Goal: Task Accomplishment & Management: Use online tool/utility

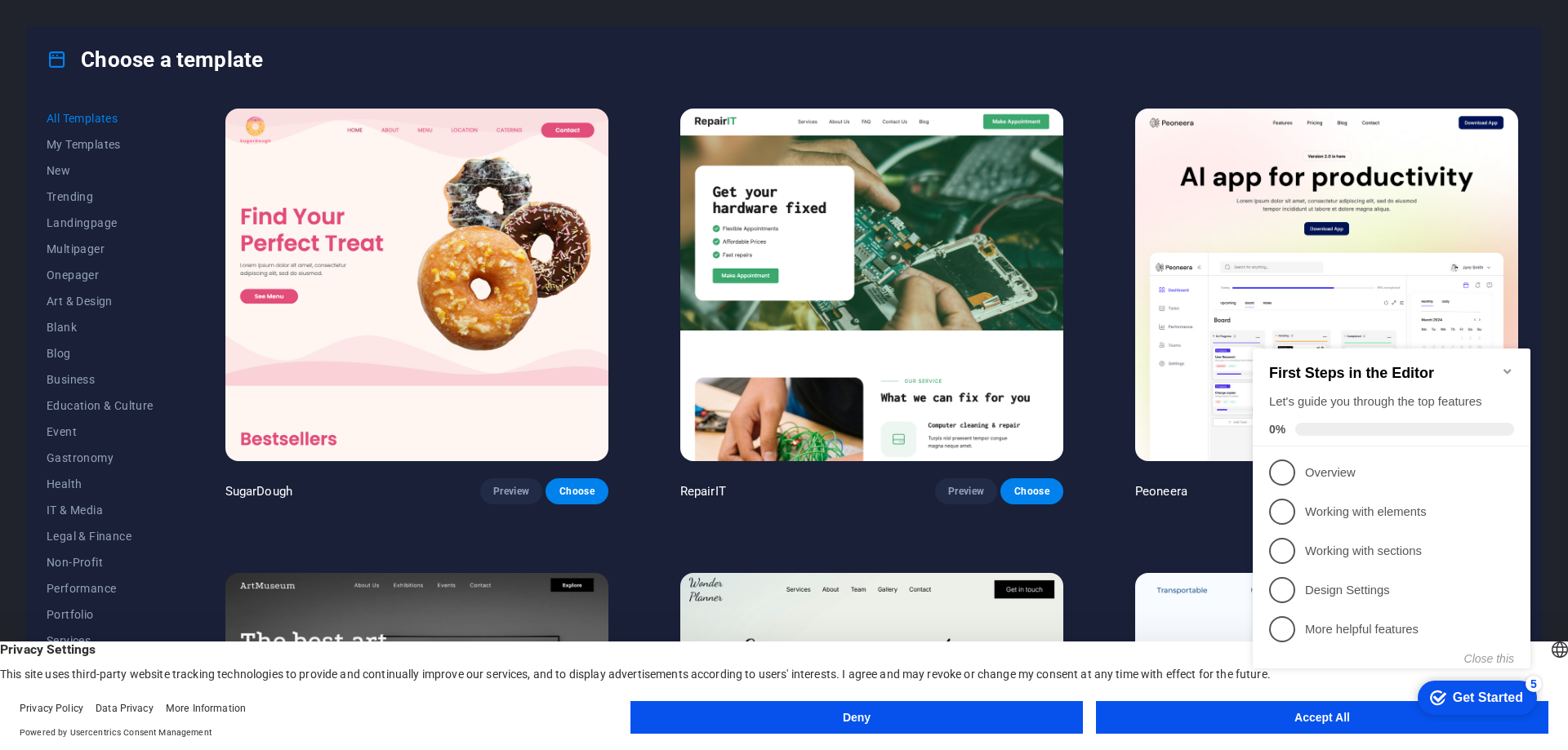
click div "checkmark Get Started 5 First Steps in the Editor Let's guide you through the t…"
click at [1502, 365] on icon "Minimize checklist" at bounding box center [1508, 372] width 13 height 13
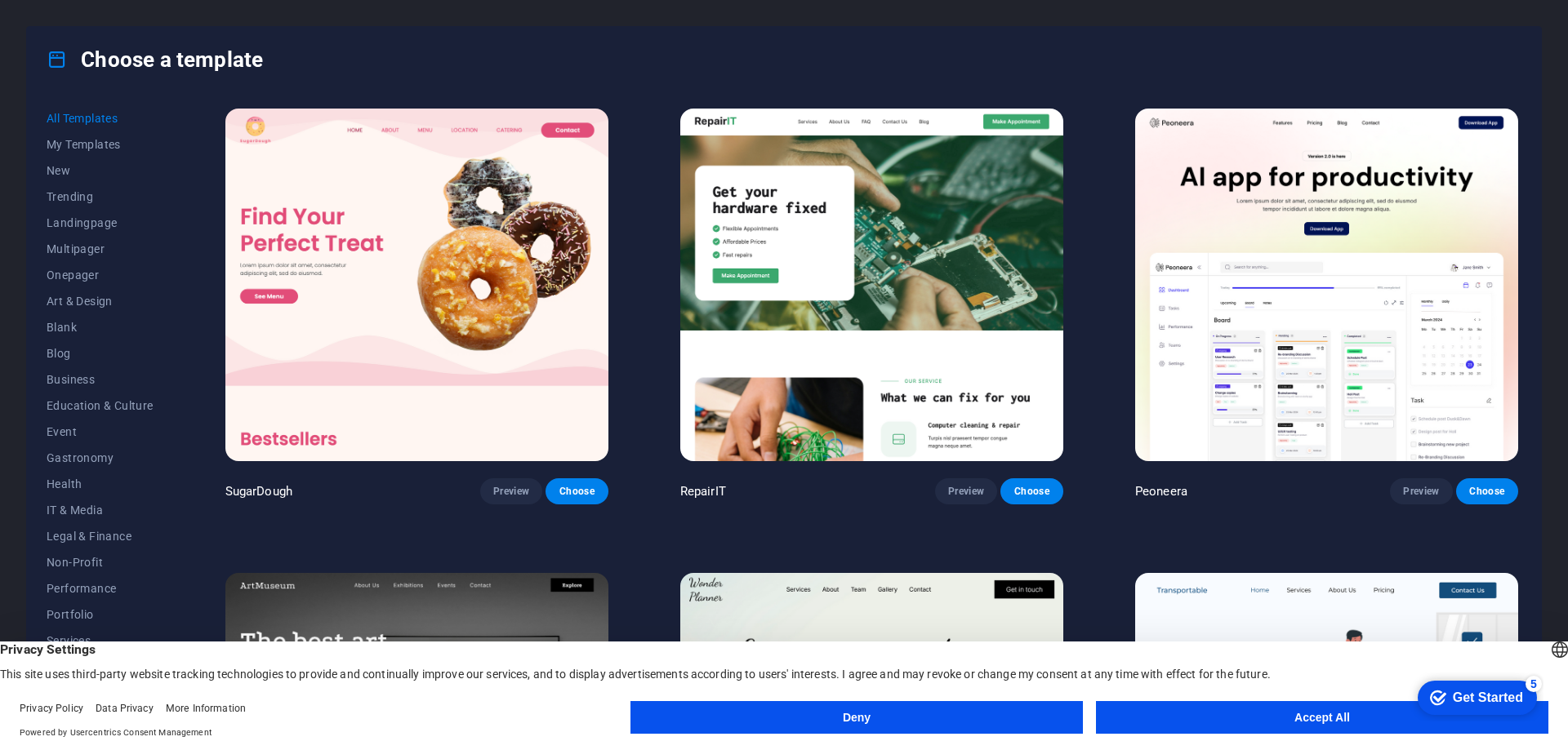
click html "checkmark Get Started 5 First Steps in the Editor Let's guide you through the t…"
click at [1171, 712] on button "Accept All" at bounding box center [1322, 718] width 453 height 32
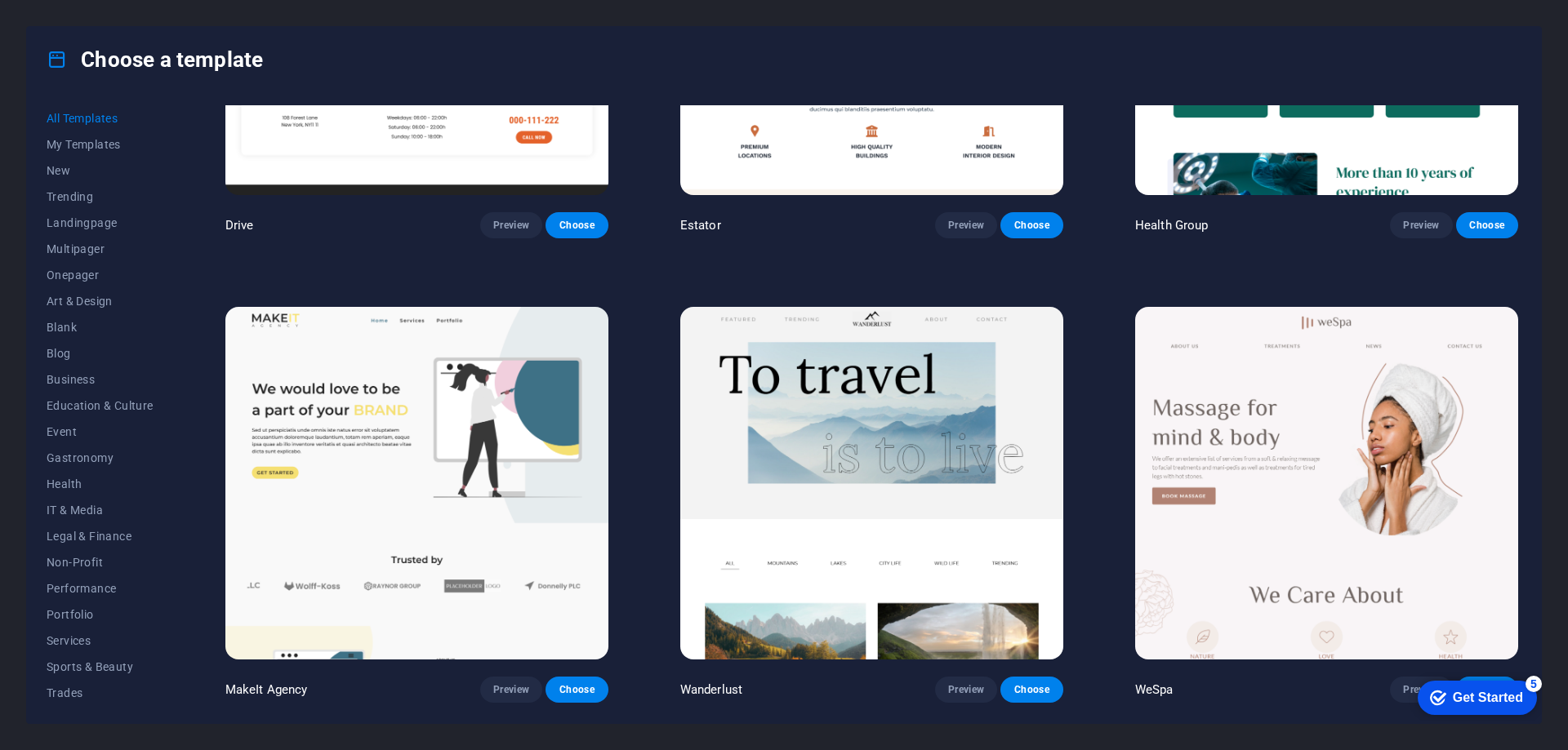
scroll to position [4409, 0]
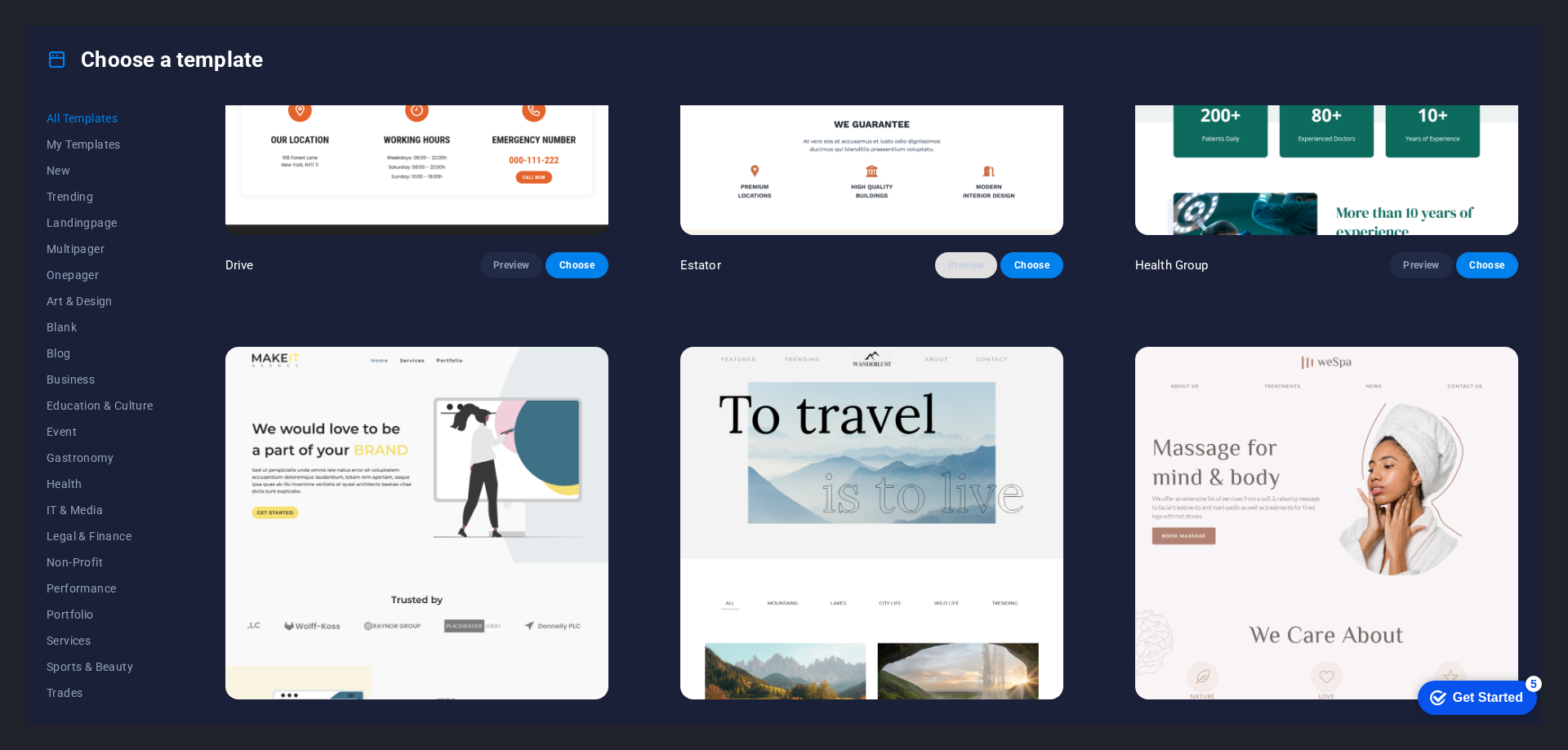
click at [949, 259] on span "Preview" at bounding box center [967, 266] width 36 height 13
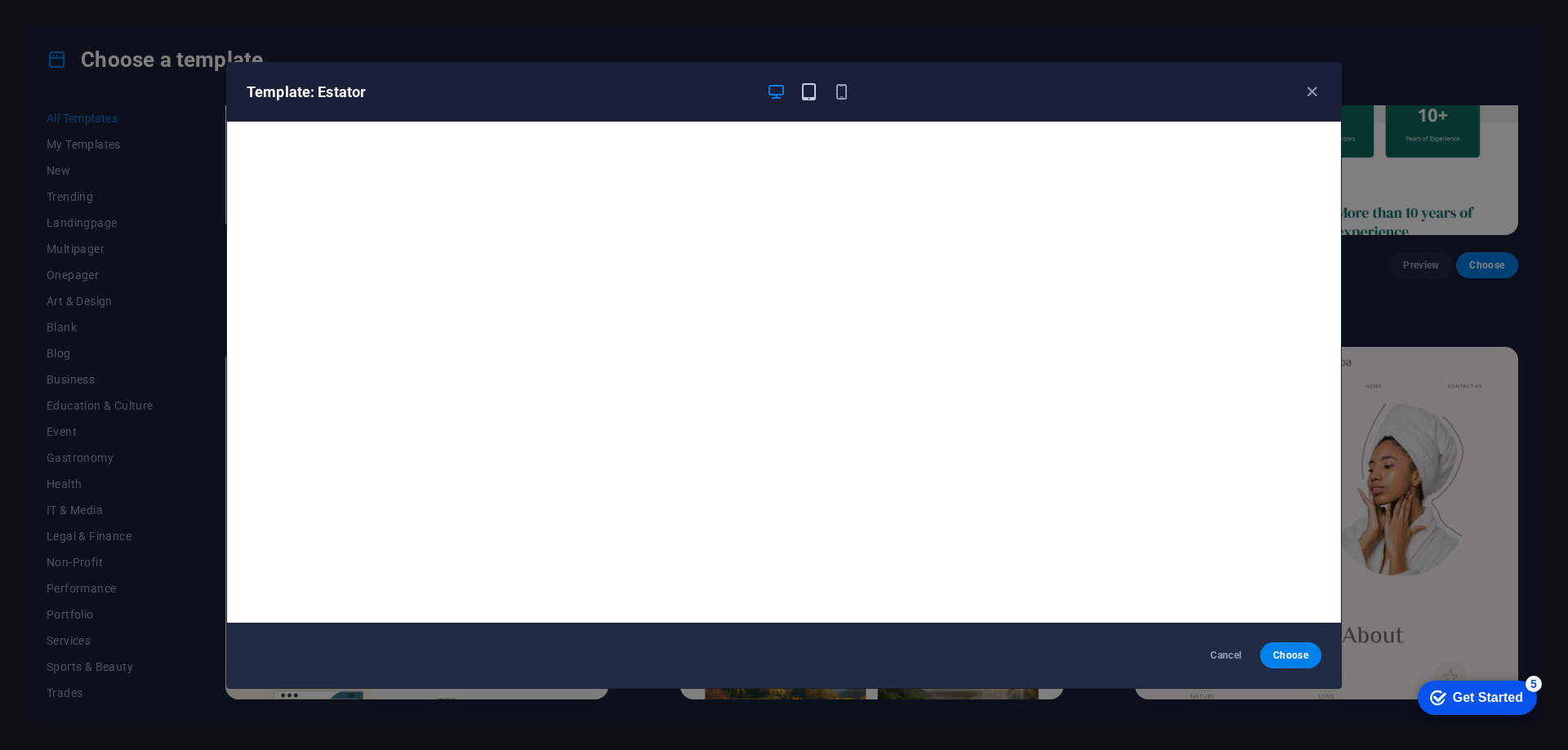
click at [812, 90] on icon "button" at bounding box center [809, 92] width 19 height 19
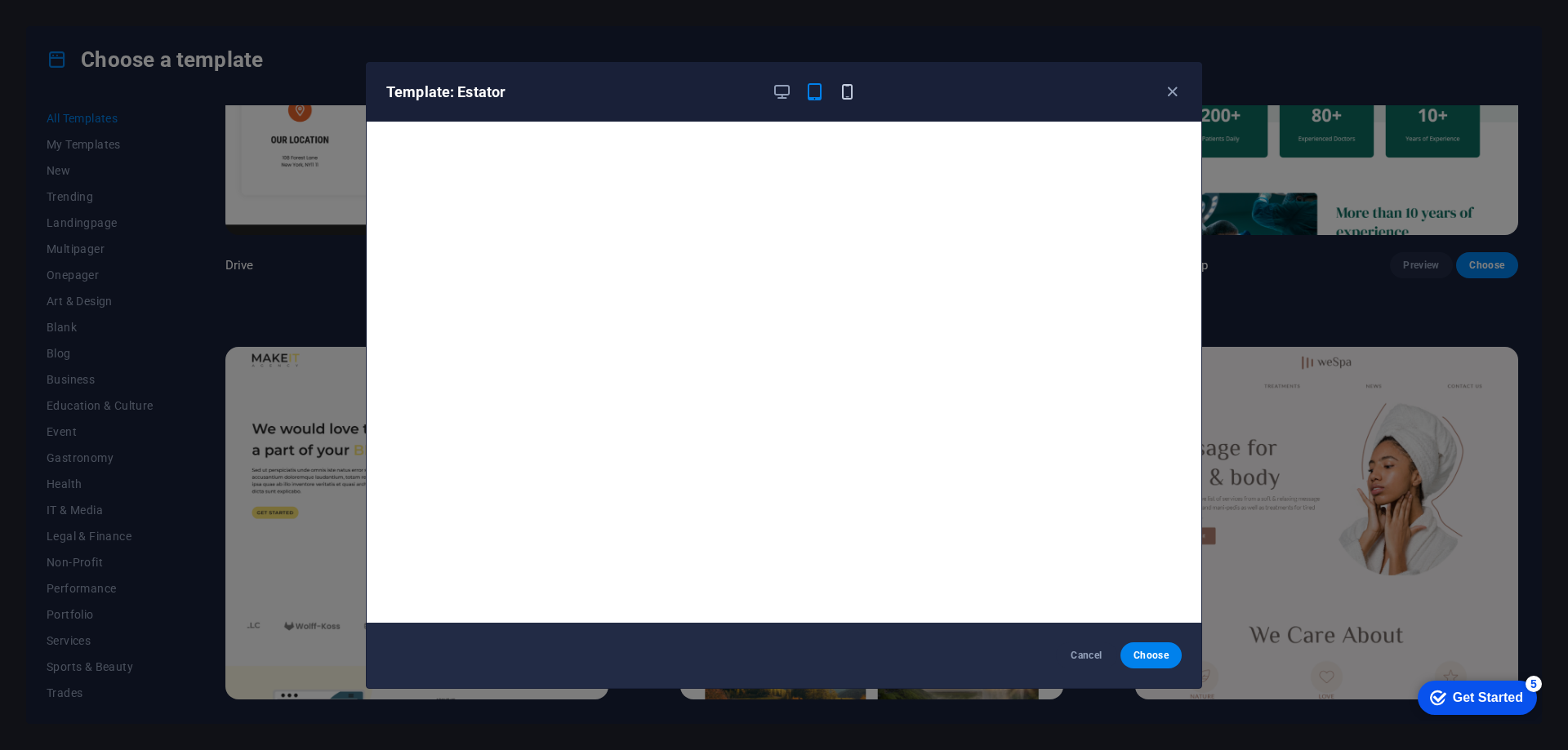
click at [843, 92] on icon "button" at bounding box center [847, 92] width 19 height 19
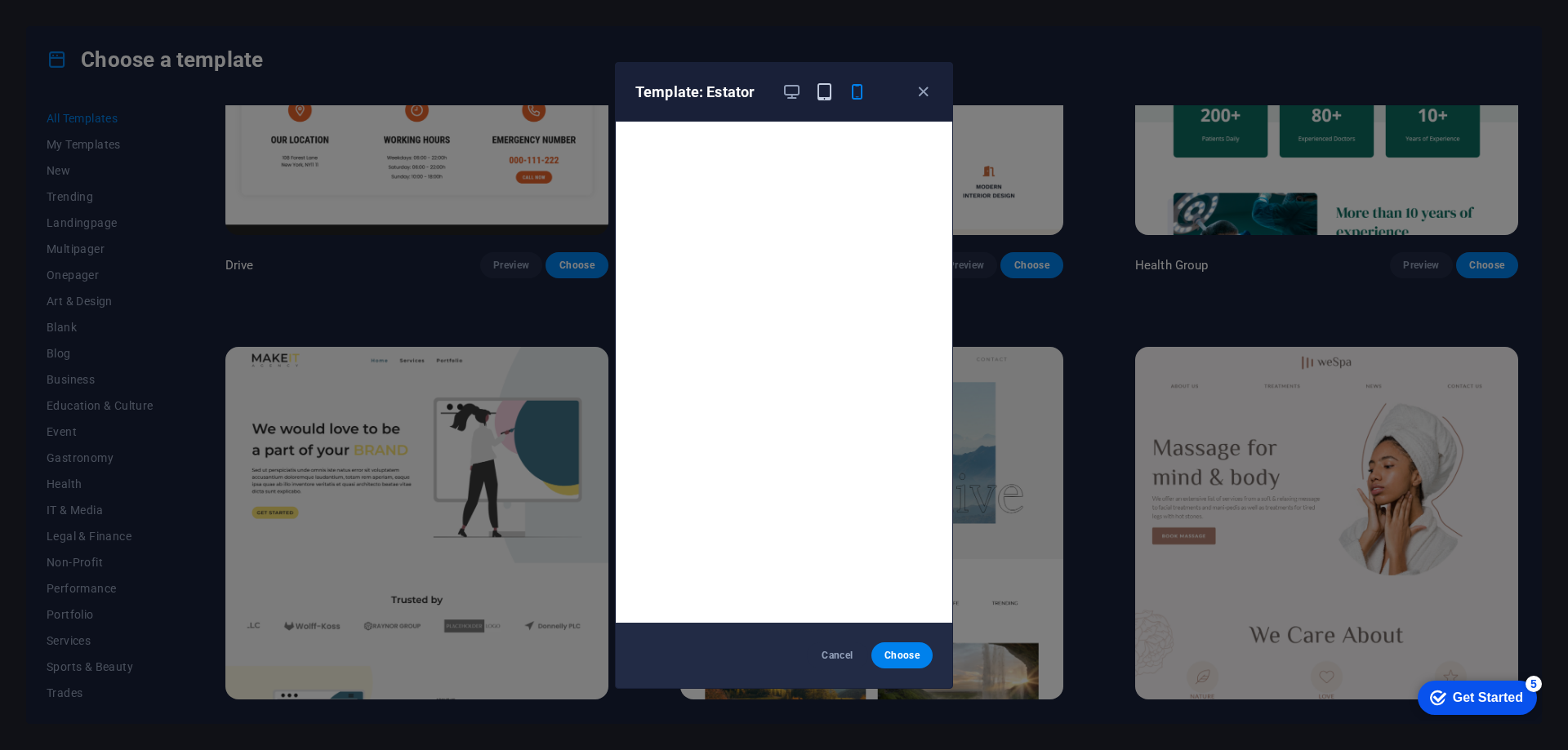
click at [819, 91] on icon "button" at bounding box center [825, 92] width 19 height 19
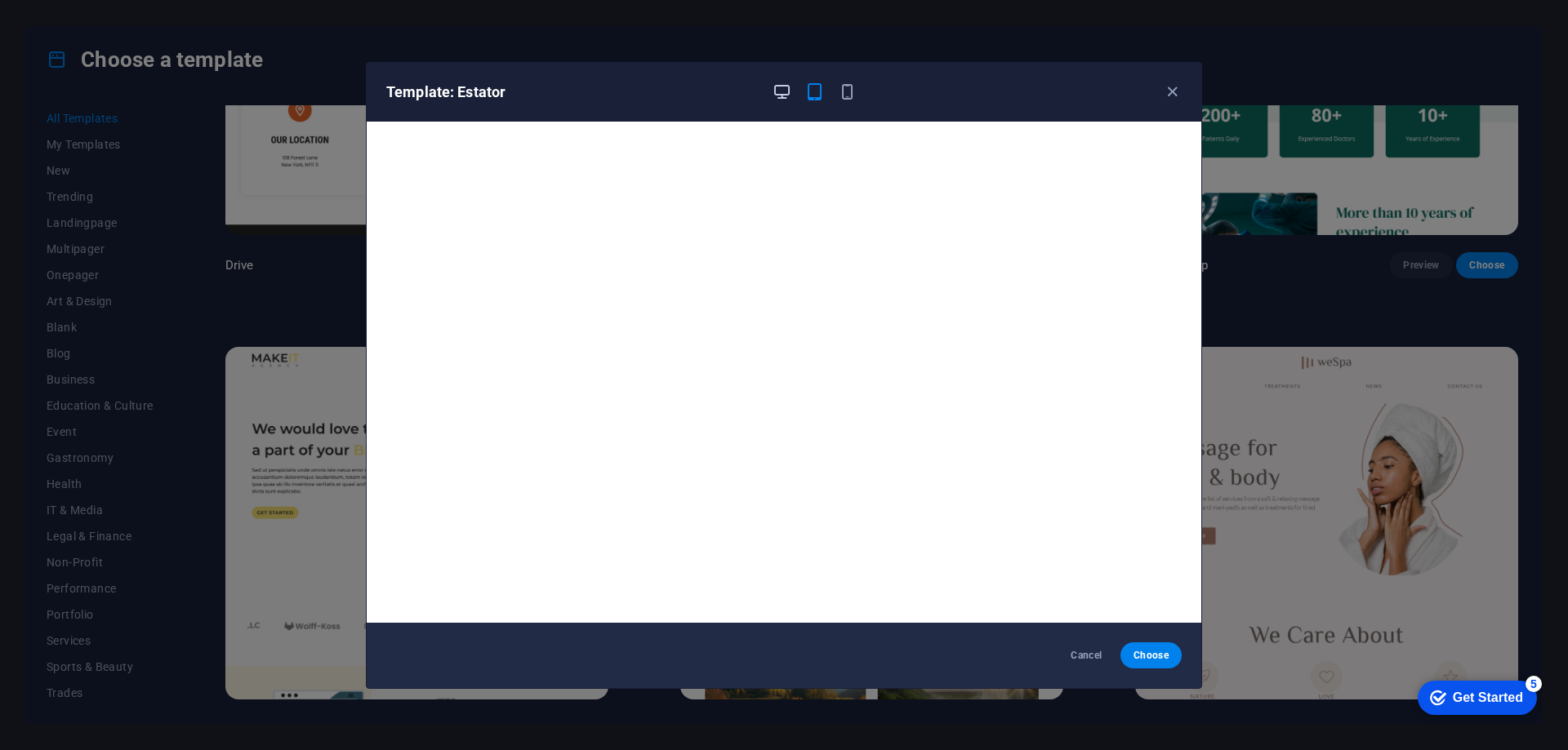
click at [782, 86] on icon "button" at bounding box center [782, 92] width 19 height 19
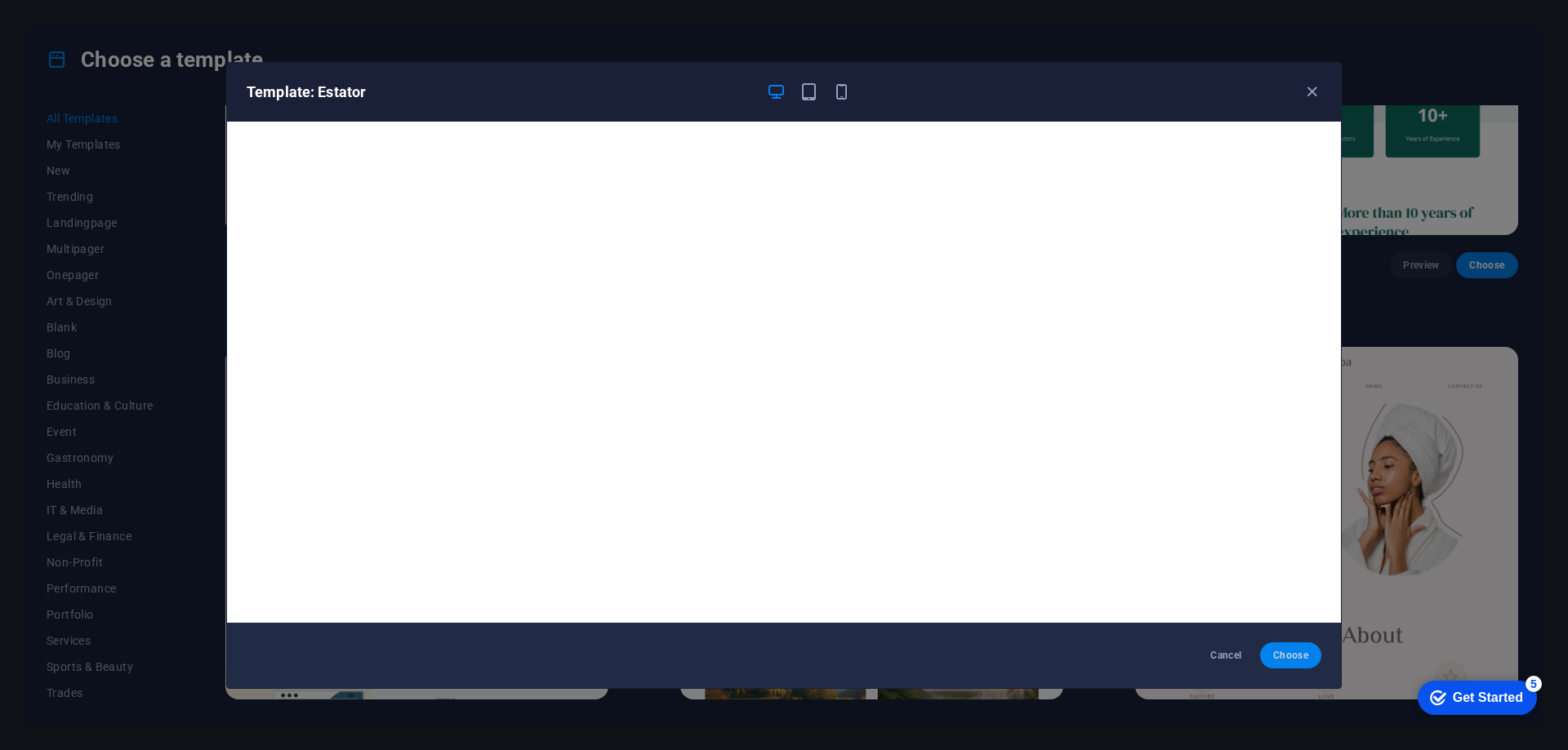
click at [1291, 655] on span "Choose" at bounding box center [1291, 656] width 35 height 13
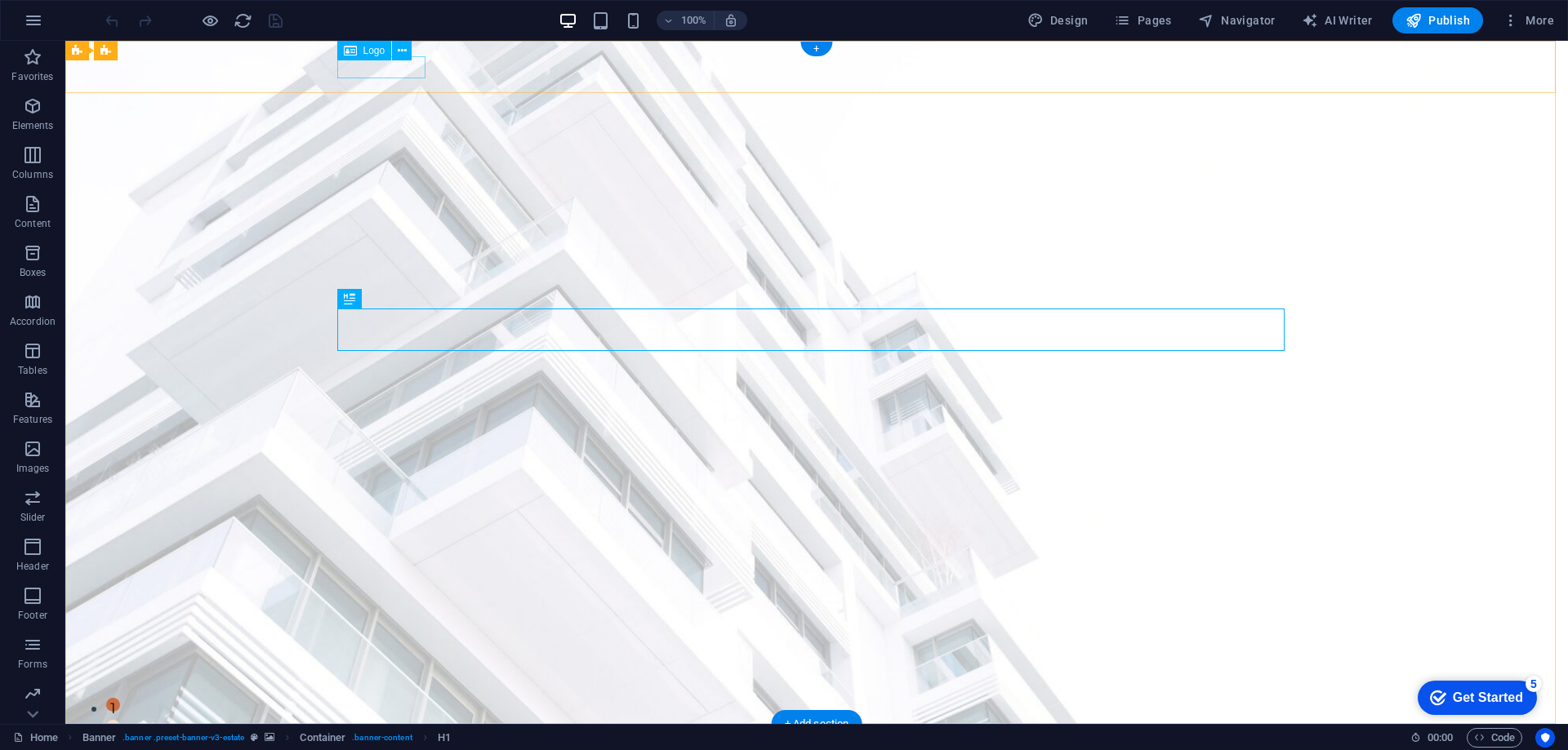
click at [388, 738] on div at bounding box center [817, 748] width 947 height 22
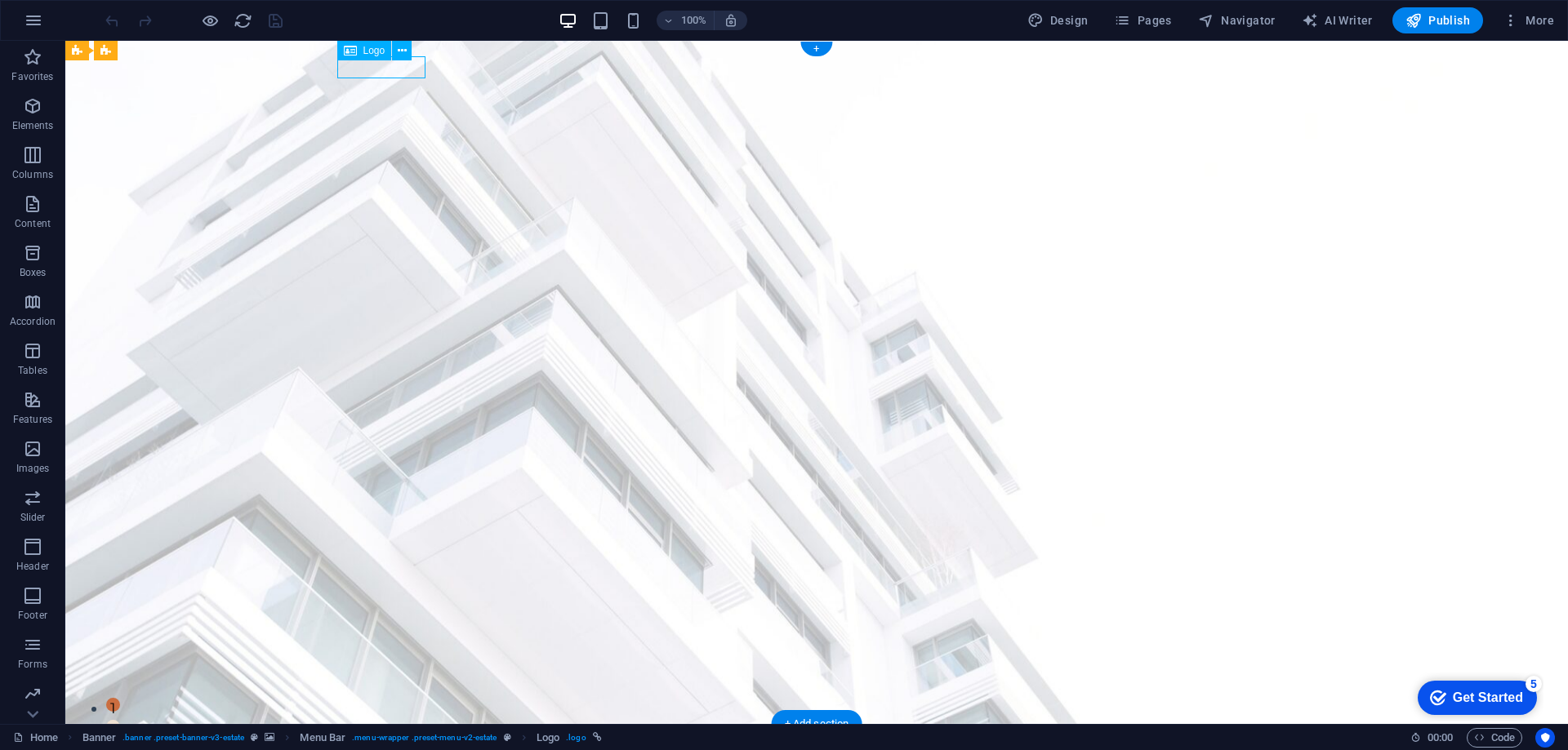
click at [388, 738] on div at bounding box center [817, 748] width 947 height 22
select select "px"
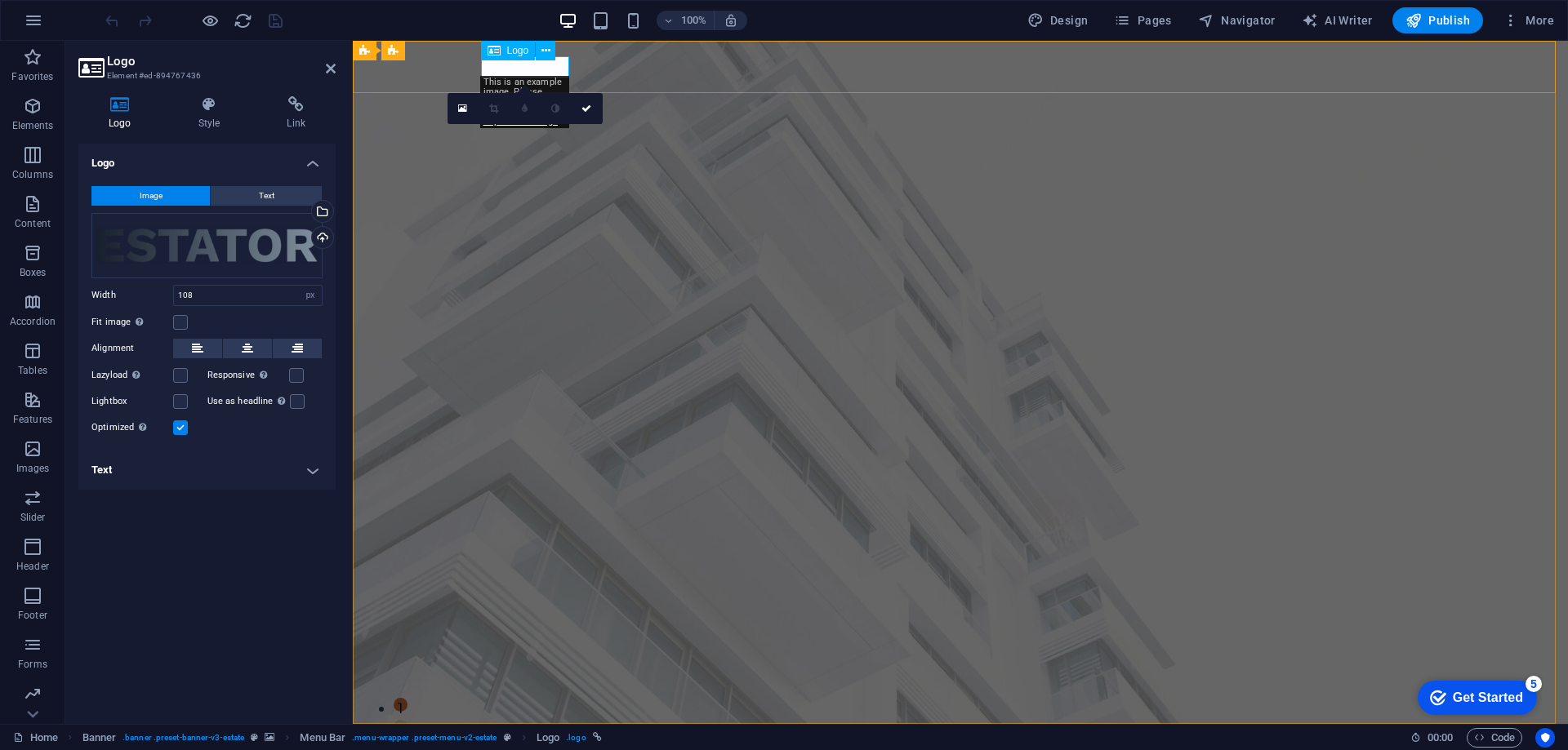
click at [530, 738] on div at bounding box center [961, 748] width 947 height 22
click at [225, 241] on div "Drag files here, click to choose files or select files from Files or our free s…" at bounding box center [207, 246] width 231 height 66
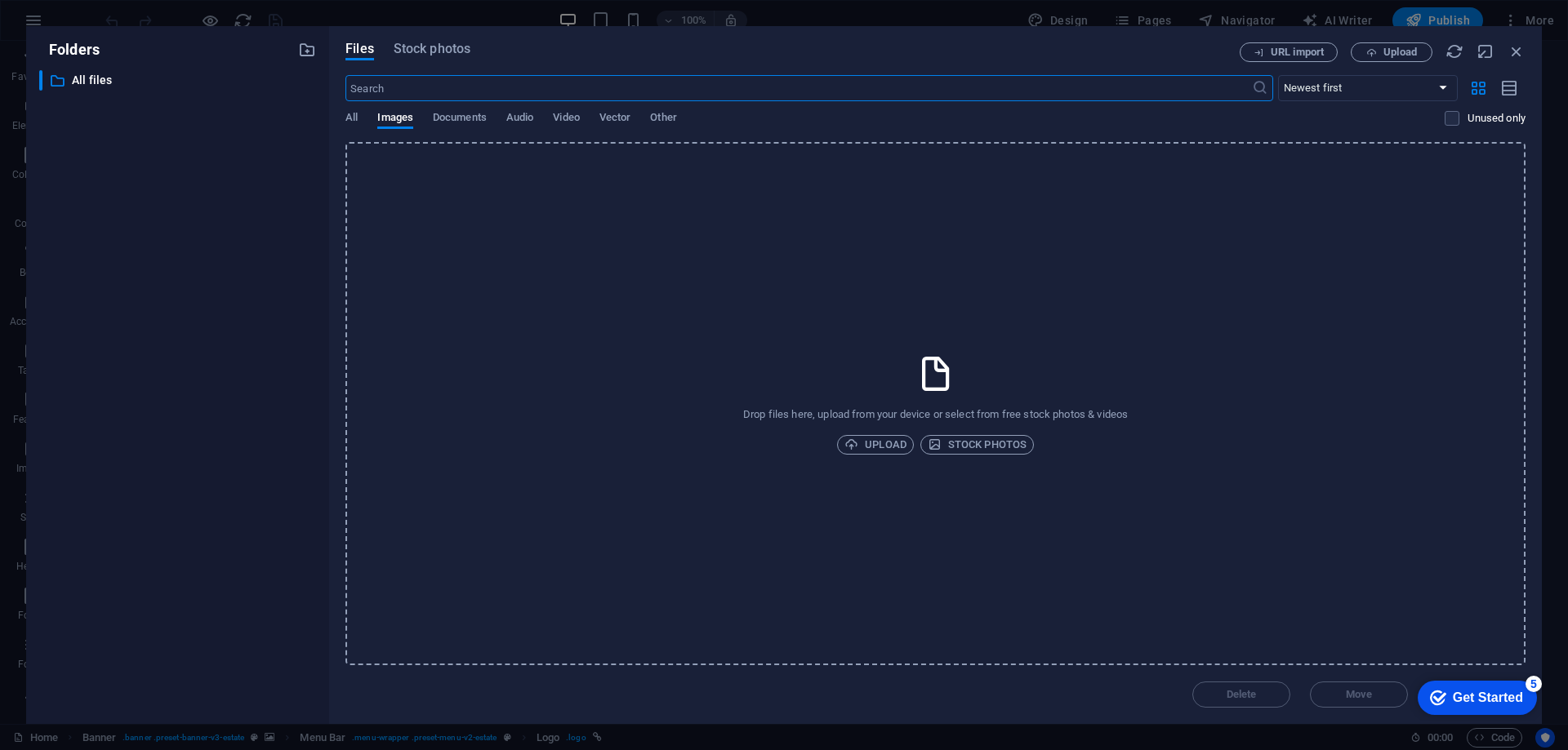
type input "d"
type input "DOSPUNTOTRES"
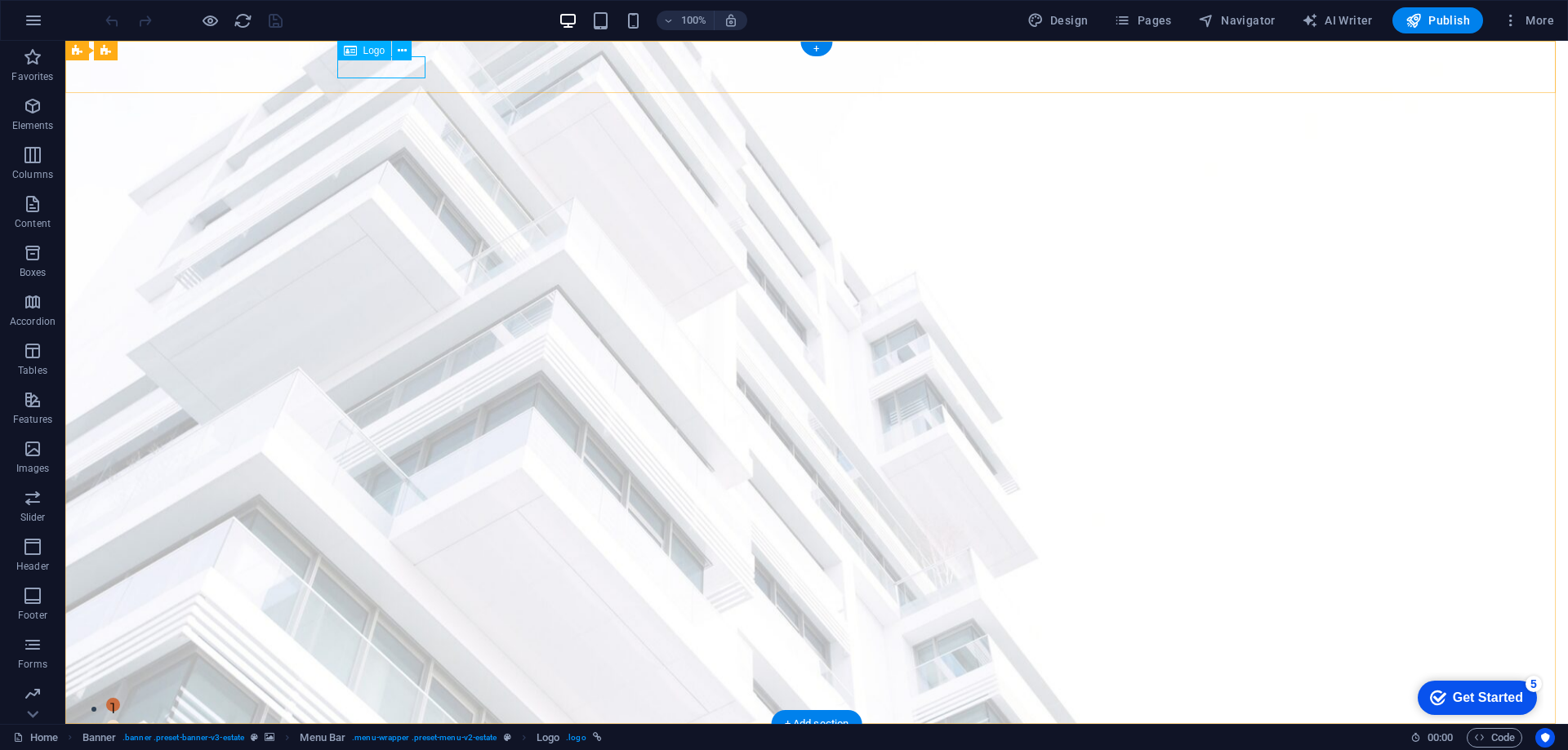
click at [394, 738] on div at bounding box center [817, 748] width 947 height 22
click at [377, 52] on span "Logo" at bounding box center [374, 51] width 22 height 10
click at [351, 51] on icon at bounding box center [351, 51] width 13 height 20
select select "px"
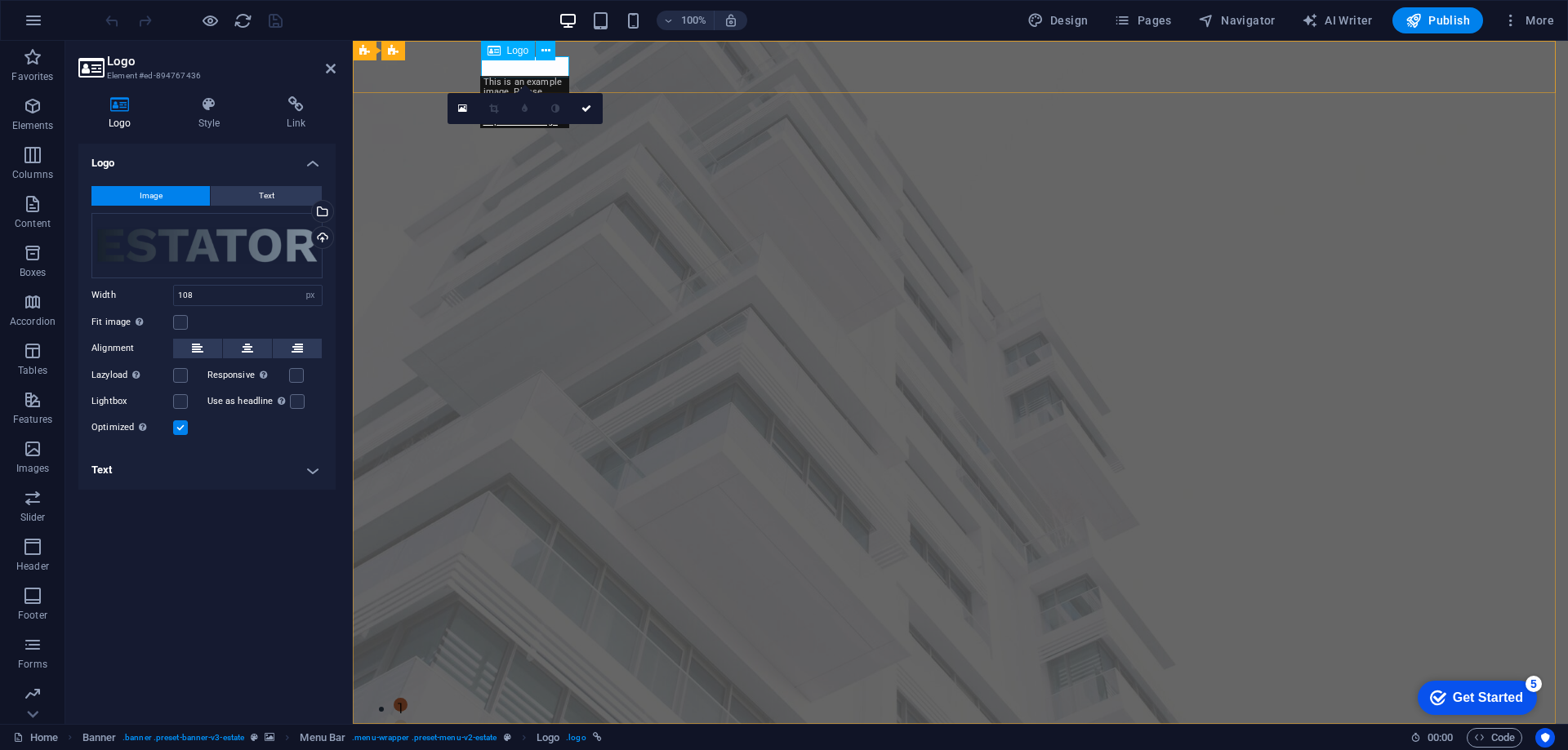
click at [513, 49] on span "Logo" at bounding box center [518, 51] width 22 height 10
click at [493, 49] on icon at bounding box center [494, 51] width 13 height 20
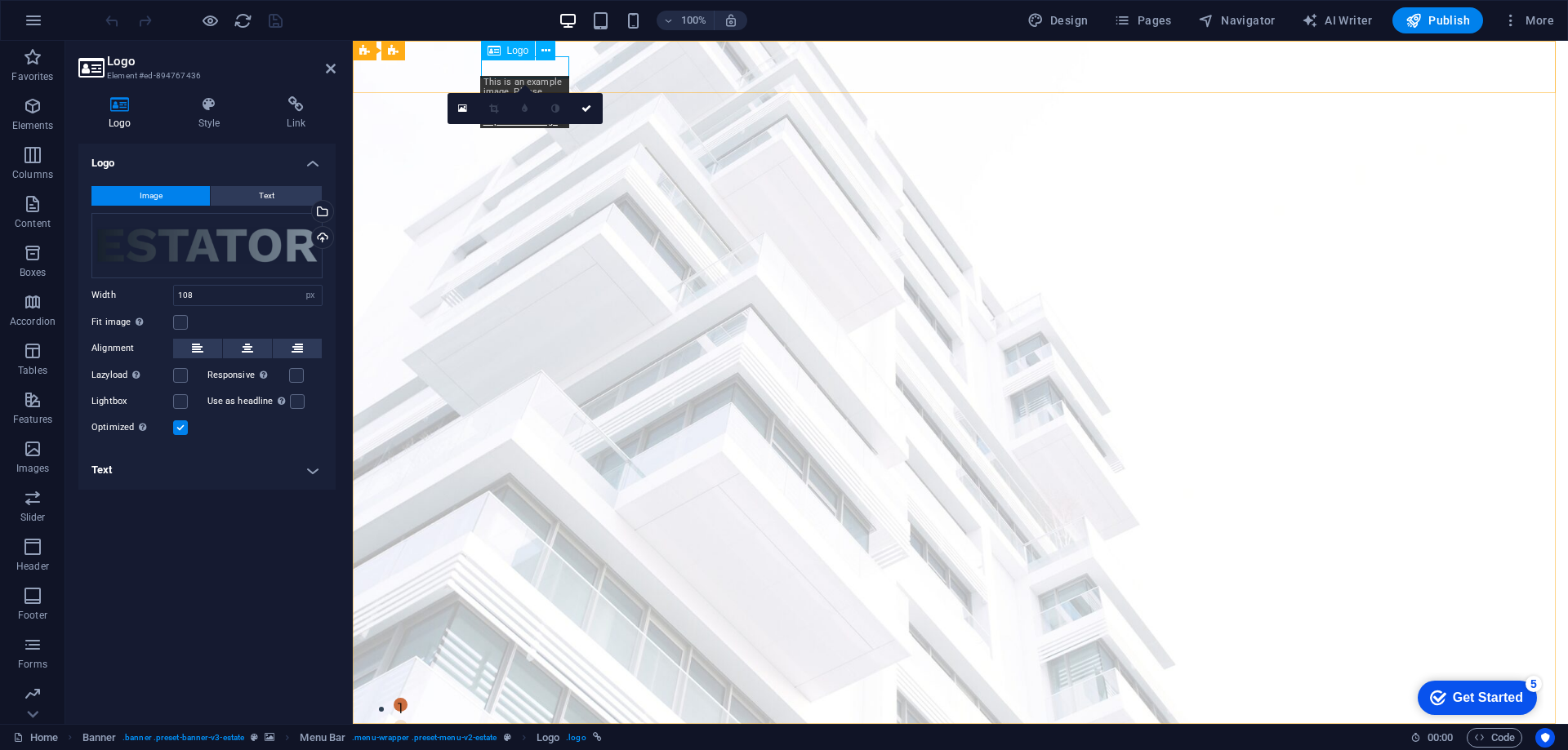
click at [501, 47] on div "Logo" at bounding box center [508, 51] width 54 height 20
click at [544, 47] on icon at bounding box center [545, 51] width 9 height 17
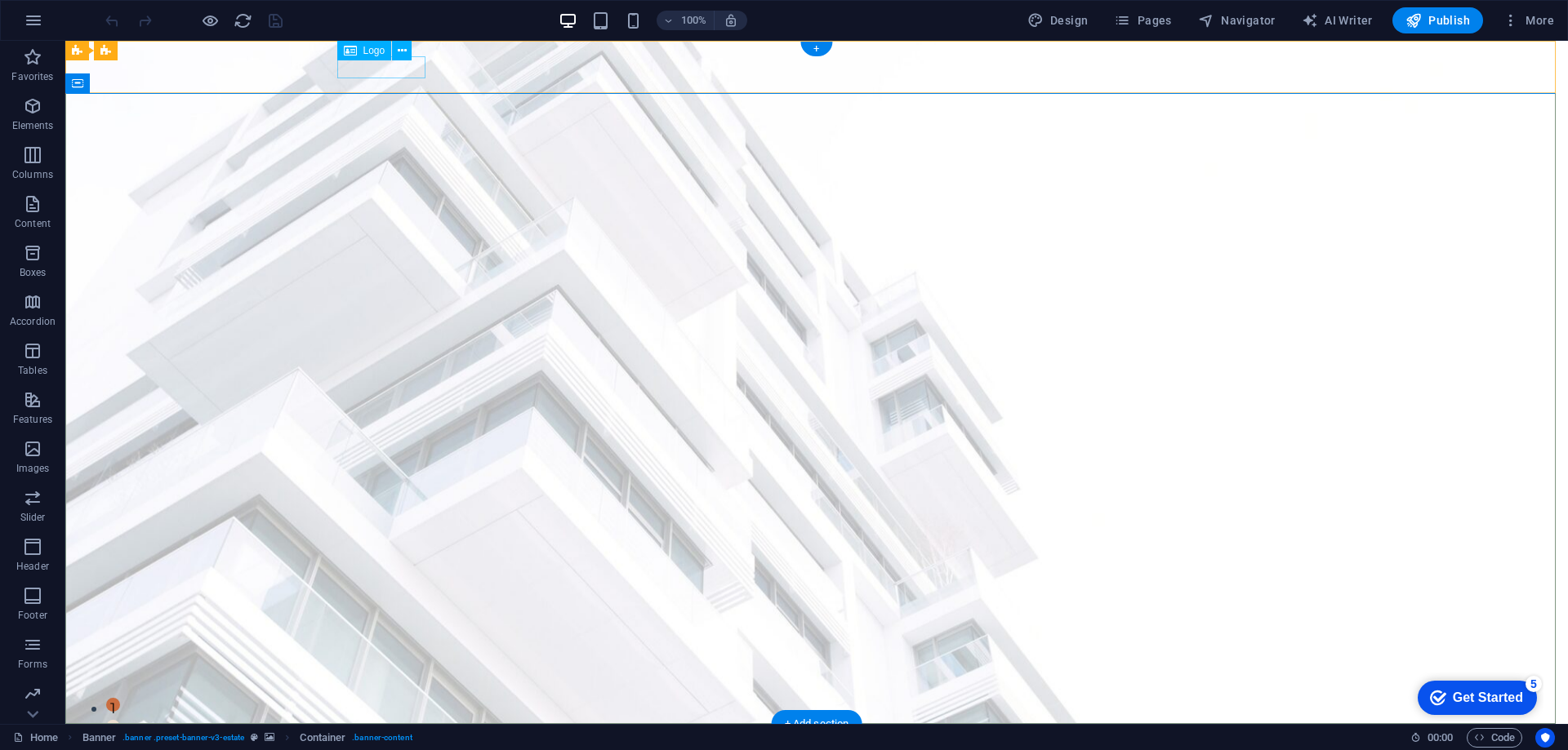
click at [389, 738] on div at bounding box center [817, 748] width 947 height 22
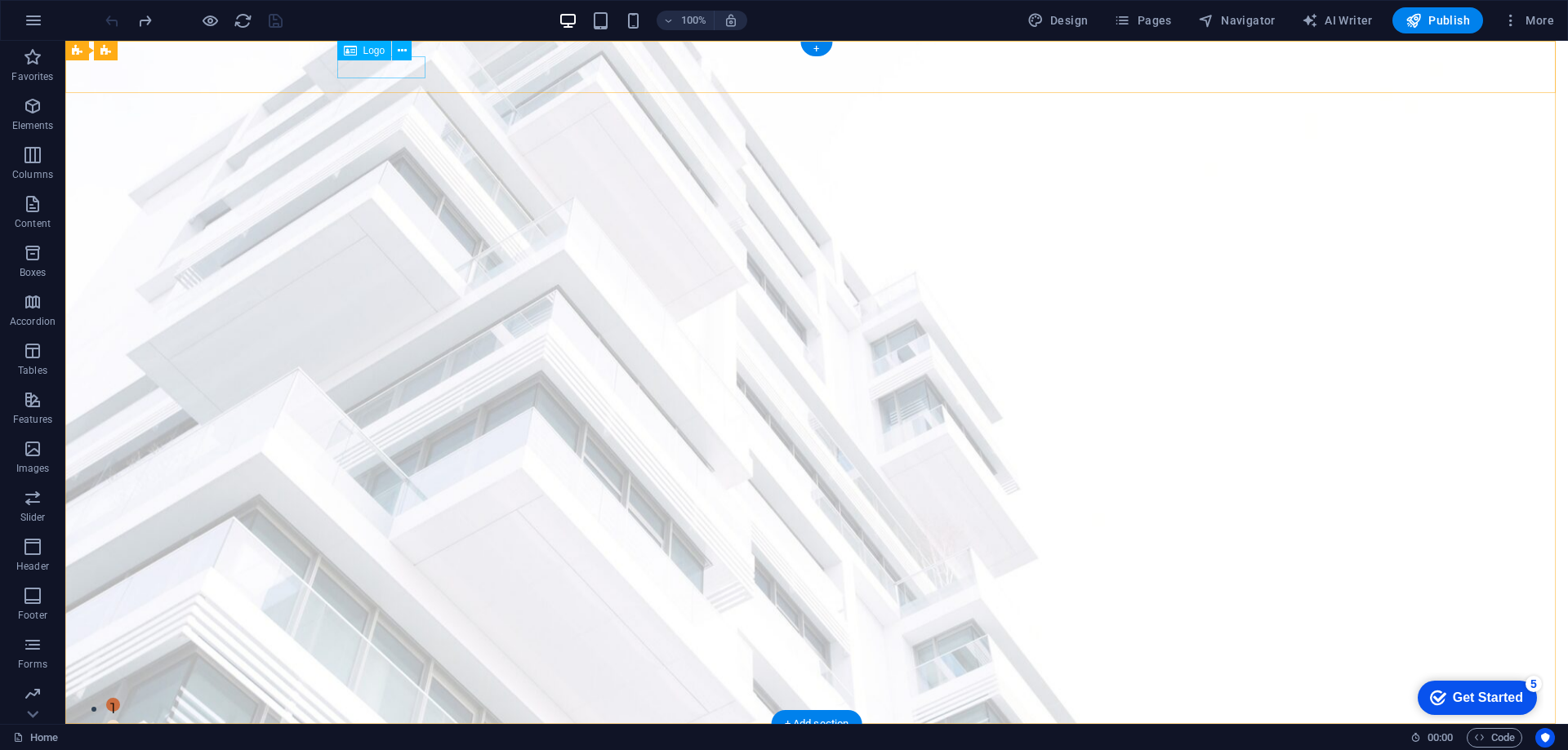
click at [389, 738] on div at bounding box center [817, 748] width 947 height 22
select select "px"
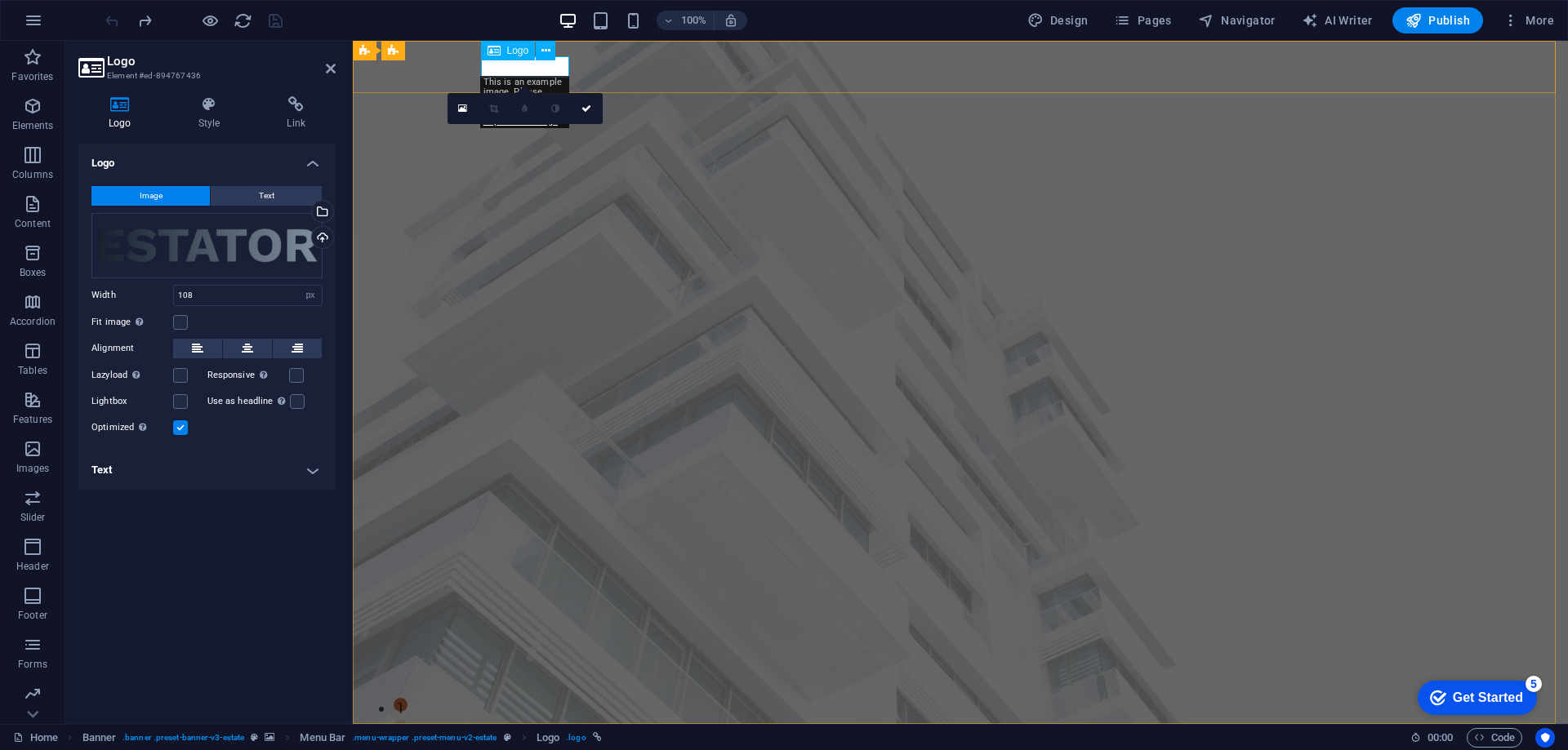
click at [495, 51] on icon at bounding box center [494, 51] width 13 height 20
click at [546, 50] on icon at bounding box center [545, 51] width 9 height 17
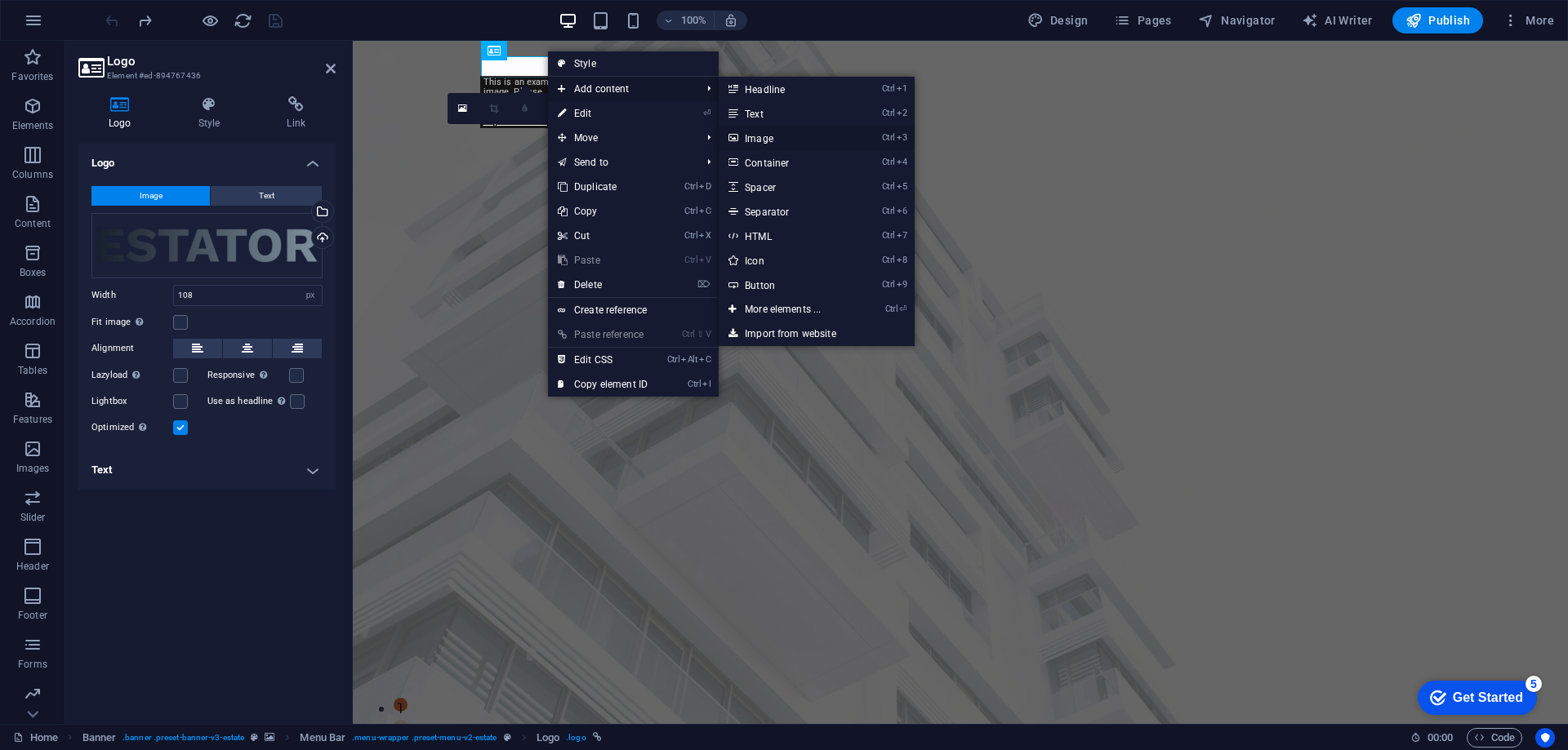
click at [789, 139] on link "Ctrl 3 Image" at bounding box center [785, 138] width 134 height 25
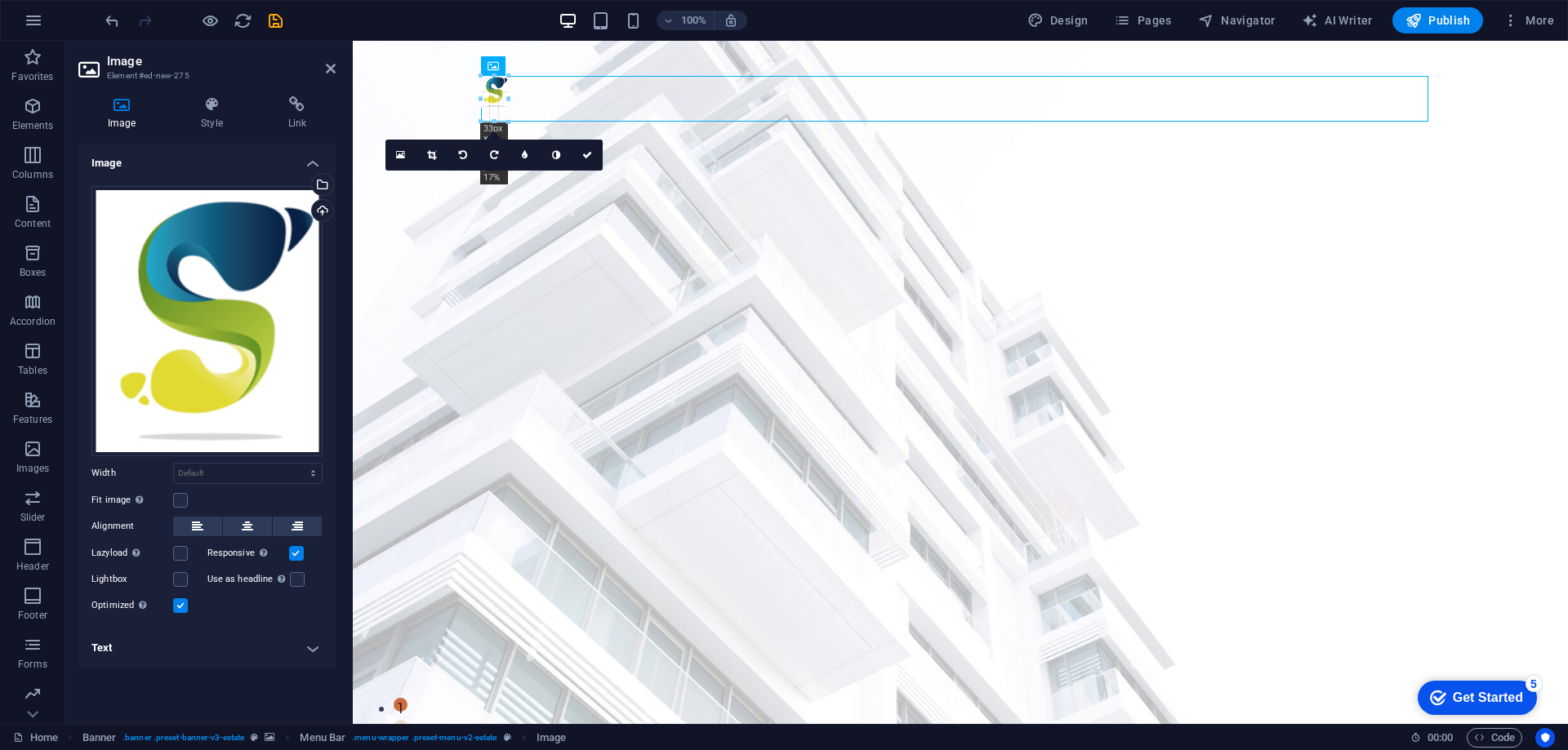
drag, startPoint x: 641, startPoint y: 262, endPoint x: 161, endPoint y: 49, distance: 525.1
type input "33"
select select "px"
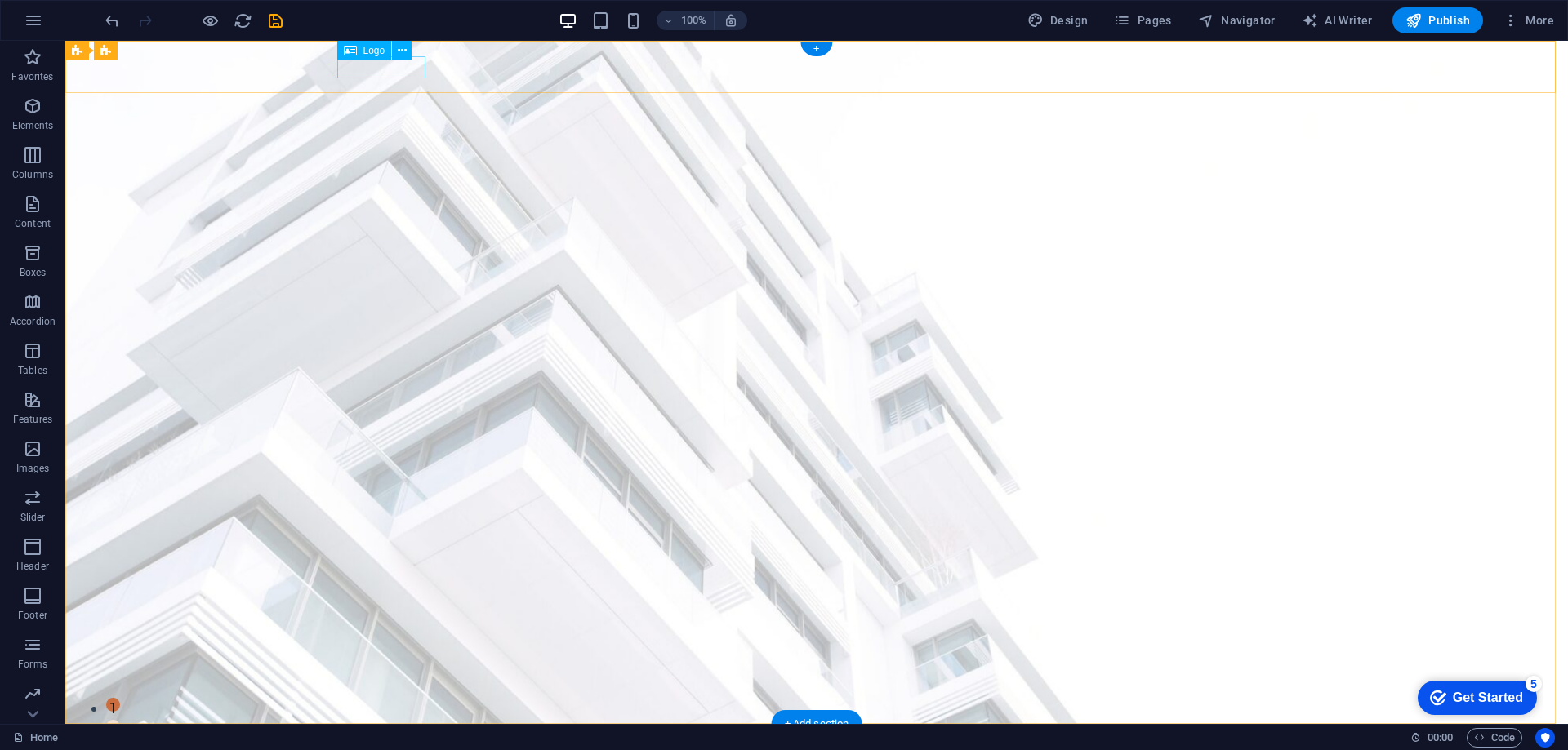
click at [362, 738] on div at bounding box center [817, 748] width 947 height 22
select select "px"
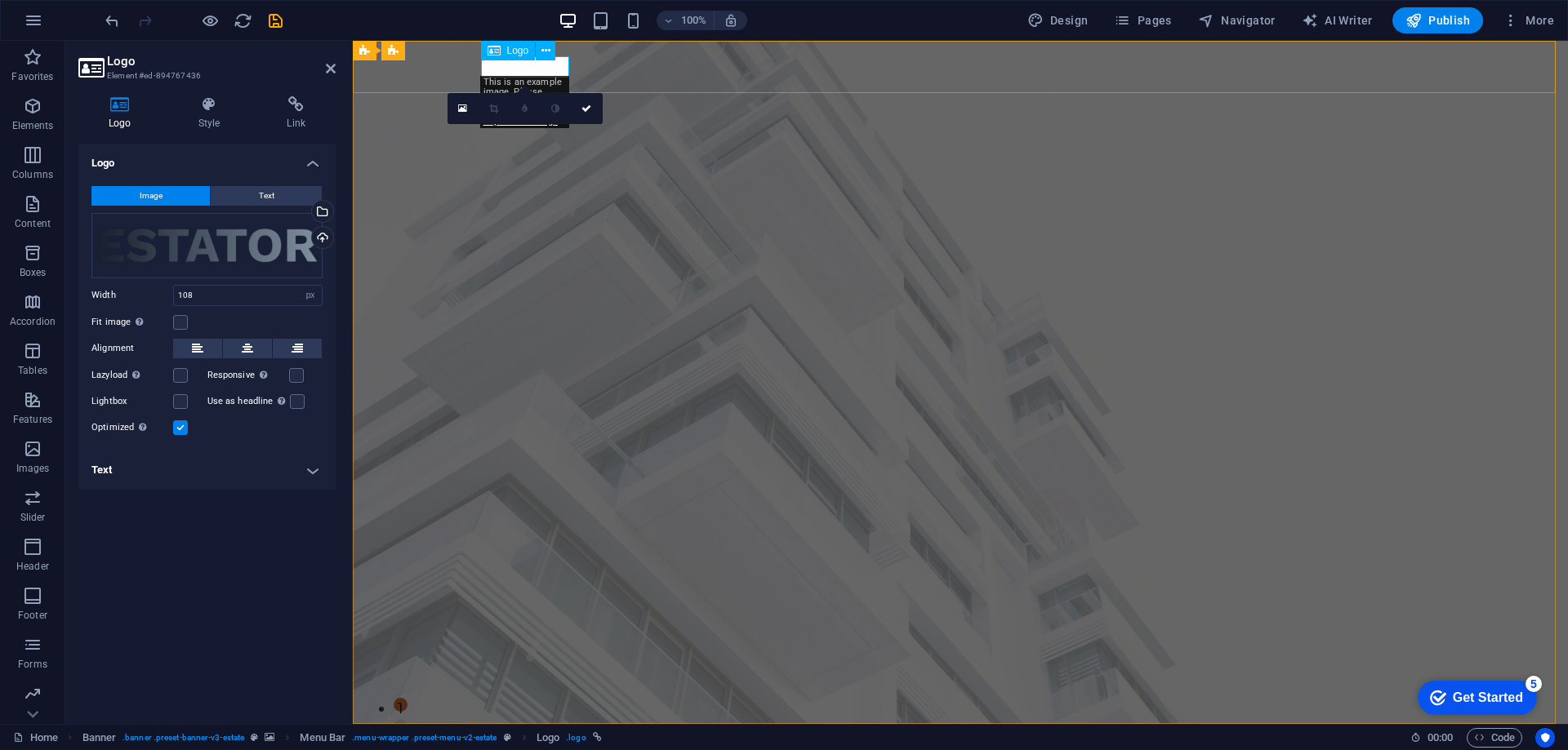
click at [544, 738] on div at bounding box center [961, 748] width 947 height 22
click at [253, 196] on button "Text" at bounding box center [266, 195] width 112 height 20
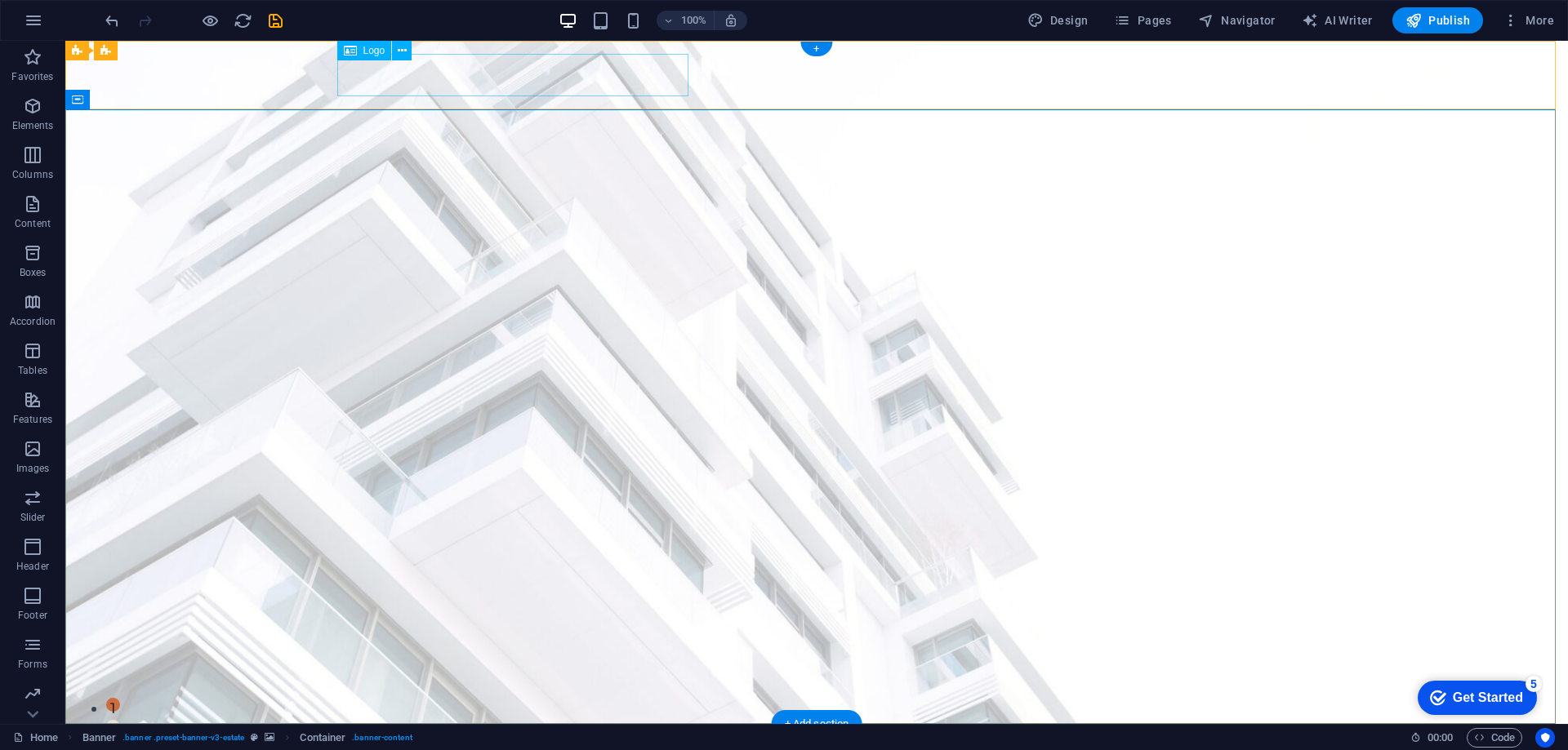
click at [579, 738] on div "[DOMAIN_NAME]" at bounding box center [817, 759] width 947 height 43
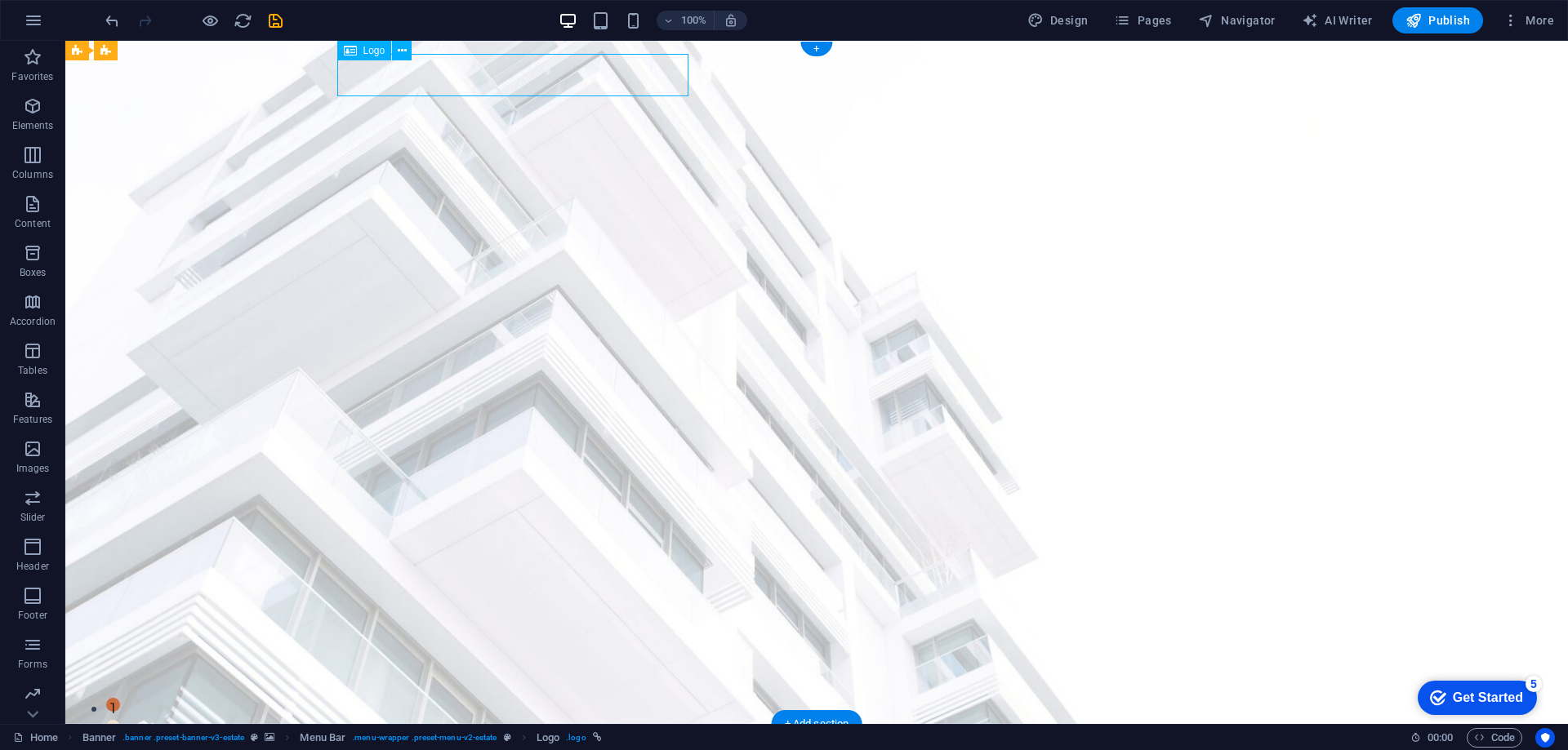
click at [601, 738] on div "[DOMAIN_NAME]" at bounding box center [817, 759] width 947 height 43
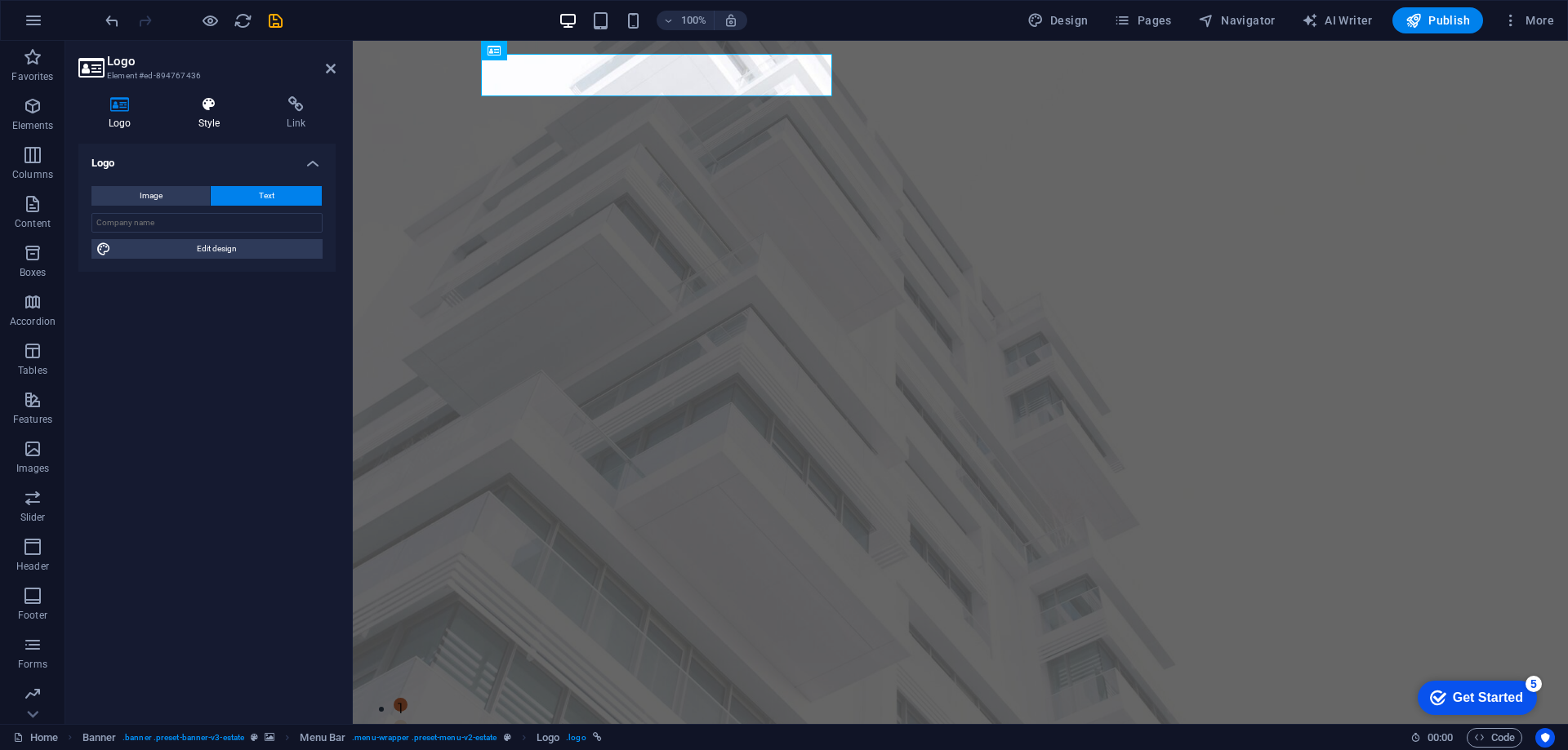
click at [205, 110] on icon at bounding box center [209, 104] width 83 height 16
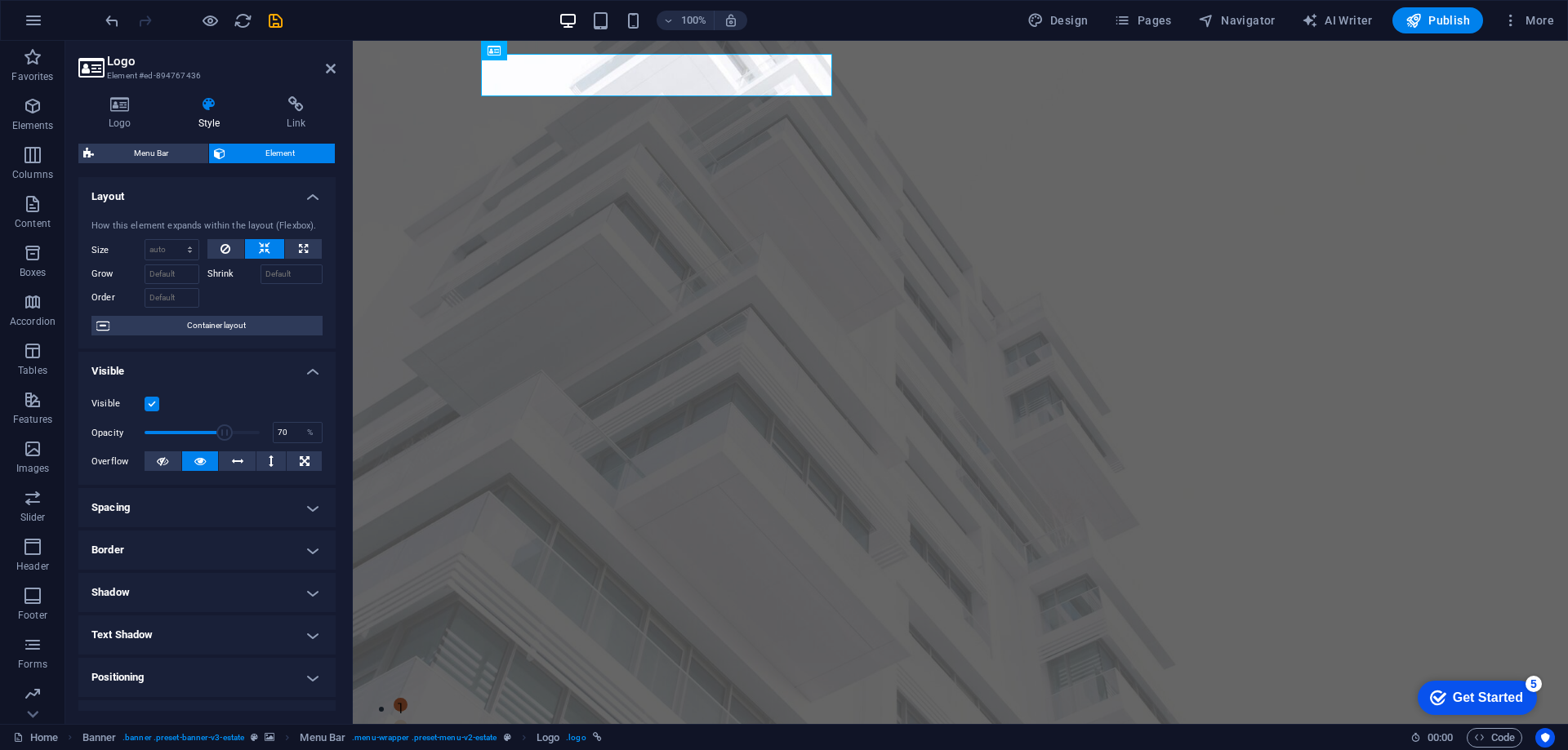
drag, startPoint x: 252, startPoint y: 434, endPoint x: 223, endPoint y: 433, distance: 29.0
click at [223, 433] on span at bounding box center [224, 432] width 16 height 16
type input "45"
drag, startPoint x: 223, startPoint y: 433, endPoint x: 194, endPoint y: 430, distance: 29.2
click at [194, 430] on span at bounding box center [195, 432] width 16 height 16
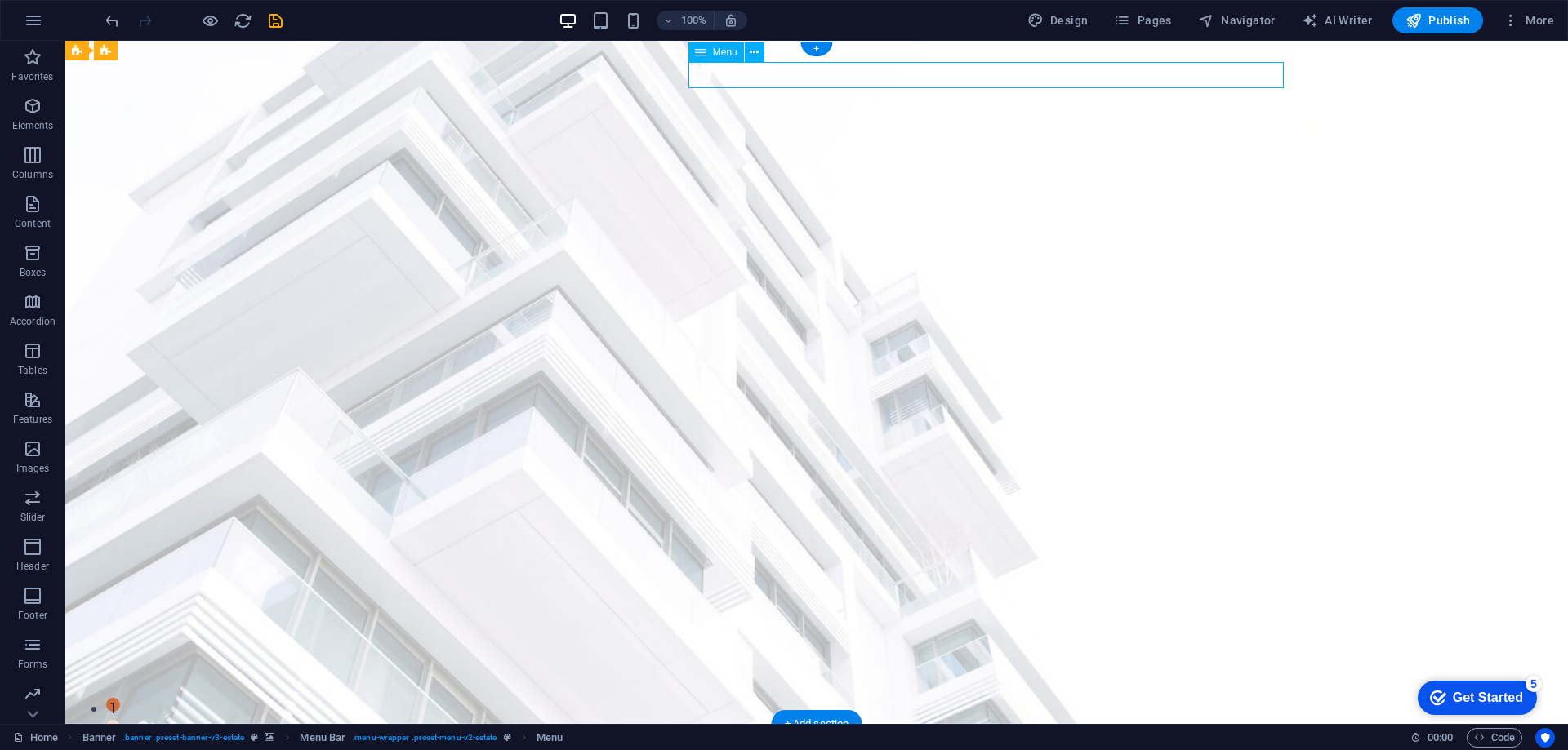
select select
select select "1"
select select
select select "2"
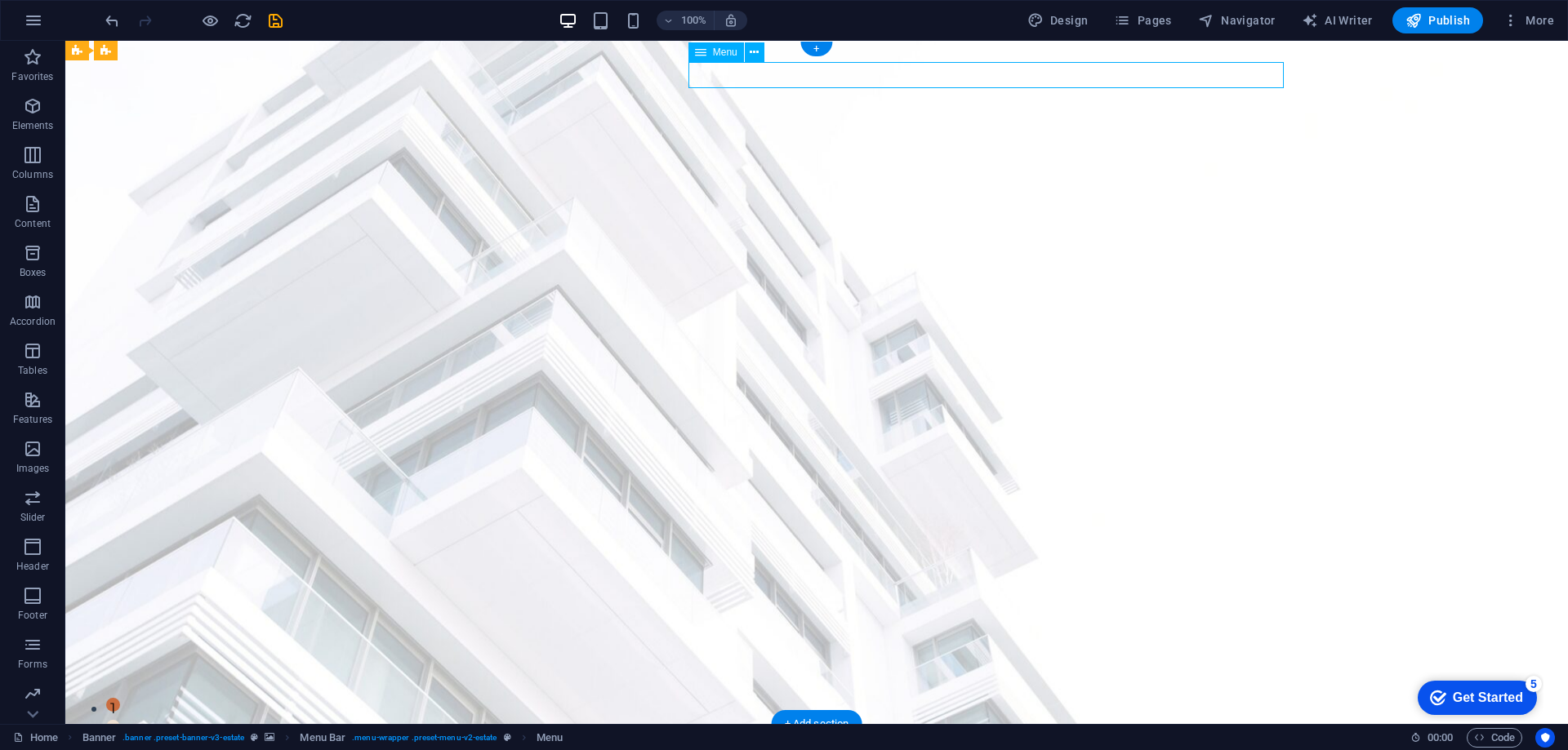
select select
select select "3"
select select
select select "4"
select select
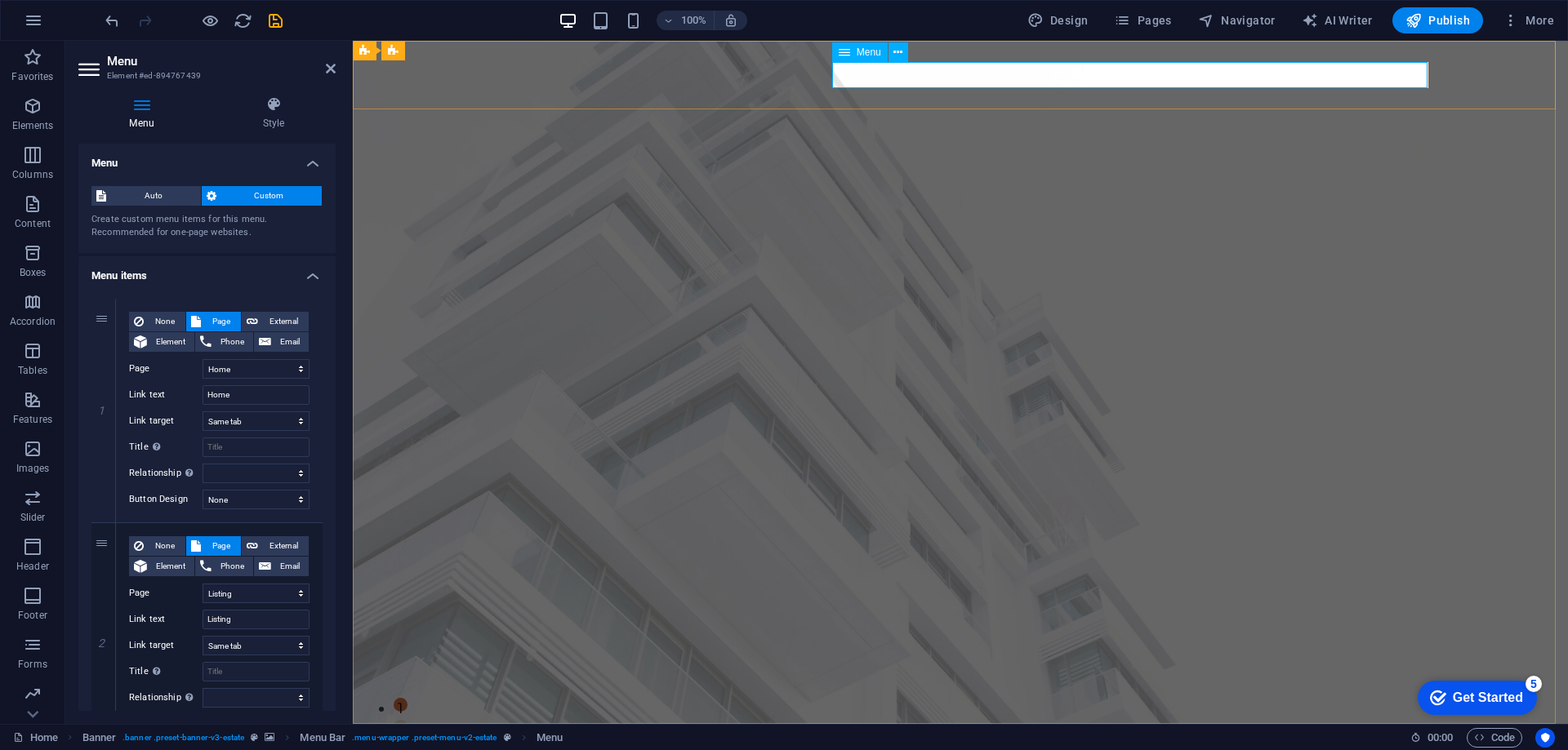
click at [897, 54] on icon at bounding box center [897, 52] width 9 height 17
click at [841, 53] on icon at bounding box center [845, 52] width 11 height 20
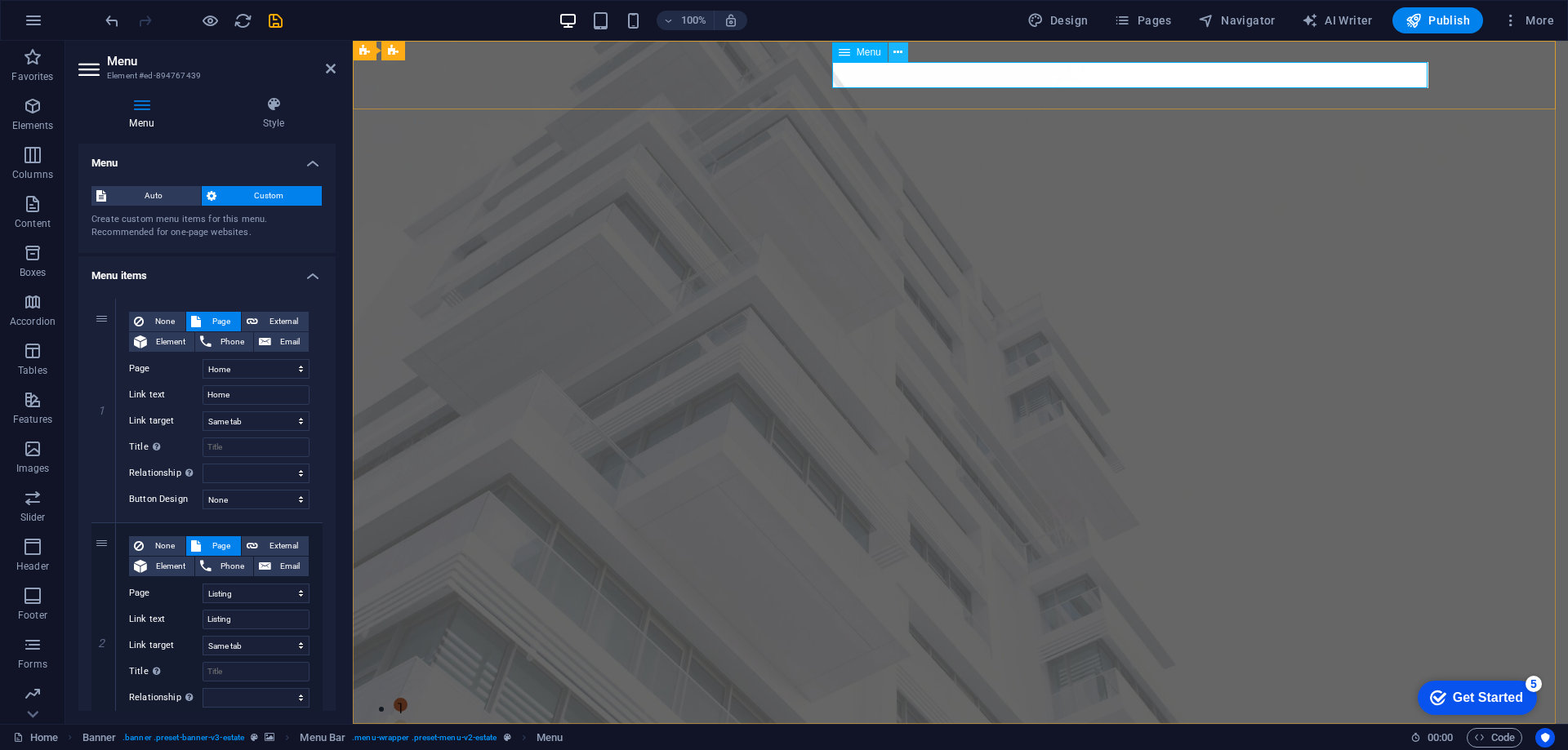
click at [898, 52] on icon at bounding box center [897, 52] width 9 height 17
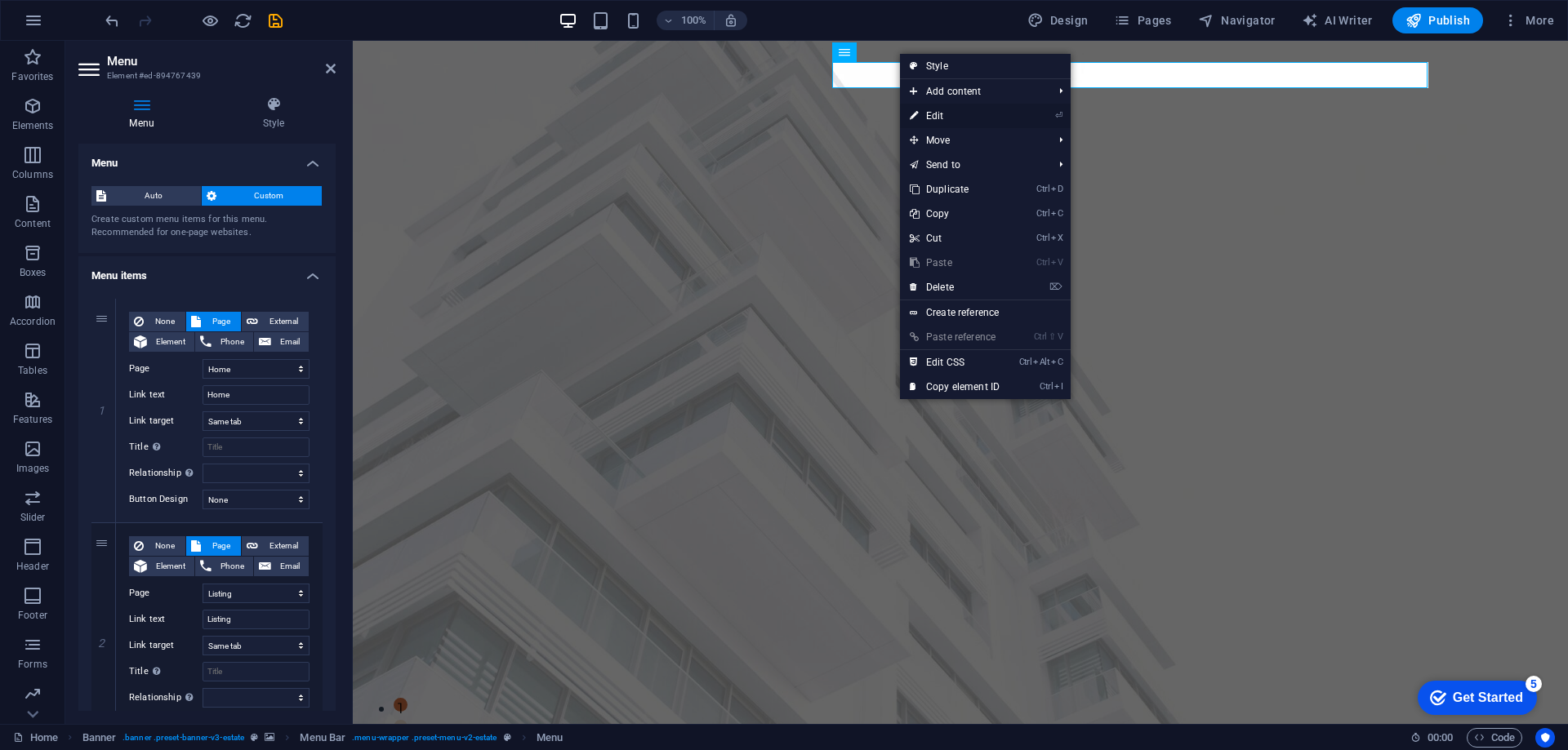
click at [951, 115] on link "⏎ Edit" at bounding box center [954, 116] width 110 height 25
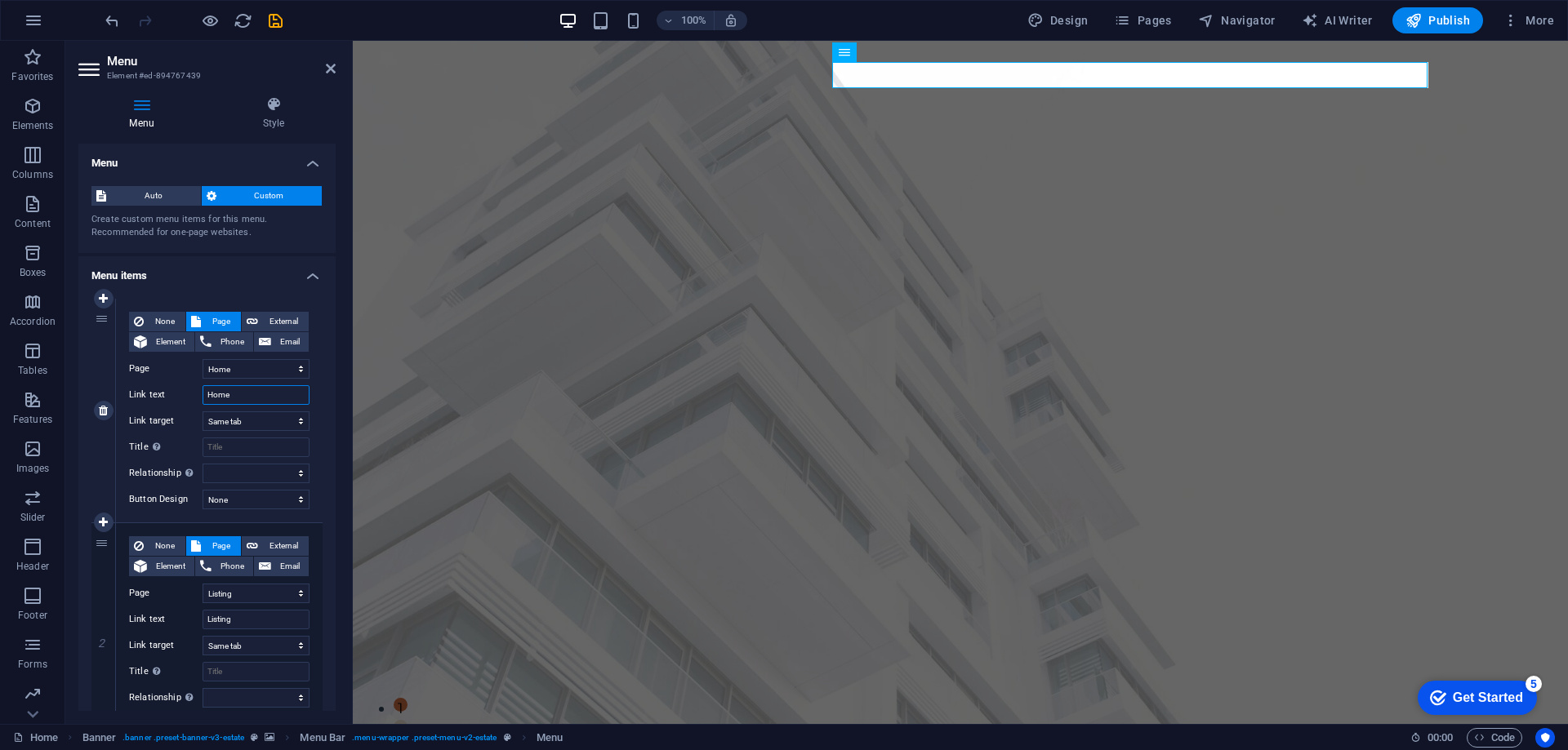
click at [242, 394] on input "Home" at bounding box center [255, 395] width 107 height 20
type input "n"
select select
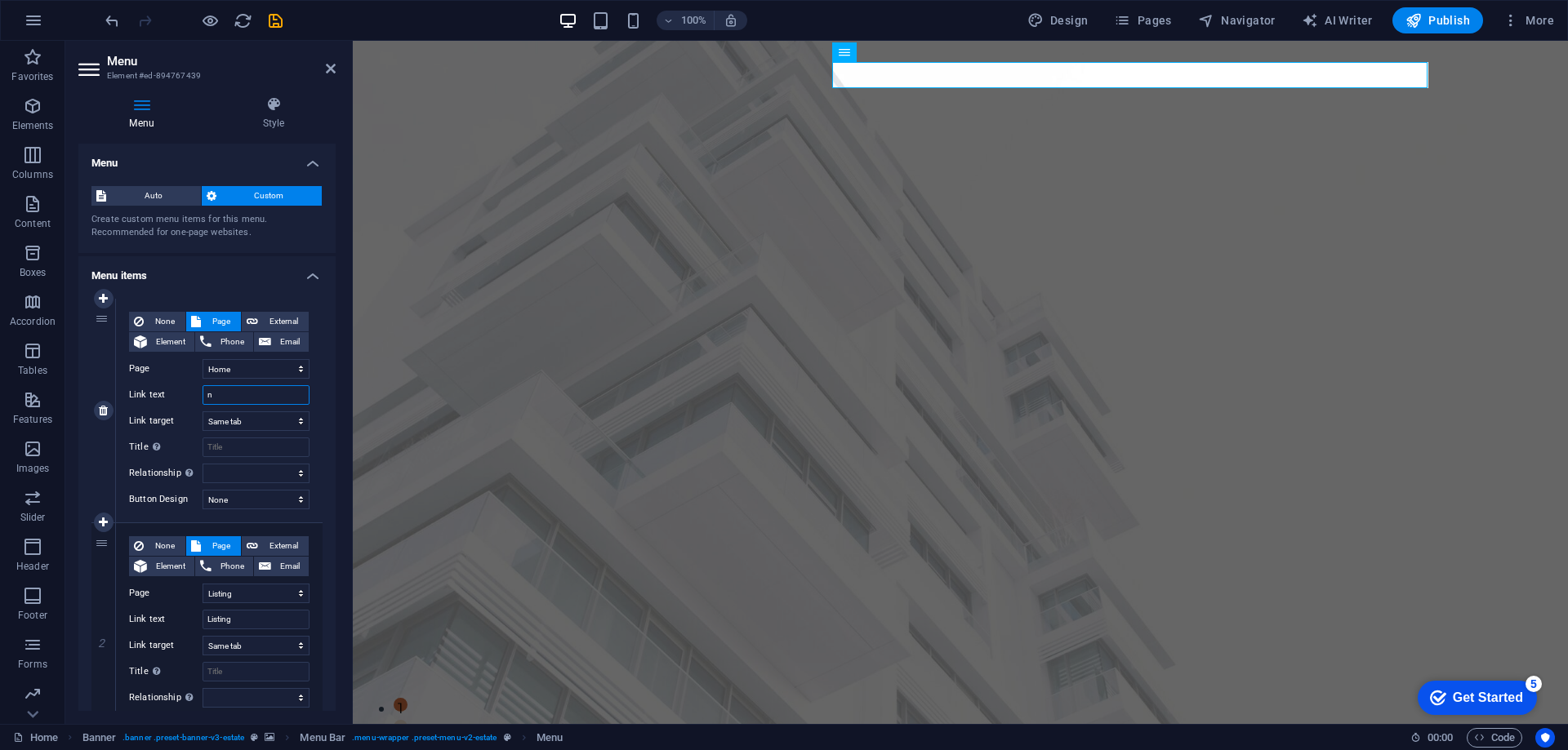
select select
type input "n"
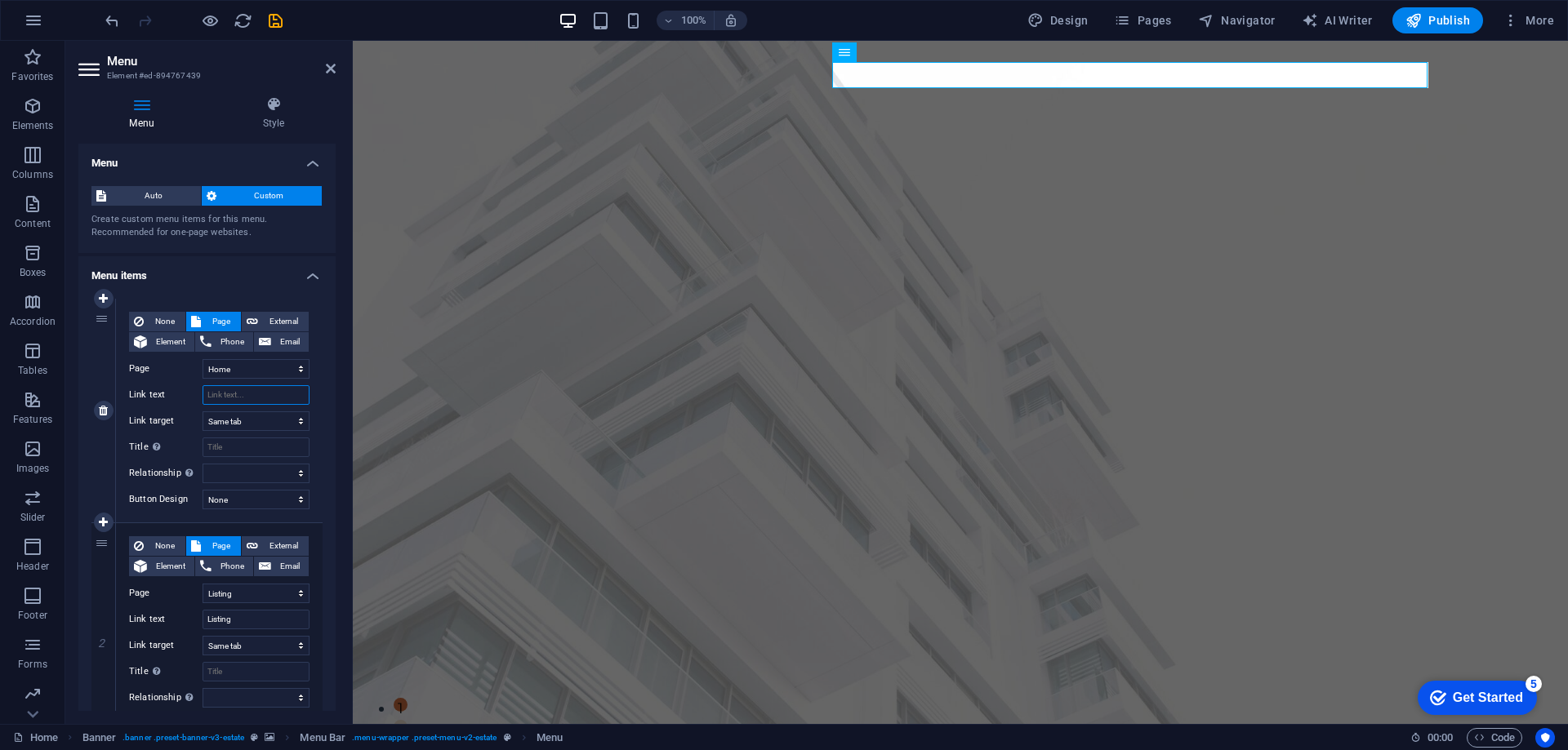
type input "N"
select select
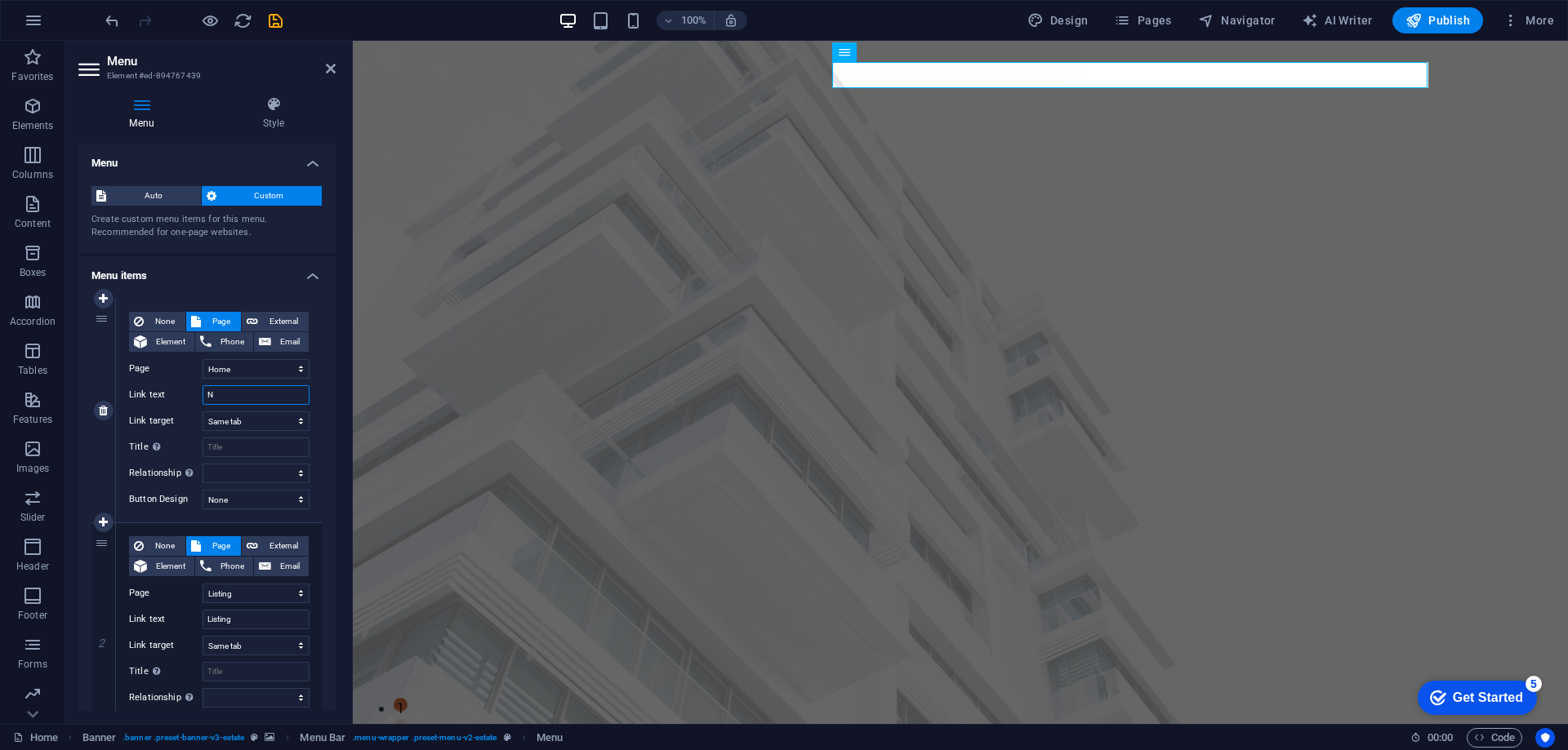
select select
type input "NOTOSR"
select select
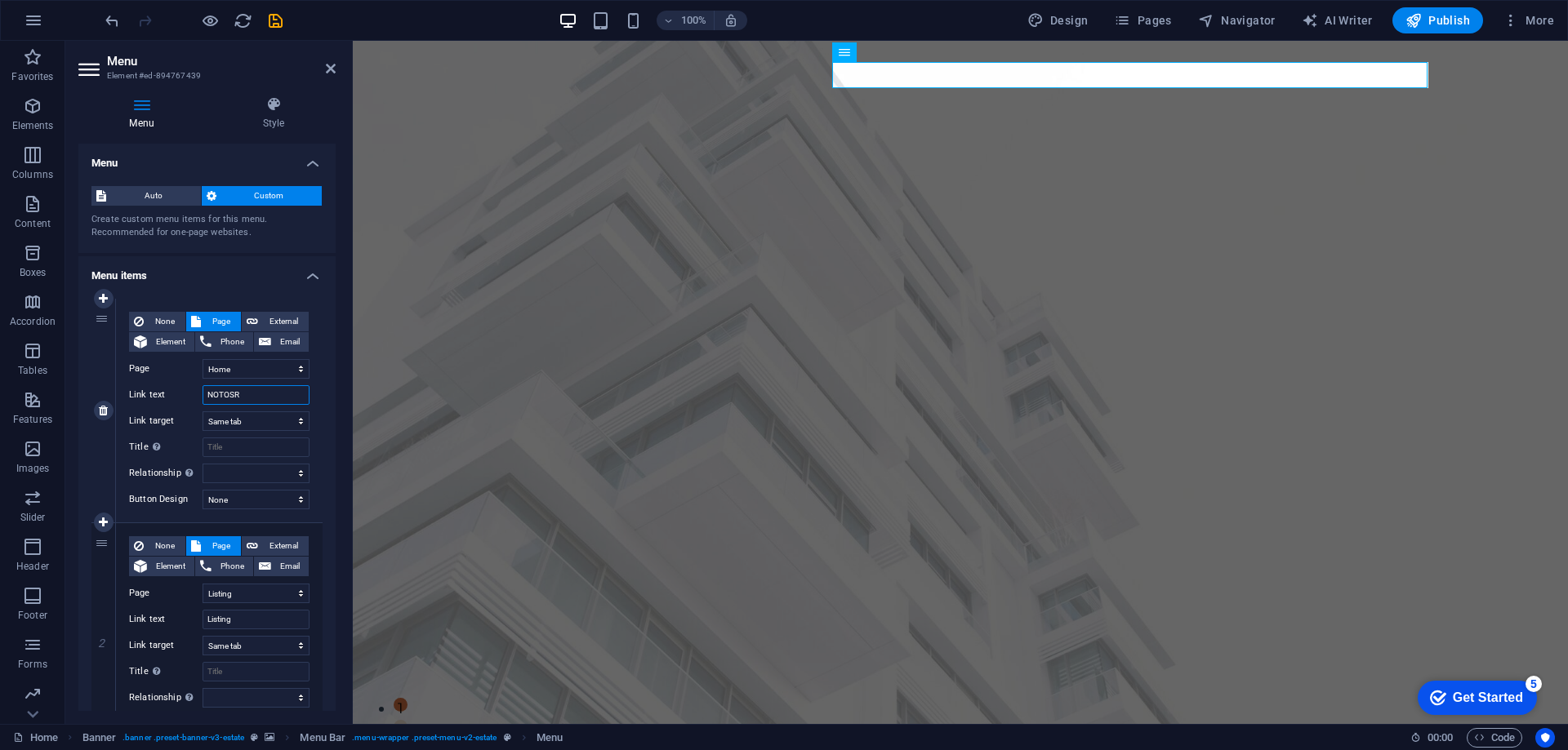
select select
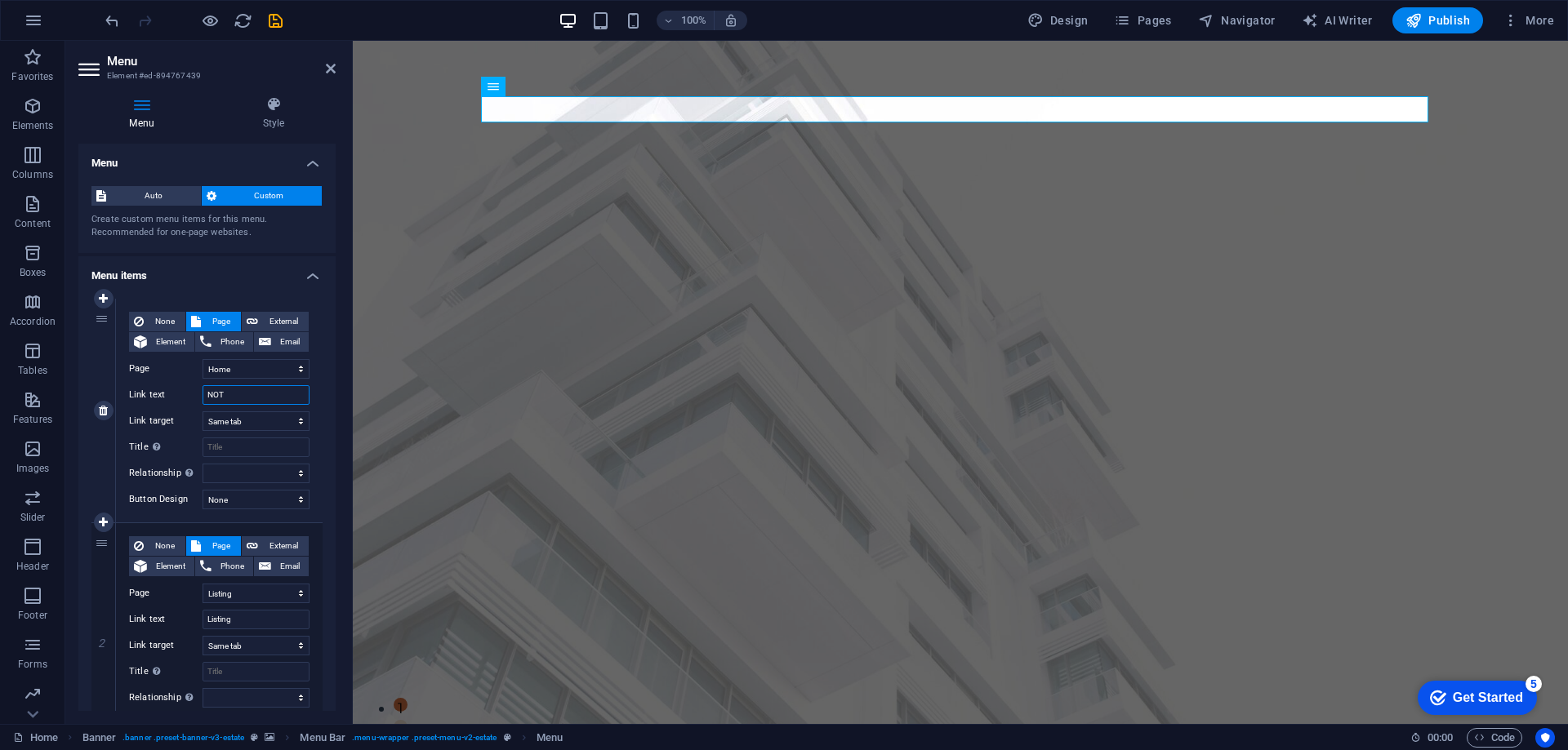
type input "NO"
select select
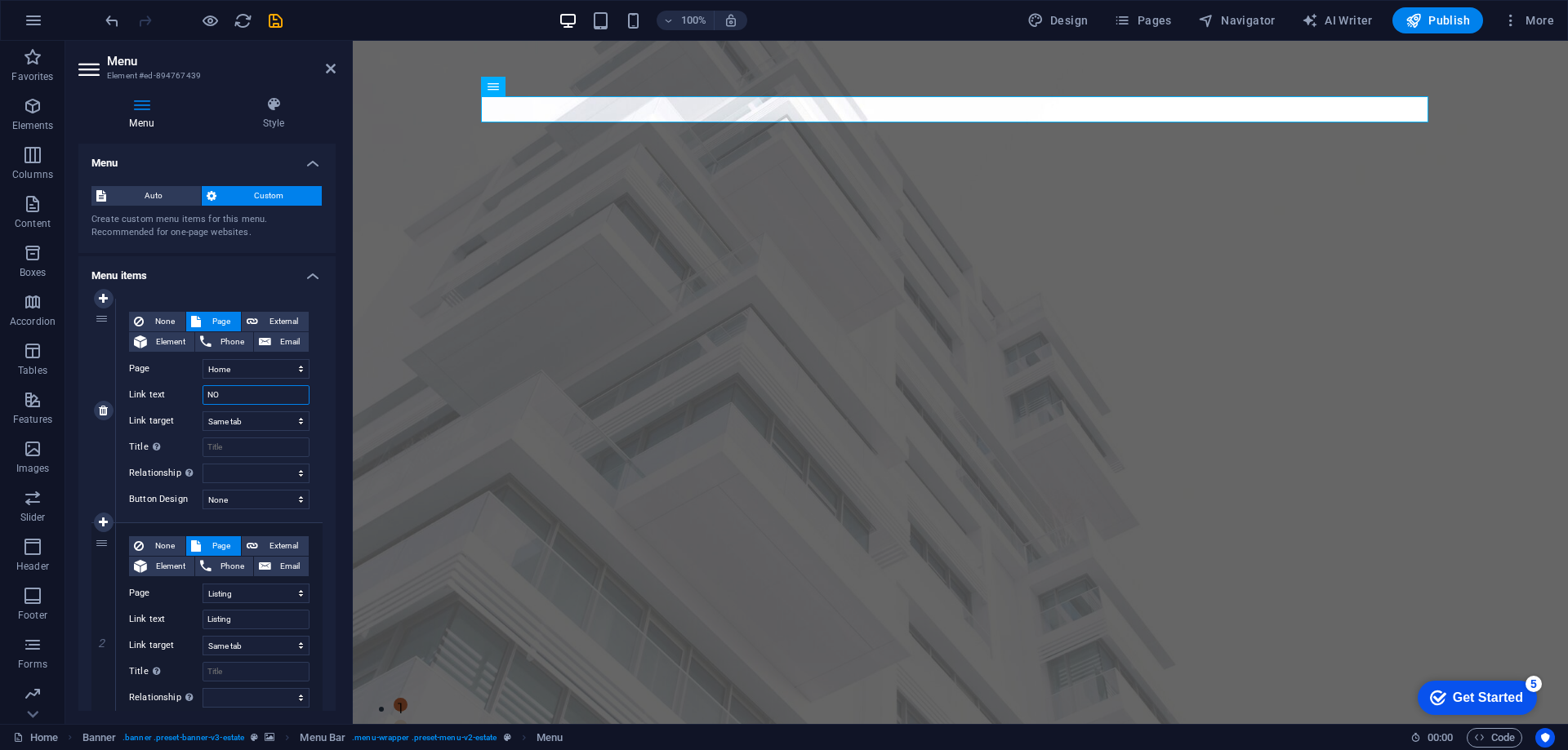
select select
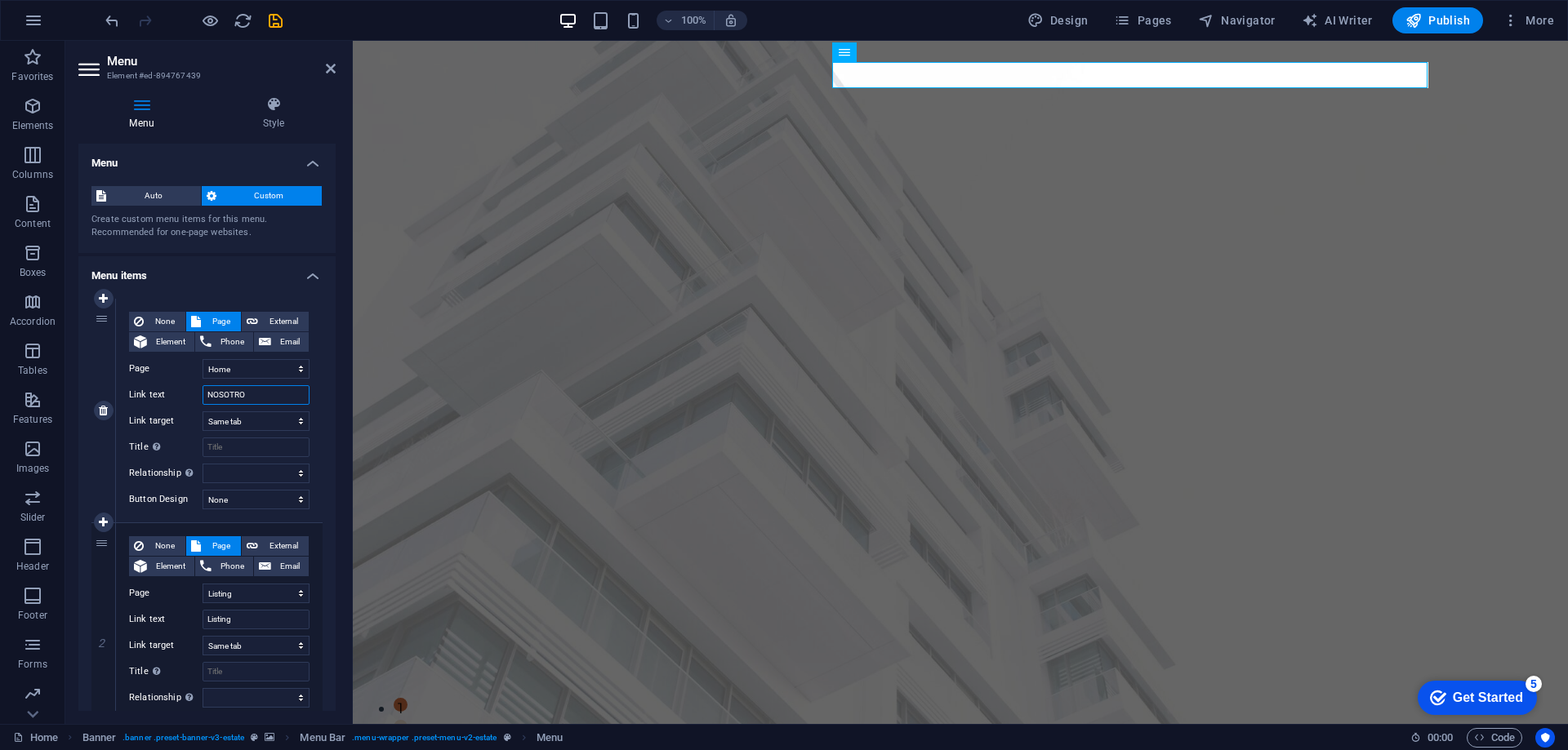
type input "NOSOTROS"
select select
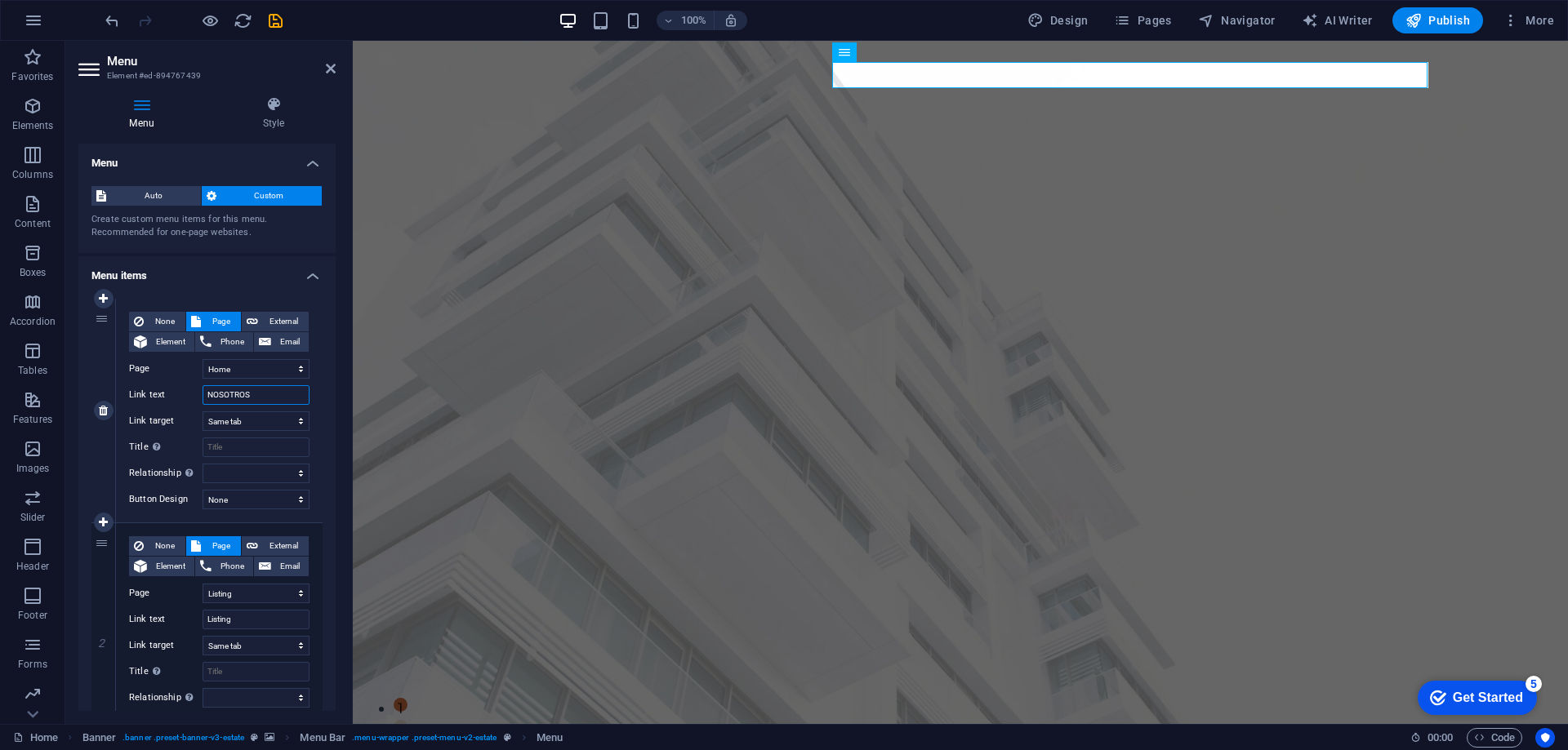
select select
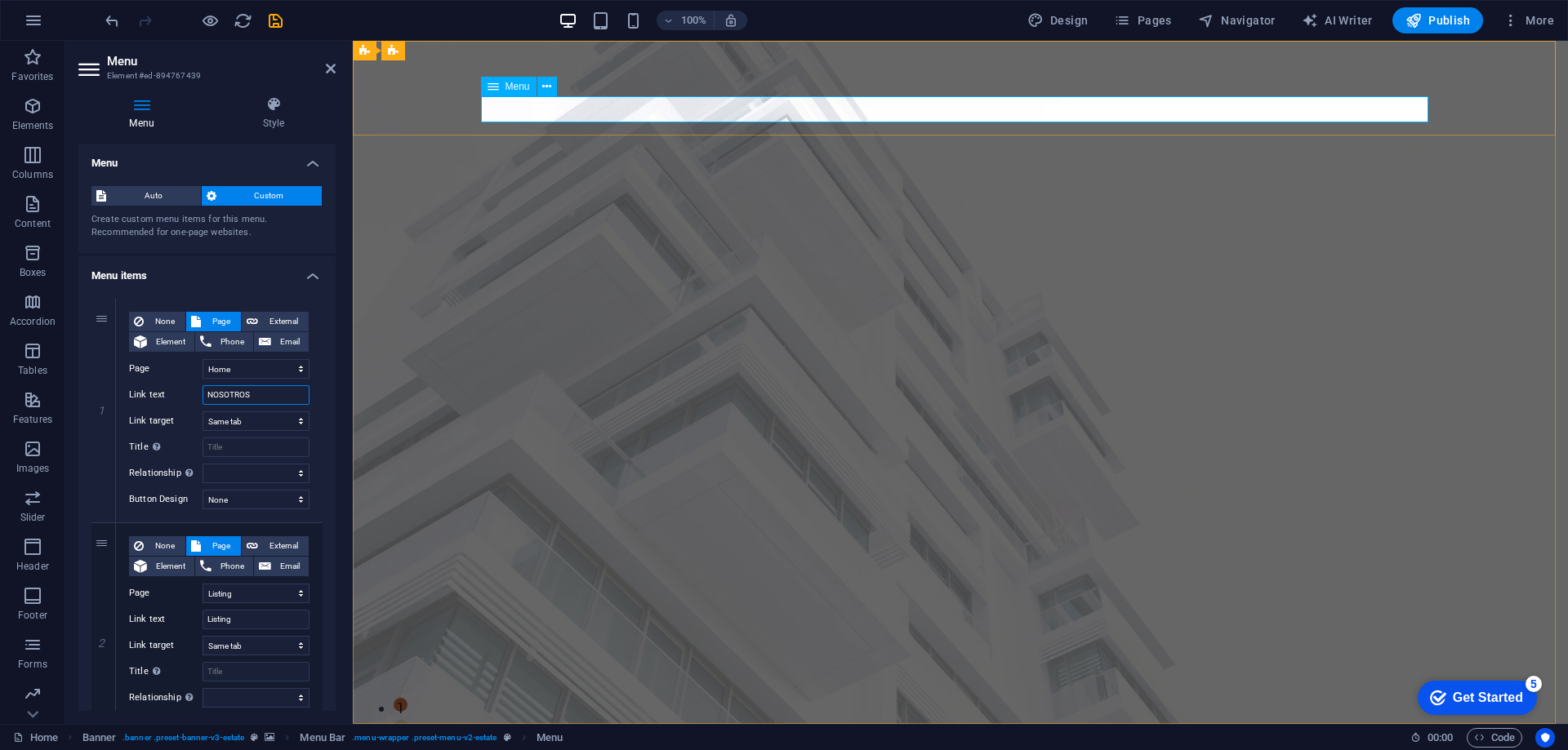
type input "NOSOTROS"
click at [263, 368] on select "Home Listing News Our Team Contact Legal Notice Privacy" at bounding box center [255, 369] width 107 height 20
select select "1"
click at [202, 359] on select "Home Listing News Our Team Contact Legal Notice Privacy" at bounding box center [255, 369] width 107 height 20
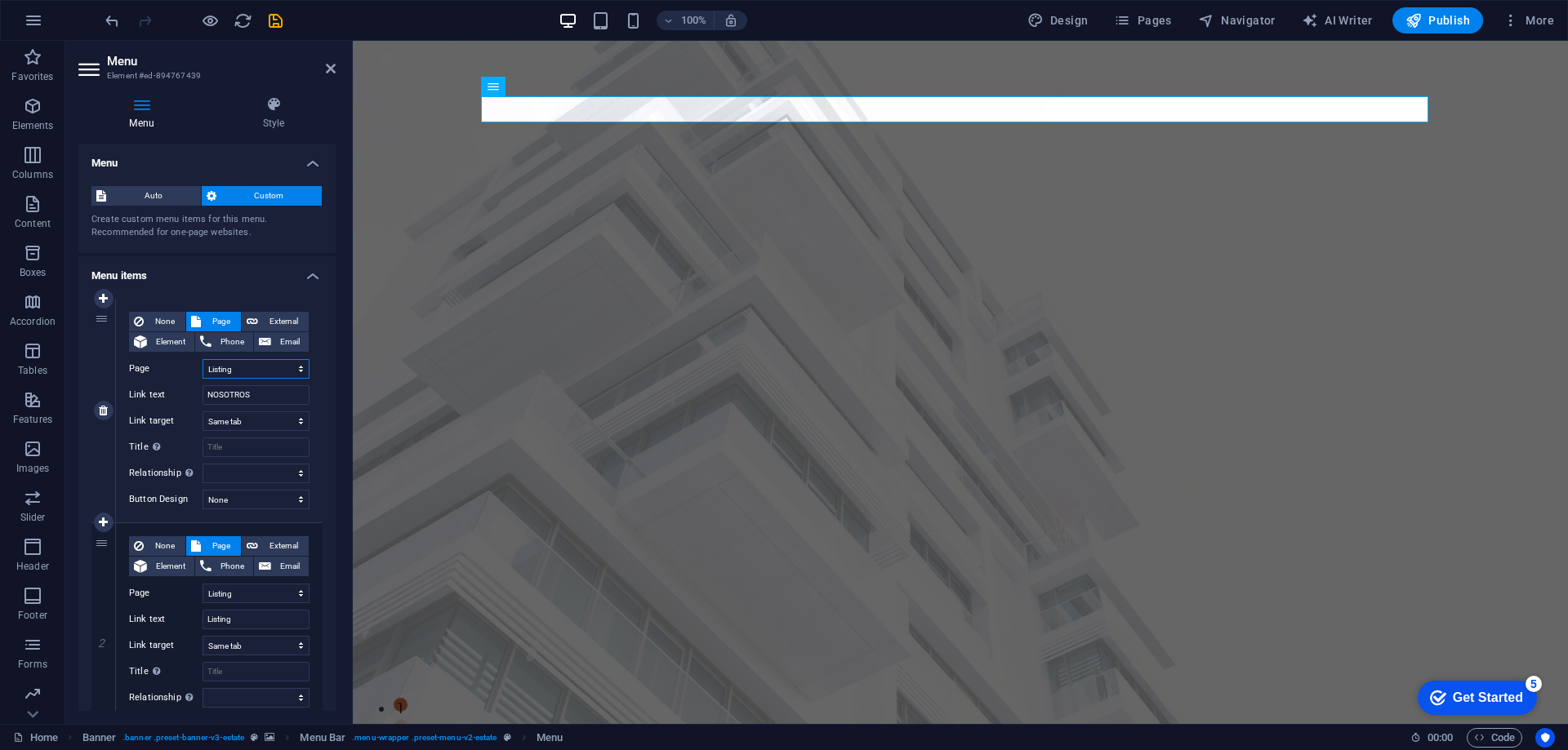
select select
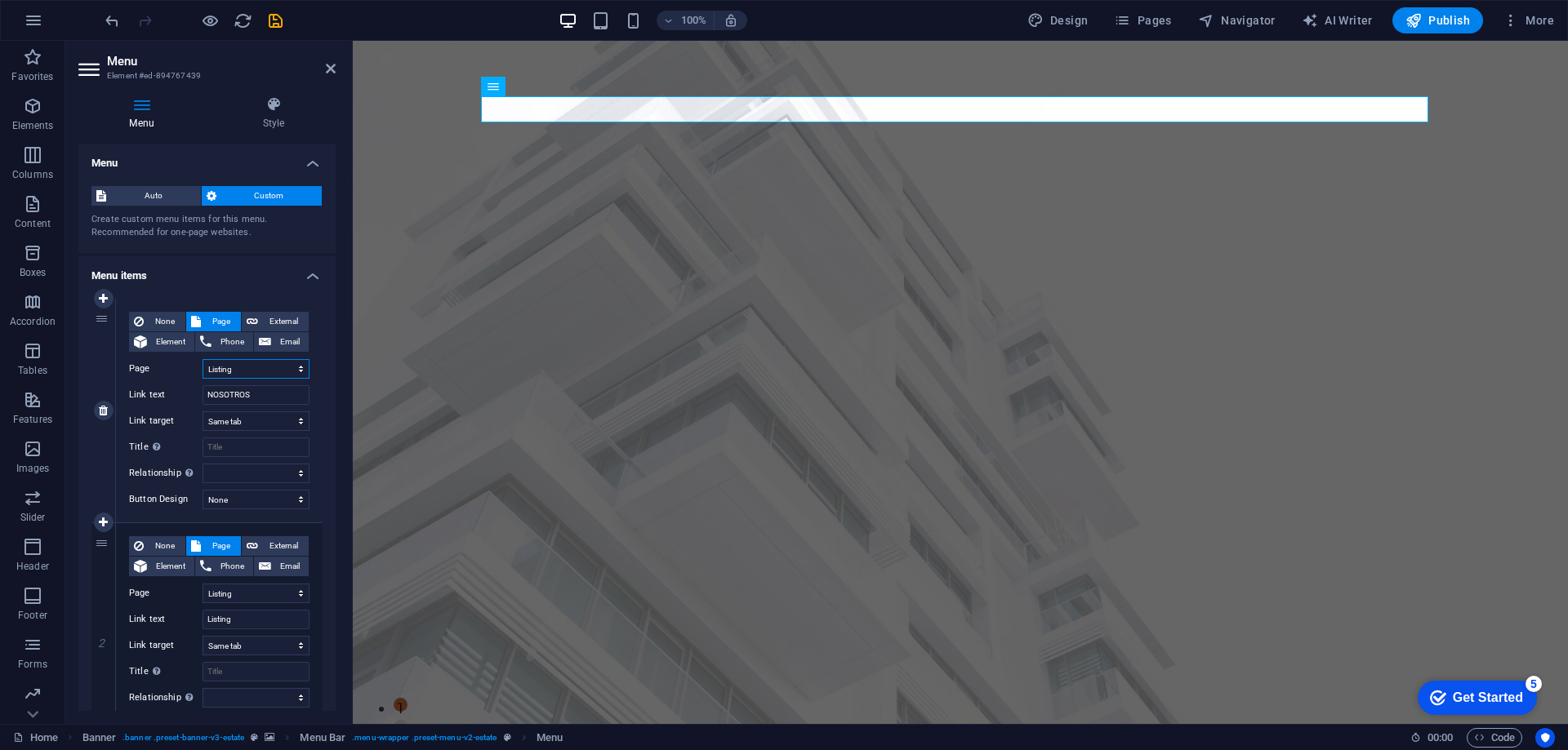
click at [263, 370] on select "Home Listing News Our Team Contact Legal Notice Privacy" at bounding box center [255, 369] width 107 height 20
select select "0"
click at [202, 359] on select "Home Listing News Our Team Contact Legal Notice Privacy" at bounding box center [255, 369] width 107 height 20
select select
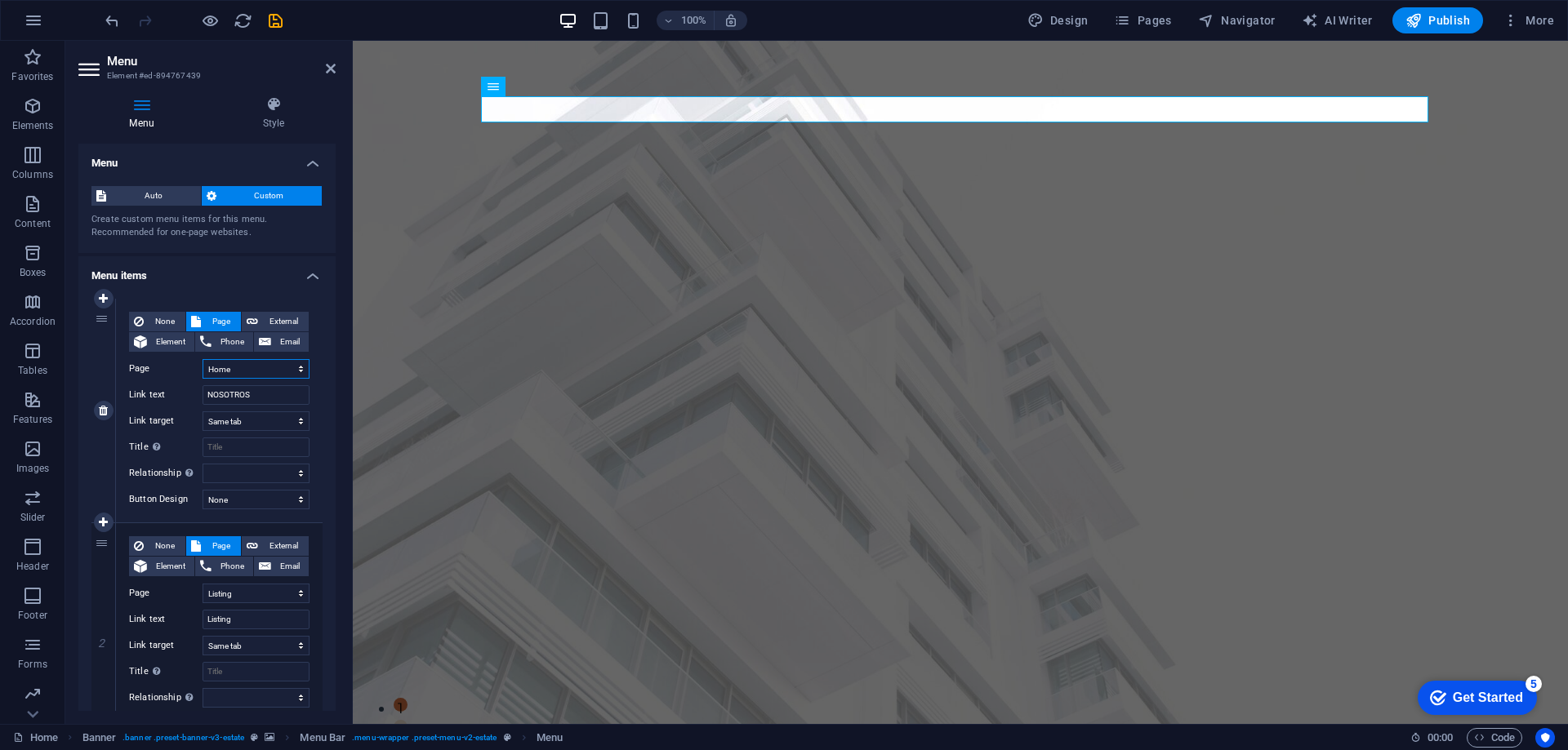
select select
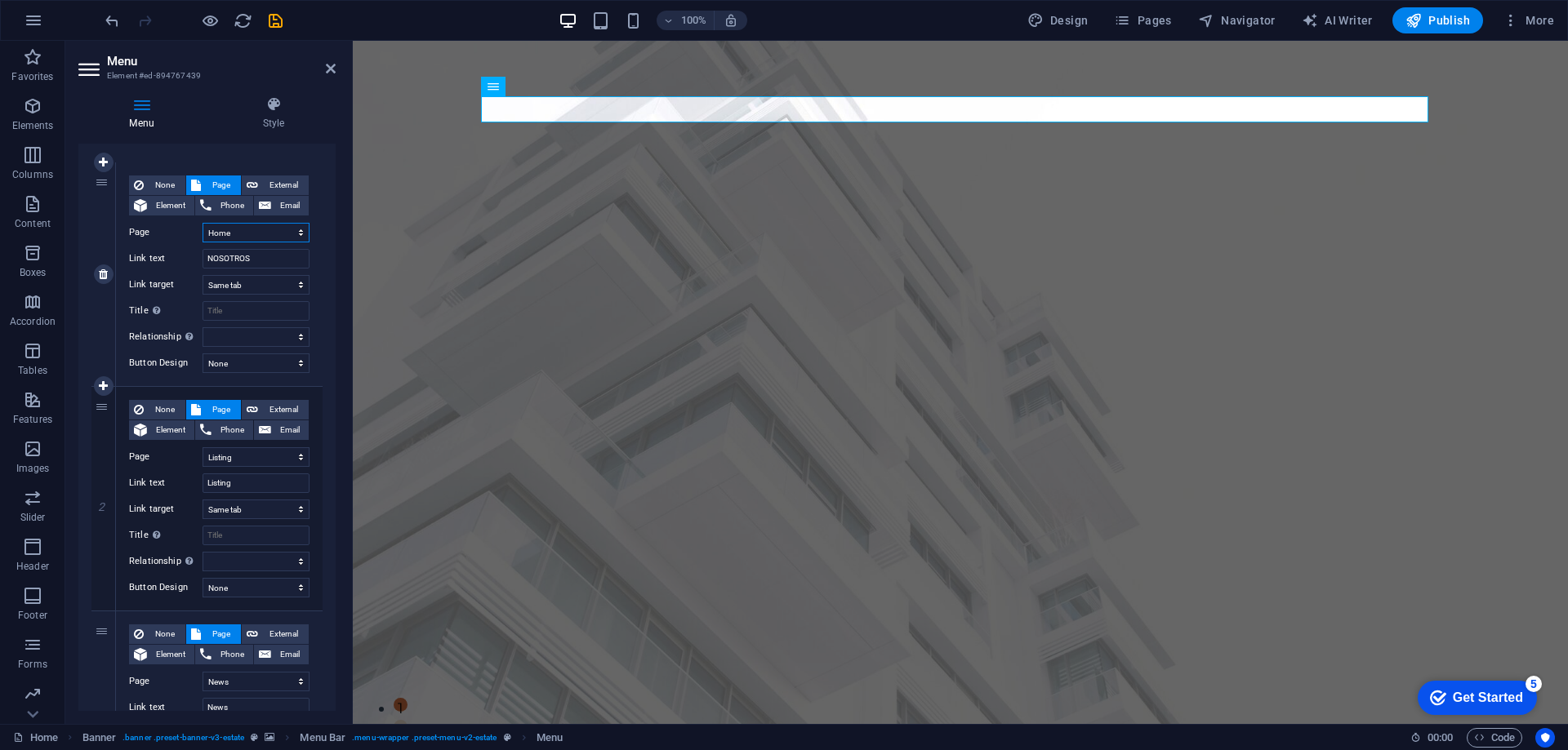
scroll to position [163, 0]
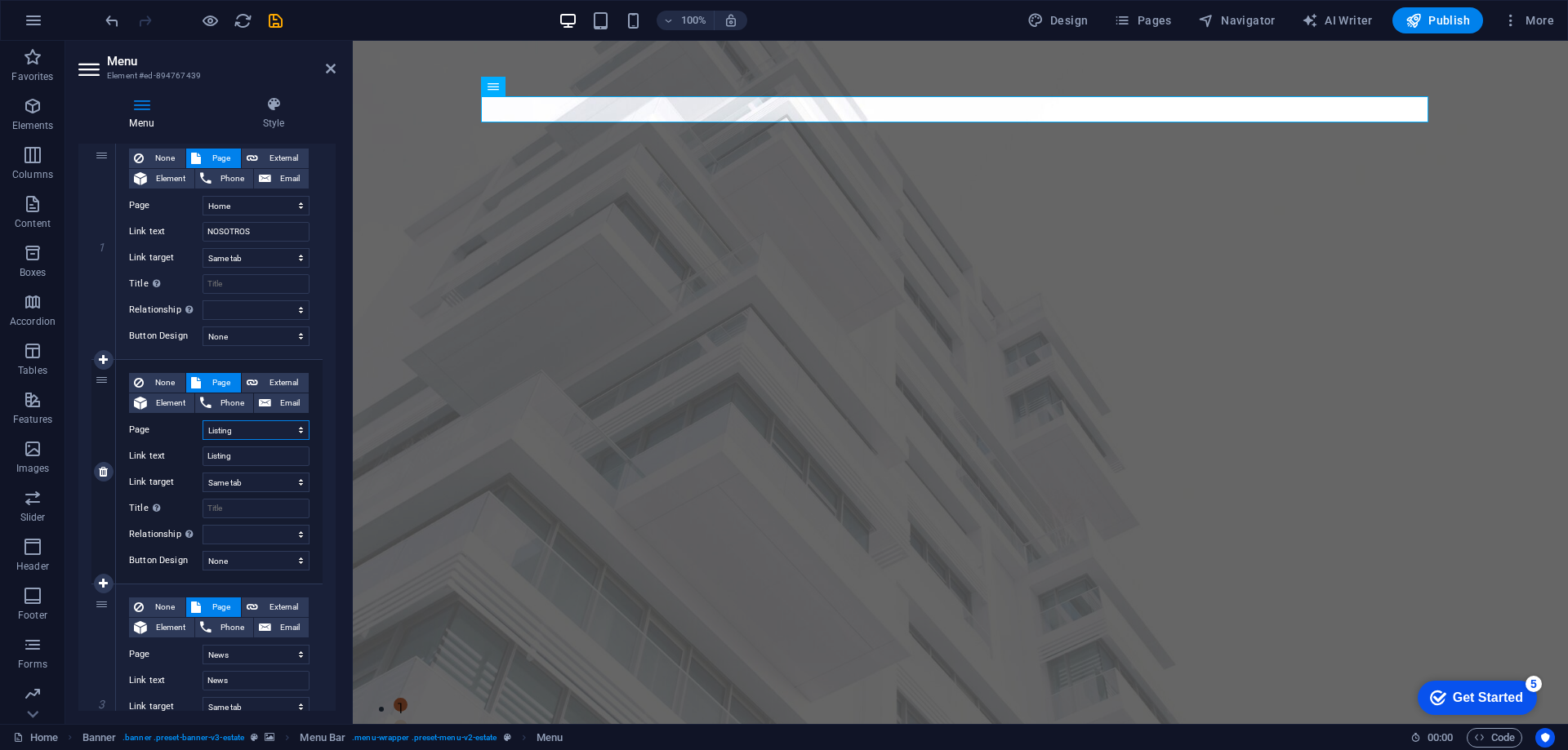
click at [235, 433] on select "Home Listing News Our Team Contact Legal Notice Privacy" at bounding box center [255, 430] width 107 height 20
click at [202, 420] on select "Home Listing News Our Team Contact Legal Notice Privacy" at bounding box center [255, 430] width 107 height 20
click at [251, 459] on input "Listing" at bounding box center [255, 456] width 107 height 20
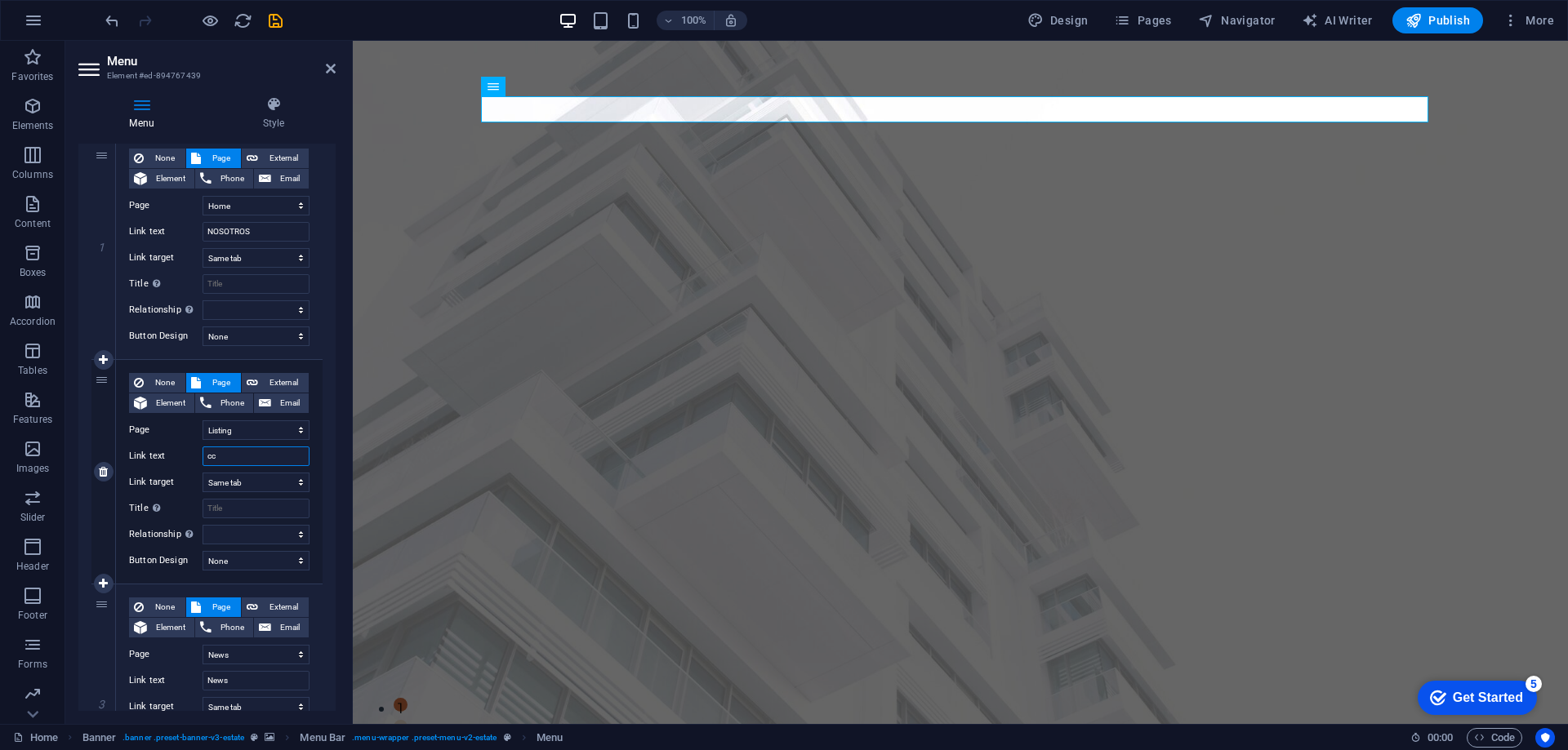
type input "c"
select select
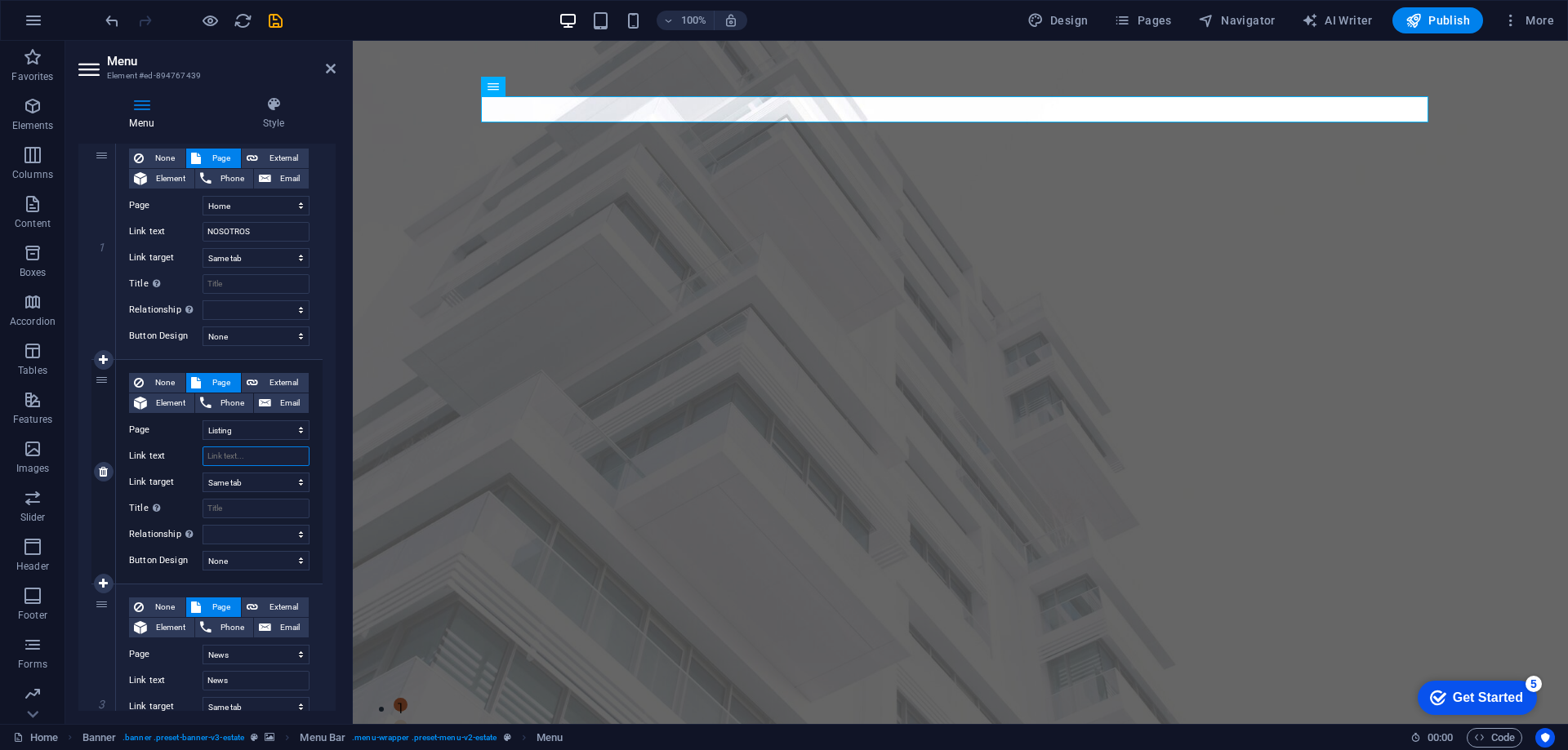
select select
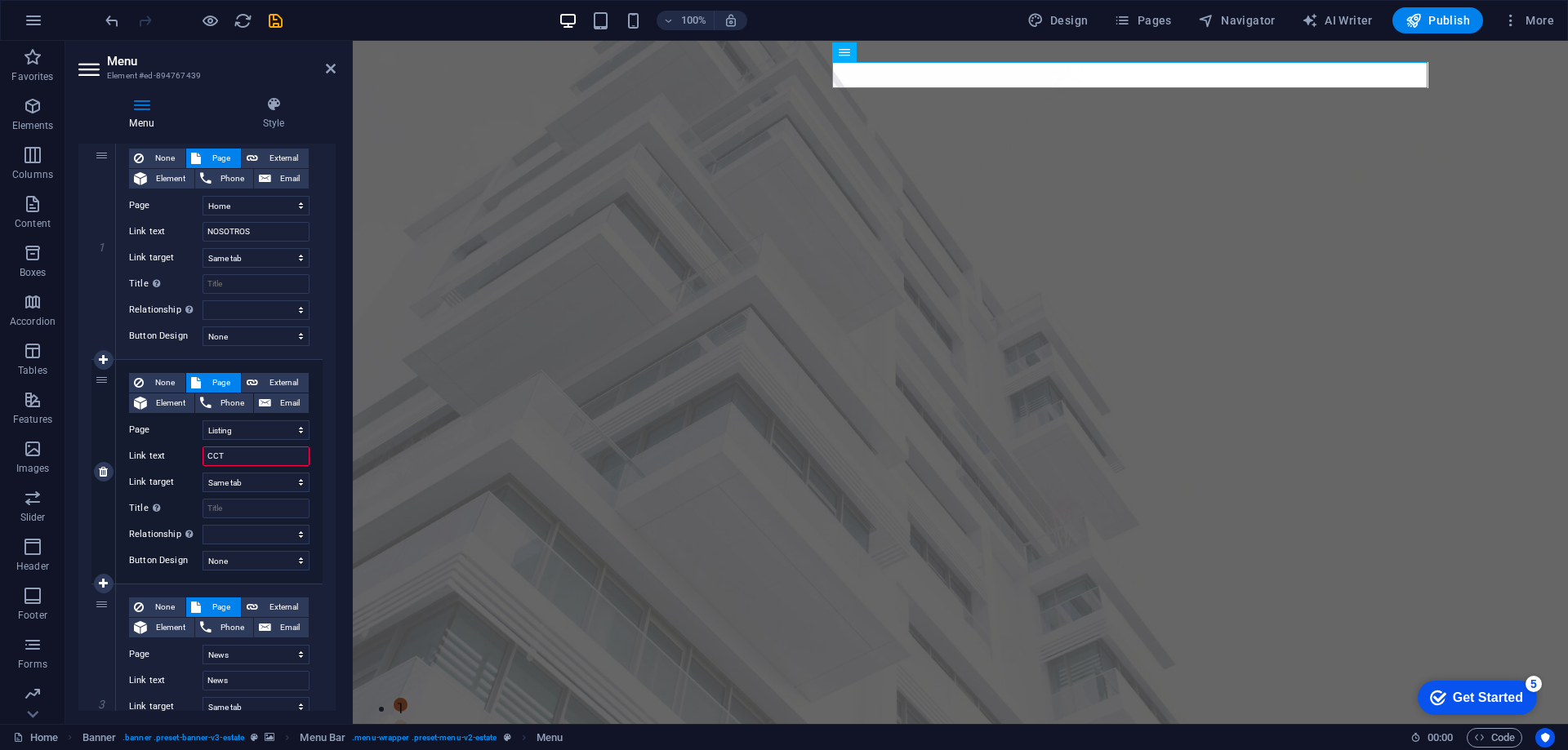
type input "CCTV"
select select
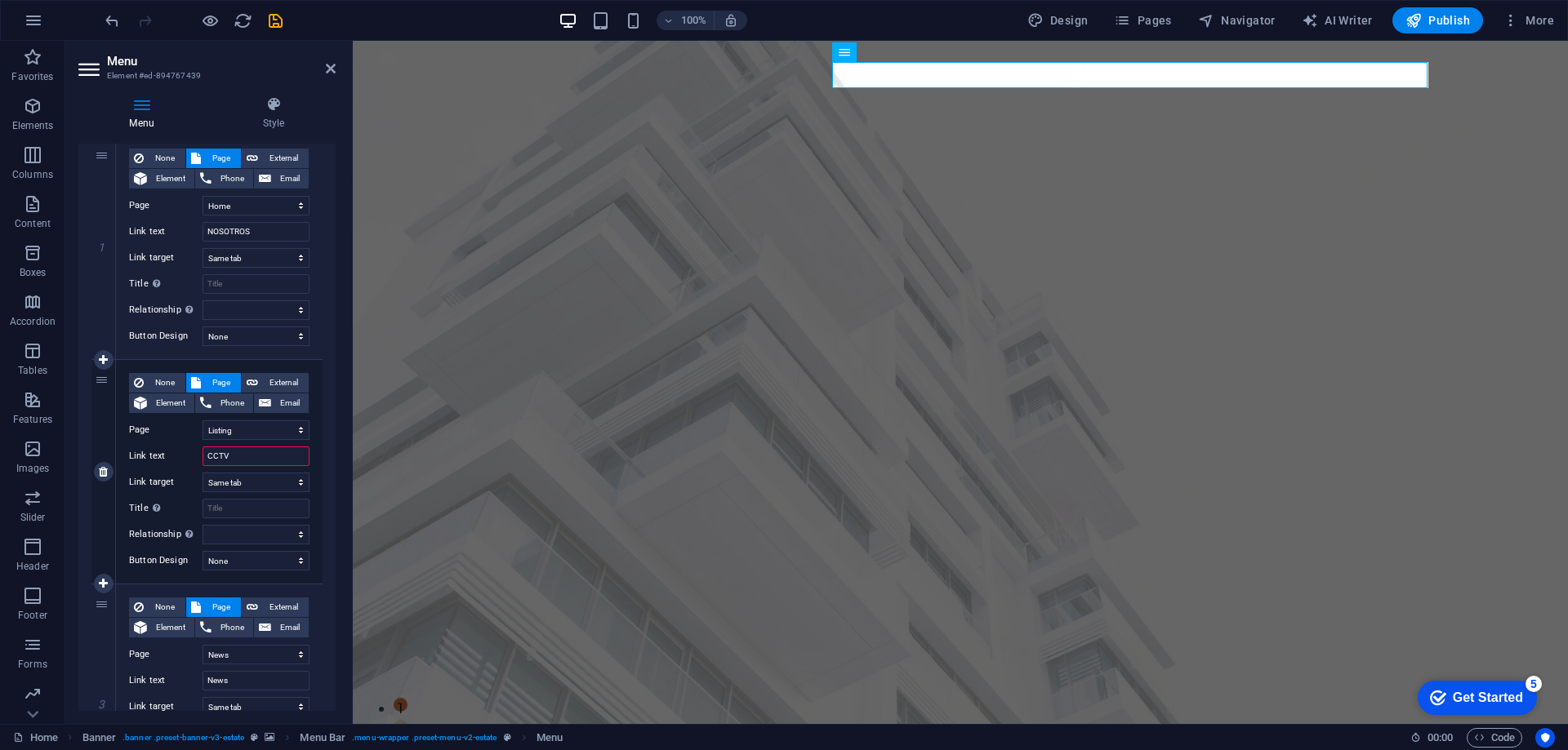
select select
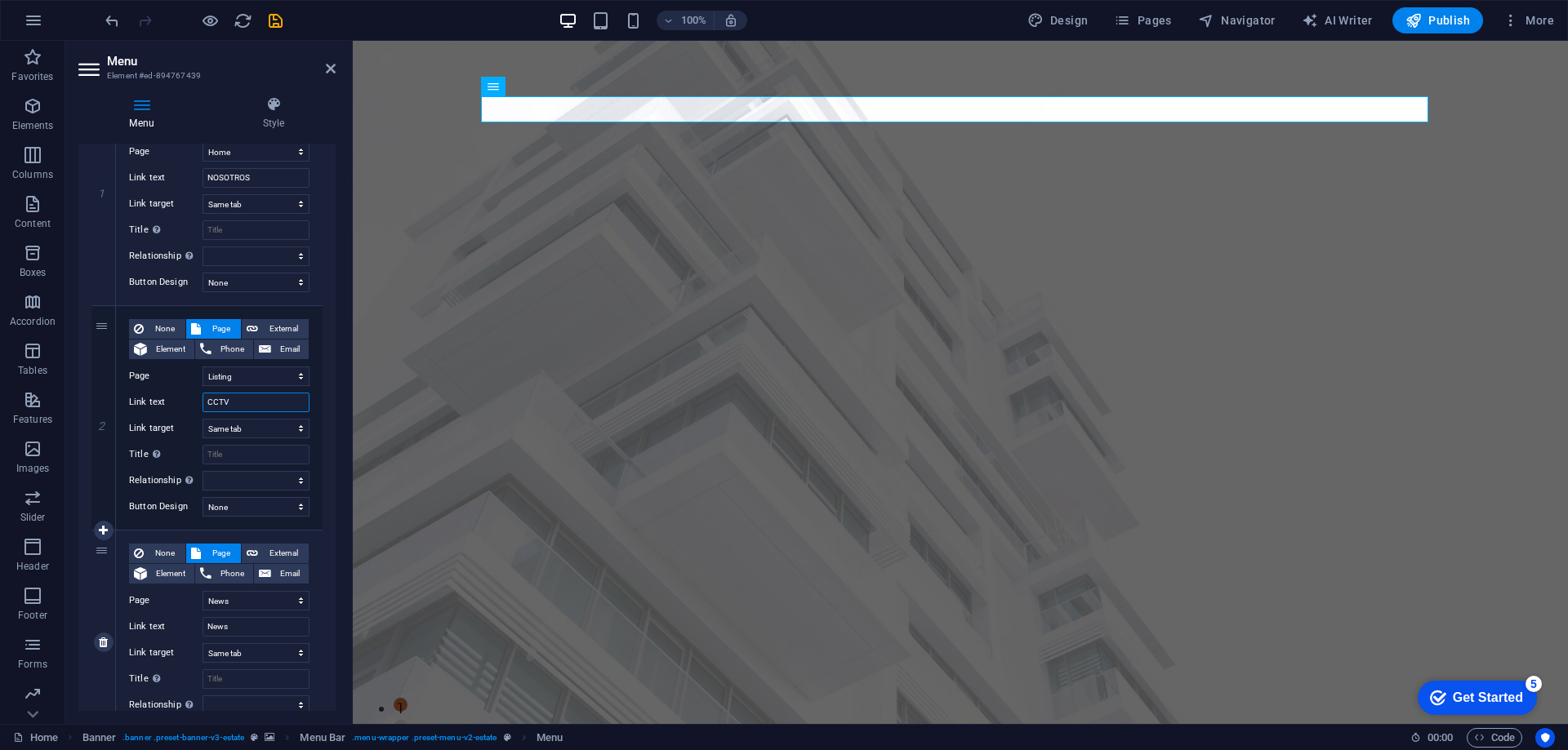
scroll to position [245, 0]
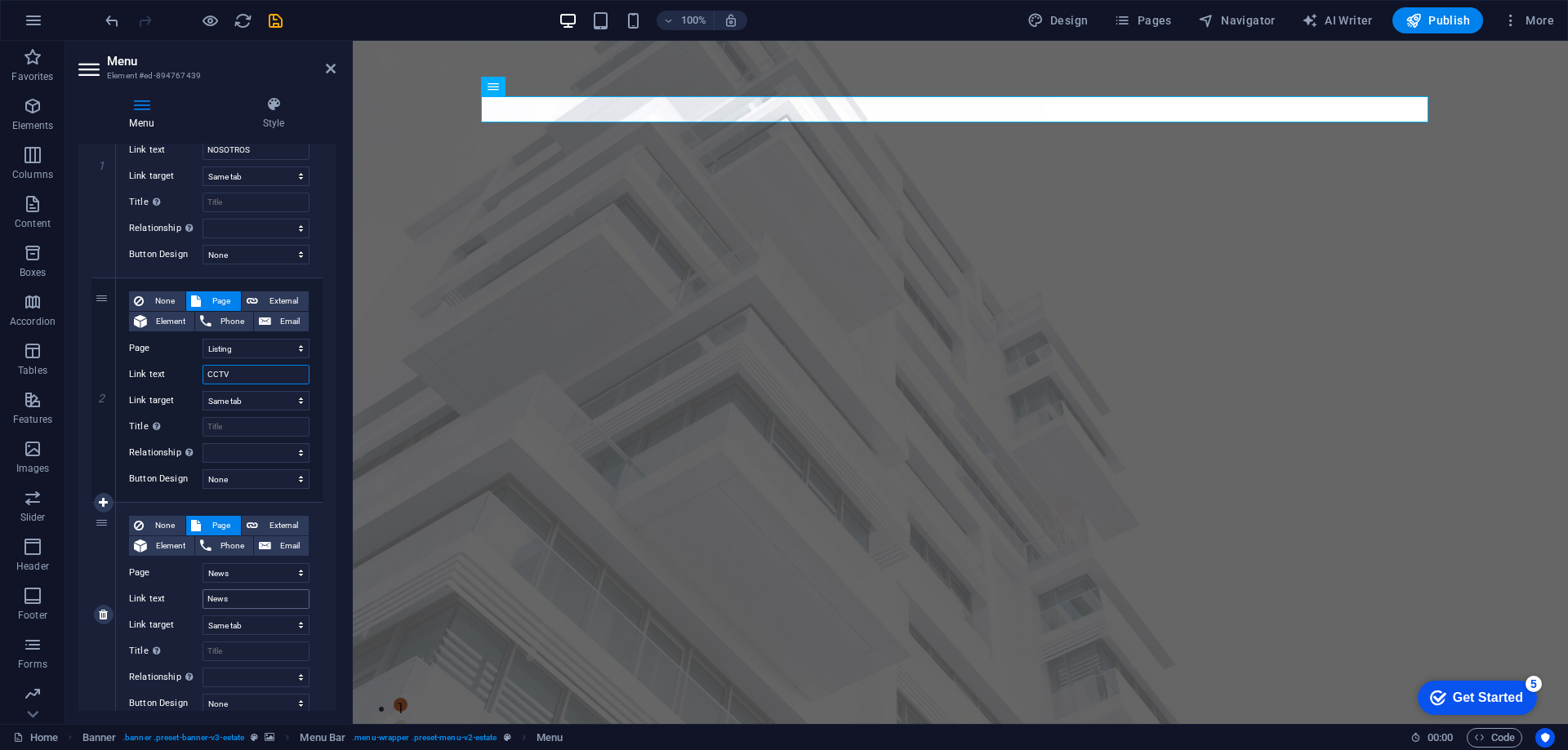
type input "CCTV"
click at [249, 599] on input "News" at bounding box center [255, 599] width 107 height 20
type input "I"
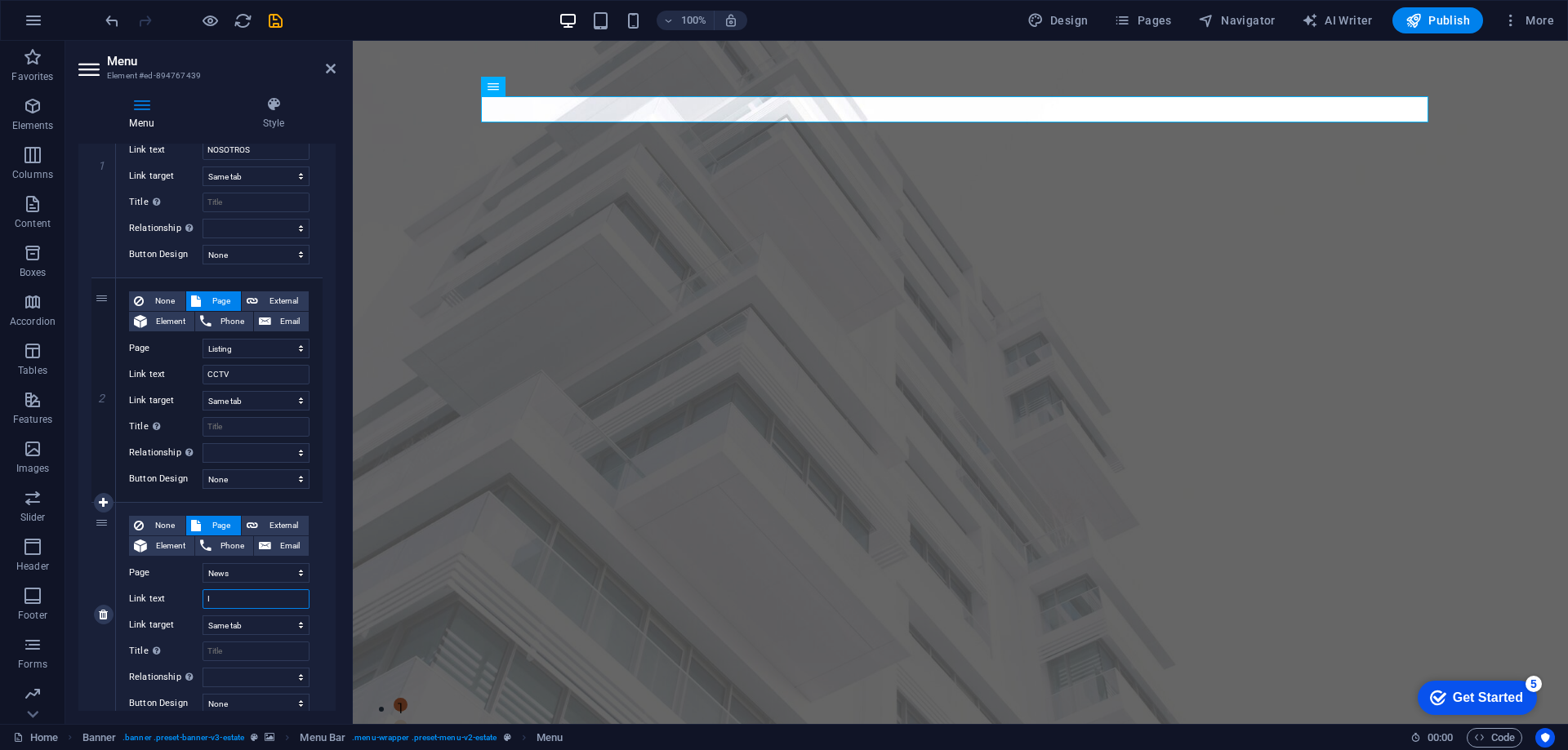
select select
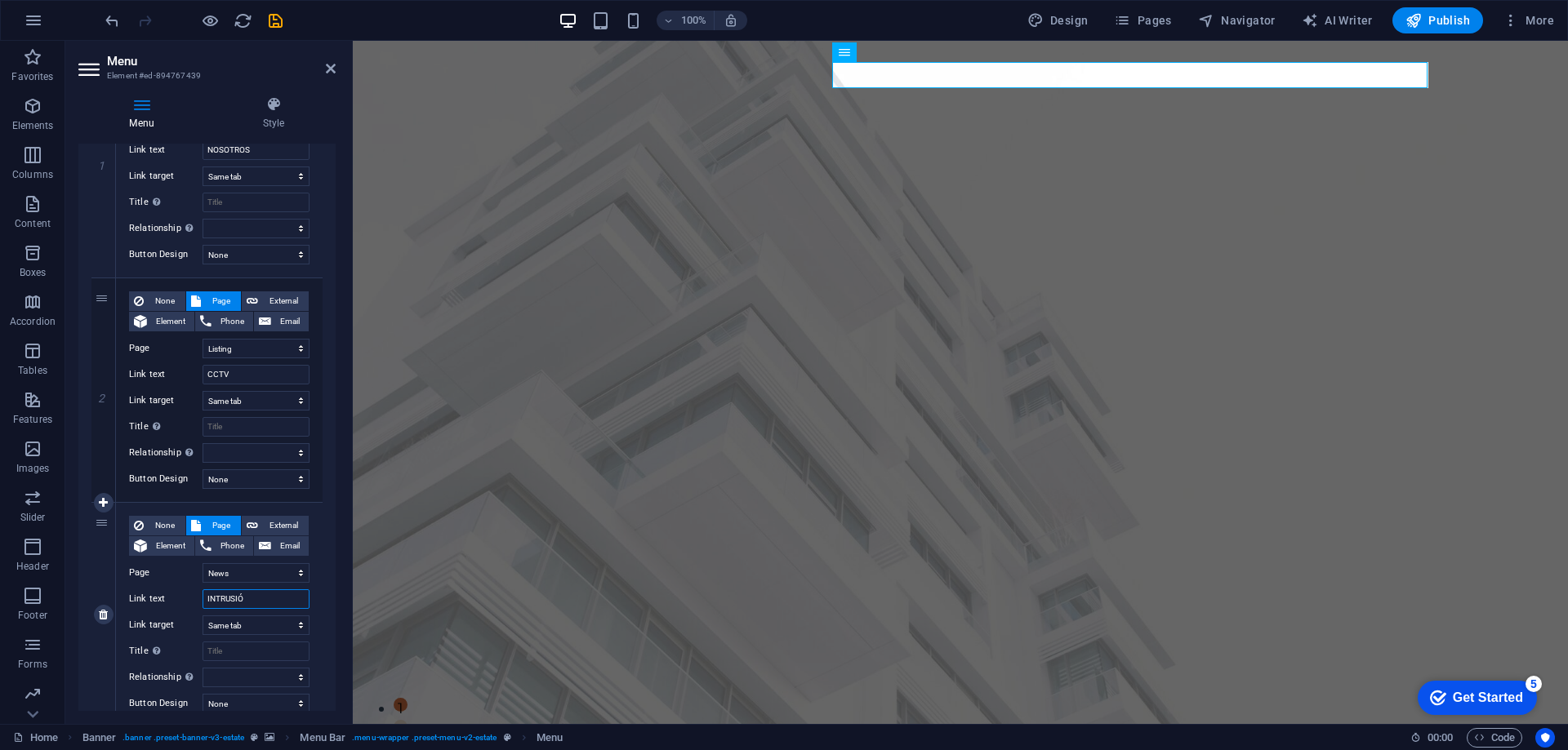
type input "INTRUSIÓN"
select select
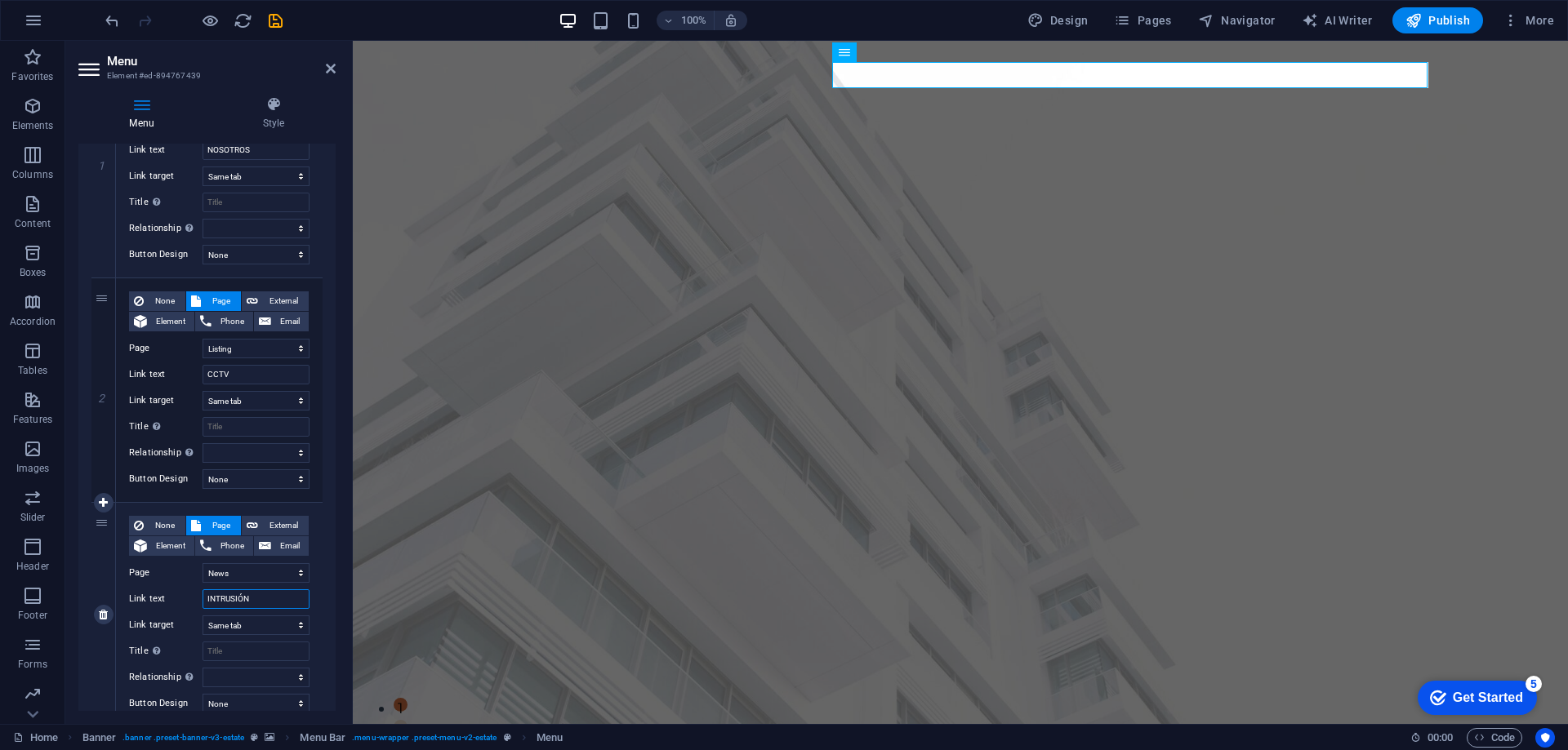
select select
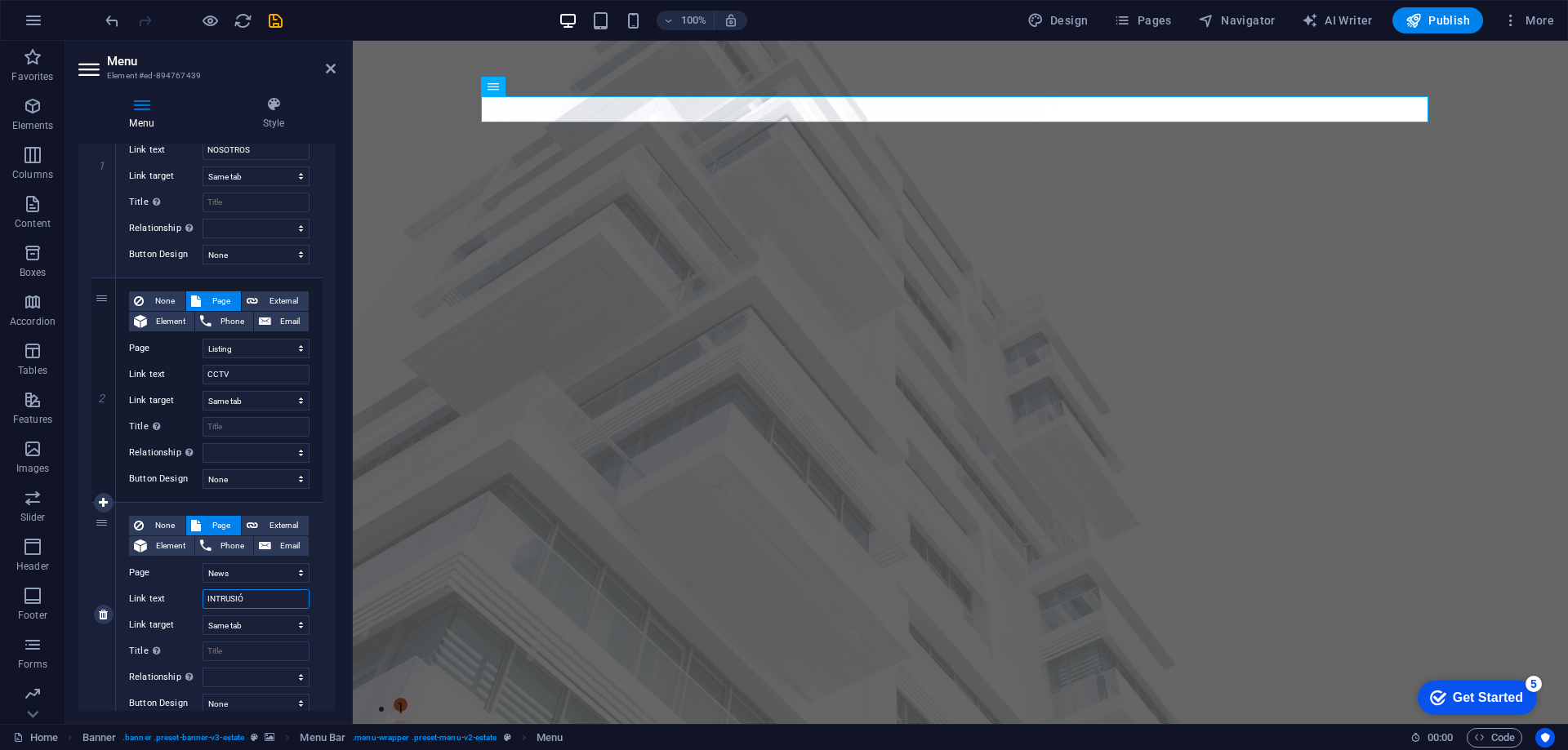
type input "INTRUSI"
select select
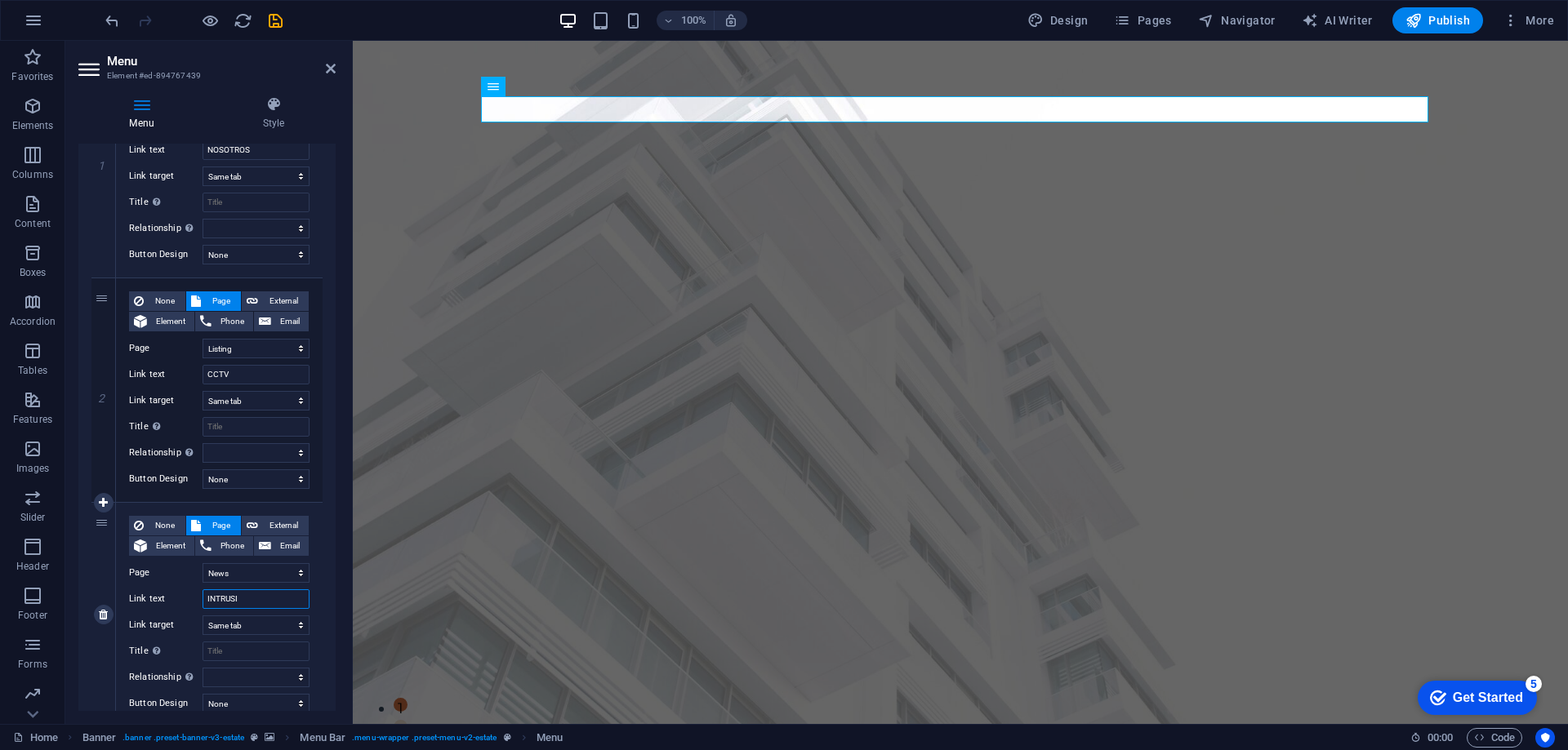
select select
type input "INTRUSION"
select select
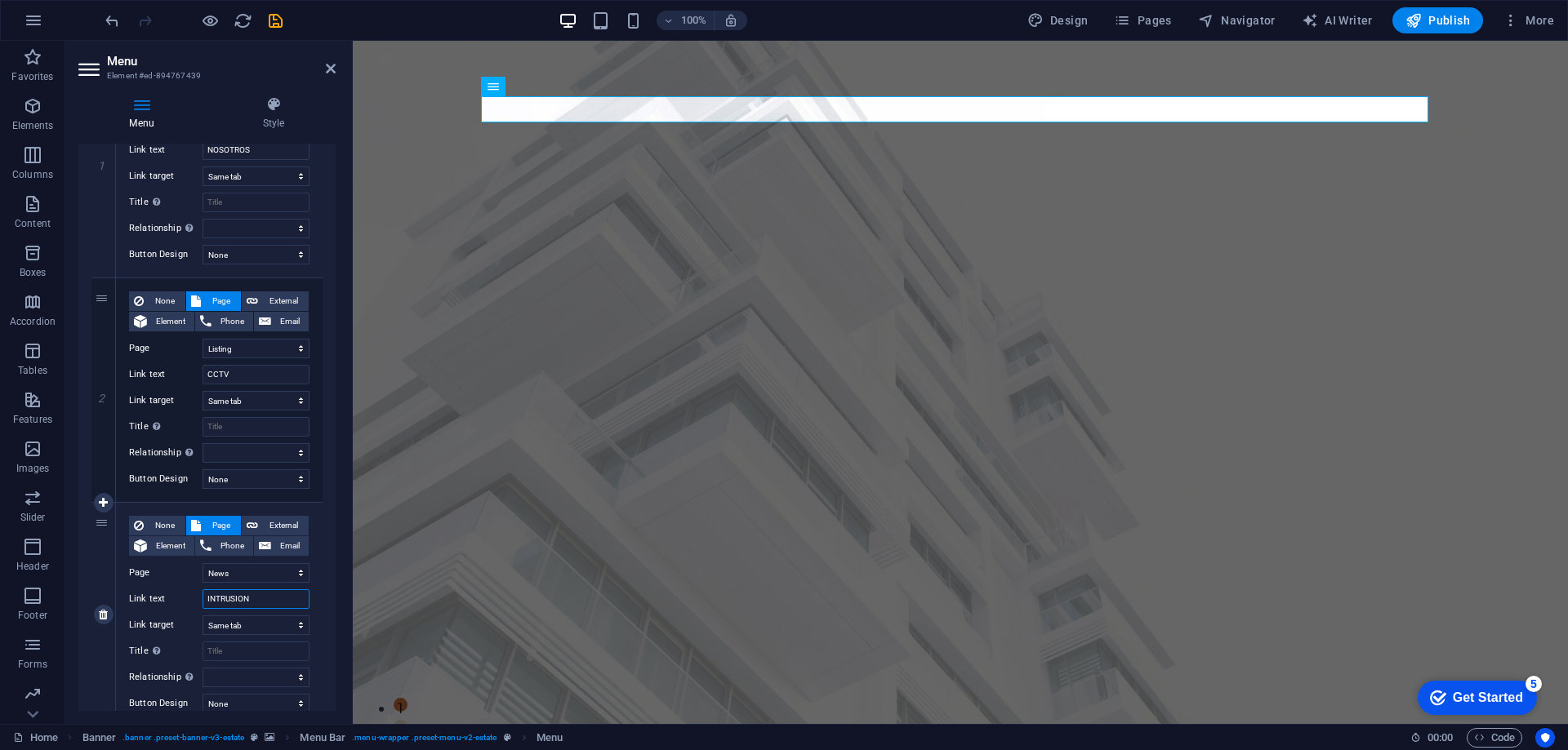
select select
type input "INTRUSION"
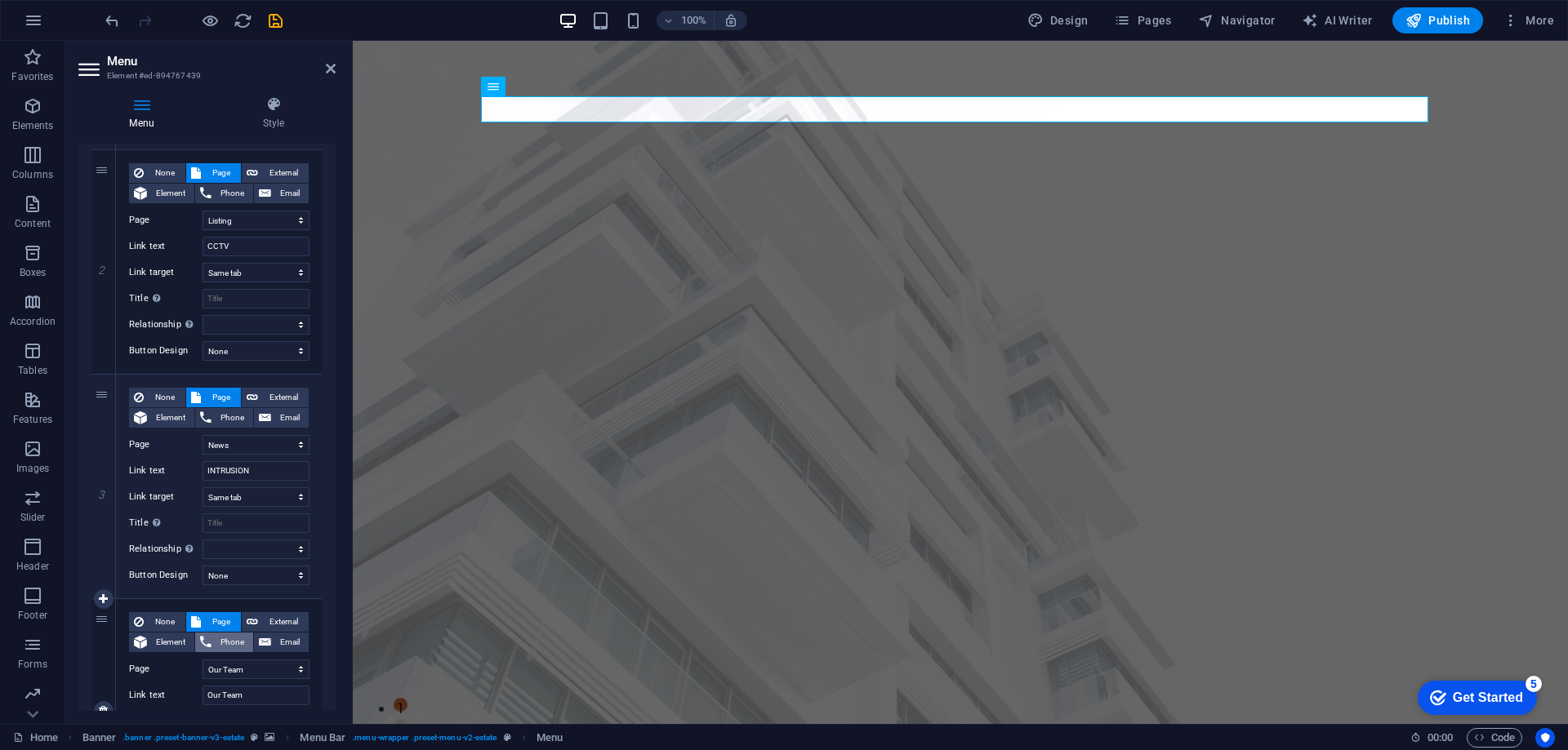
scroll to position [408, 0]
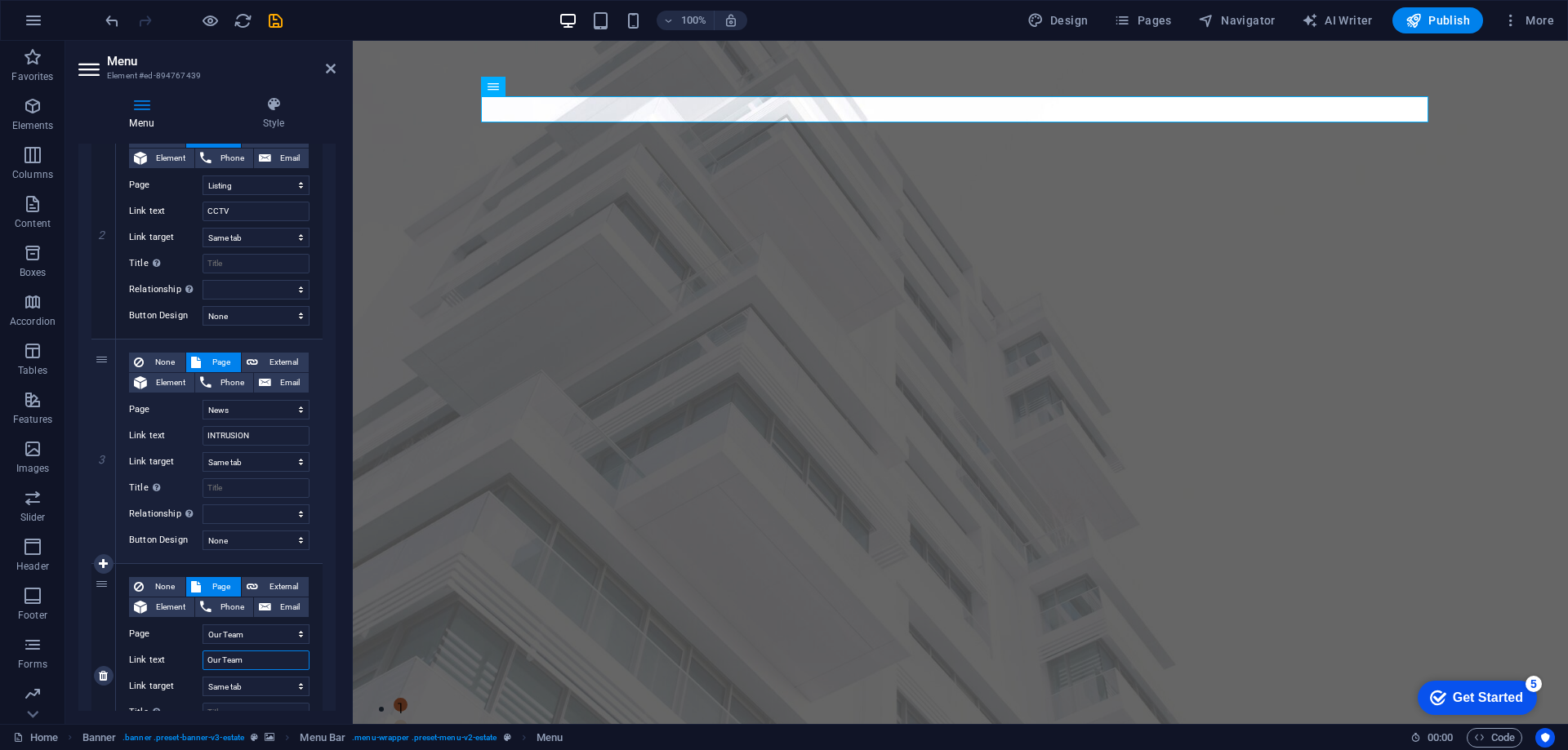
click at [259, 657] on input "Our Team" at bounding box center [255, 660] width 107 height 20
click at [258, 665] on input "Our Team" at bounding box center [255, 660] width 107 height 20
click at [256, 665] on input "Our Team" at bounding box center [255, 660] width 107 height 20
type input "C"
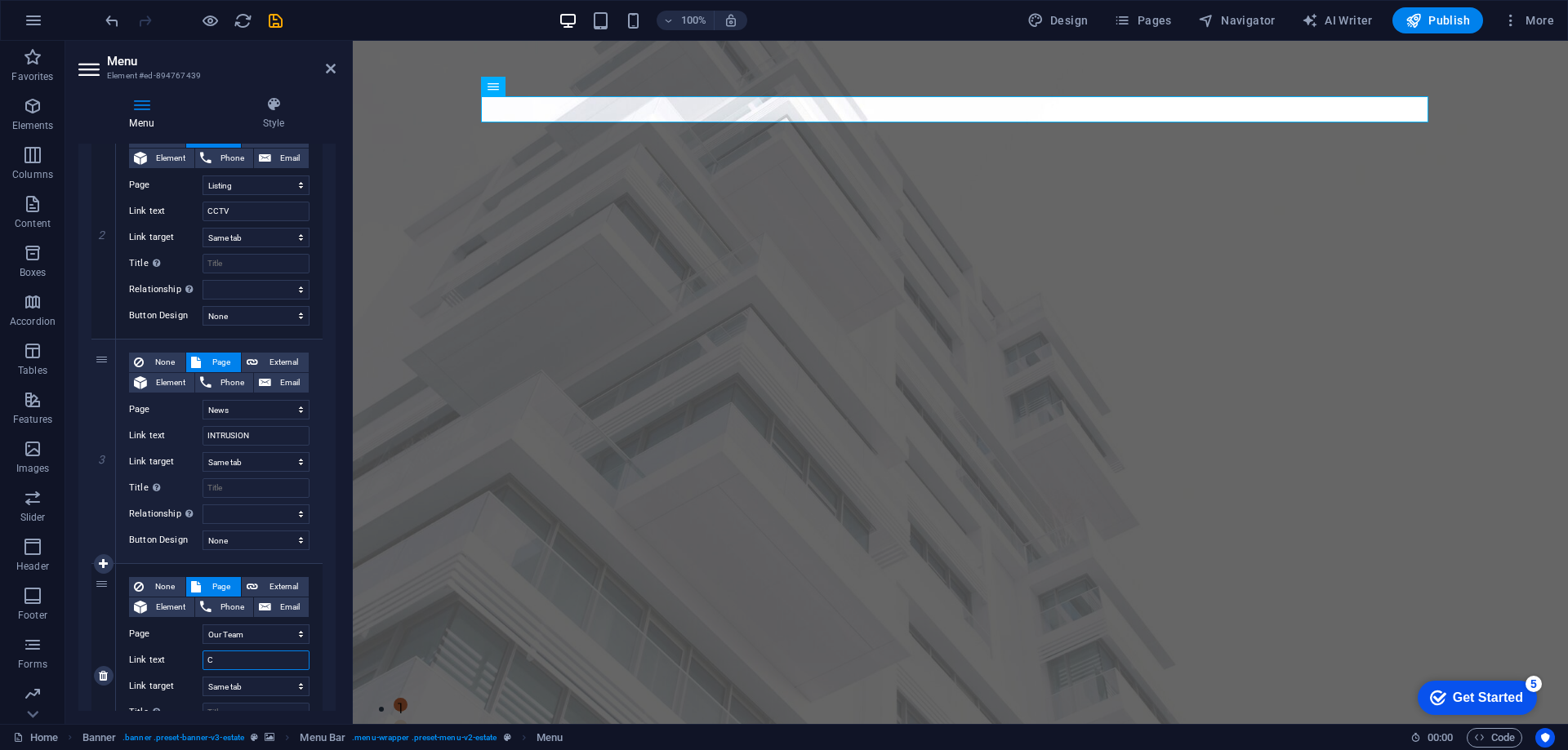
select select
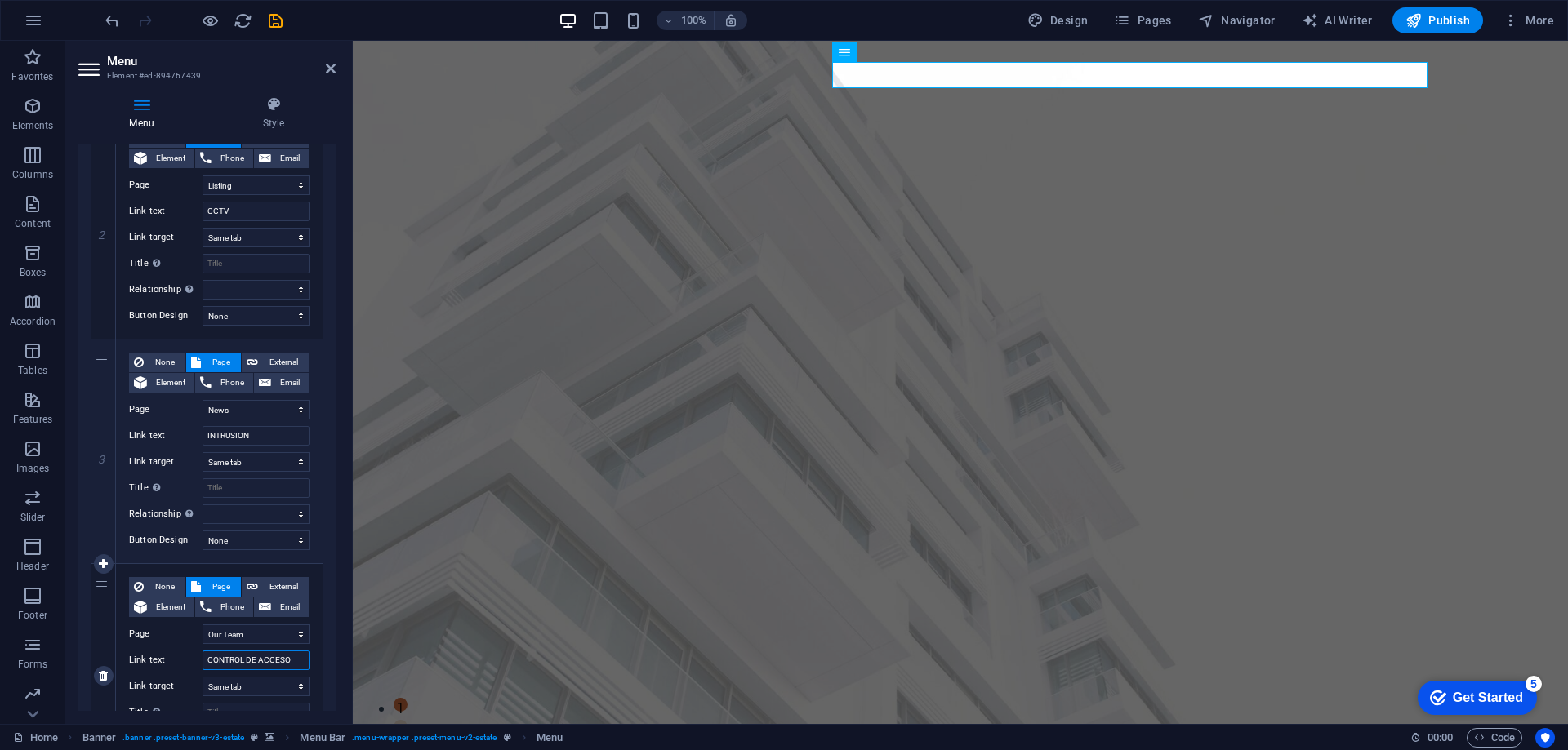
type input "CONTROL DE ACCESOS"
select select
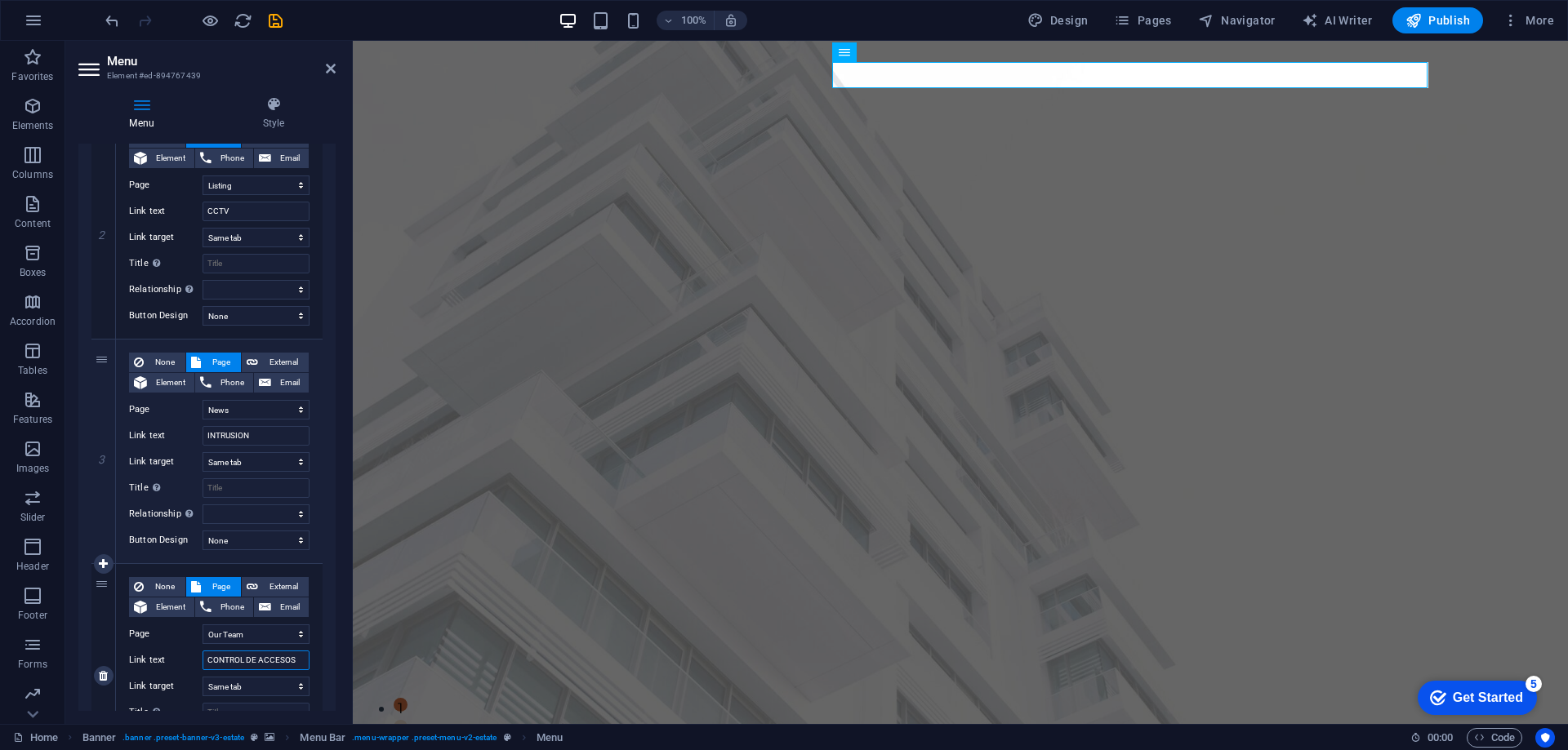
select select
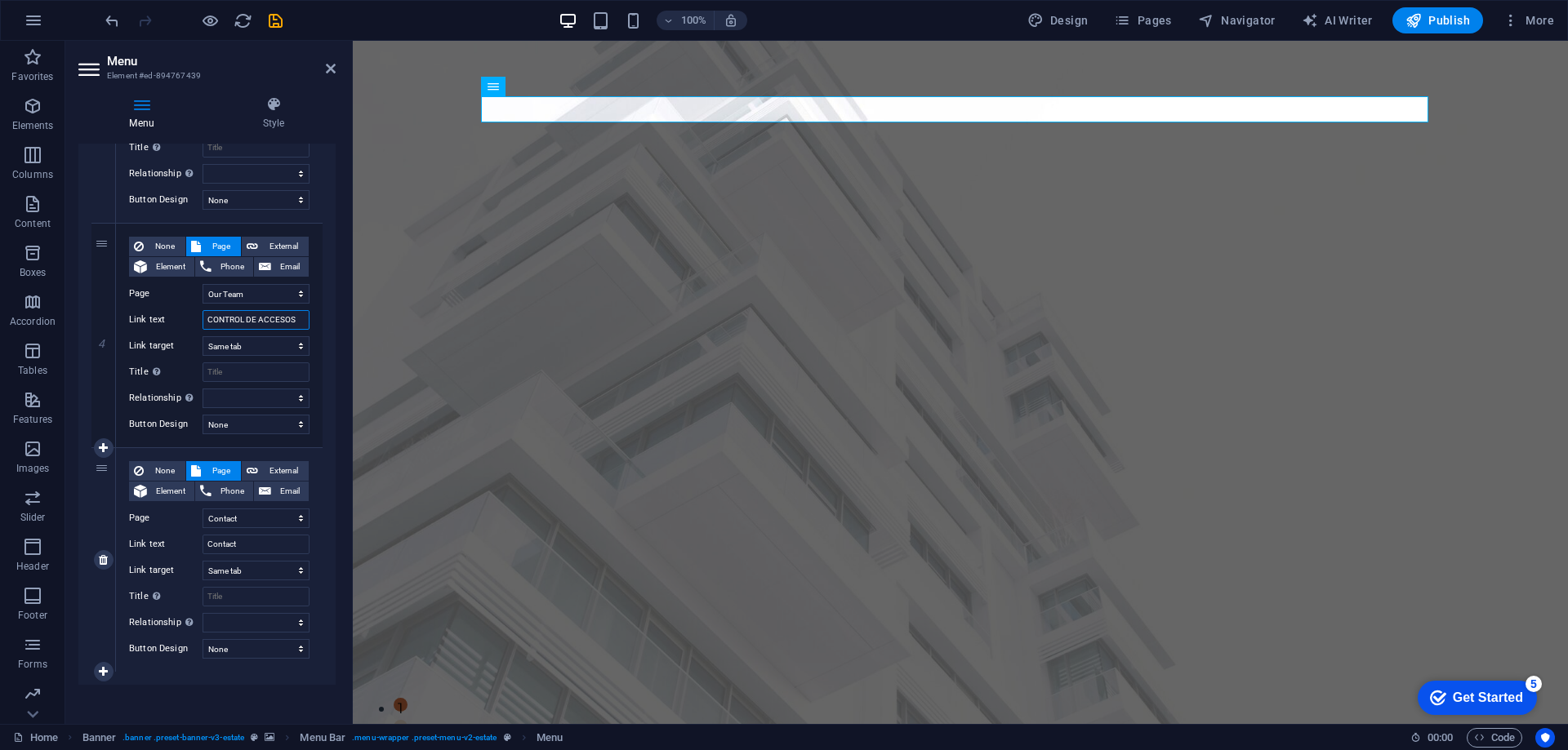
scroll to position [755, 0]
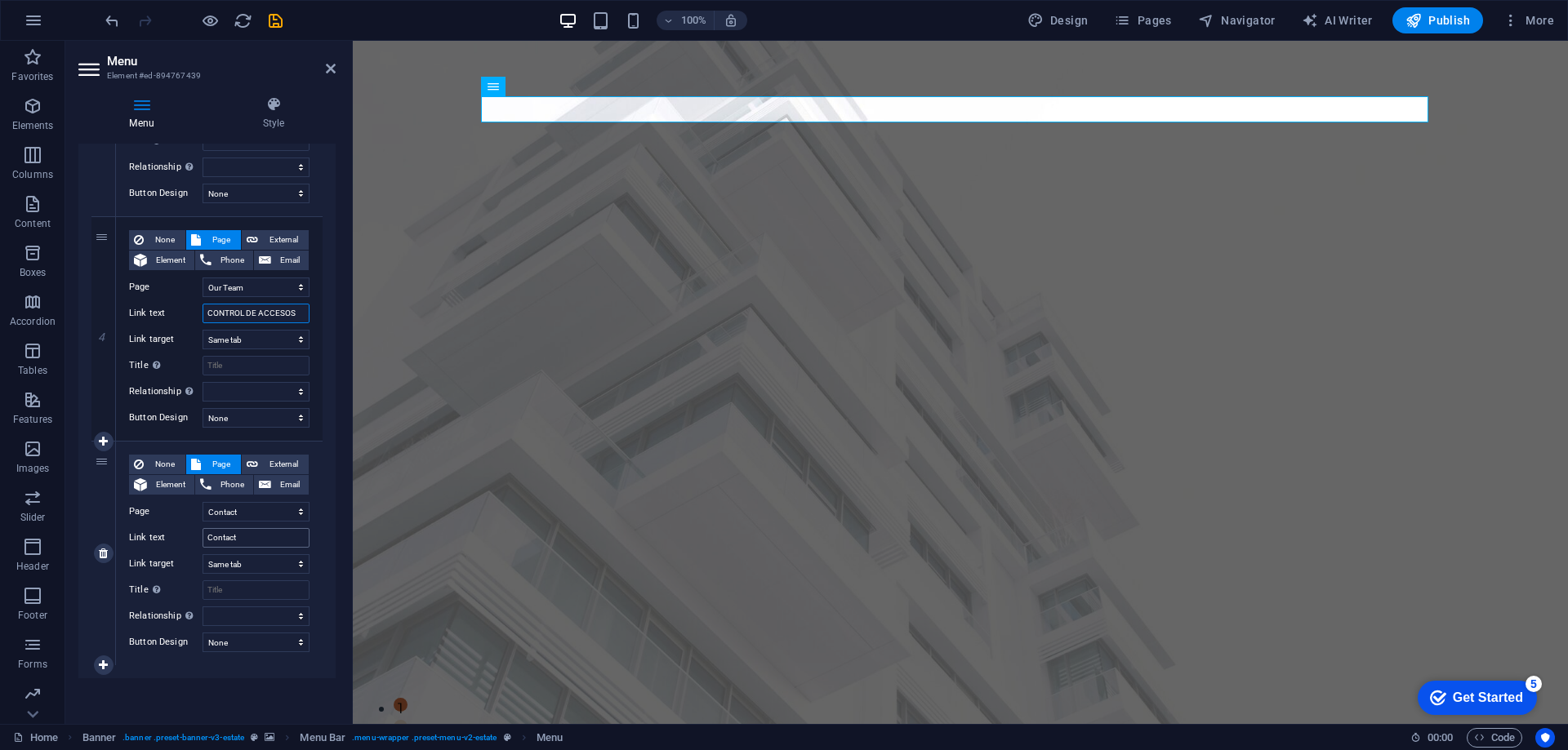
type input "CONTROL DE ACCESOS"
click at [265, 536] on input "Contact" at bounding box center [255, 537] width 107 height 20
type input "ContactO"
select select
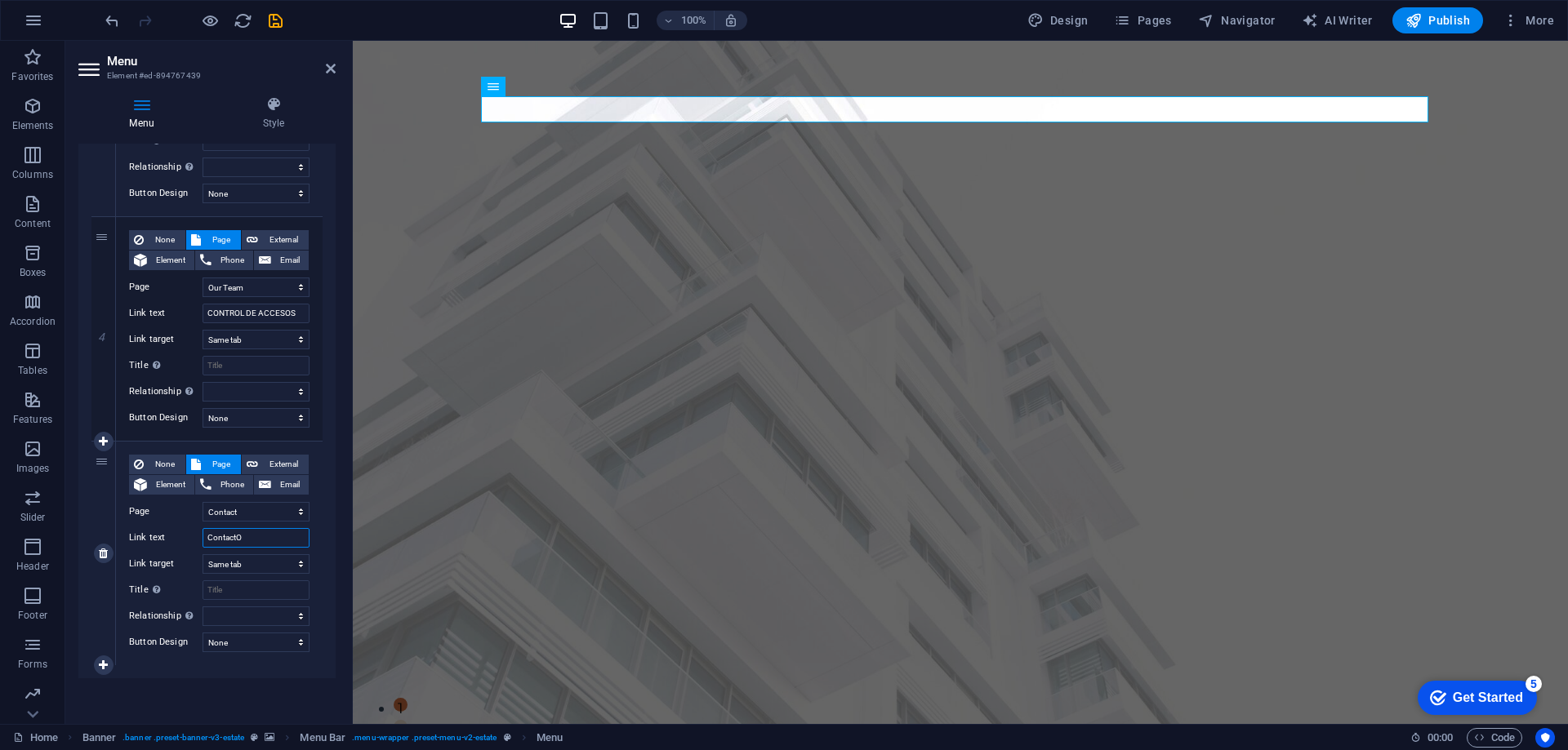
select select
type input "Contact"
select select
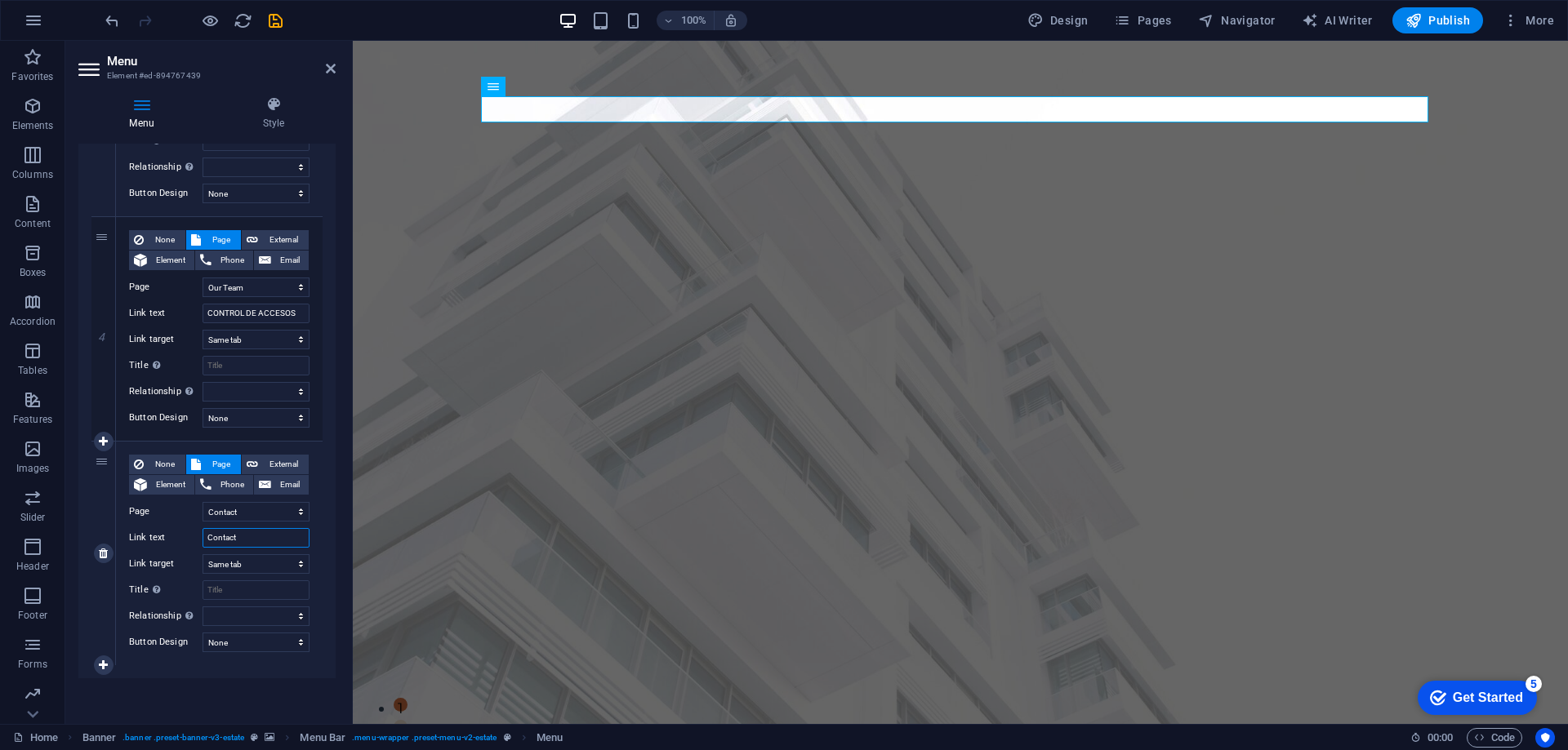
select select
type input "C"
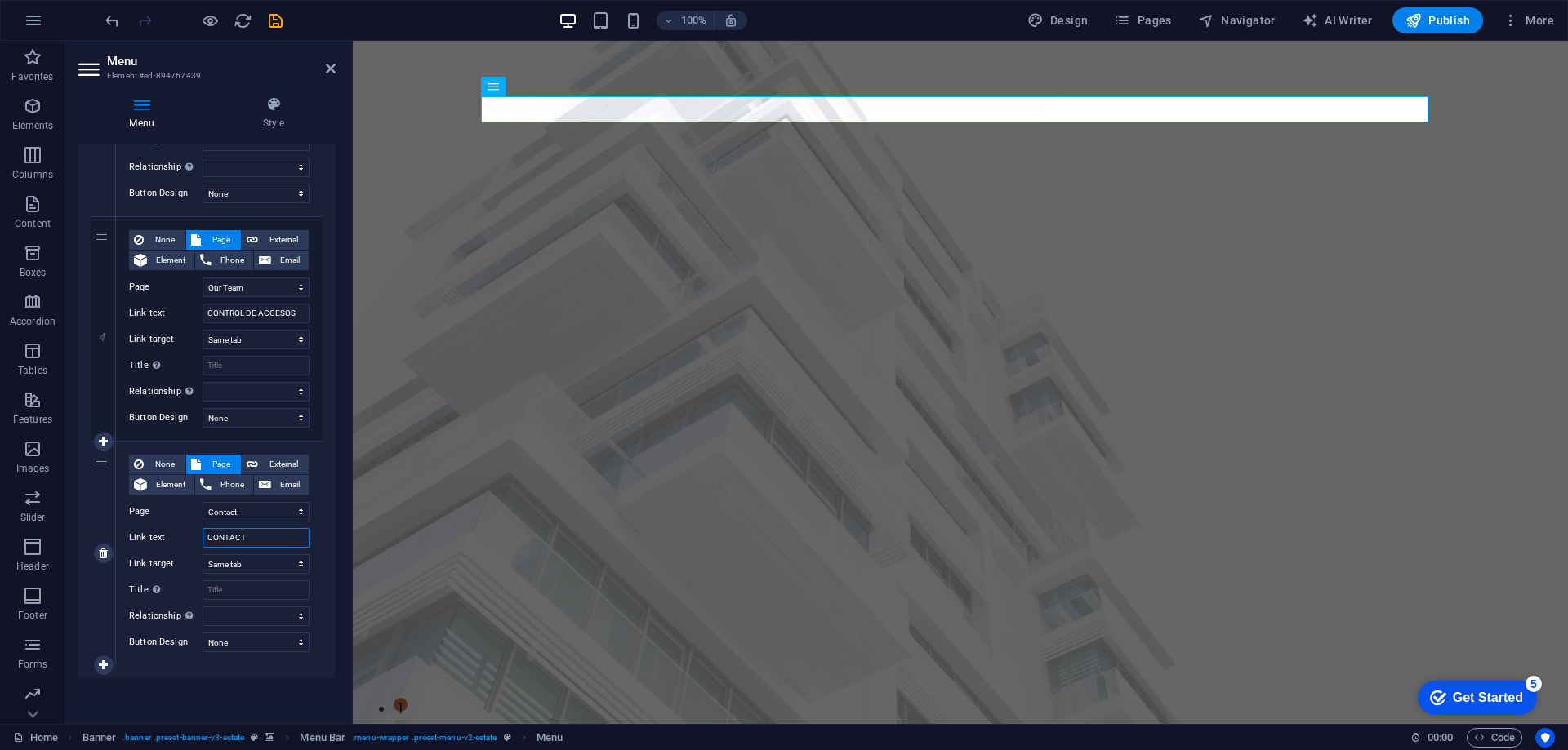
type input "CONTACTO"
select select
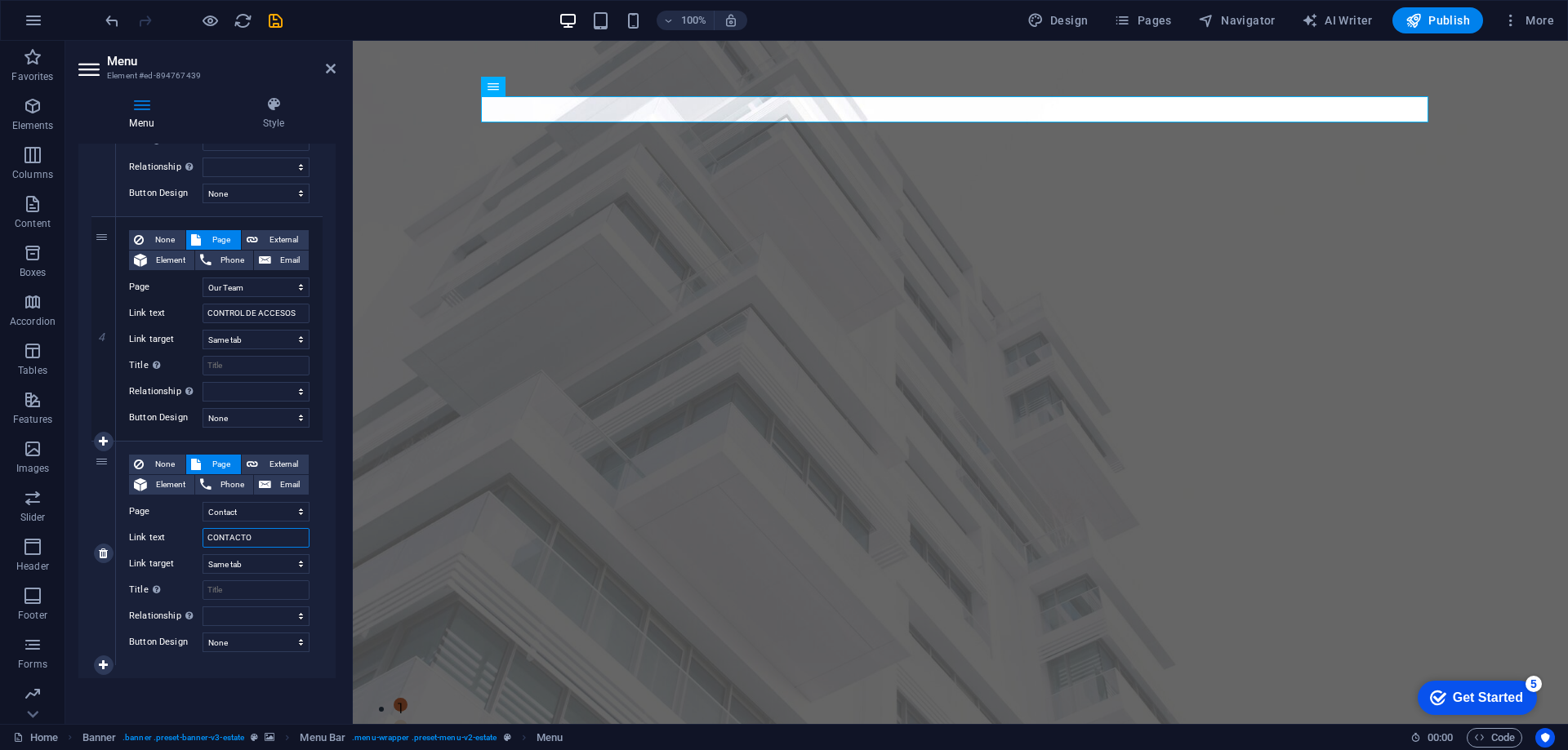
select select
type input "CONTACTO"
click at [243, 564] on select "New tab Same tab Overlay" at bounding box center [255, 564] width 107 height 20
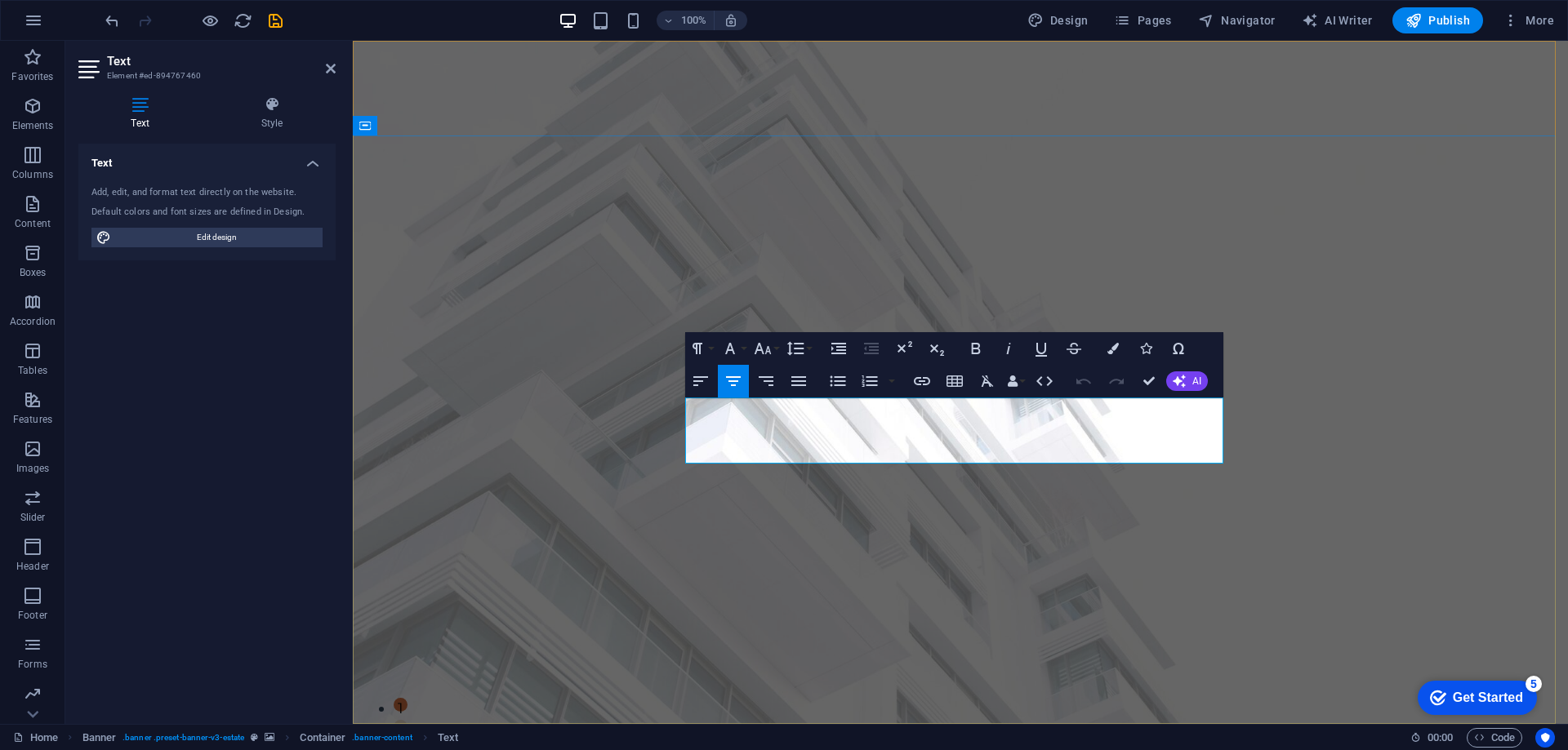
drag, startPoint x: 716, startPoint y: 409, endPoint x: 1211, endPoint y: 446, distance: 496.4
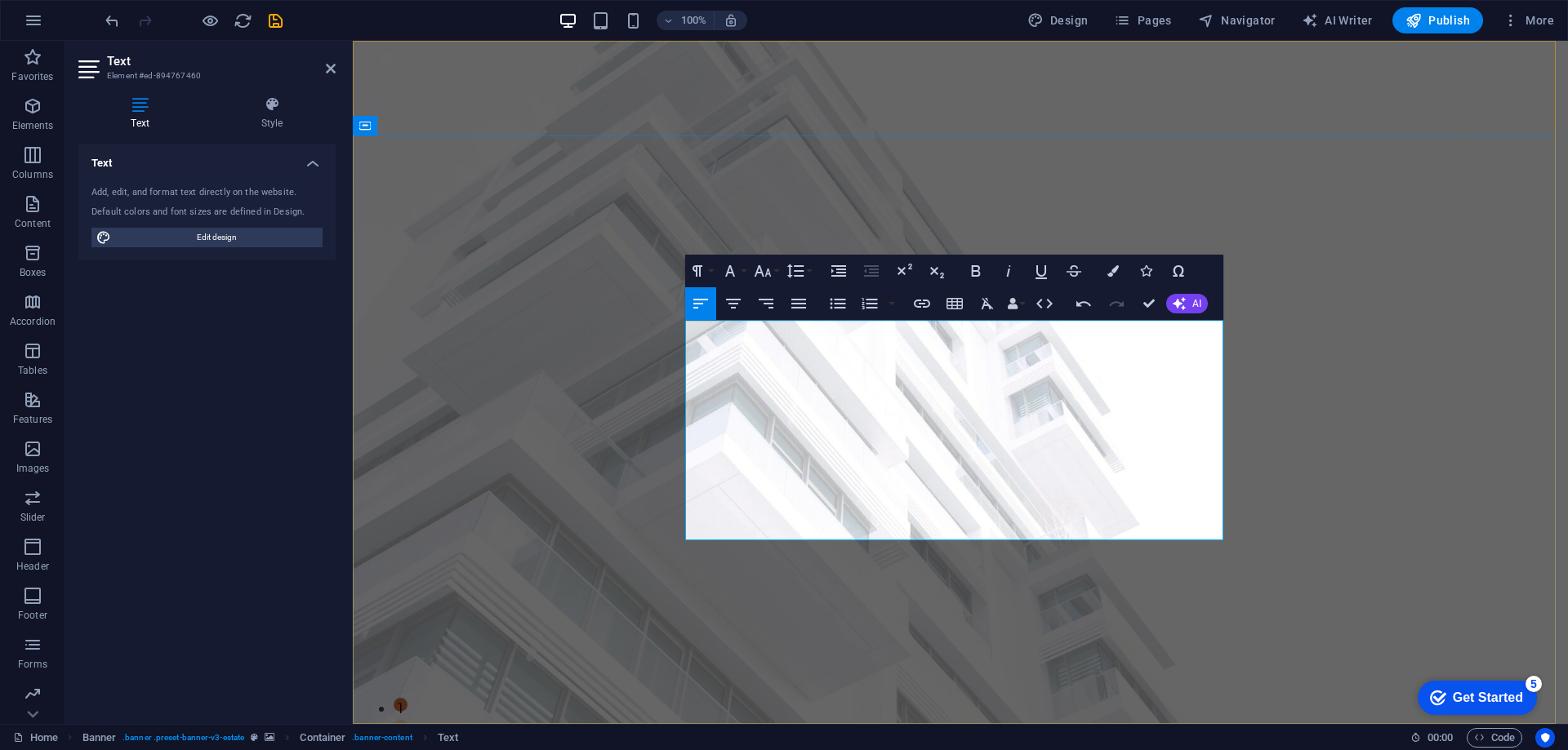
click at [794, 304] on icon "button" at bounding box center [798, 304] width 14 height 10
click at [731, 299] on icon "button" at bounding box center [733, 304] width 14 height 10
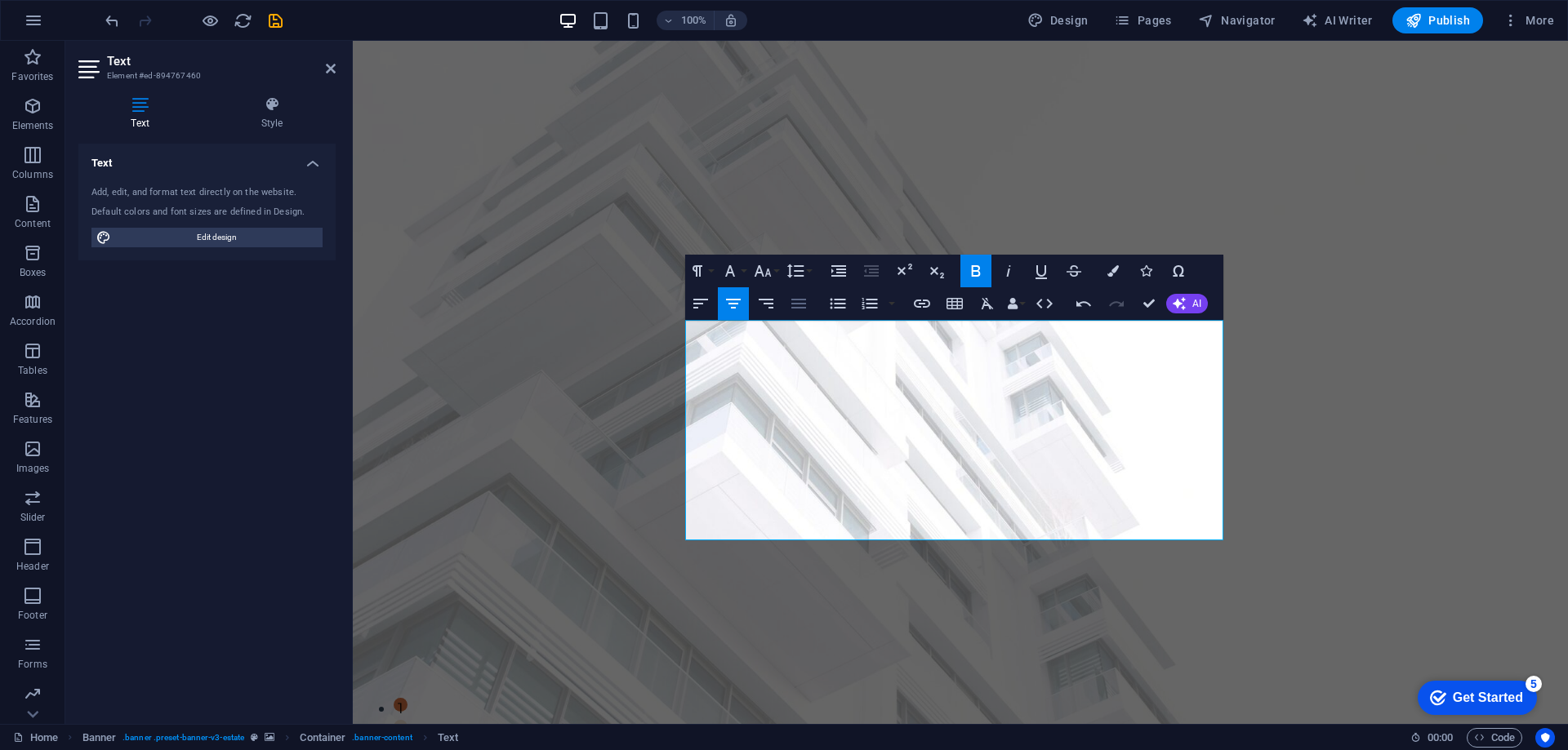
click at [799, 301] on icon "button" at bounding box center [799, 303] width 20 height 20
drag, startPoint x: 832, startPoint y: 505, endPoint x: 1050, endPoint y: 501, distance: 218.0
drag, startPoint x: 1148, startPoint y: 529, endPoint x: 993, endPoint y: 517, distance: 155.5
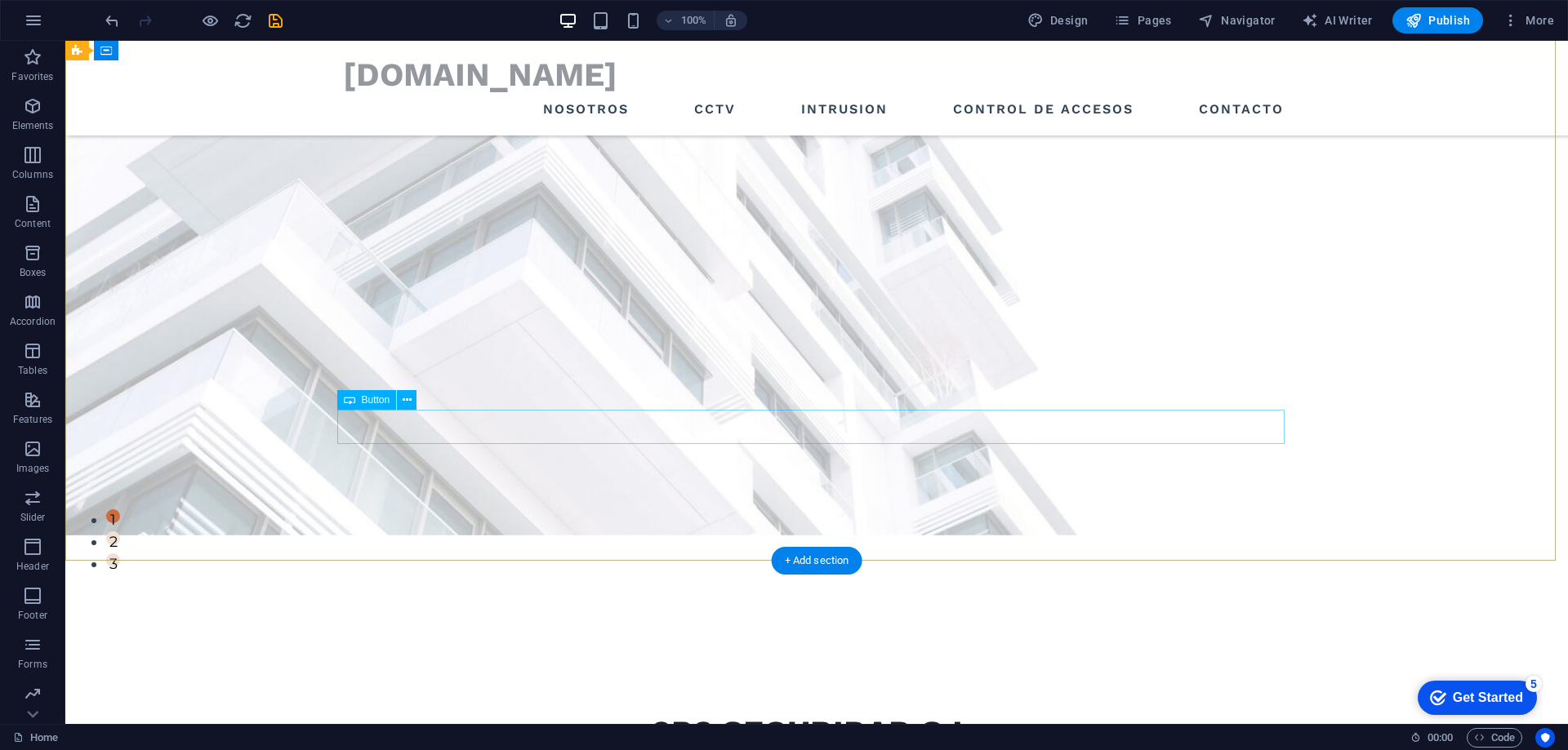
scroll to position [163, 0]
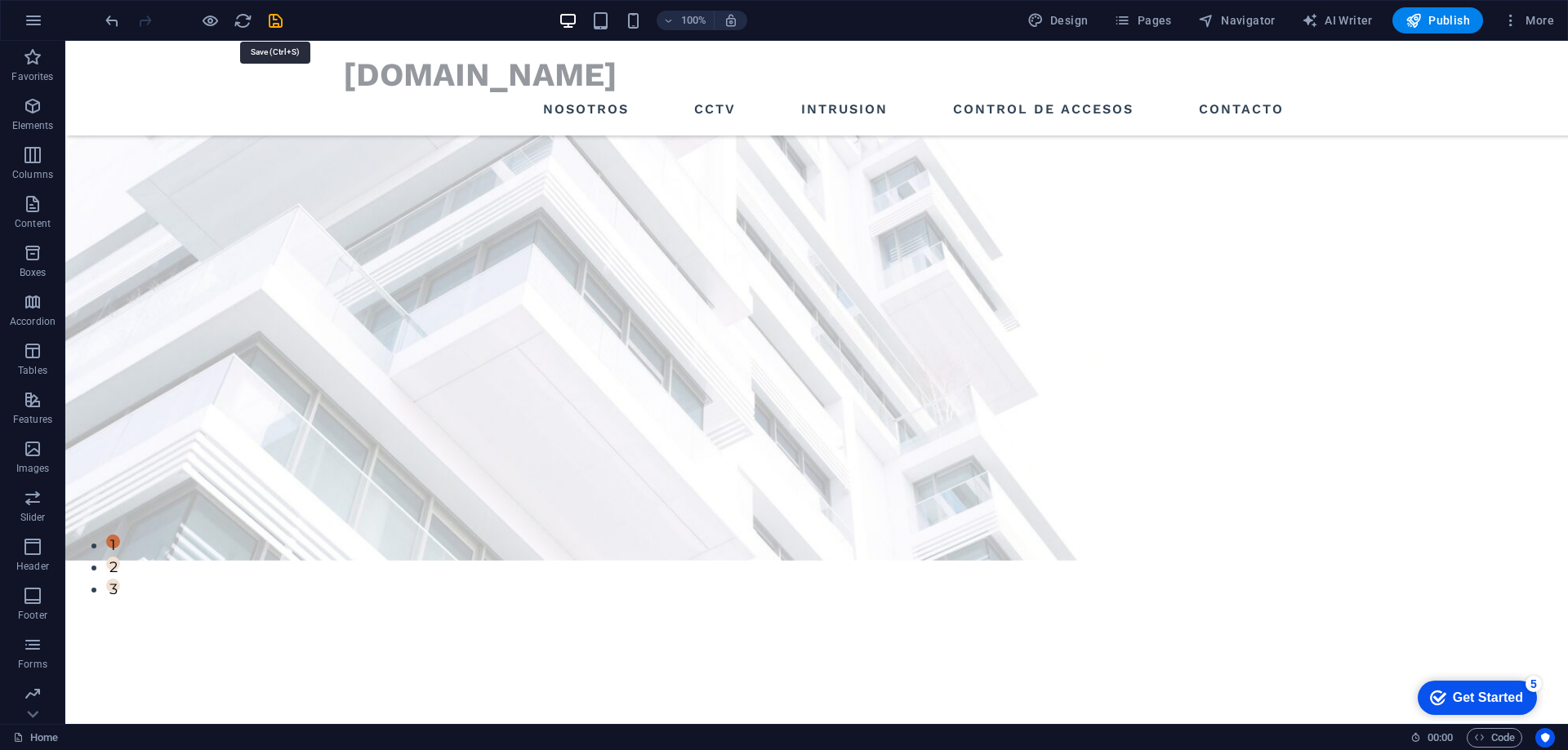
click at [274, 22] on icon "save" at bounding box center [275, 21] width 19 height 19
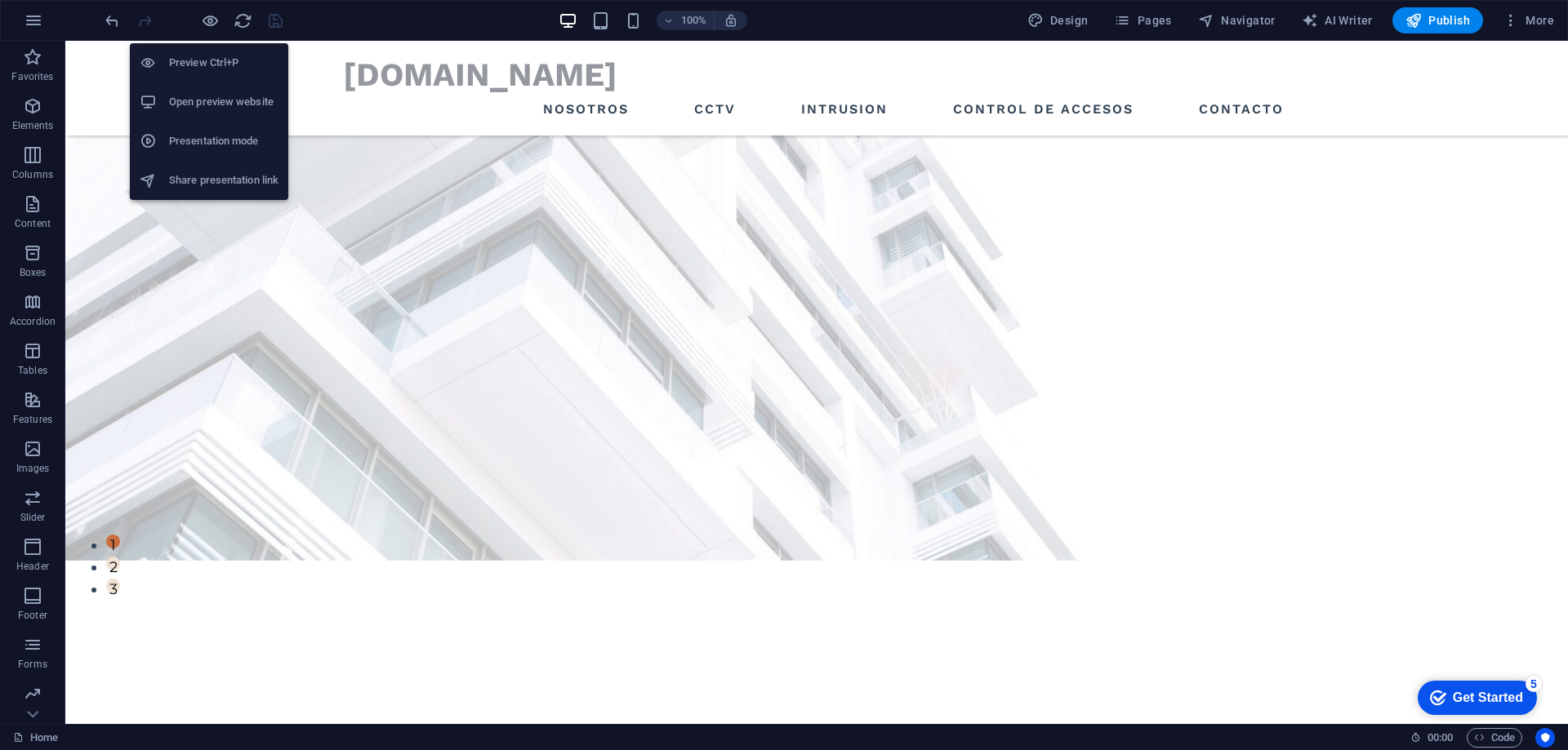
click at [219, 58] on h6 "Preview Ctrl+P" at bounding box center [223, 63] width 110 height 20
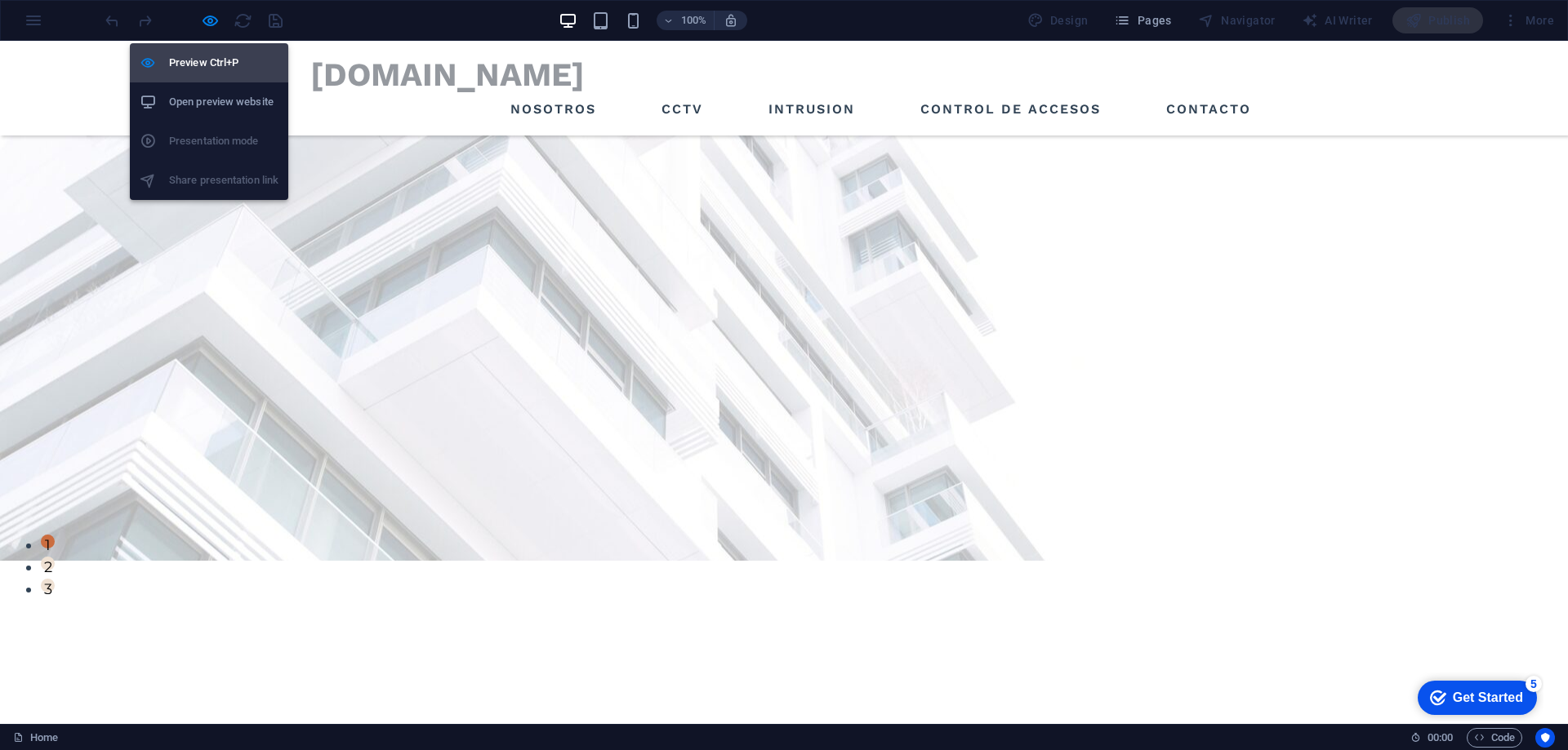
click at [211, 64] on h6 "Preview Ctrl+P" at bounding box center [223, 63] width 110 height 20
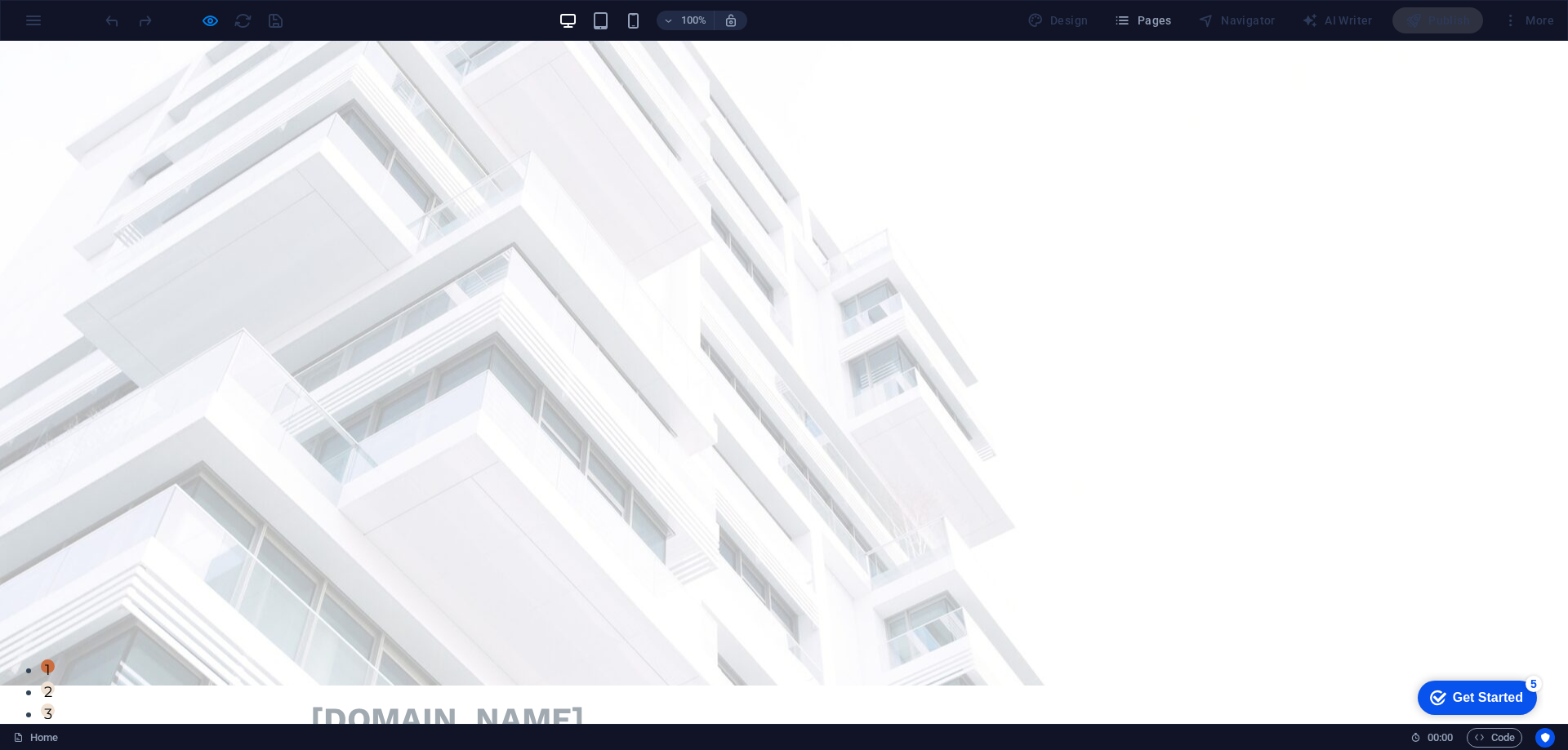
scroll to position [0, 0]
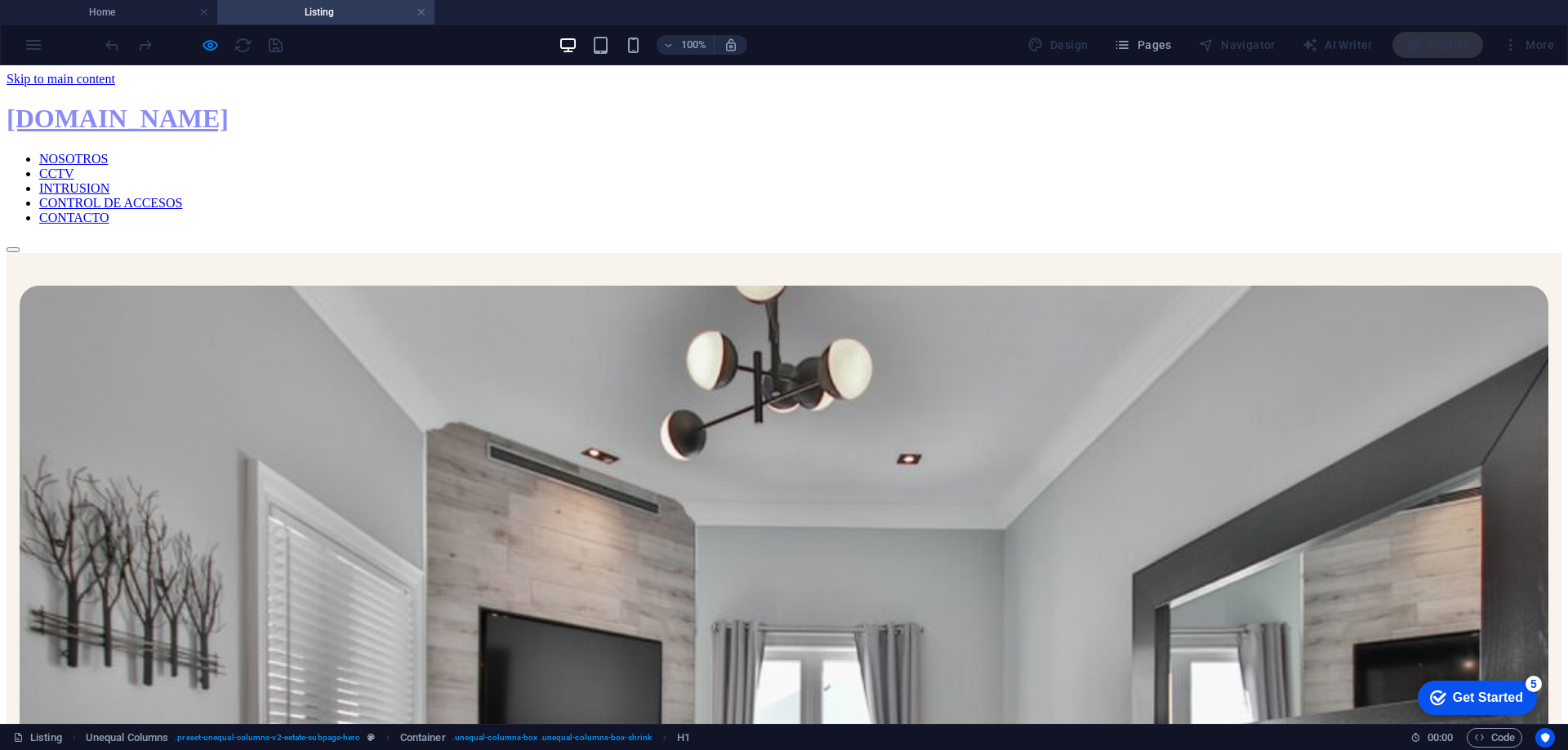
click at [561, 152] on nav "NOSOTROS CCTV INTRUSION CONTROL DE ACCESOS CONTACTO" at bounding box center [784, 188] width 1555 height 73
drag, startPoint x: 945, startPoint y: 248, endPoint x: 989, endPoint y: 322, distance: 86.1
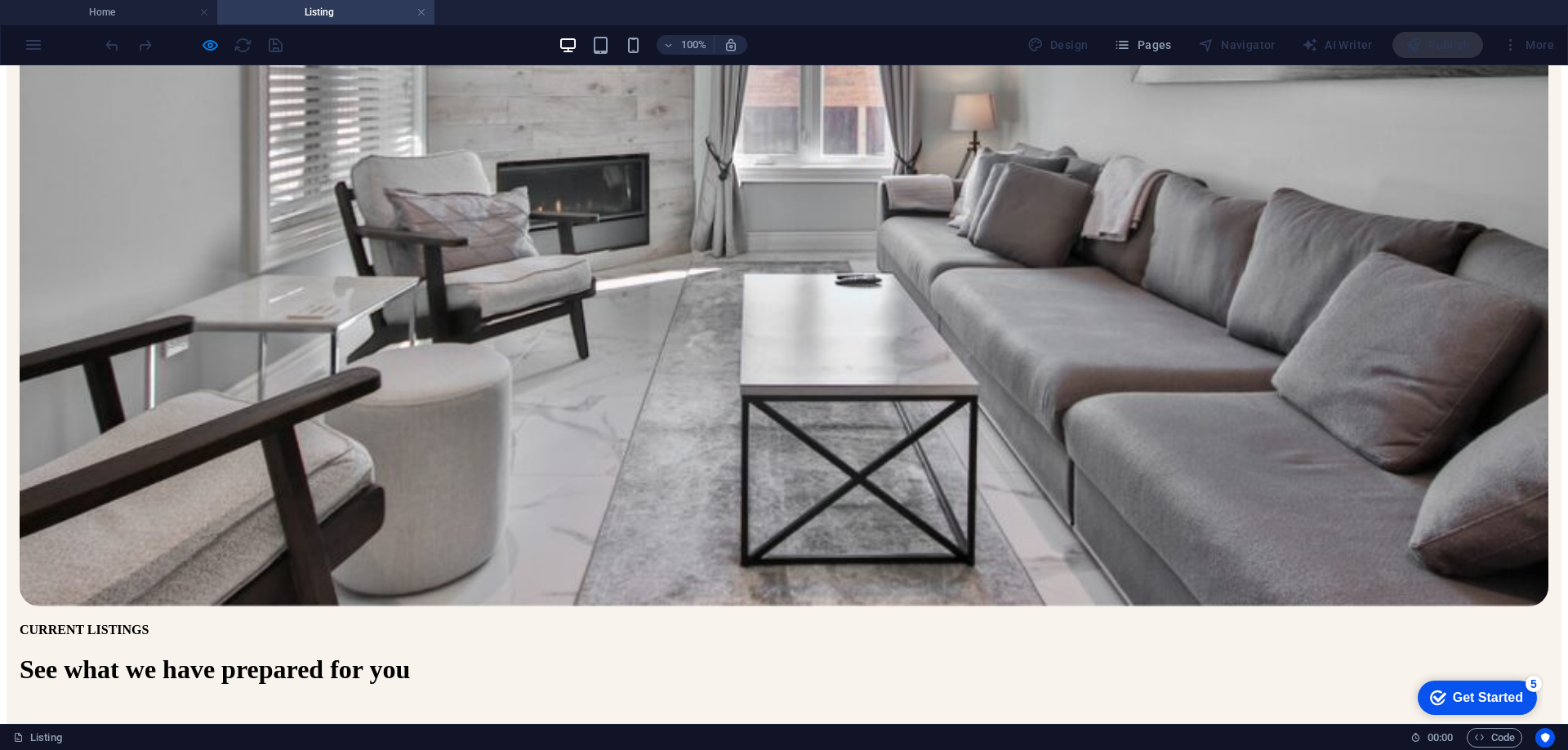
scroll to position [653, 0]
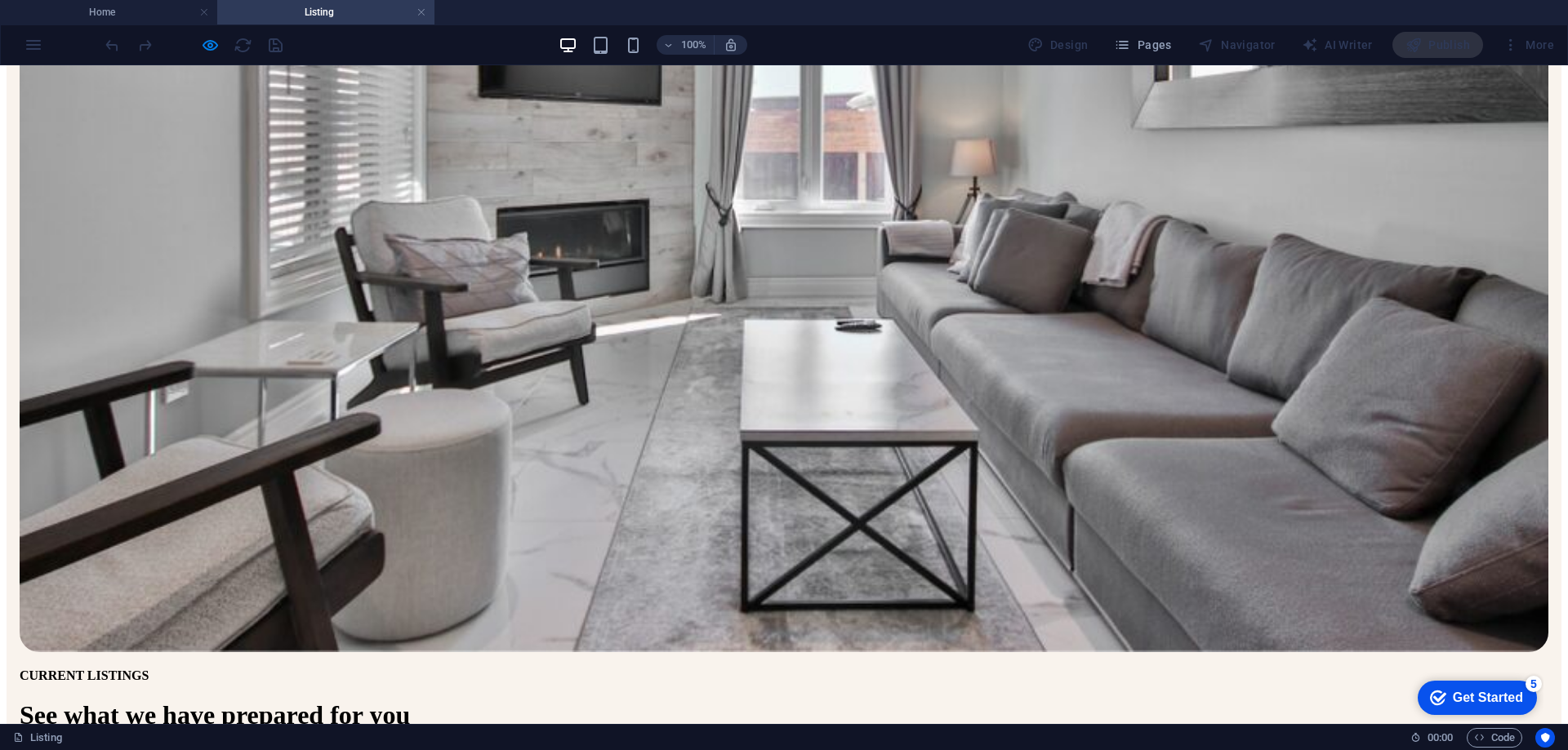
drag, startPoint x: 575, startPoint y: 133, endPoint x: 570, endPoint y: 120, distance: 13.9
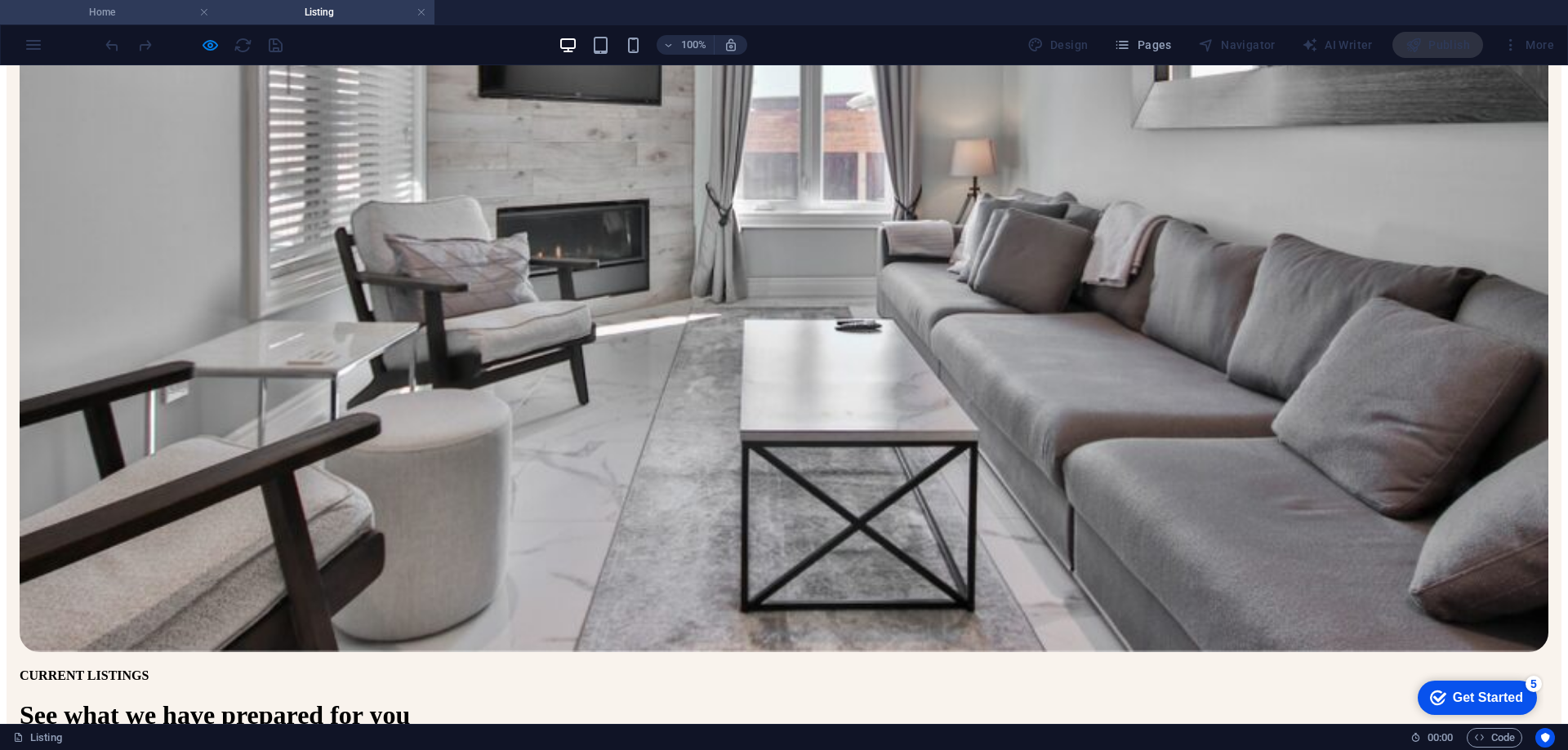
click at [111, 14] on h4 "Home" at bounding box center [109, 11] width 217 height 18
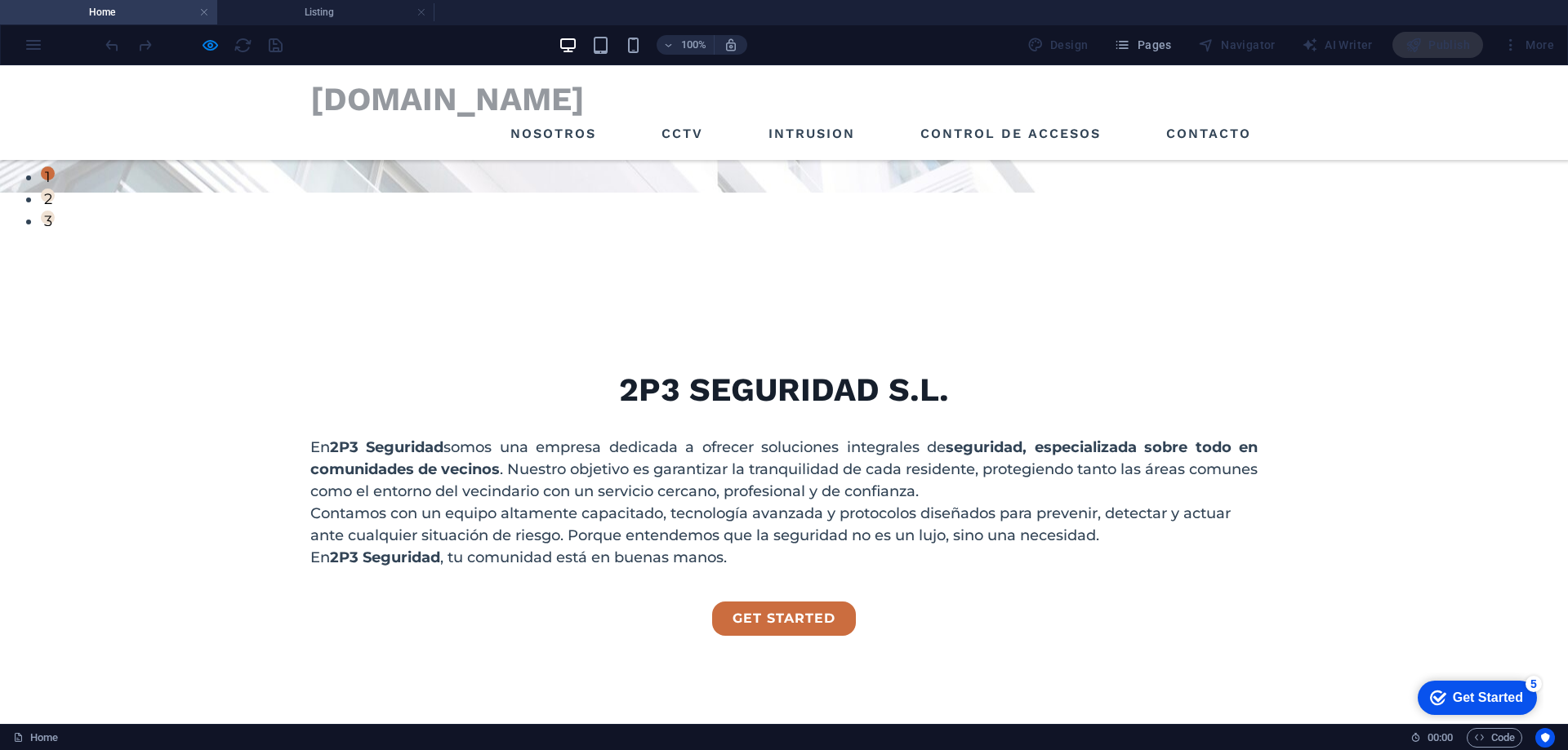
scroll to position [401, 0]
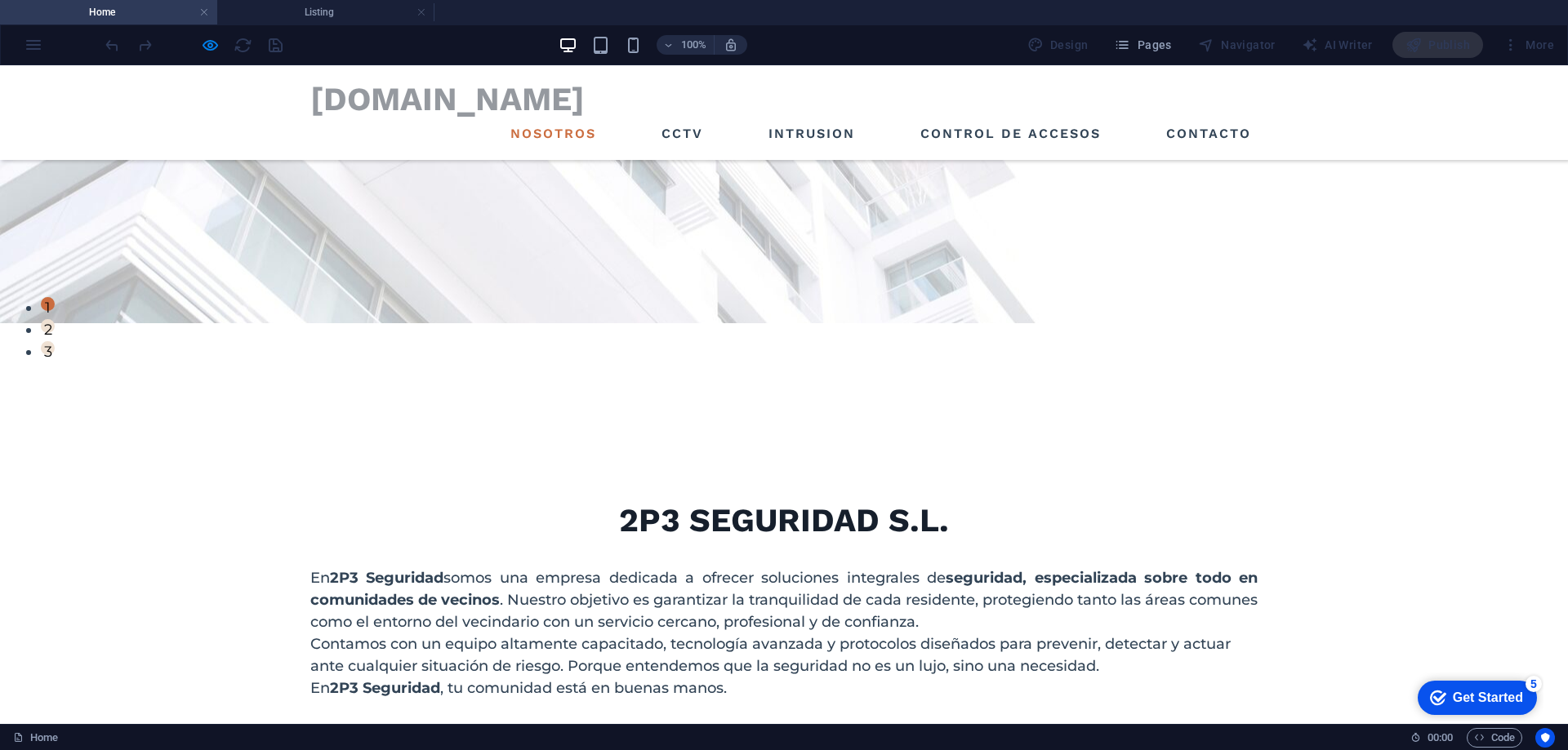
click at [540, 135] on link "NOSOTROS" at bounding box center [554, 133] width 99 height 26
click at [676, 132] on link "CCTV" at bounding box center [682, 133] width 54 height 26
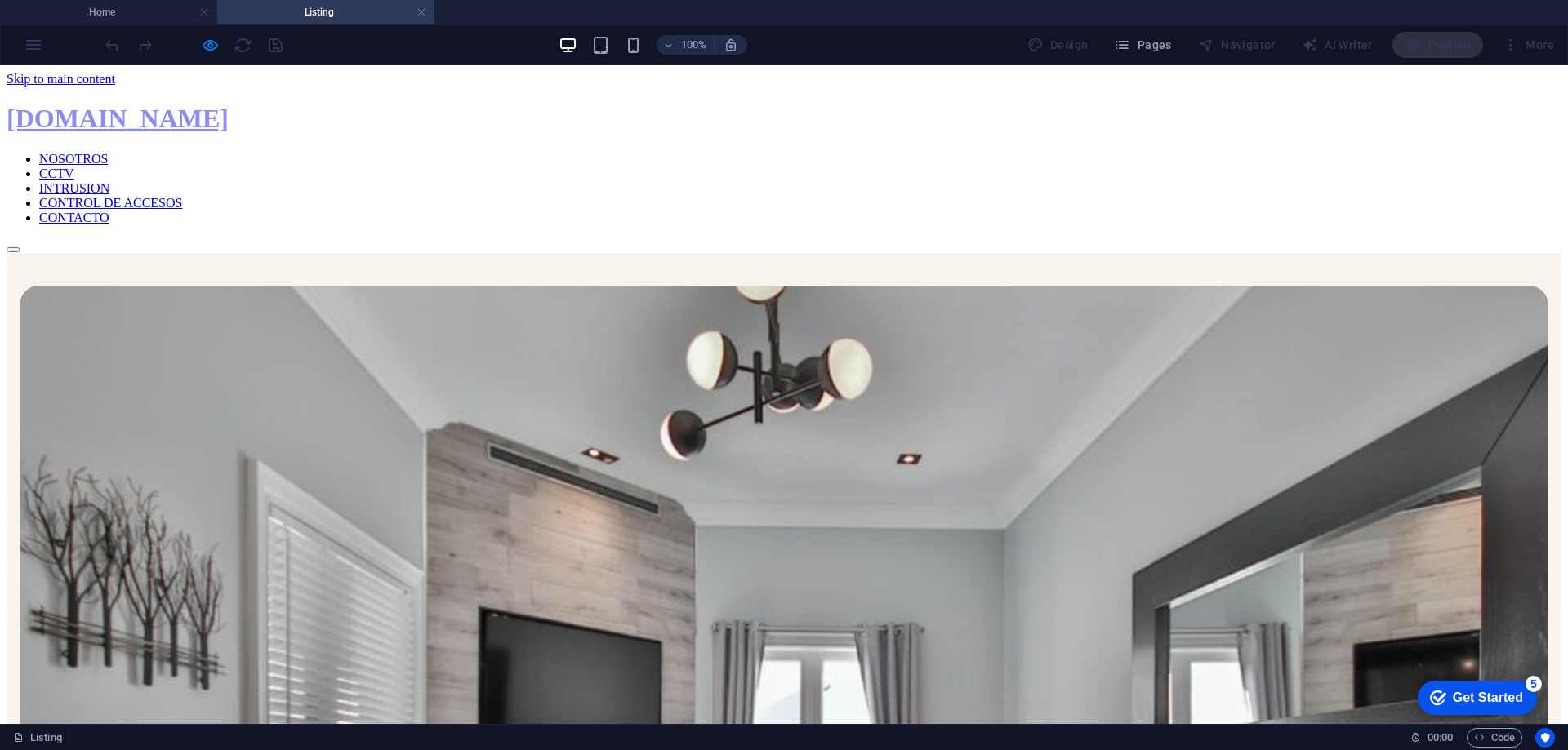
scroll to position [653, 0]
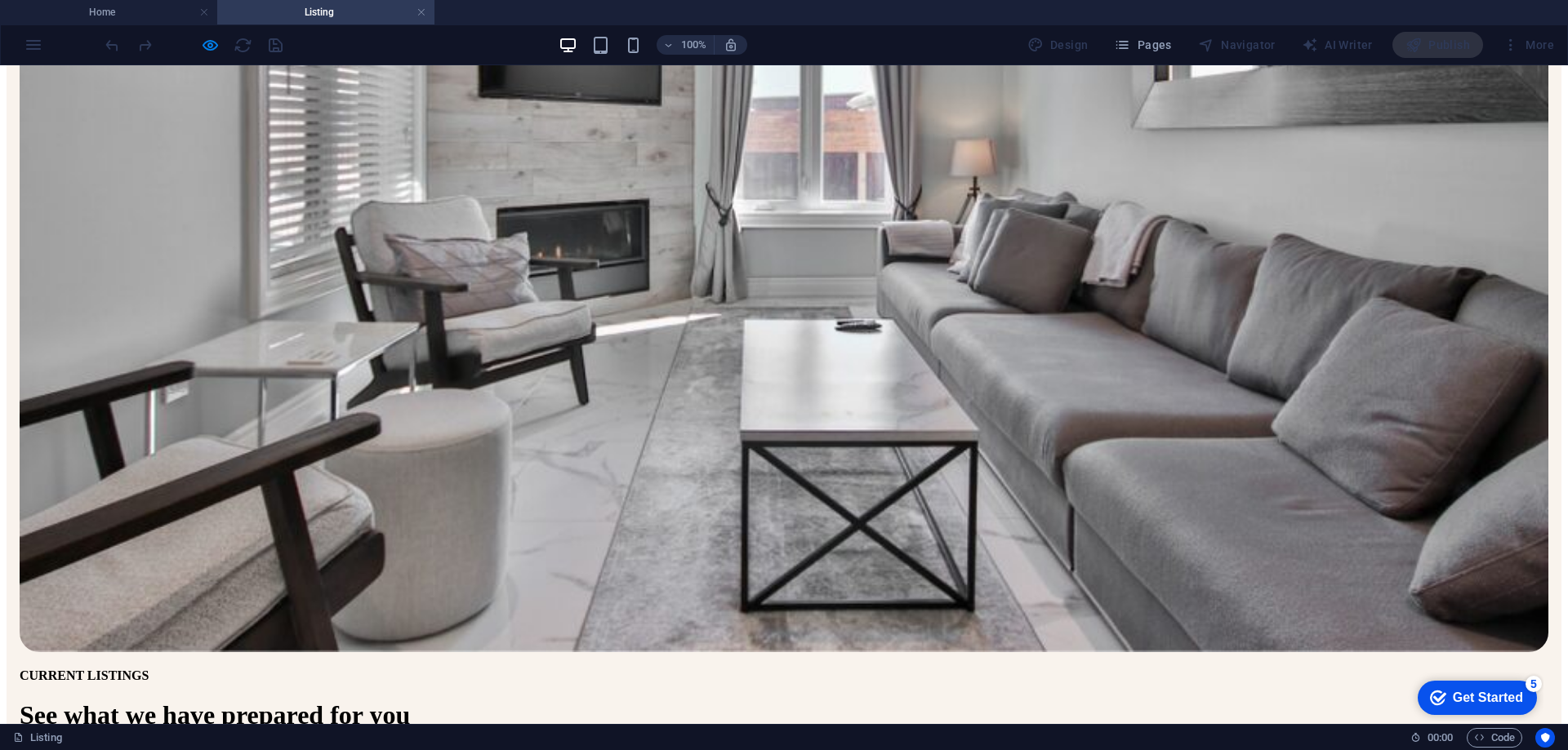
click at [129, 15] on h4 "Home" at bounding box center [109, 11] width 217 height 18
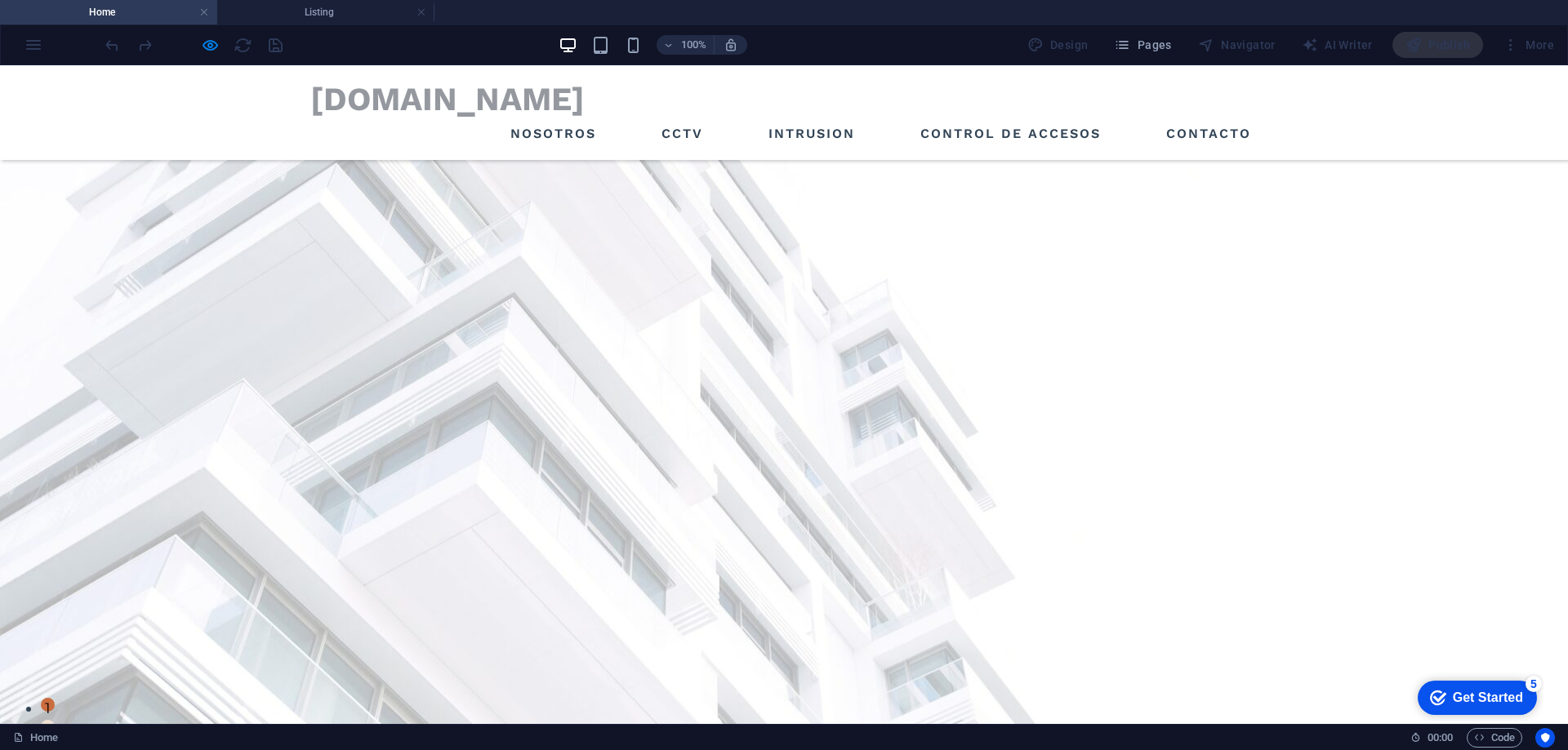
scroll to position [401, 0]
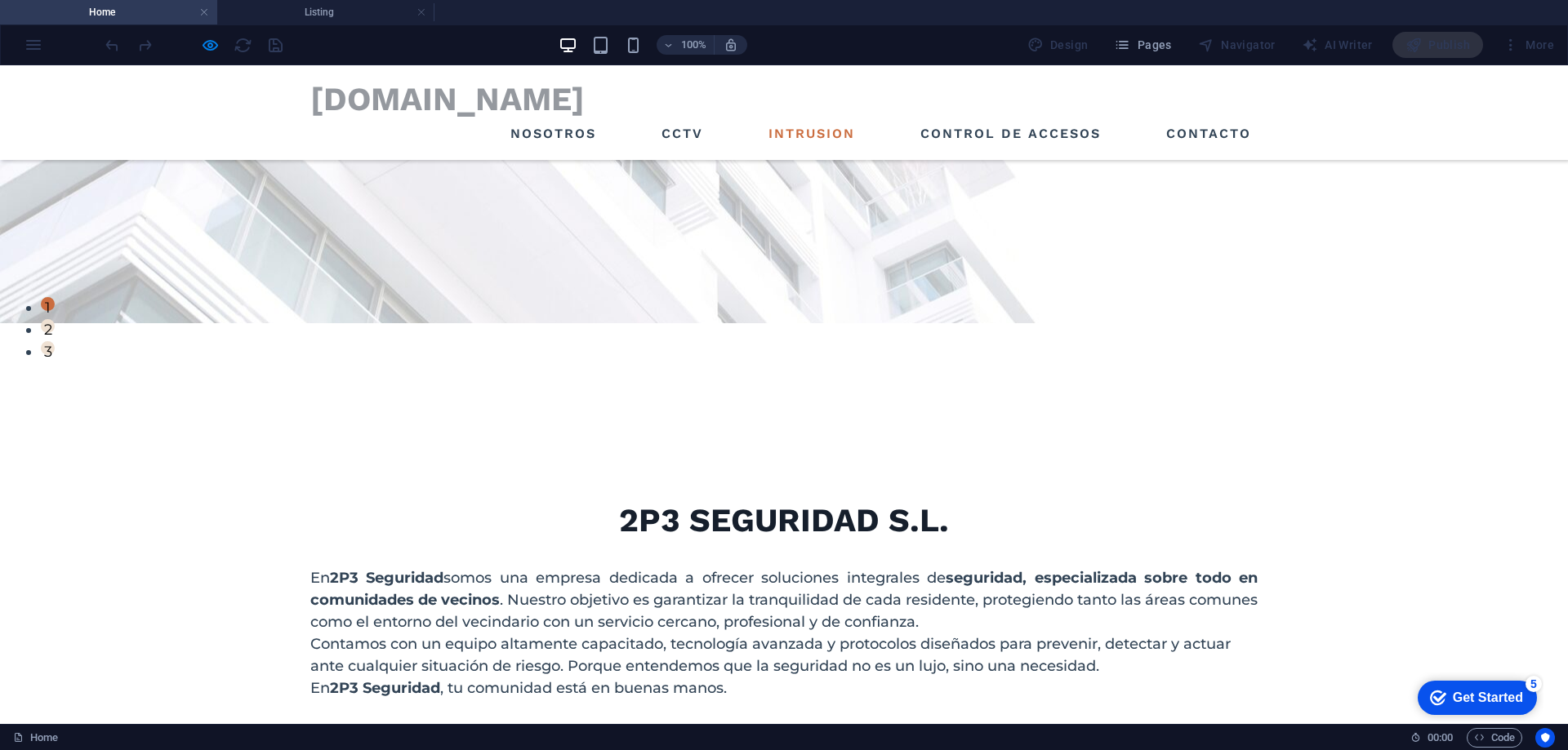
click at [788, 139] on link "INTRUSION" at bounding box center [811, 133] width 100 height 26
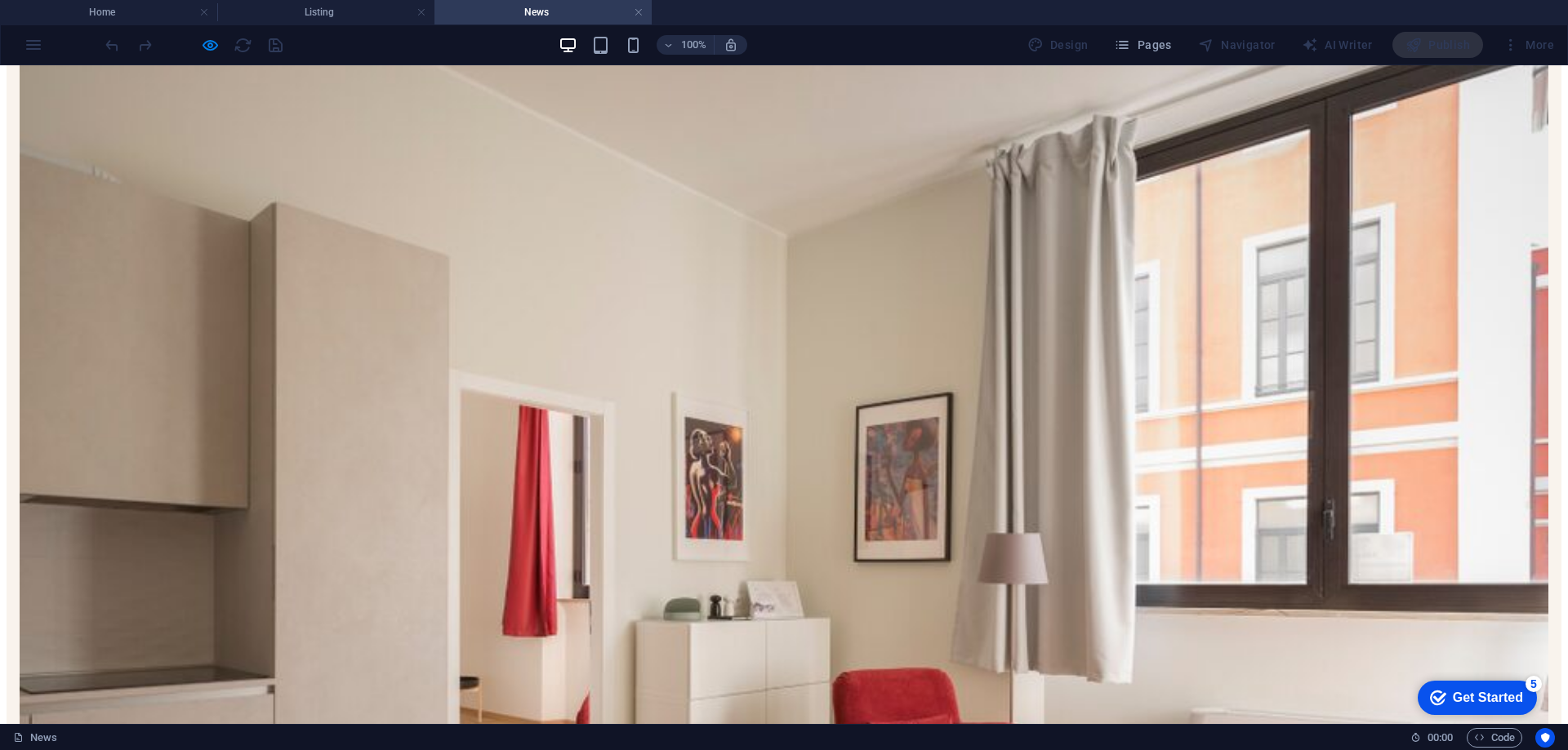
scroll to position [245, 0]
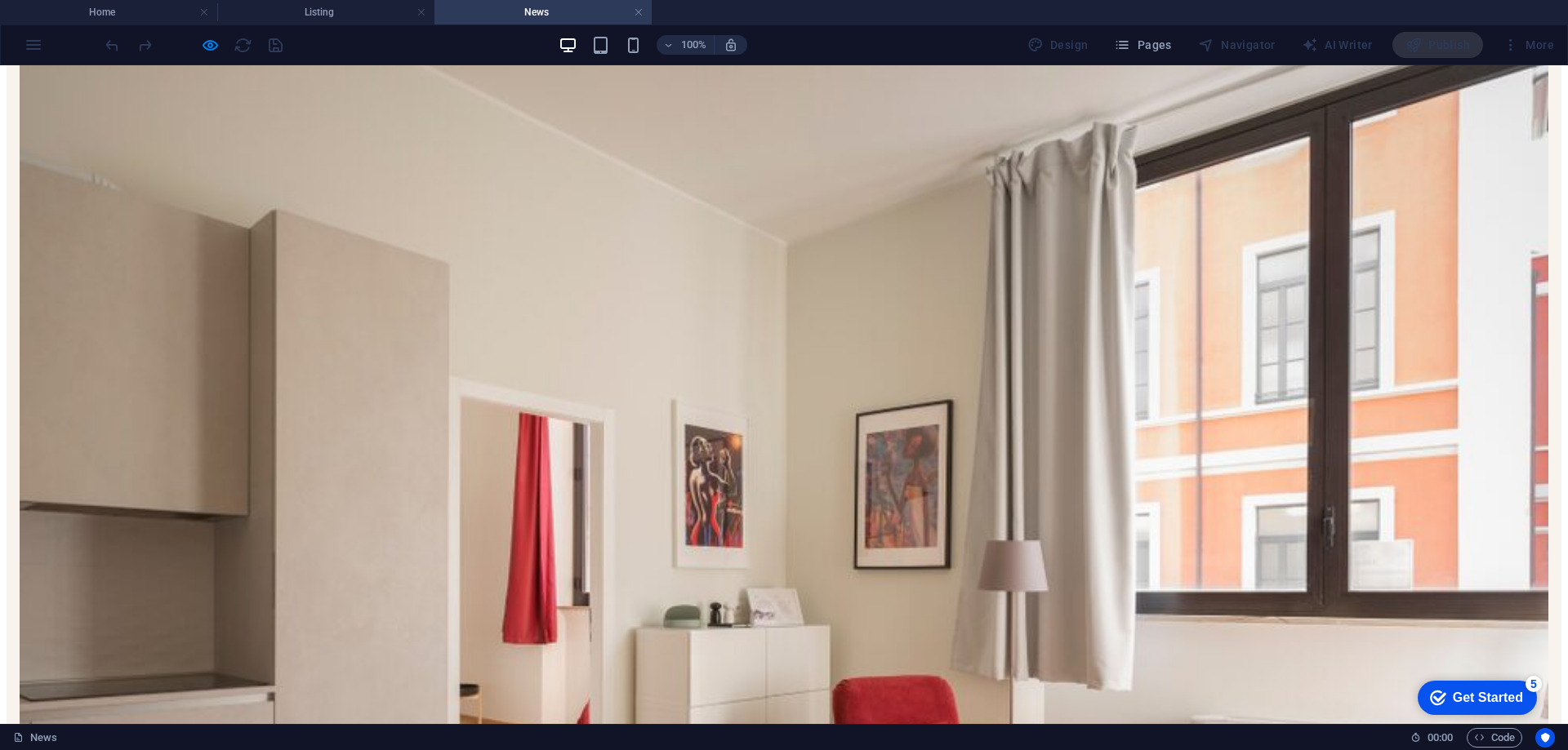
click at [638, 12] on link at bounding box center [639, 12] width 10 height 15
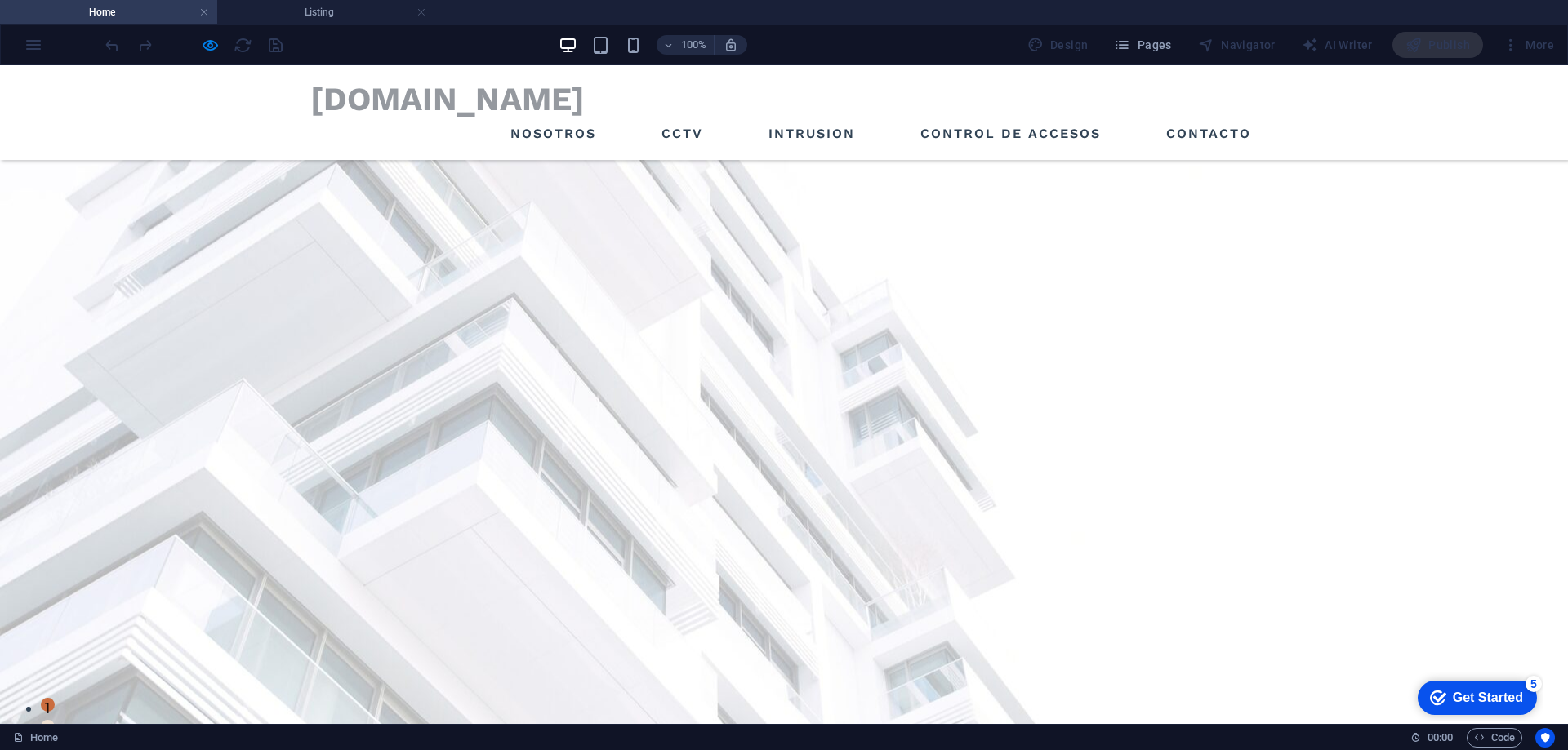
scroll to position [401, 0]
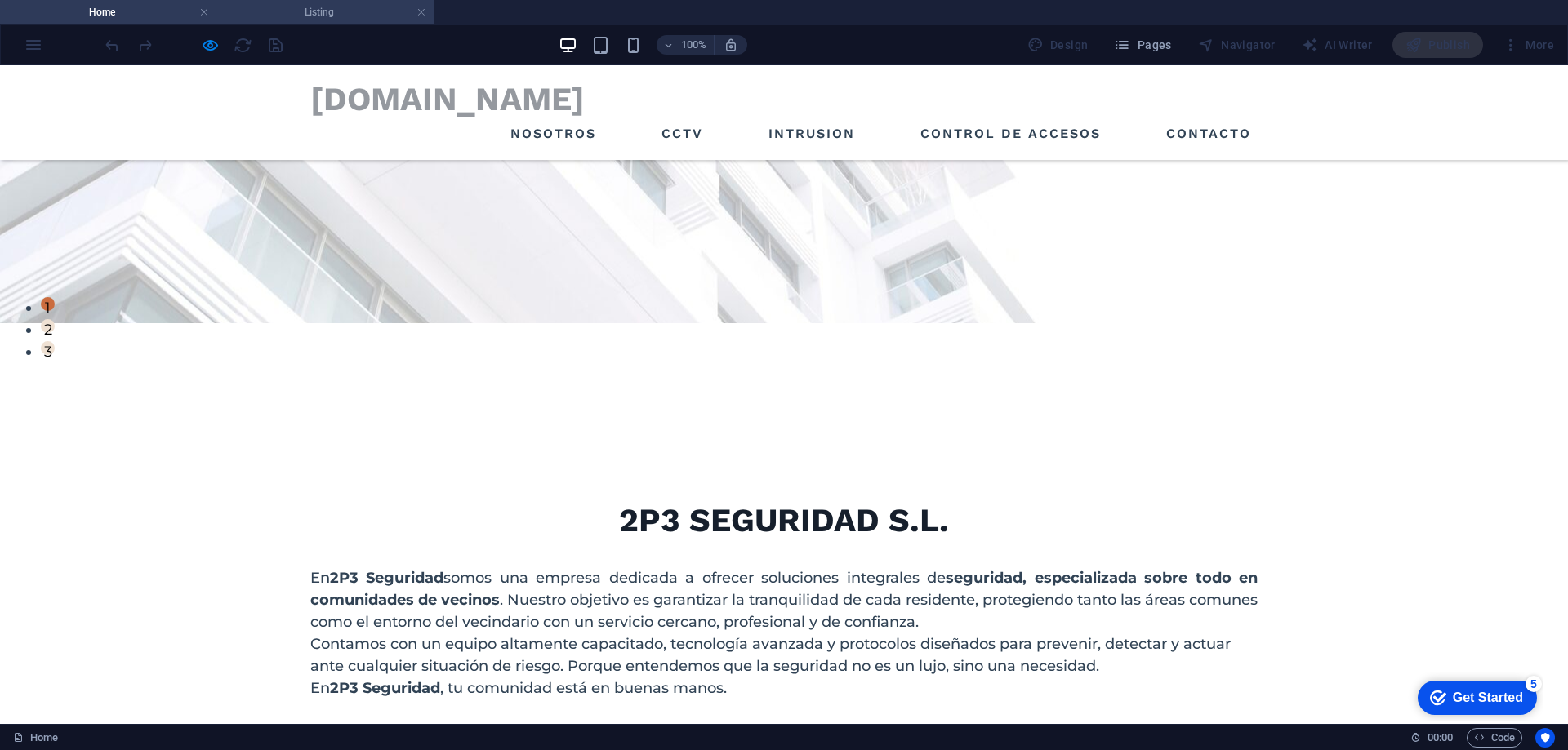
click at [416, 9] on h4 "Listing" at bounding box center [326, 11] width 217 height 18
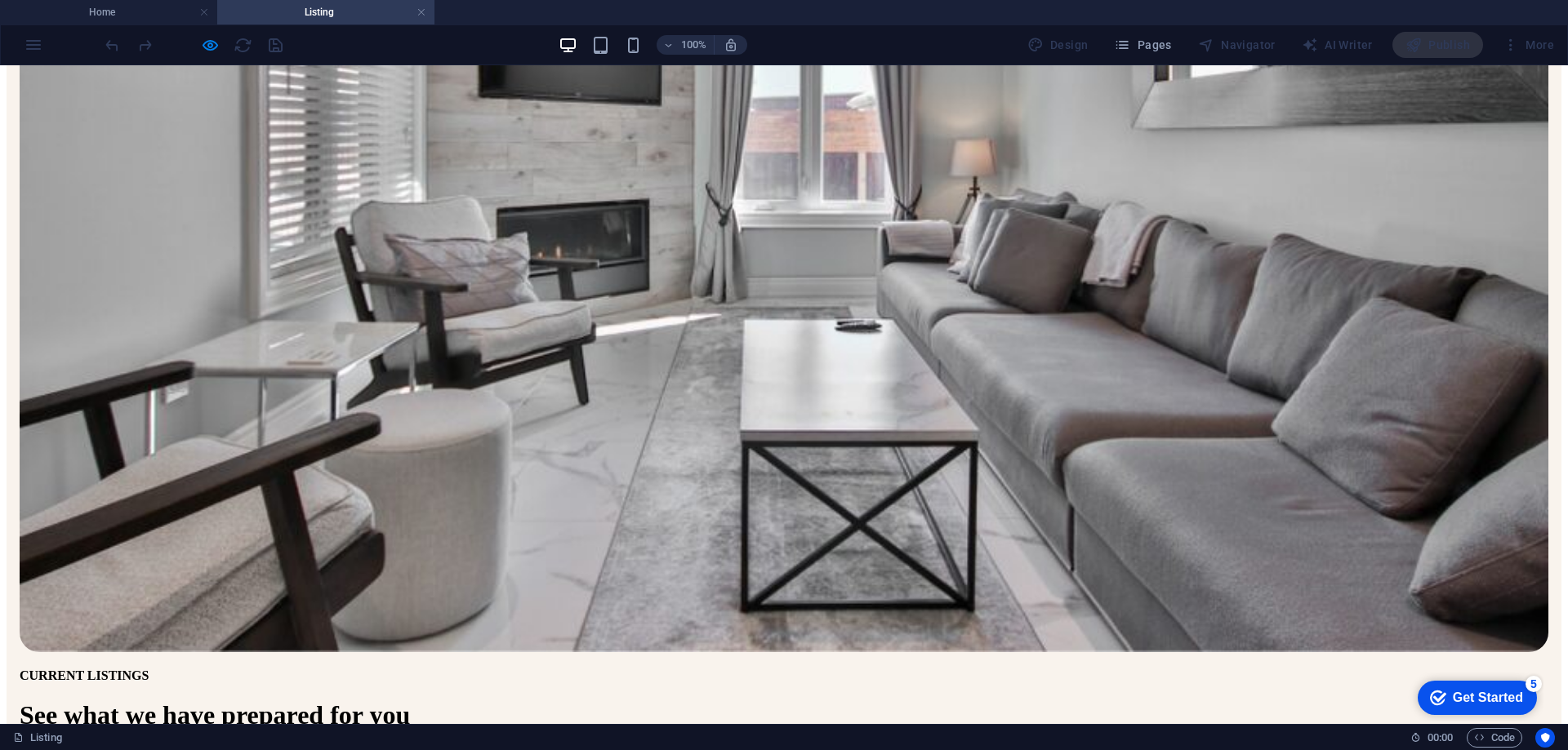
click at [425, 13] on link at bounding box center [421, 12] width 10 height 15
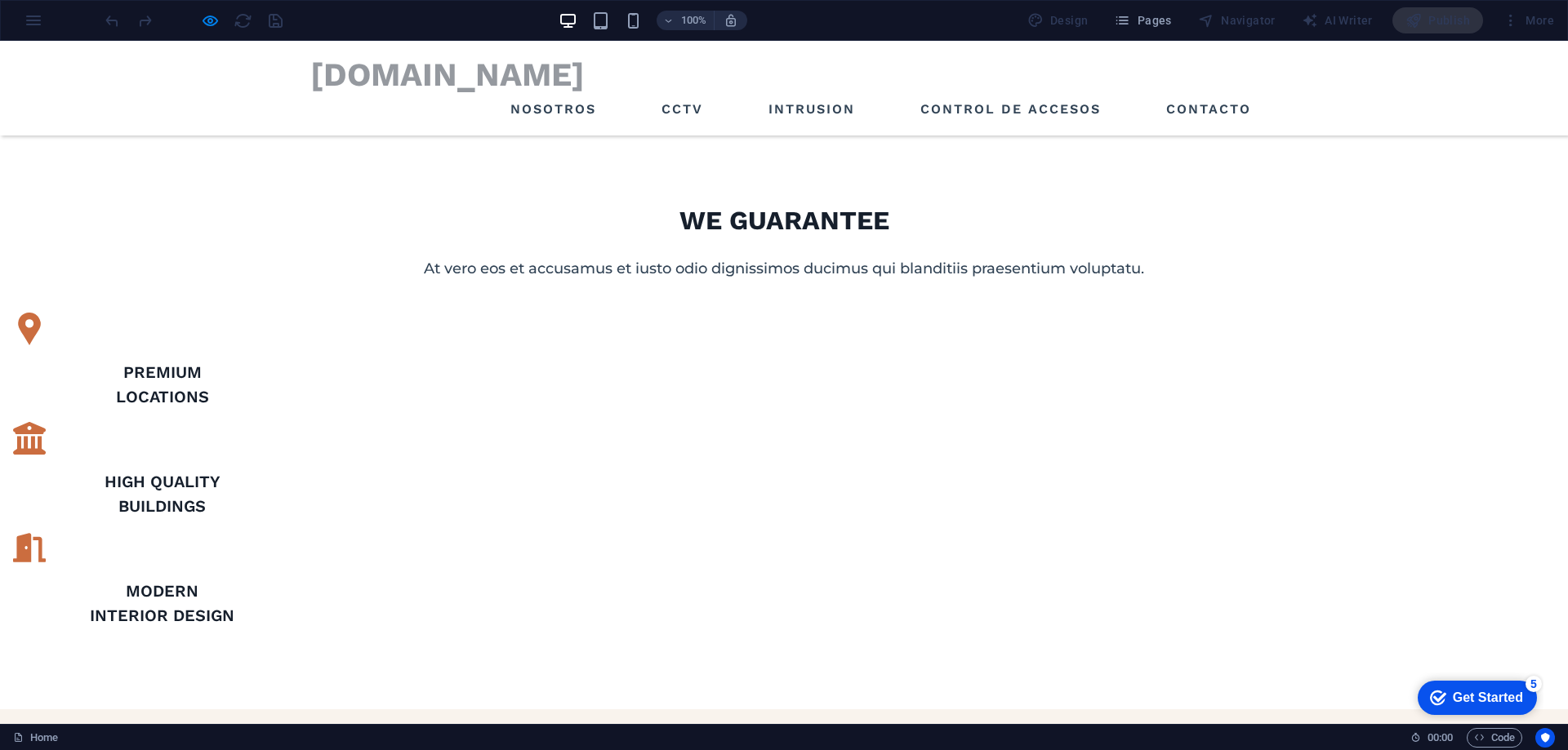
scroll to position [1080, 0]
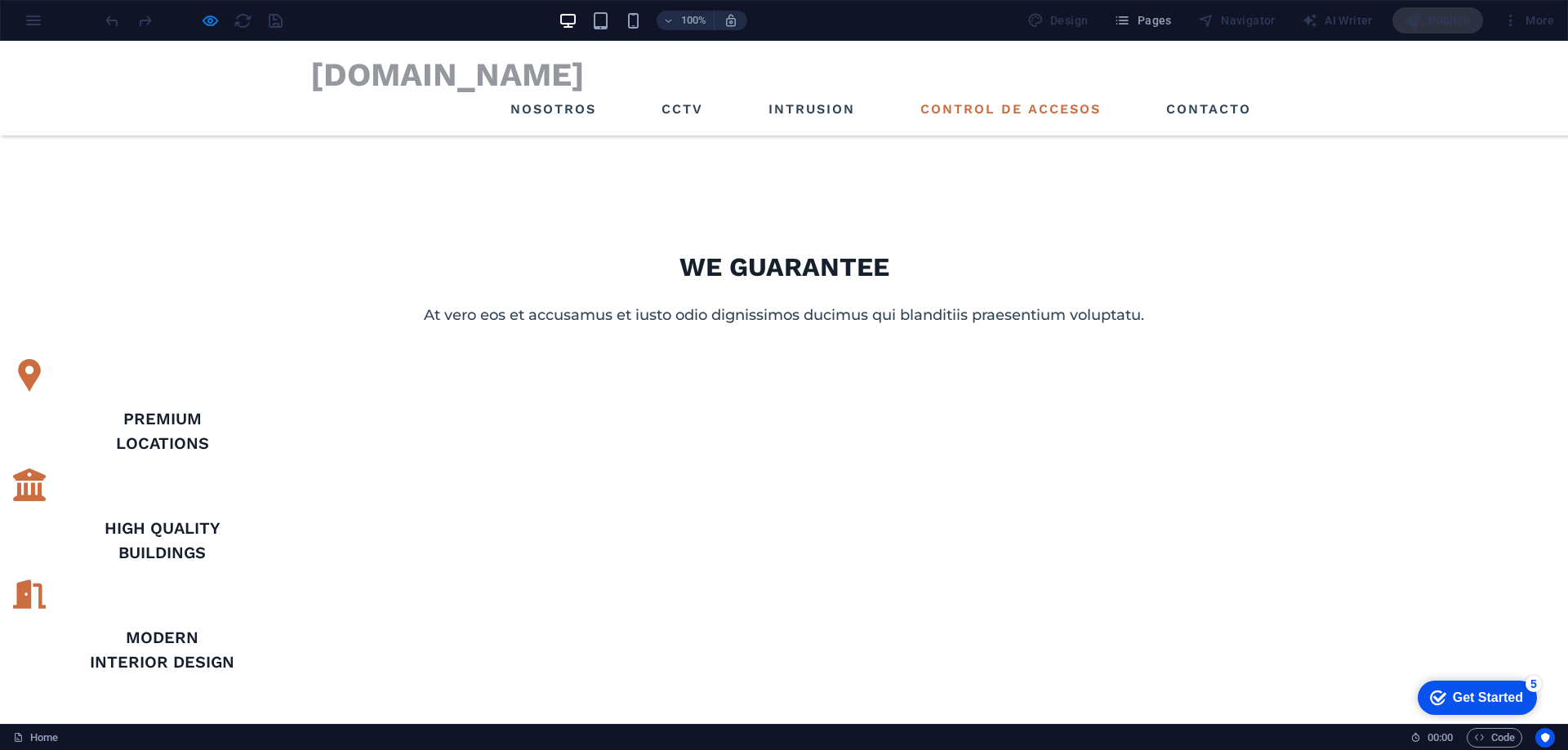
click at [960, 111] on link "CONTROL DE ACCESOS" at bounding box center [1010, 109] width 193 height 26
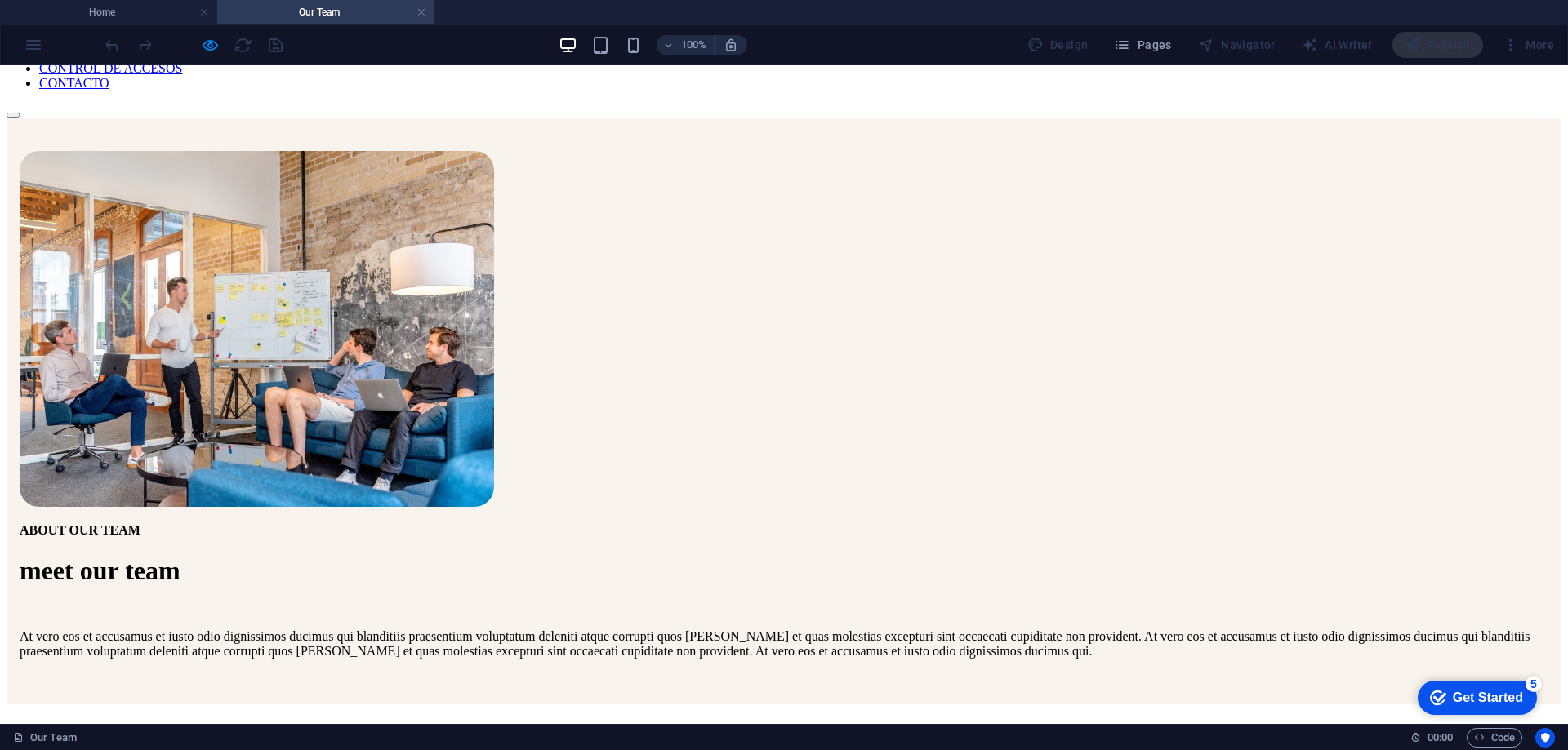
scroll to position [0, 0]
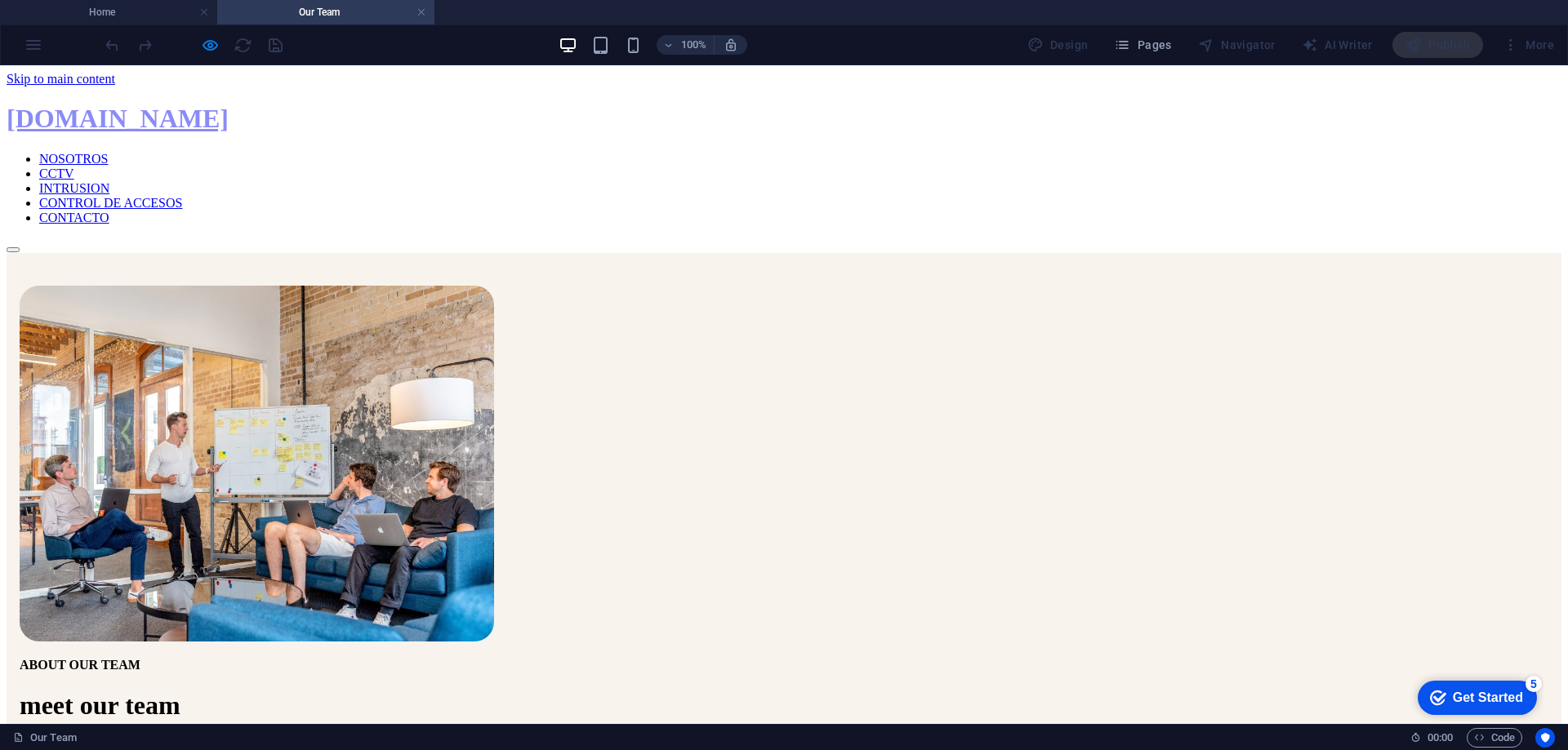
click at [1222, 152] on nav "NOSOTROS CCTV INTRUSION CONTROL DE ACCESOS CONTACTO" at bounding box center [784, 188] width 1555 height 73
click at [421, 10] on link at bounding box center [421, 12] width 10 height 15
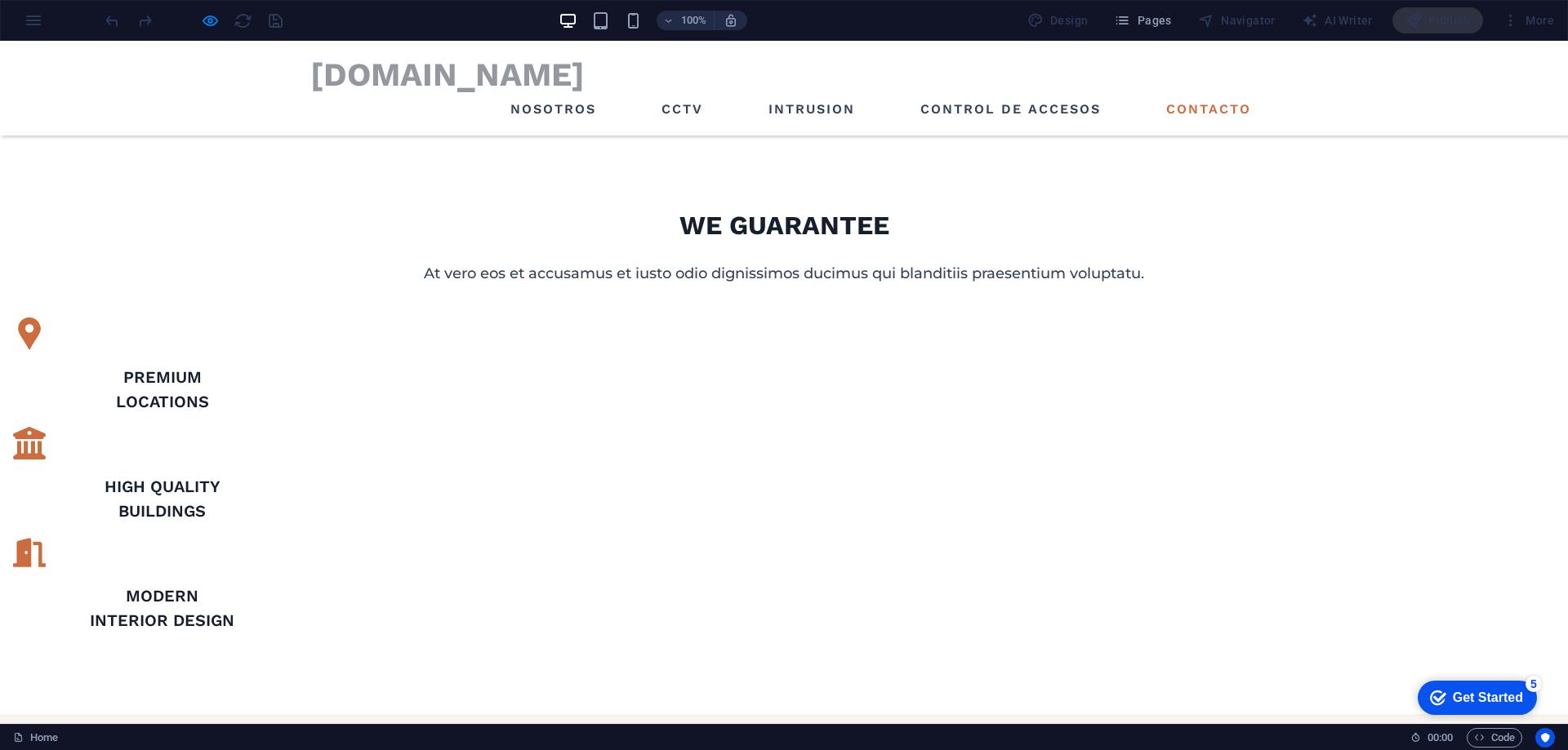
click at [1218, 104] on link "CONTACTO" at bounding box center [1208, 109] width 98 height 26
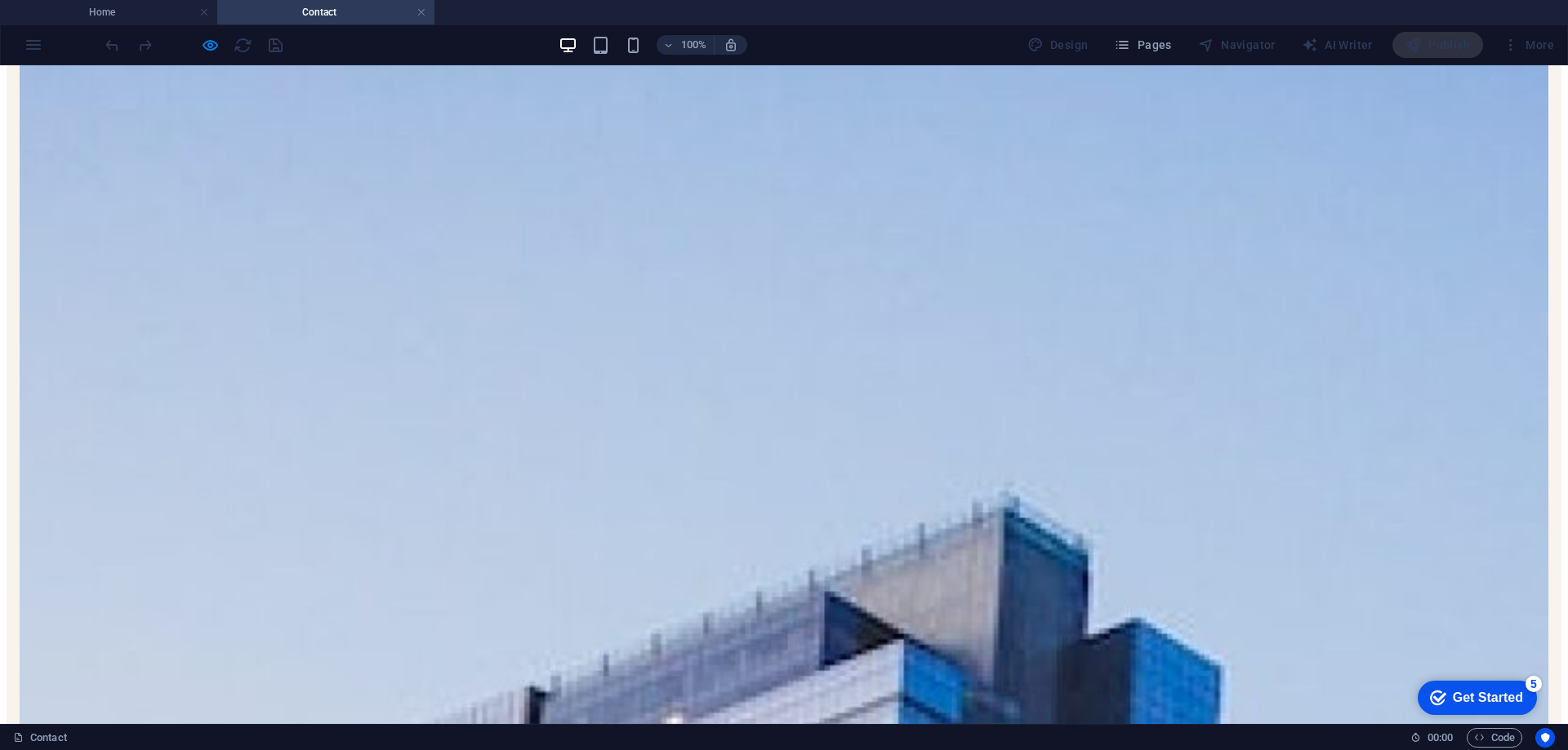
scroll to position [629, 0]
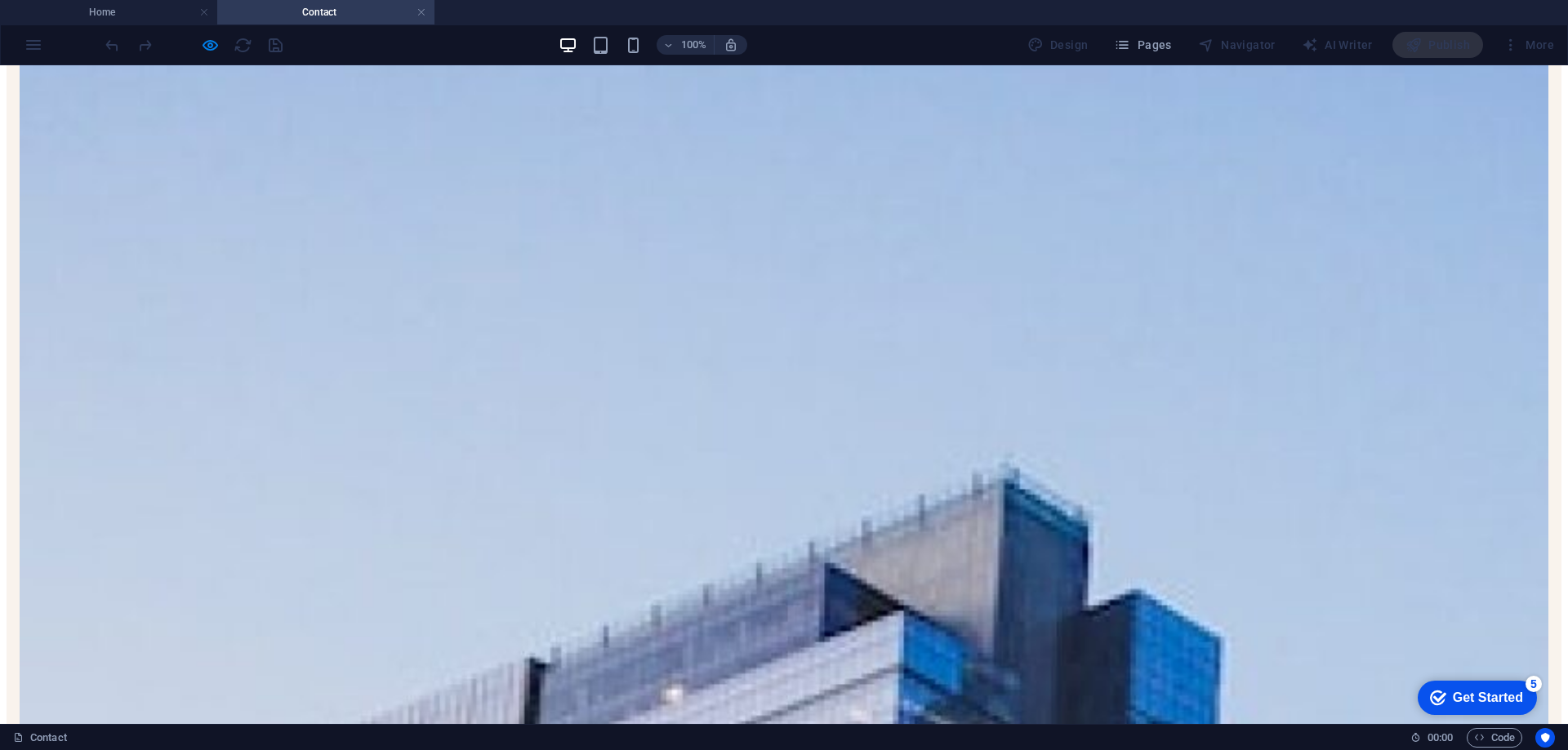
click at [418, 11] on link at bounding box center [421, 12] width 10 height 15
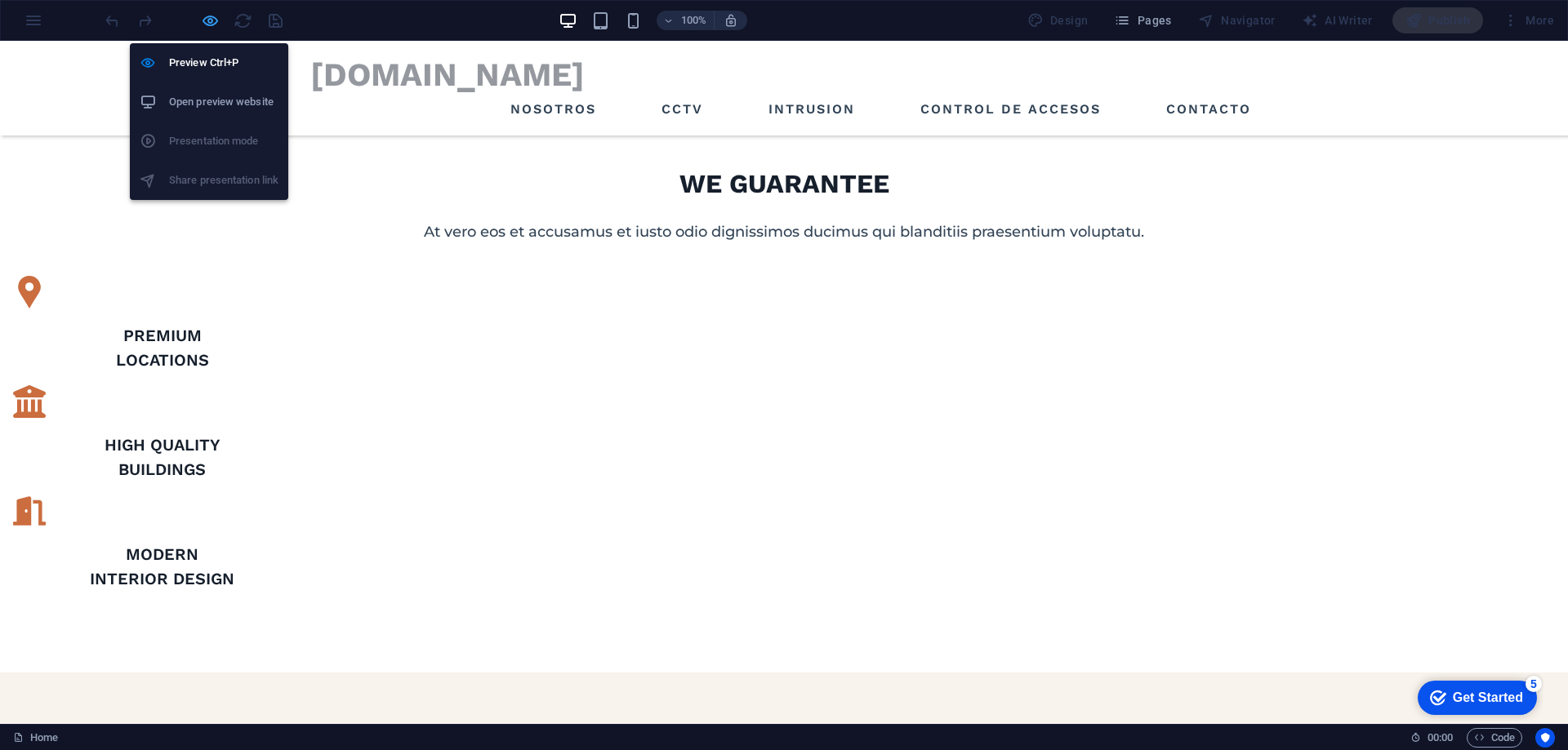
click at [213, 21] on icon "button" at bounding box center [211, 21] width 19 height 19
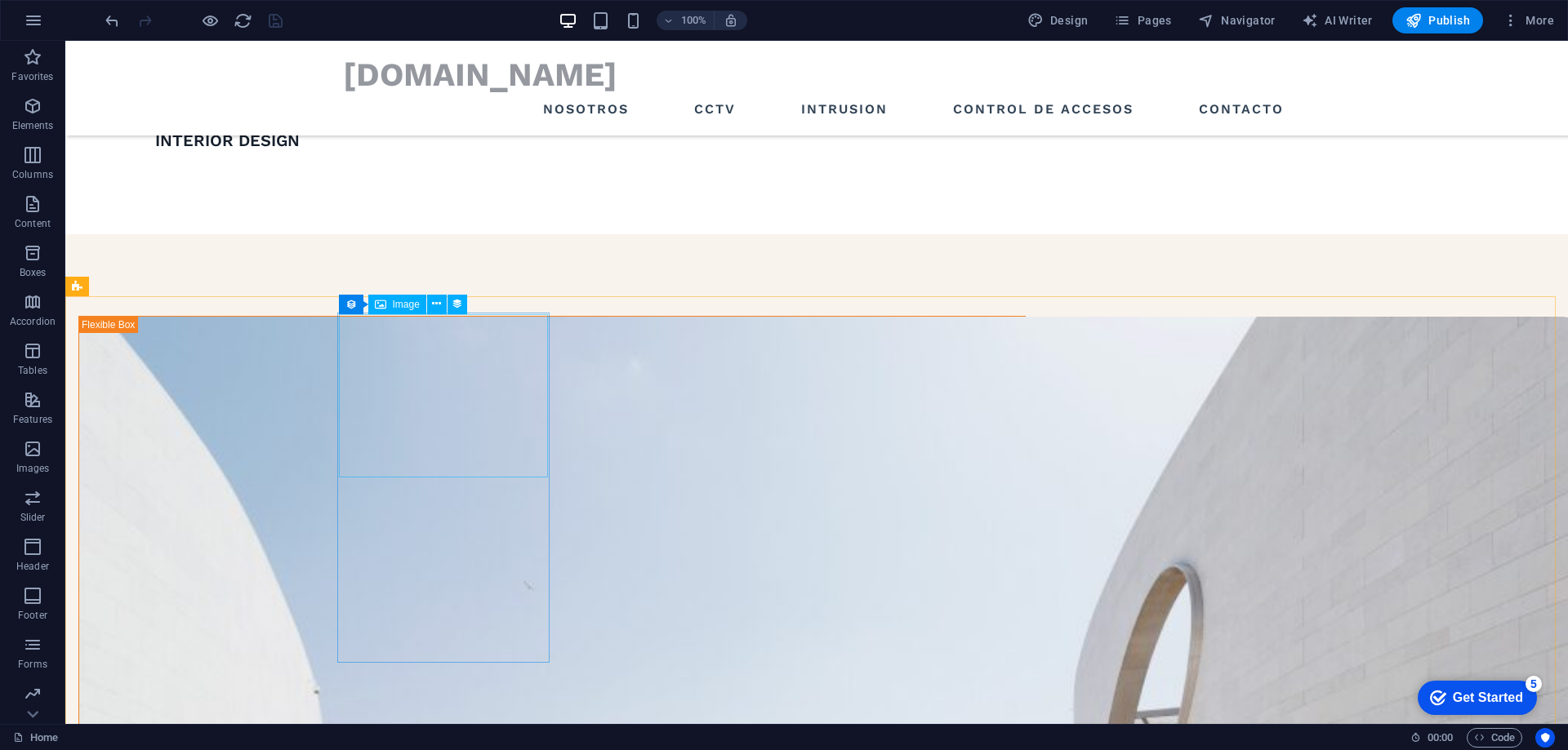
scroll to position [1752, 0]
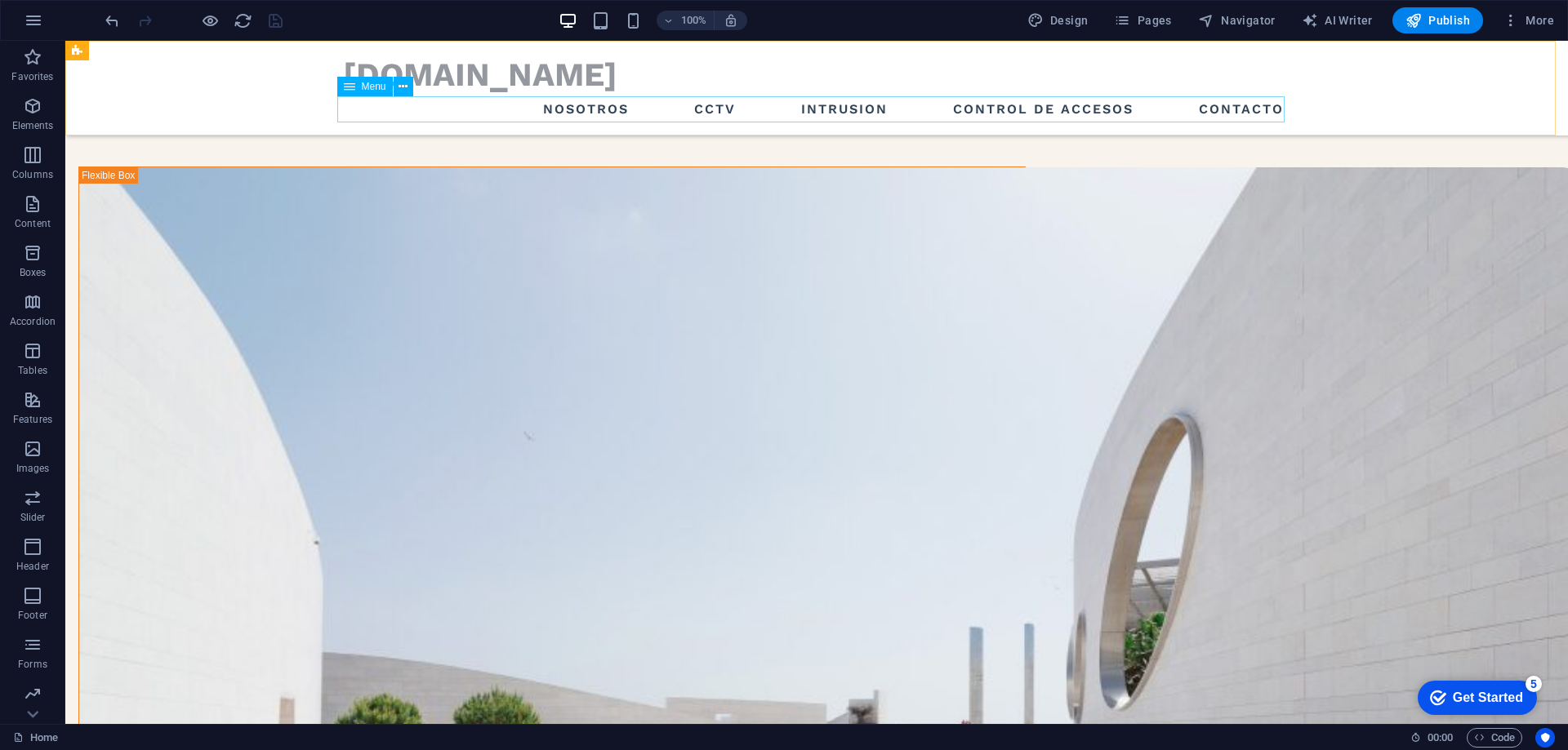
click at [1237, 111] on nav "NOSOTROS CCTV INTRUSION CONTROL DE ACCESOS CONTACTO" at bounding box center [817, 109] width 947 height 26
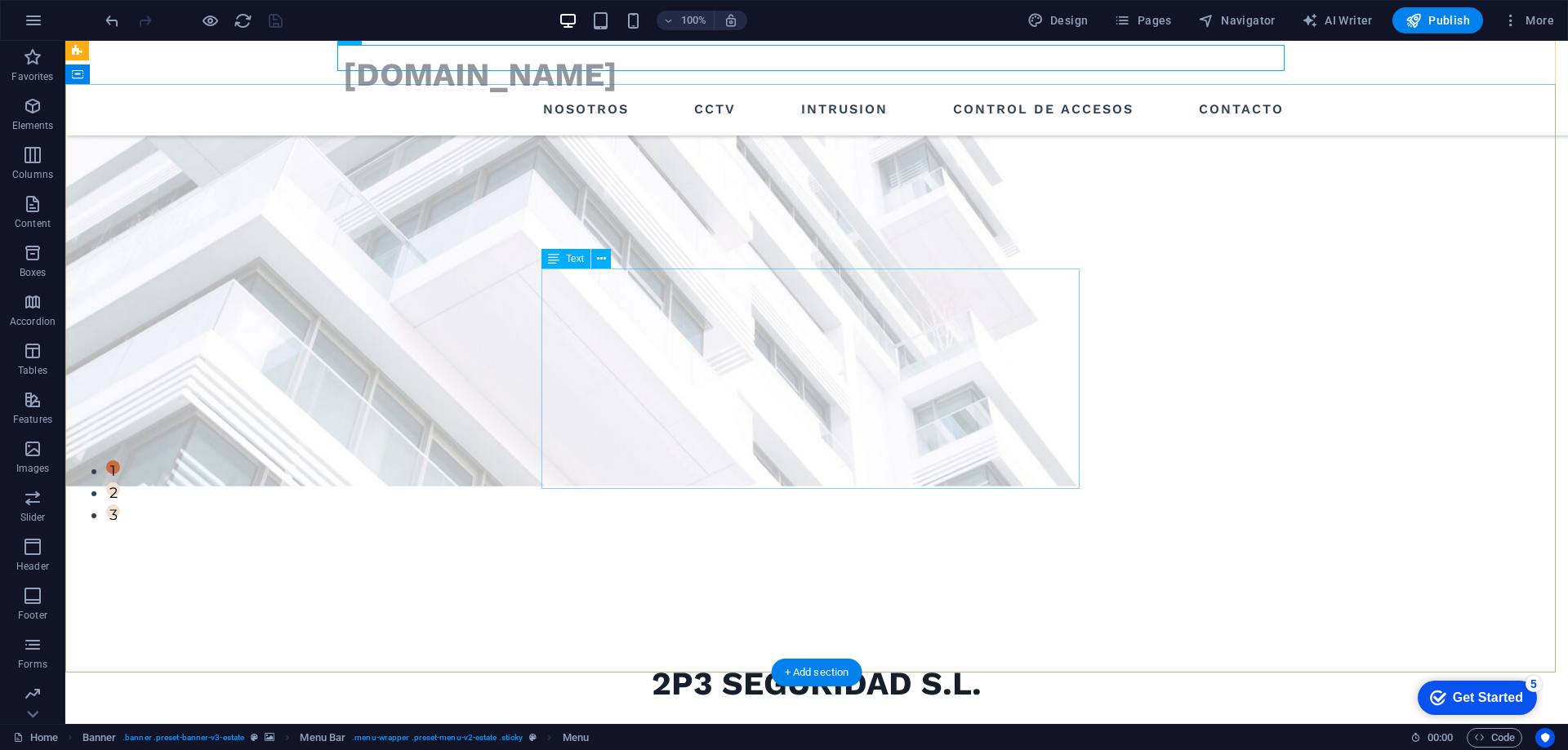
scroll to position [245, 0]
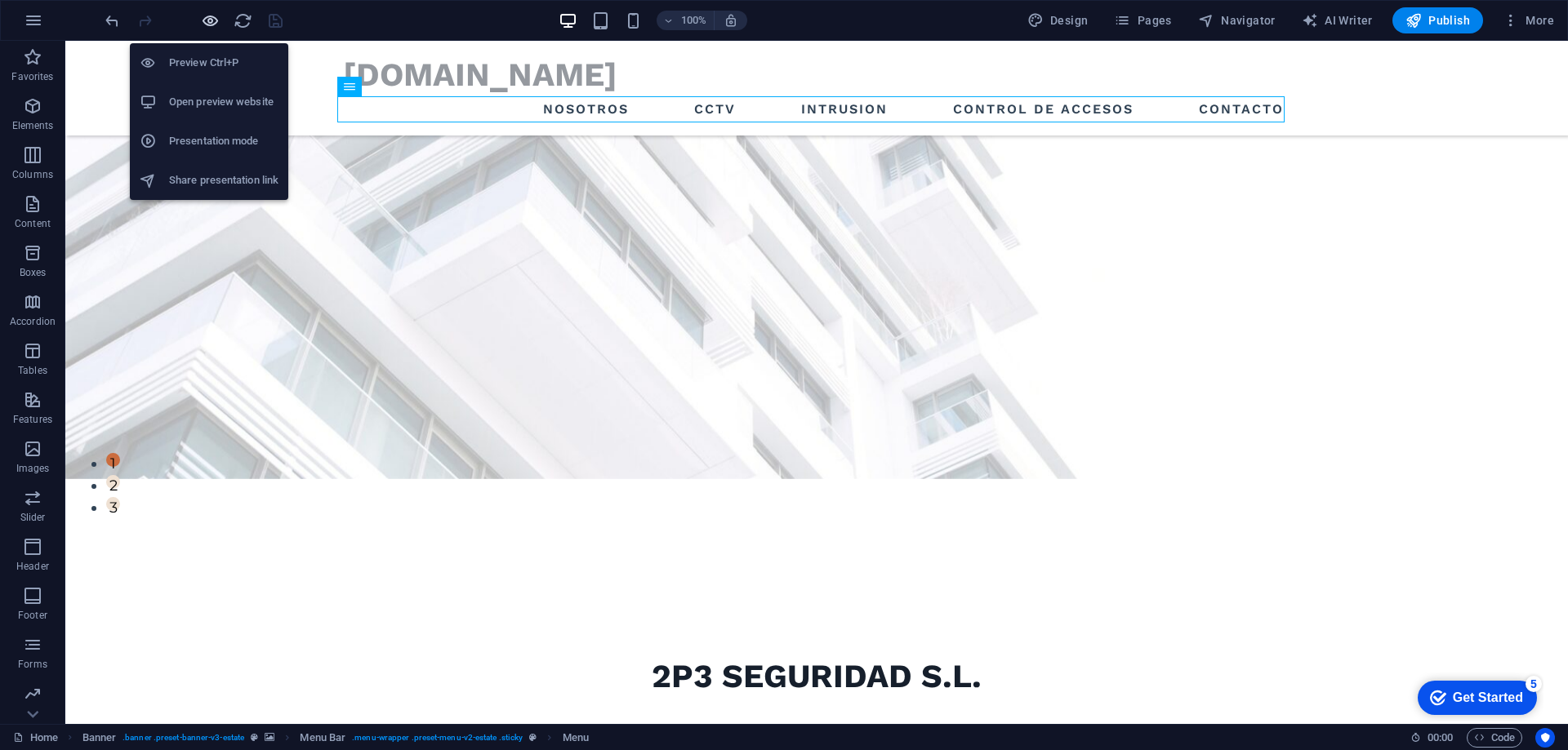
click at [211, 24] on icon "button" at bounding box center [211, 21] width 19 height 19
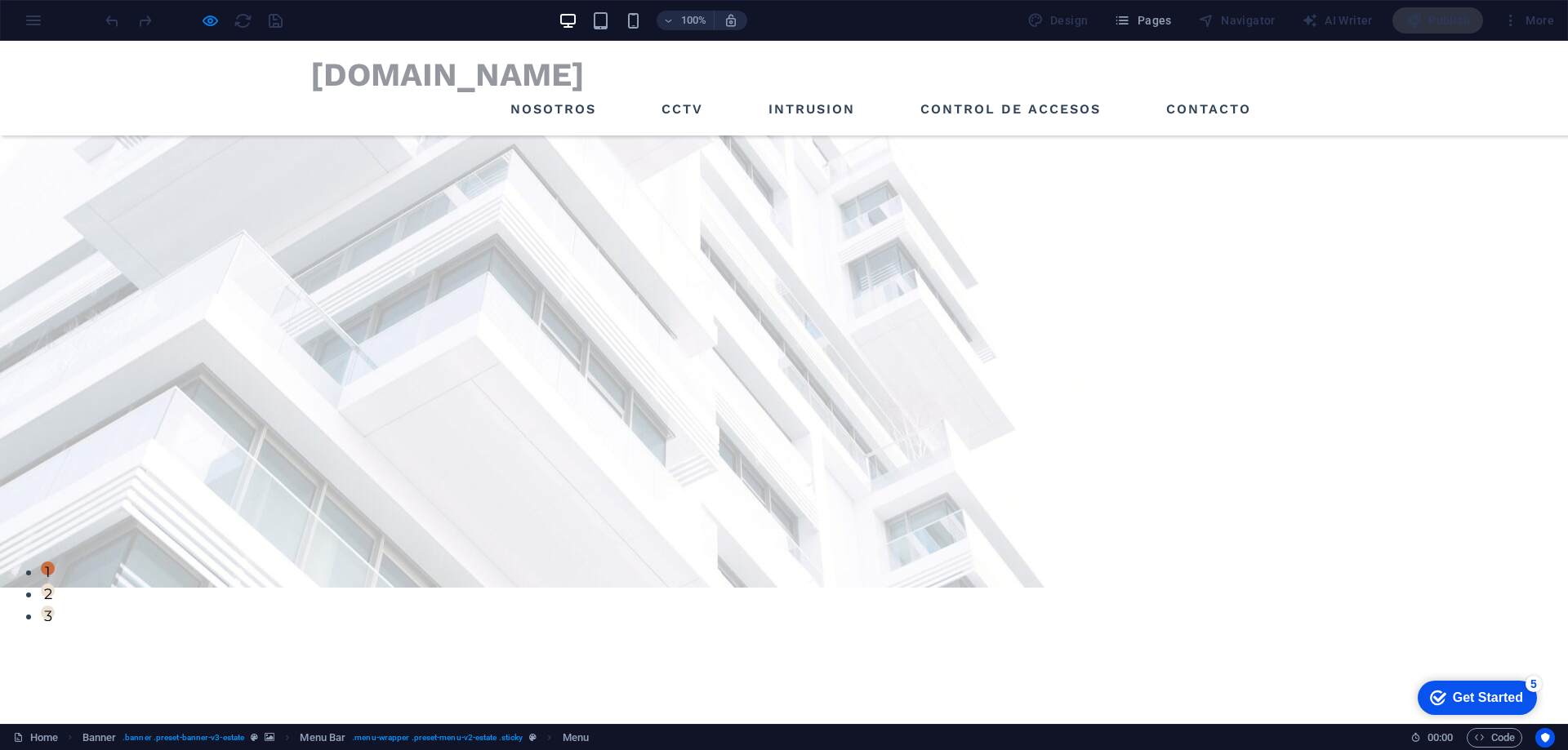
scroll to position [99, 0]
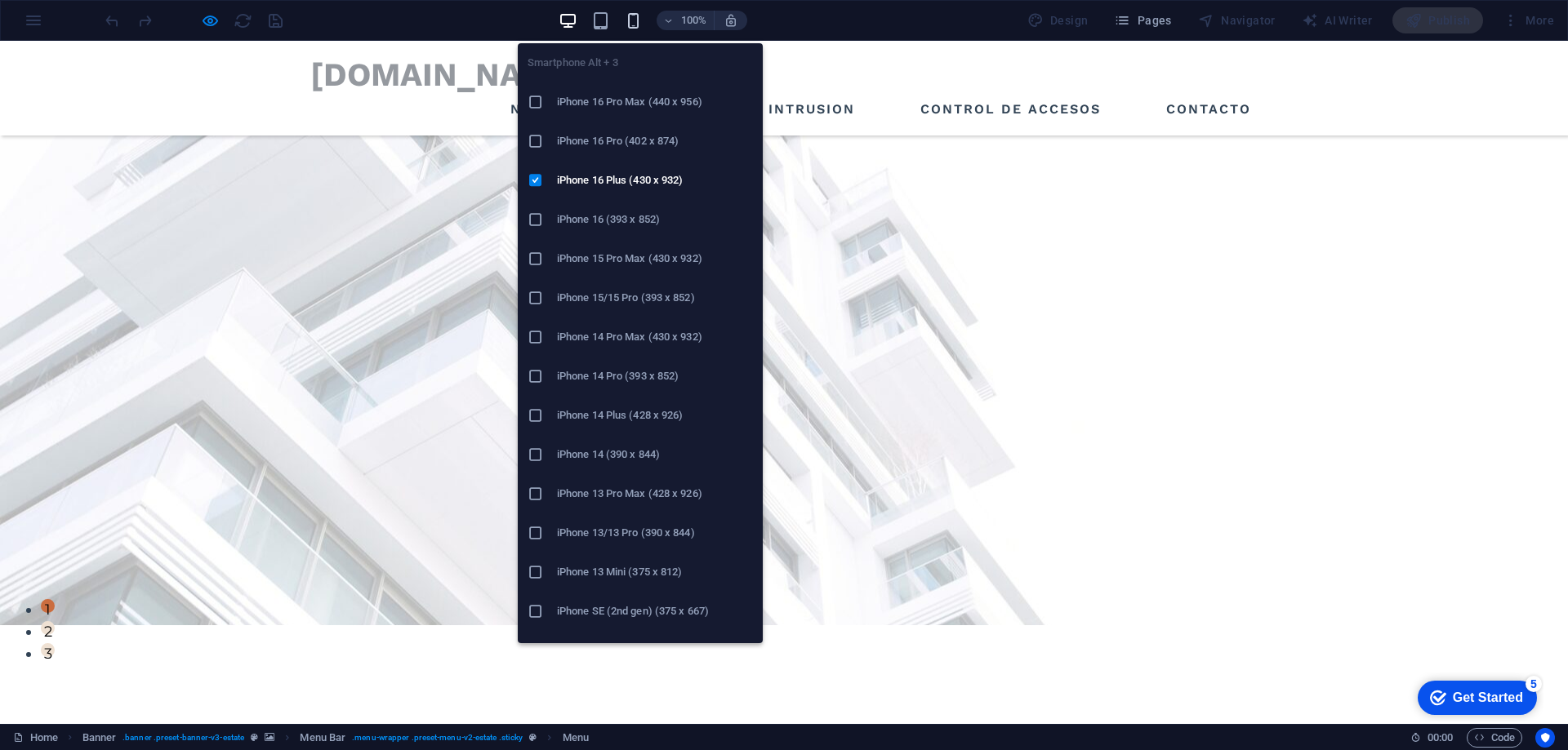
click at [630, 24] on icon "button" at bounding box center [633, 21] width 19 height 19
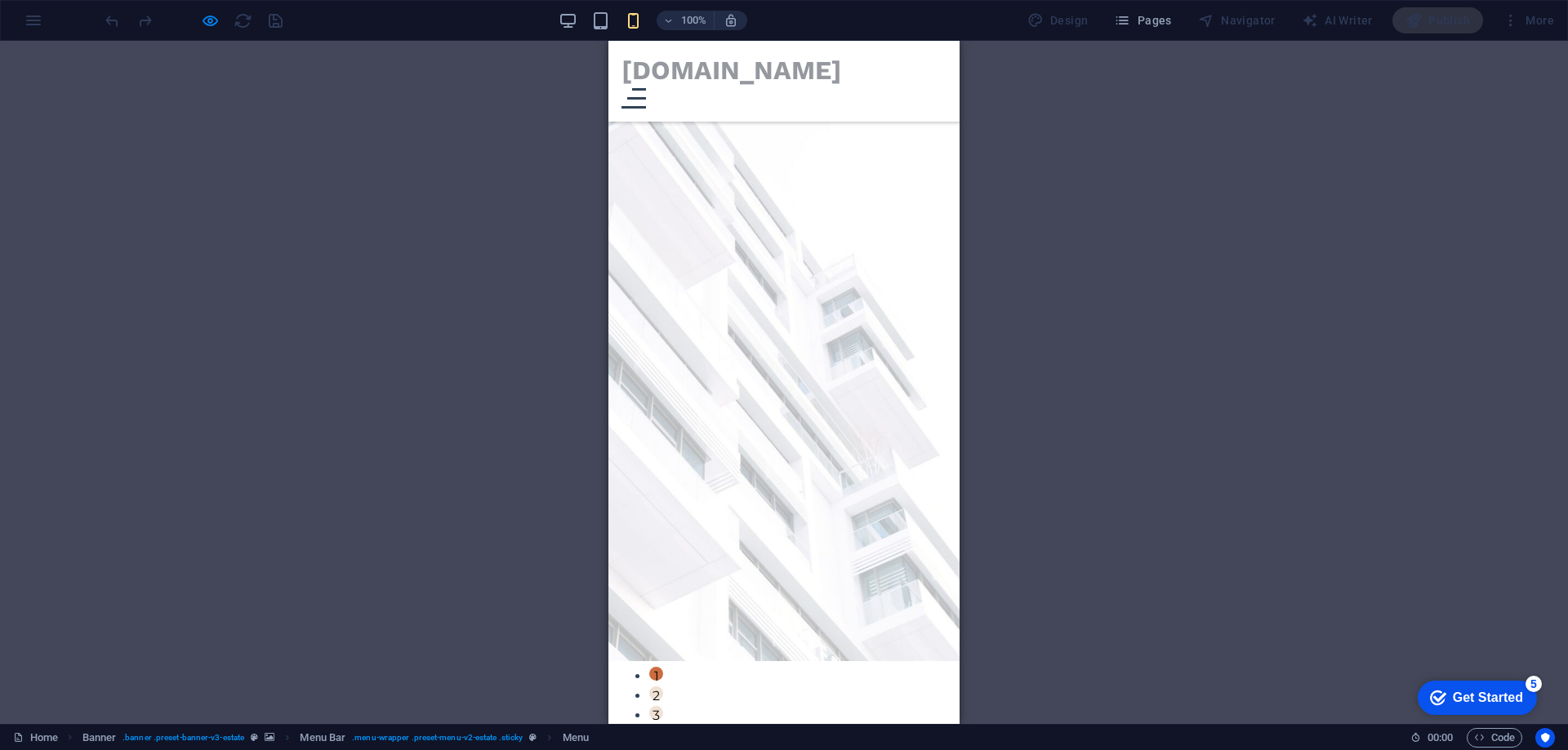
scroll to position [0, 0]
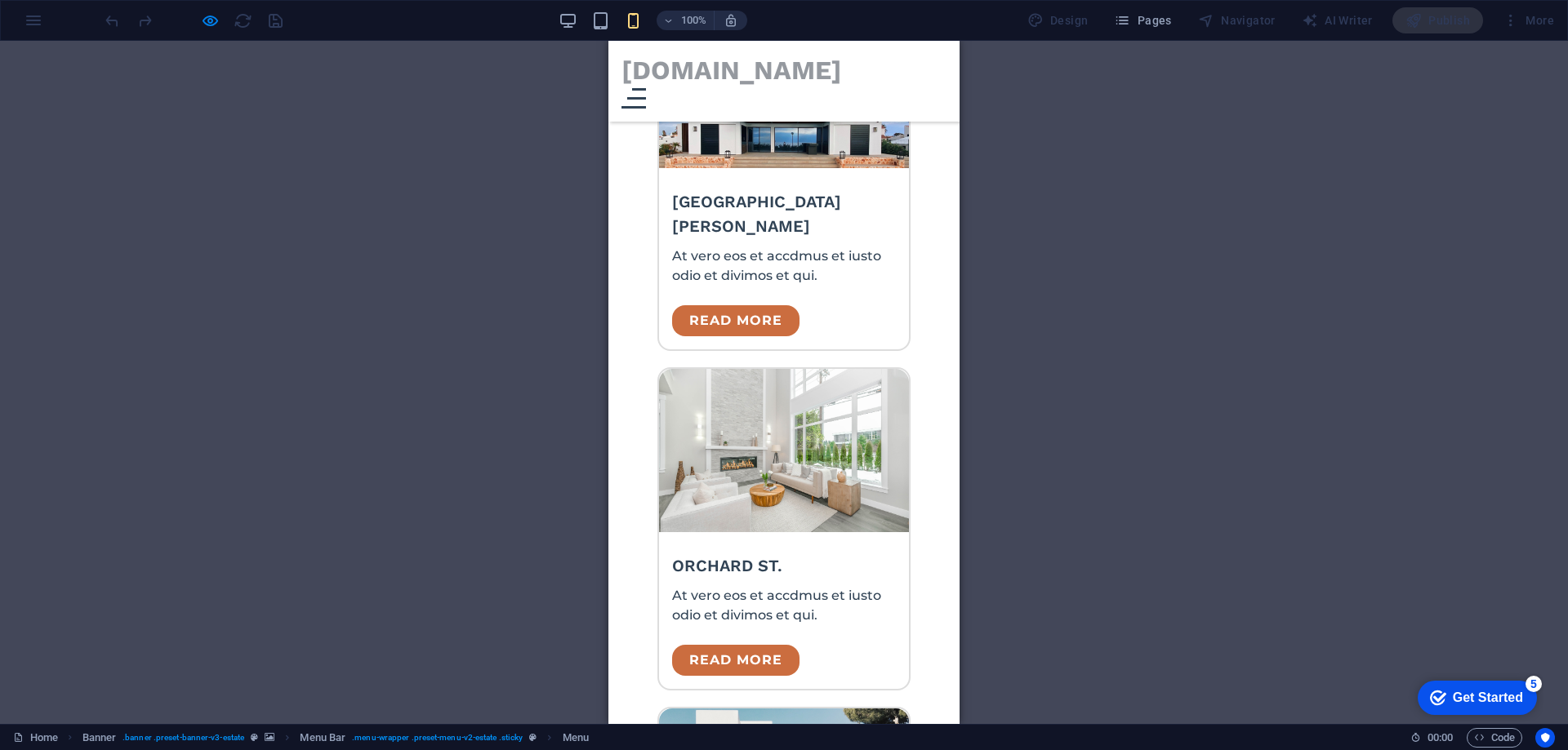
scroll to position [3130, 0]
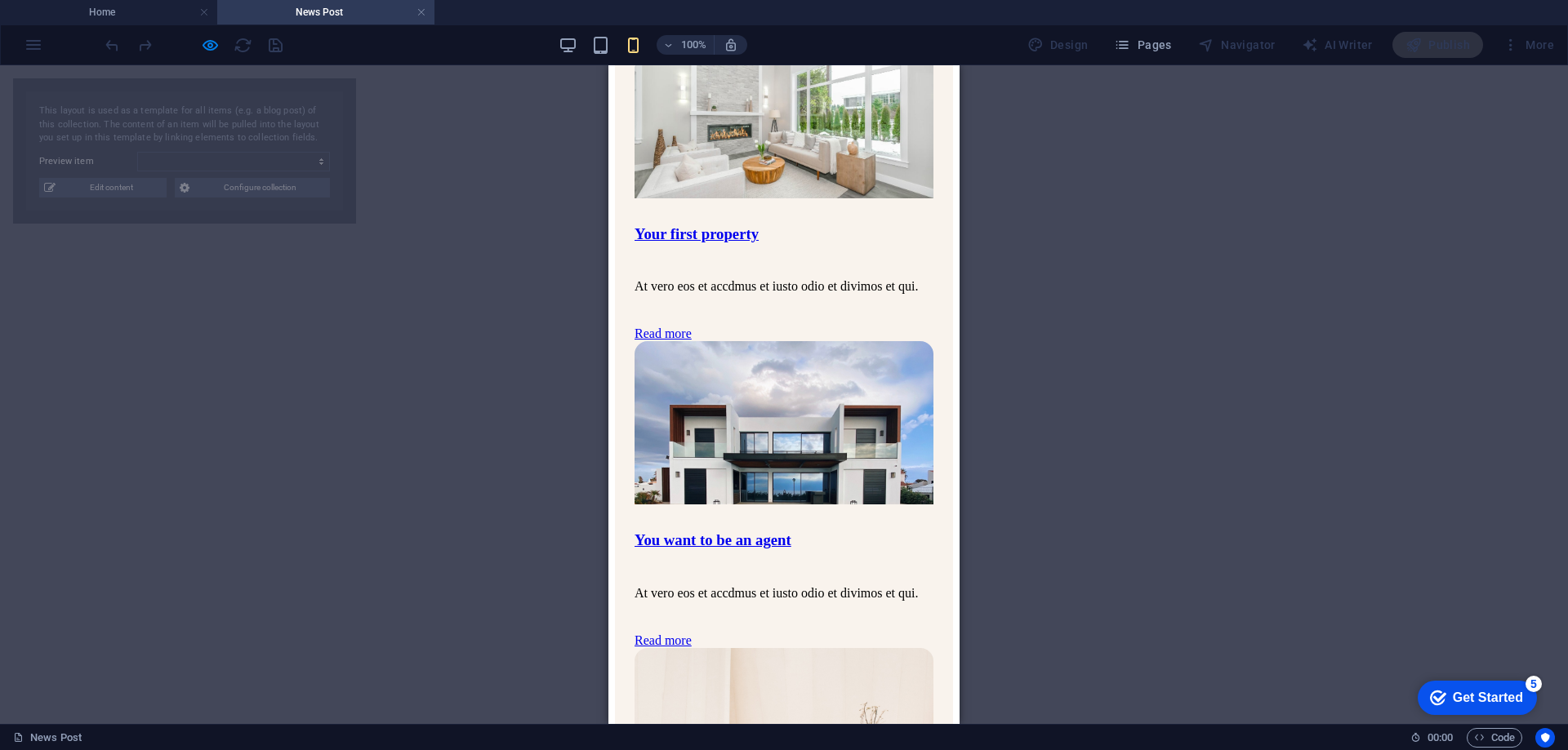
select select "68b550885c9c4a7ead0cb5f8"
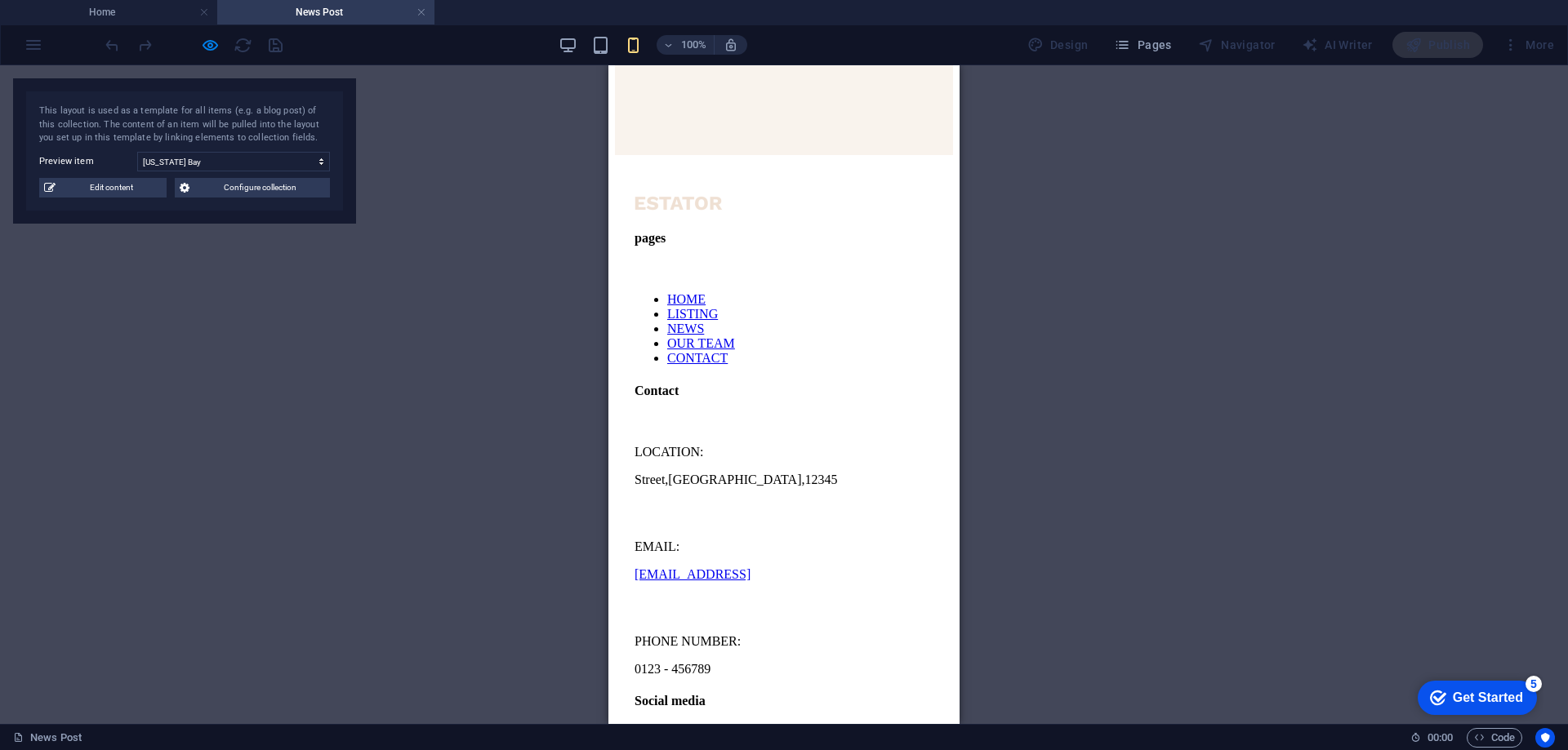
scroll to position [4280, 0]
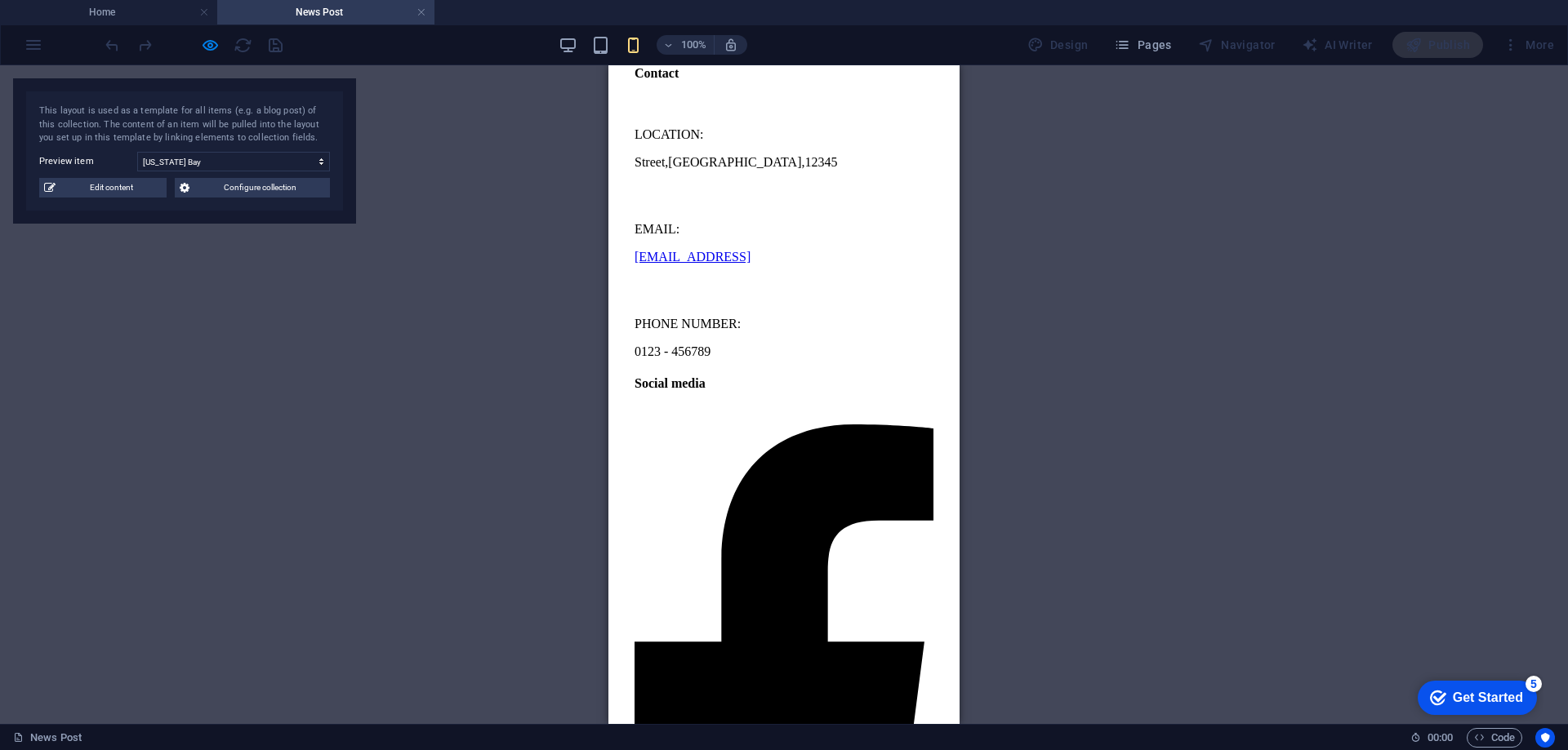
click at [654, 49] on nav "HOME LISTING NEWS OUR TEAM CONTACT" at bounding box center [784, 10] width 299 height 73
click at [653, 49] on nav "HOME LISTING NEWS OUR TEAM CONTACT" at bounding box center [784, 10] width 299 height 73
click at [420, 10] on link at bounding box center [421, 12] width 10 height 15
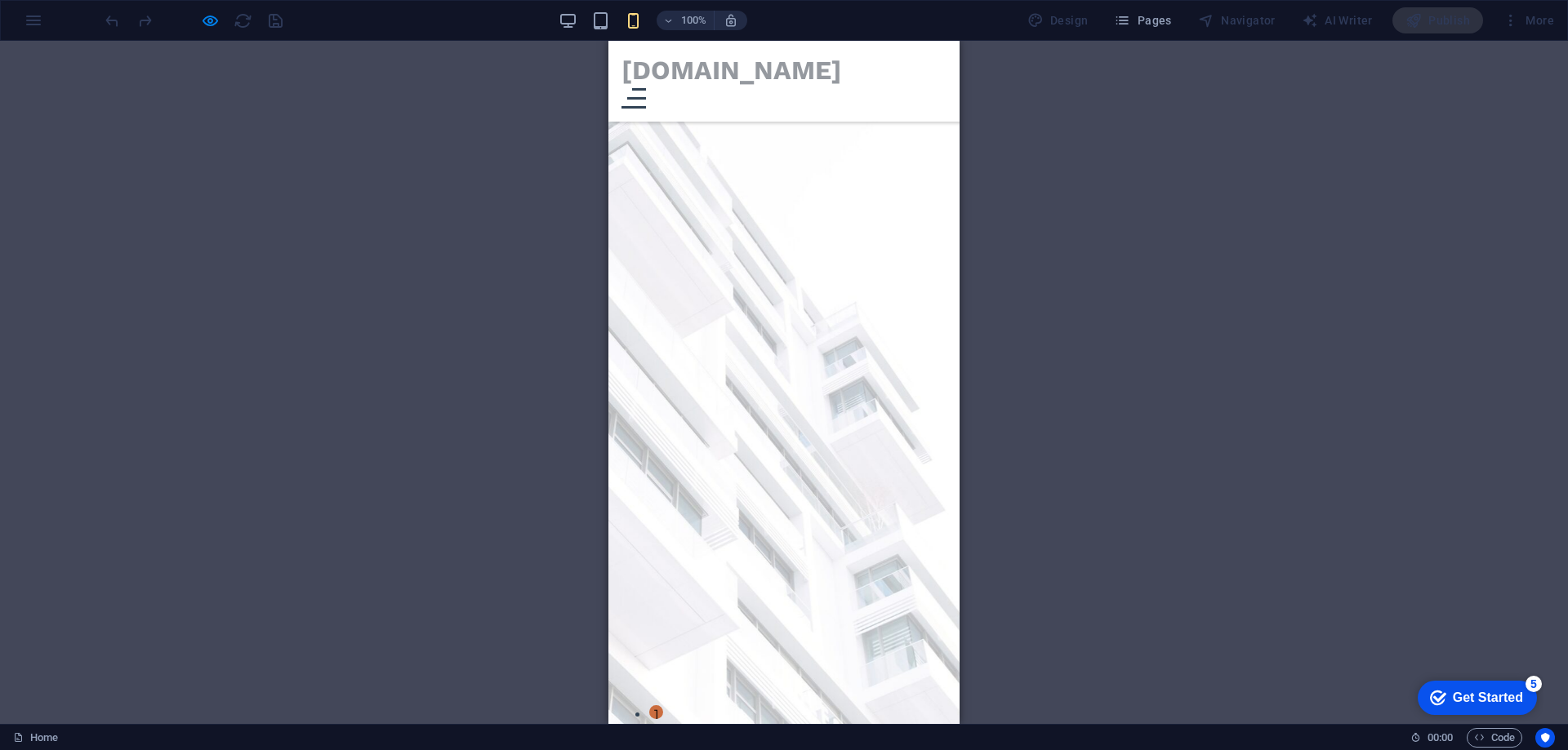
scroll to position [3130, 0]
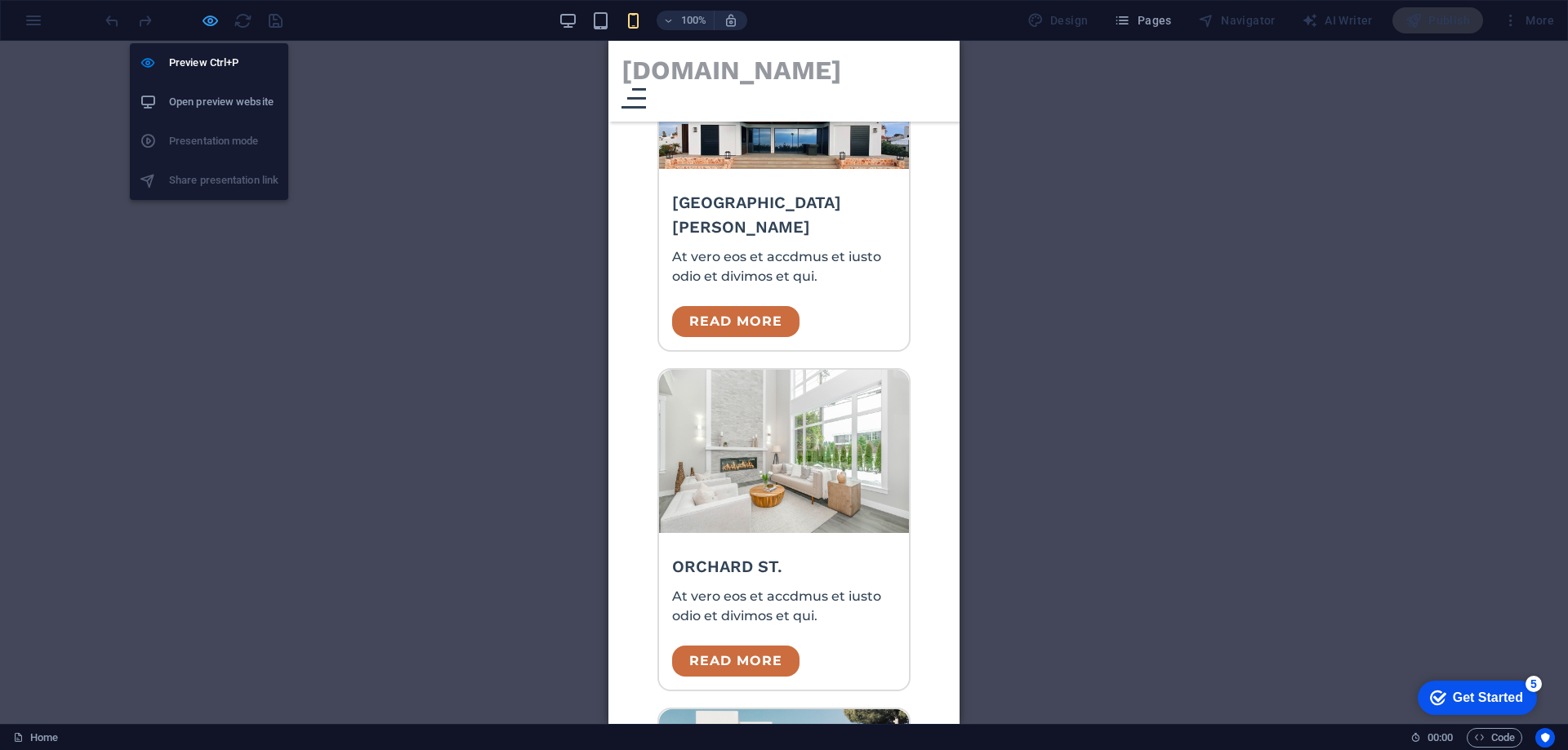
click at [212, 24] on icon "button" at bounding box center [211, 21] width 19 height 19
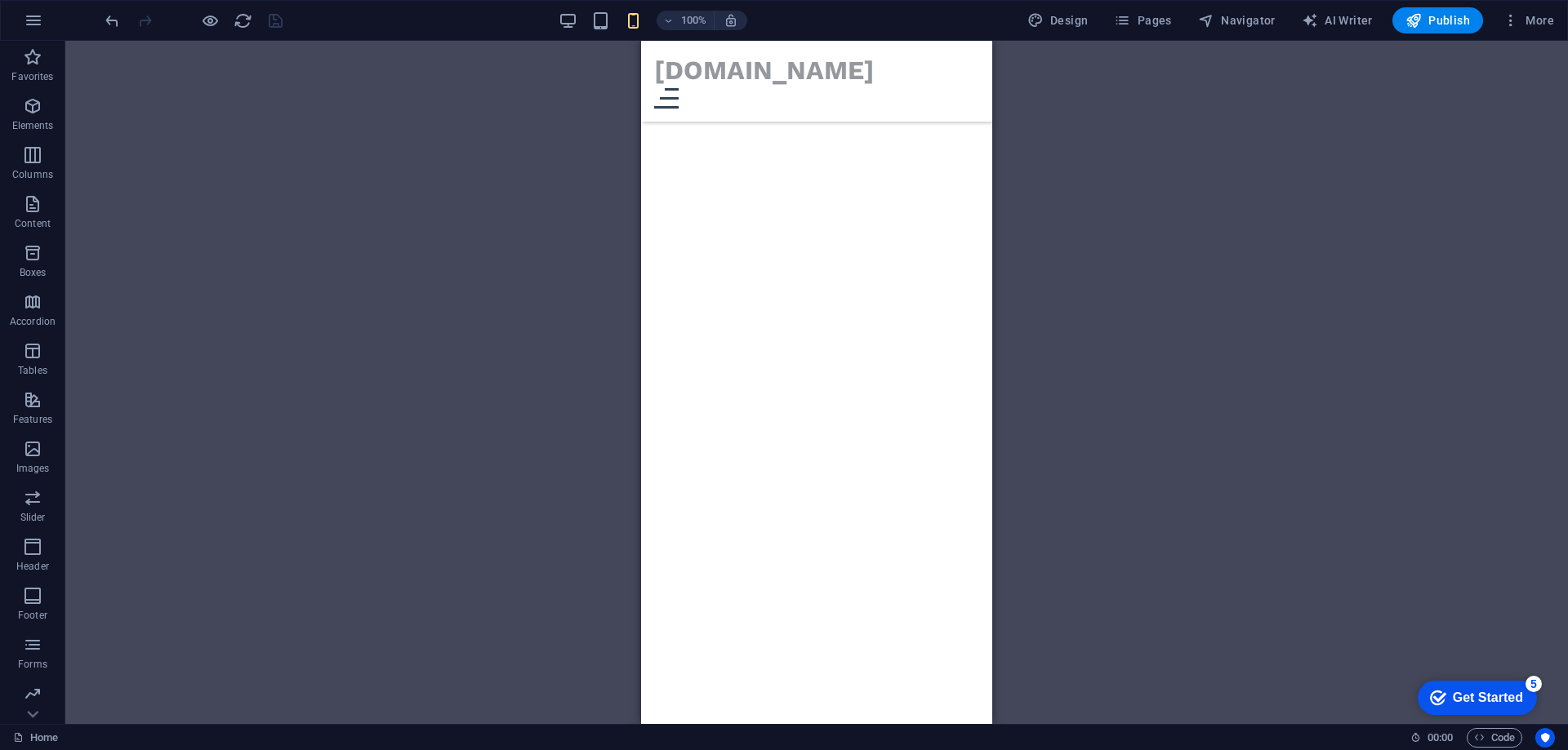
scroll to position [7805, 0]
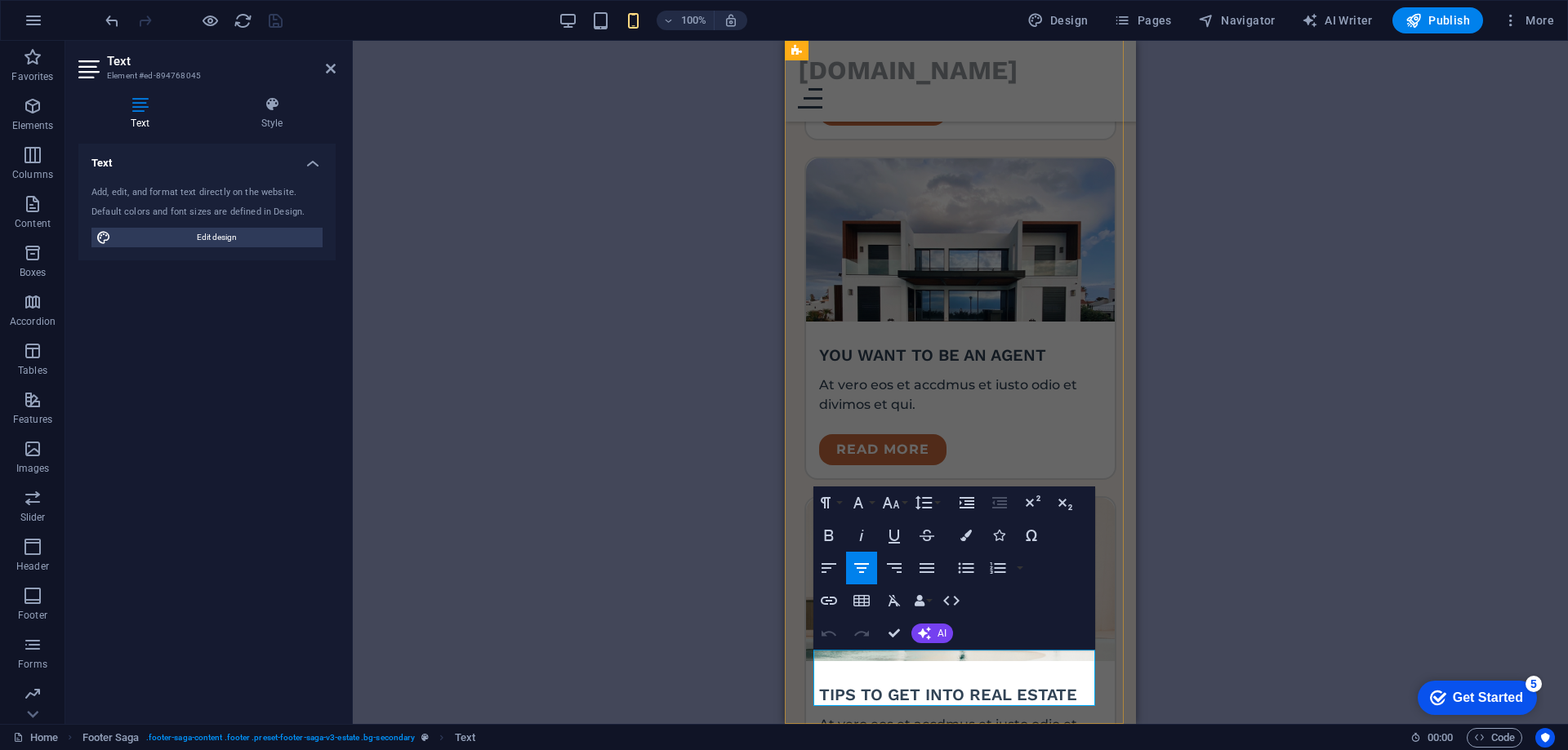
drag, startPoint x: 943, startPoint y: 659, endPoint x: 951, endPoint y: 658, distance: 8.1
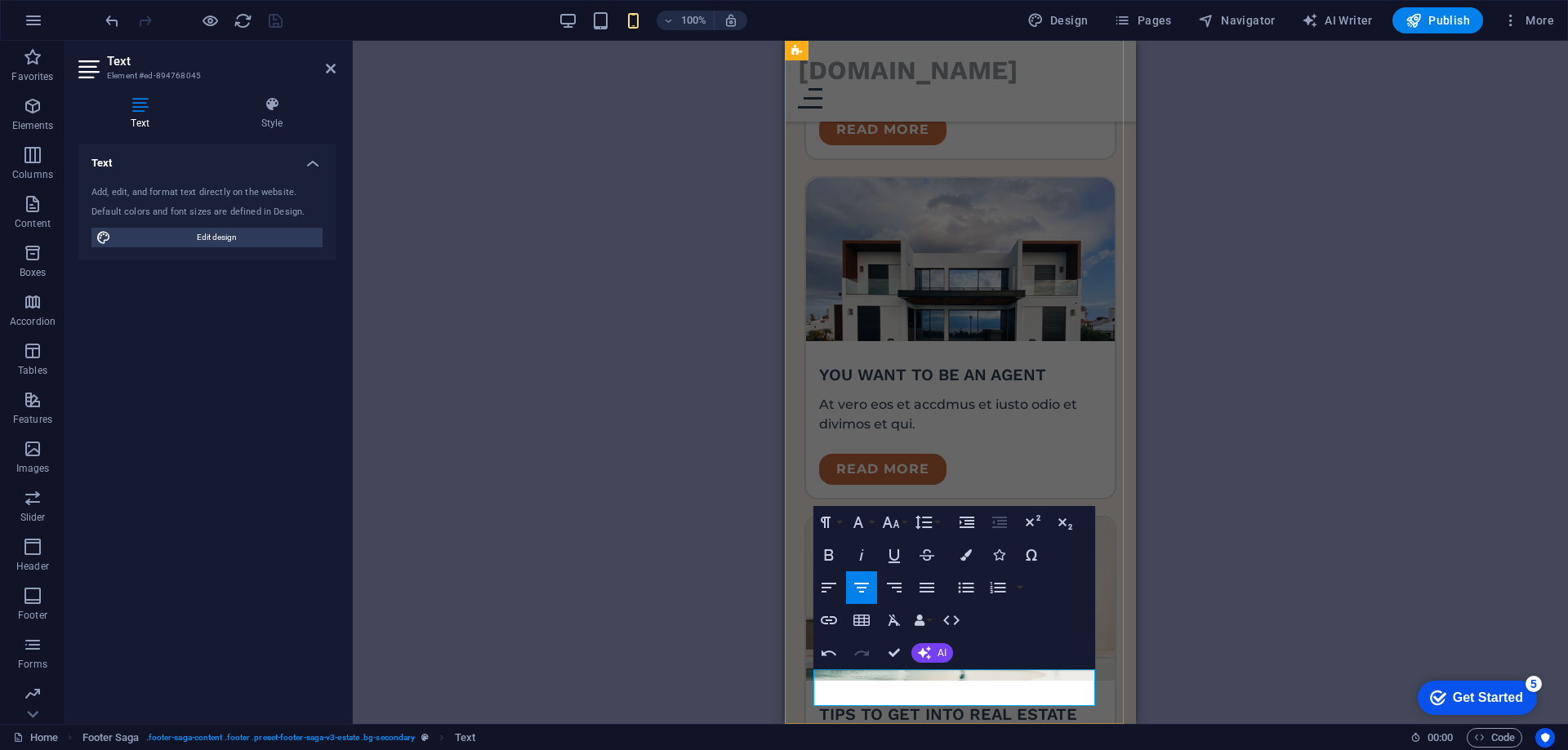
click at [839, 437] on div "Text" at bounding box center [828, 429] width 49 height 20
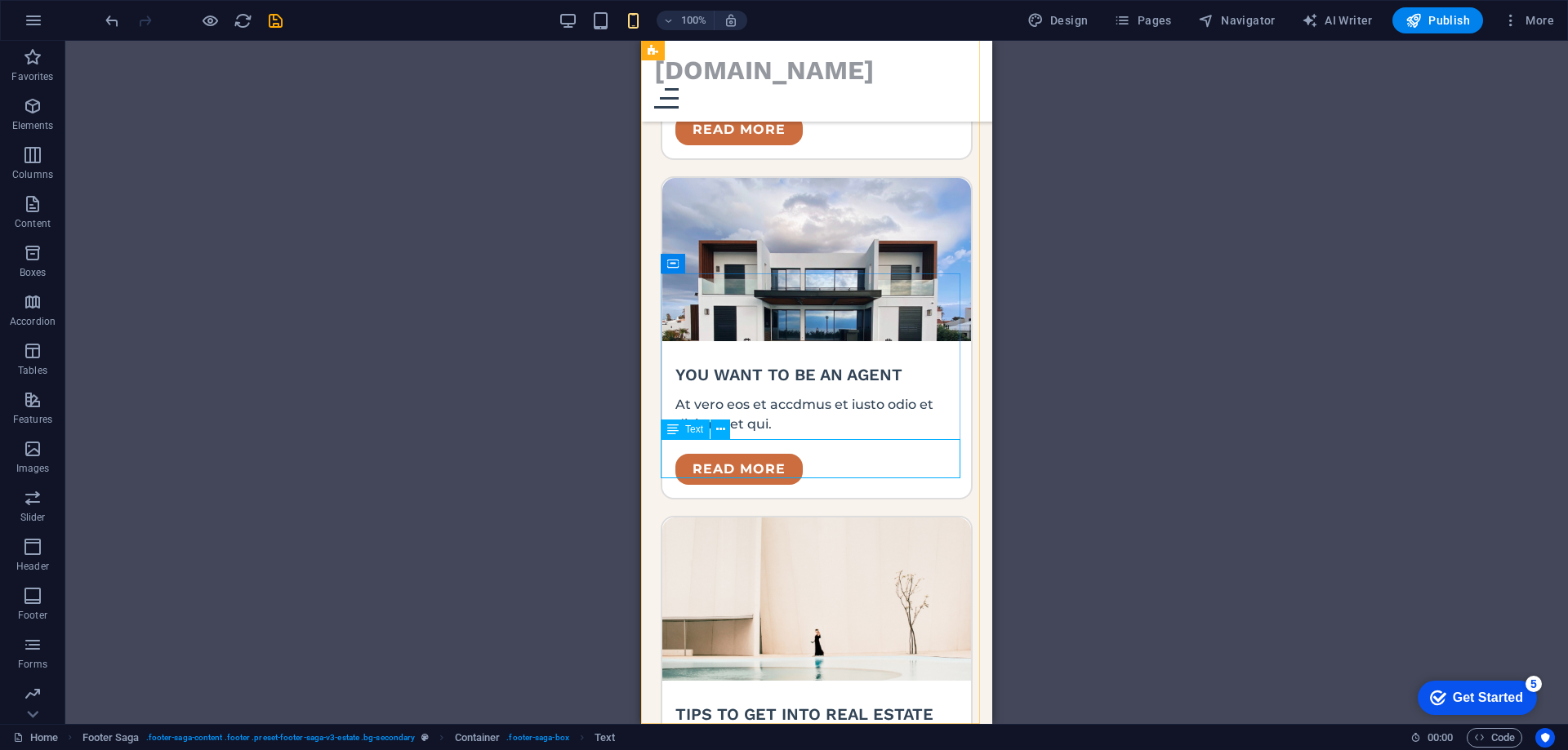
click at [693, 449] on div "H1 Banner Banner Container Text Spacer Menu Bar Menu Bar Menu Logo Spacer Butto…" at bounding box center [817, 382] width 1502 height 683
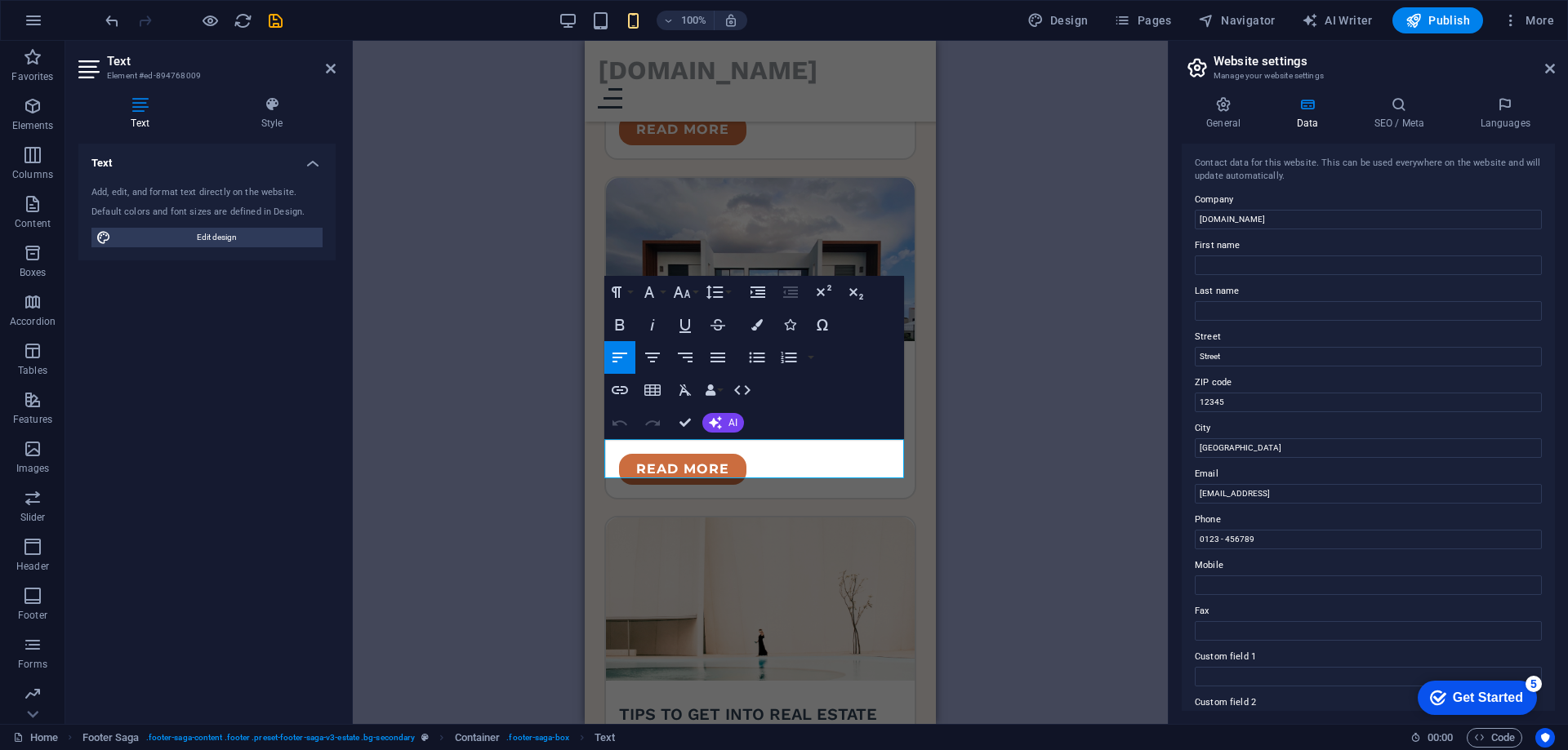
click at [472, 469] on div "H1 Banner Banner Container Text Spacer Menu Bar Menu Bar Menu Logo Spacer Butto…" at bounding box center [760, 382] width 815 height 683
click at [560, 461] on div "H1 Banner Banner Container Text Spacer Menu Bar Menu Bar Menu Logo Spacer Butto…" at bounding box center [760, 382] width 815 height 683
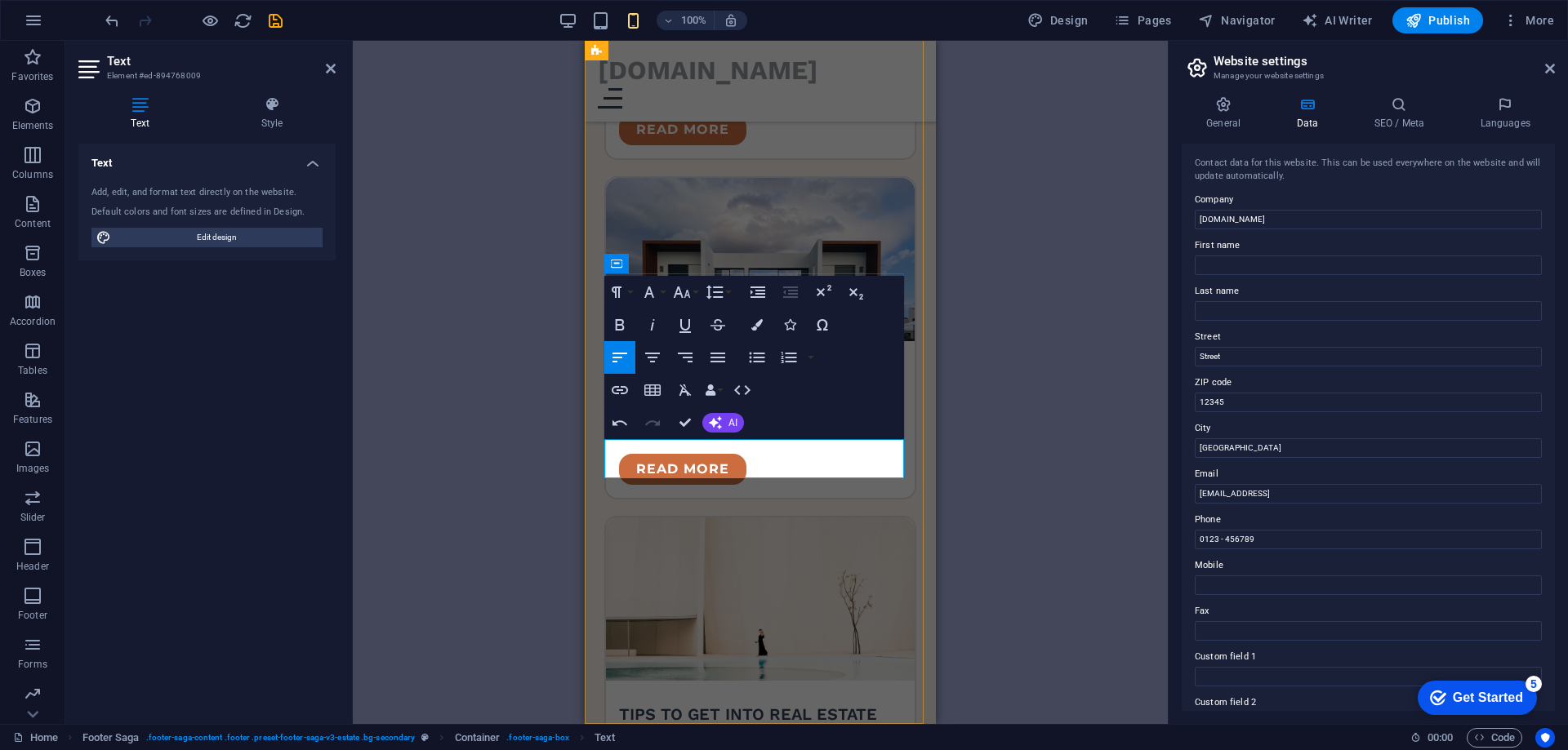
click at [487, 506] on div "H1 Banner Banner Container Text Spacer Menu Bar Menu Bar Menu Logo Spacer Butto…" at bounding box center [760, 382] width 815 height 683
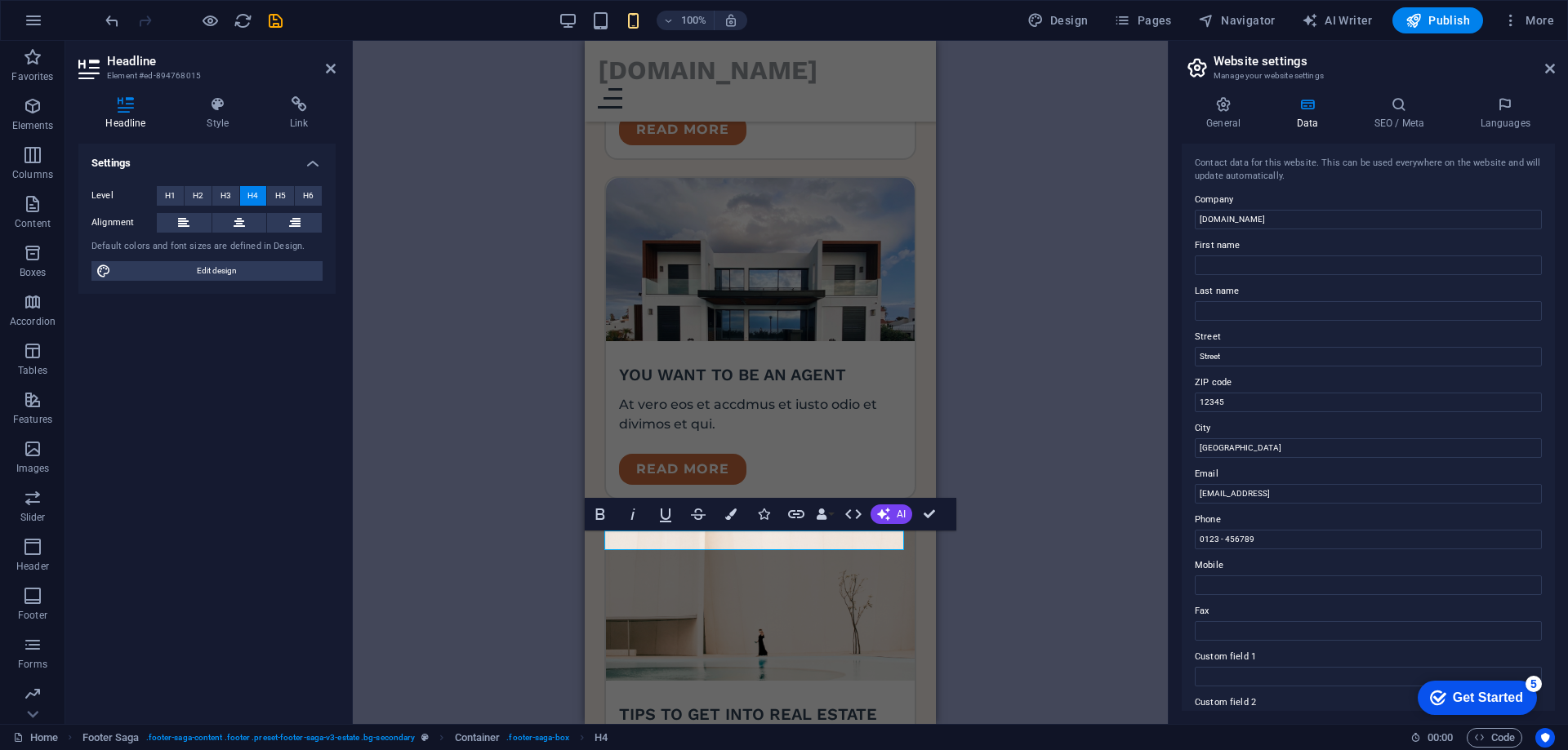
click at [525, 476] on div "H1 Banner Banner Container Text Spacer Menu Bar Menu Bar Menu Logo Spacer Butto…" at bounding box center [760, 382] width 815 height 683
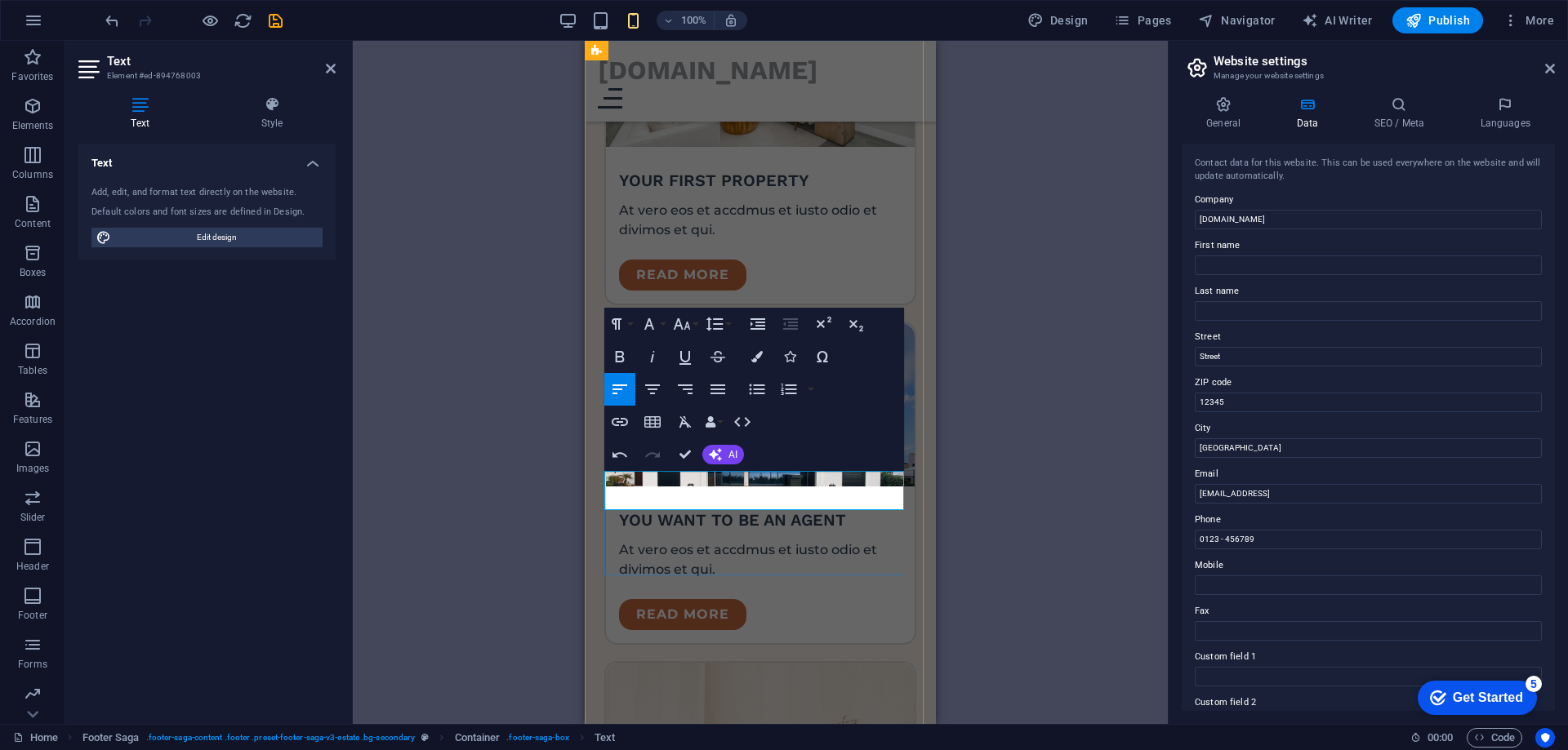
scroll to position [7622, 0]
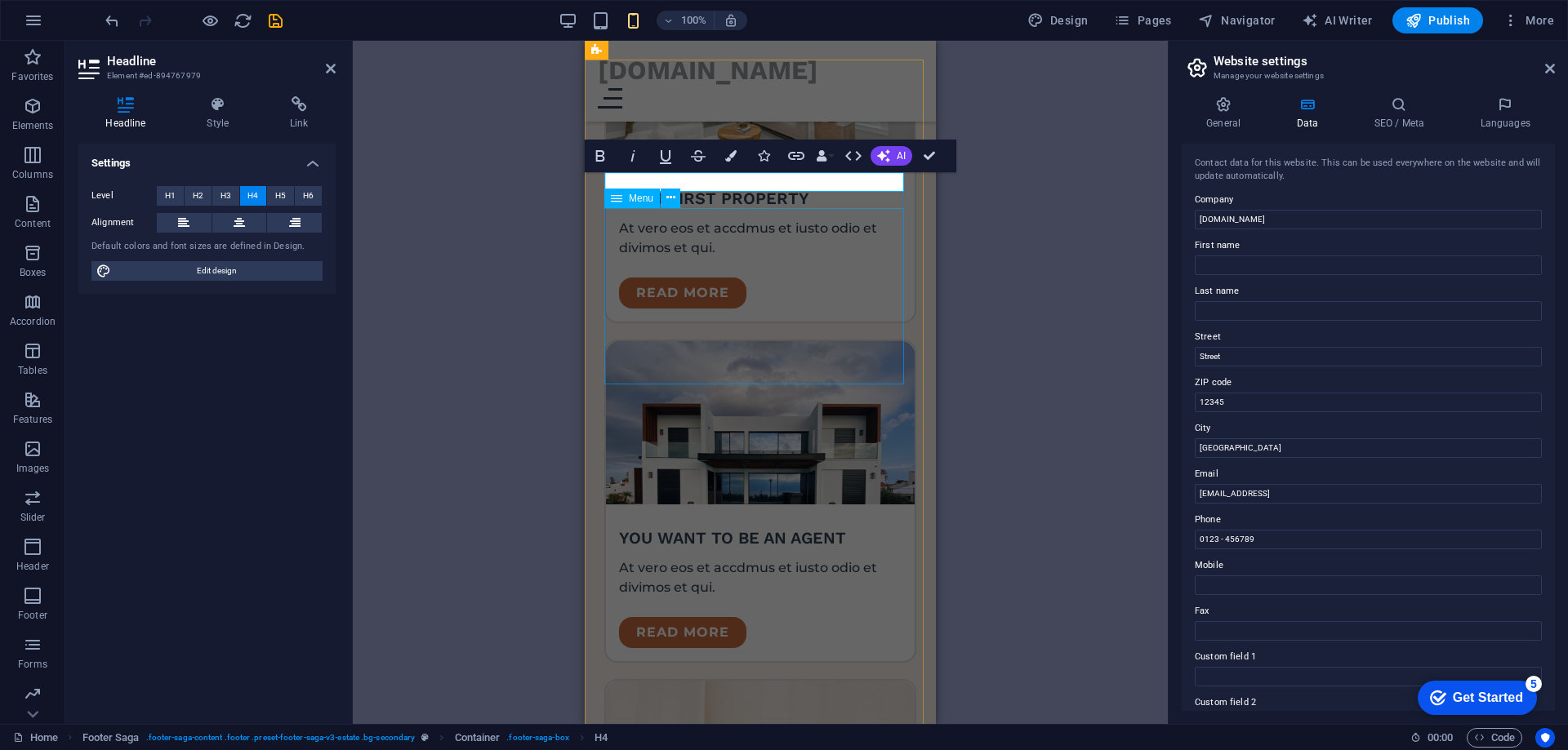
select select
select select "1"
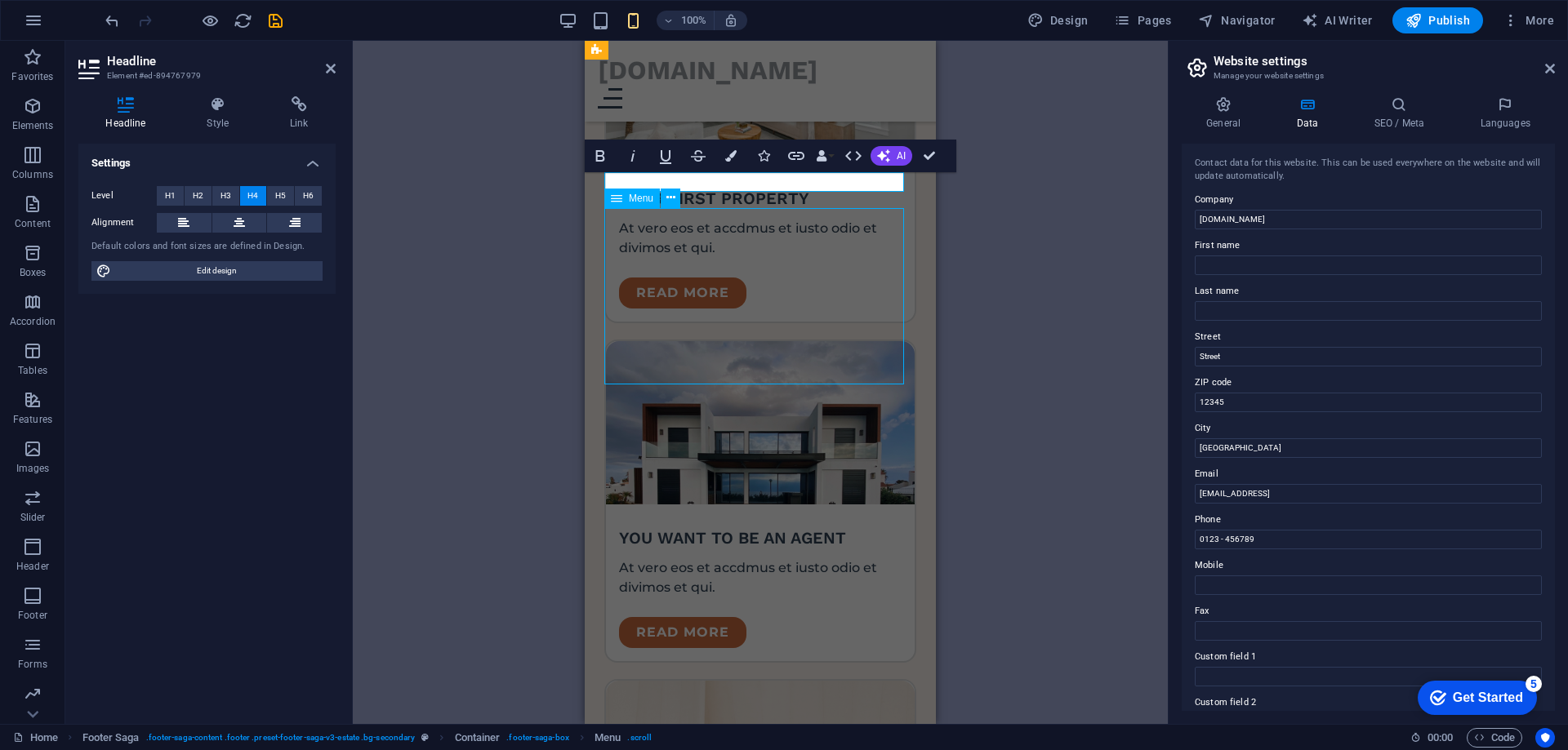
select select
select select "2"
select select
select select "3"
select select
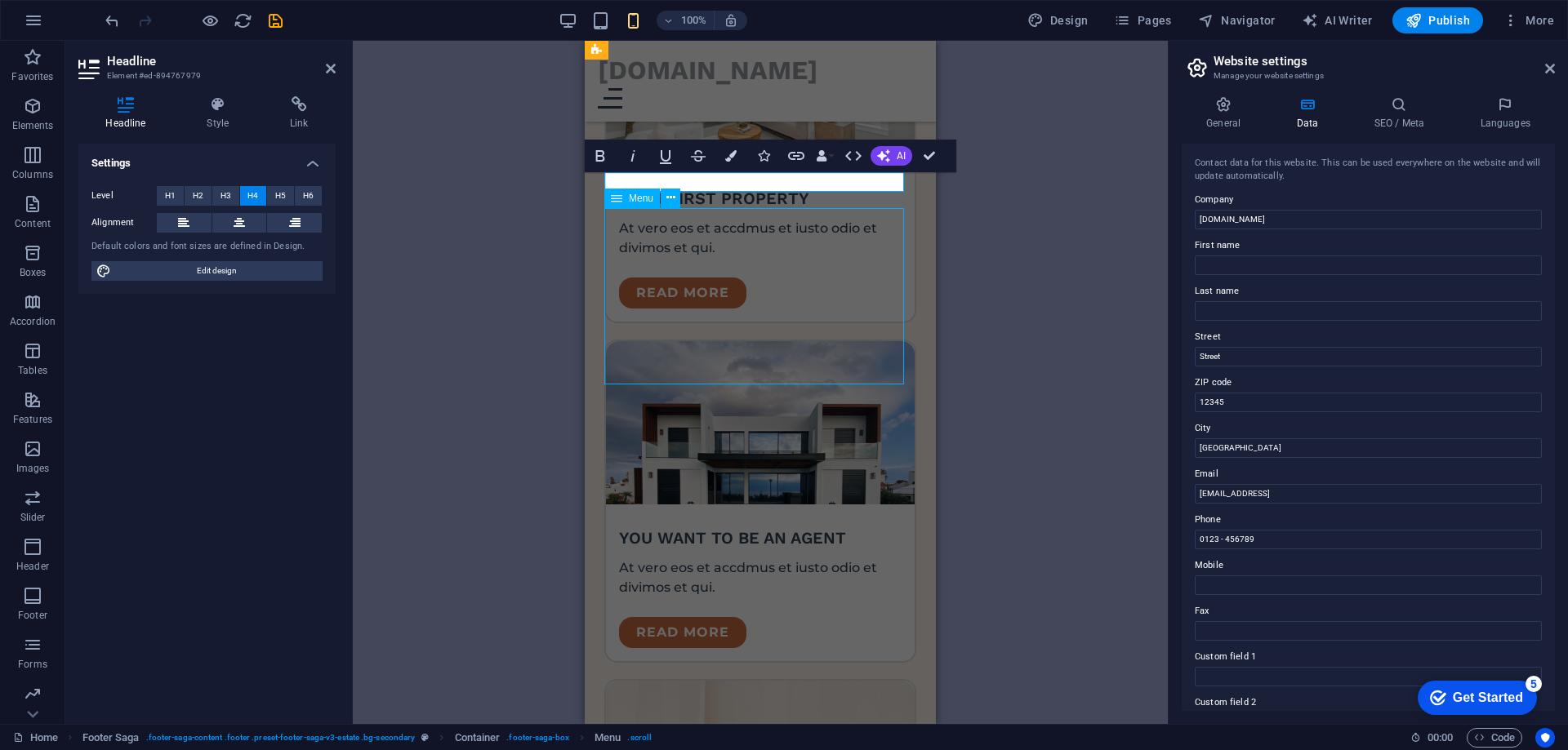
select select "4"
select select
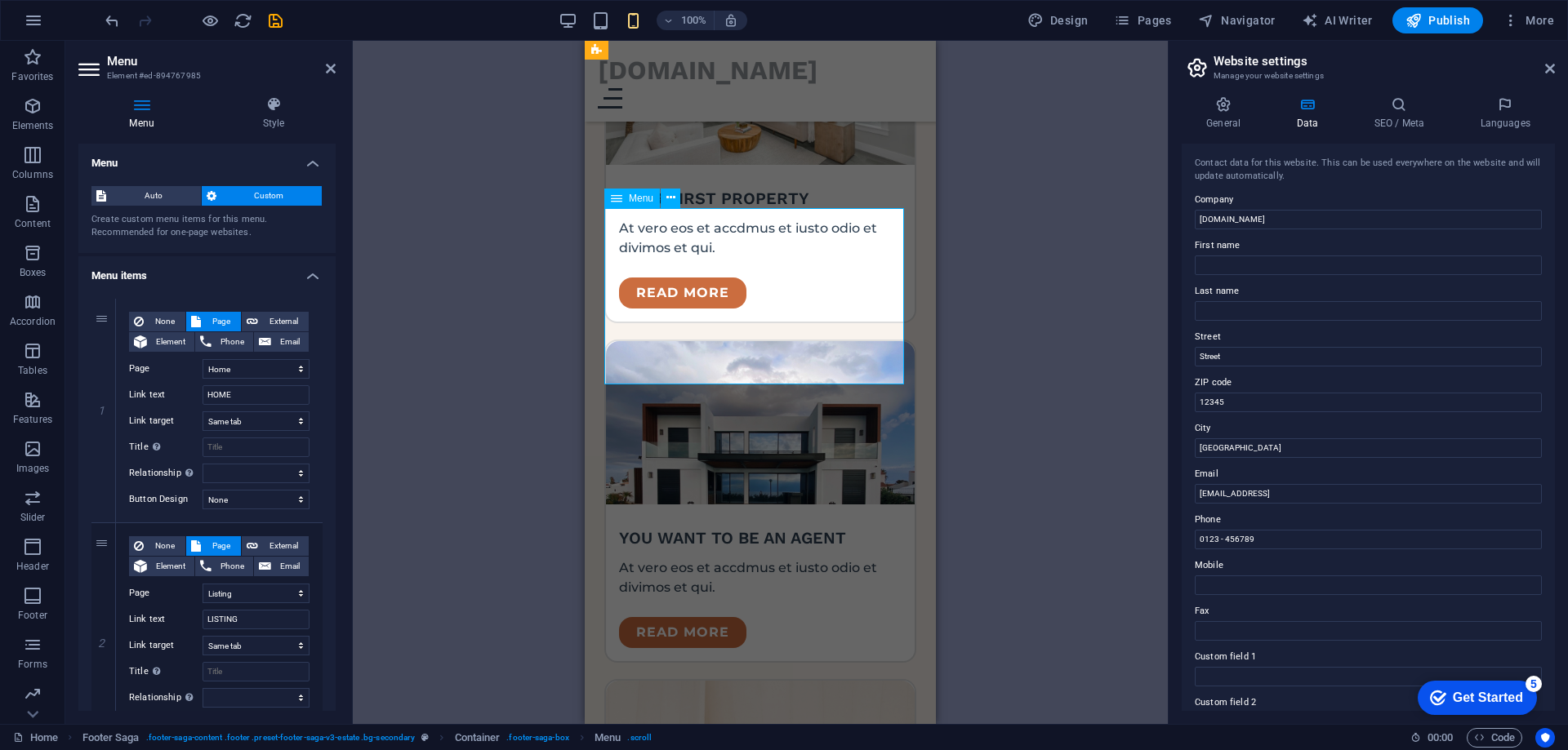
click at [246, 394] on input "HOME" at bounding box center [255, 395] width 107 height 20
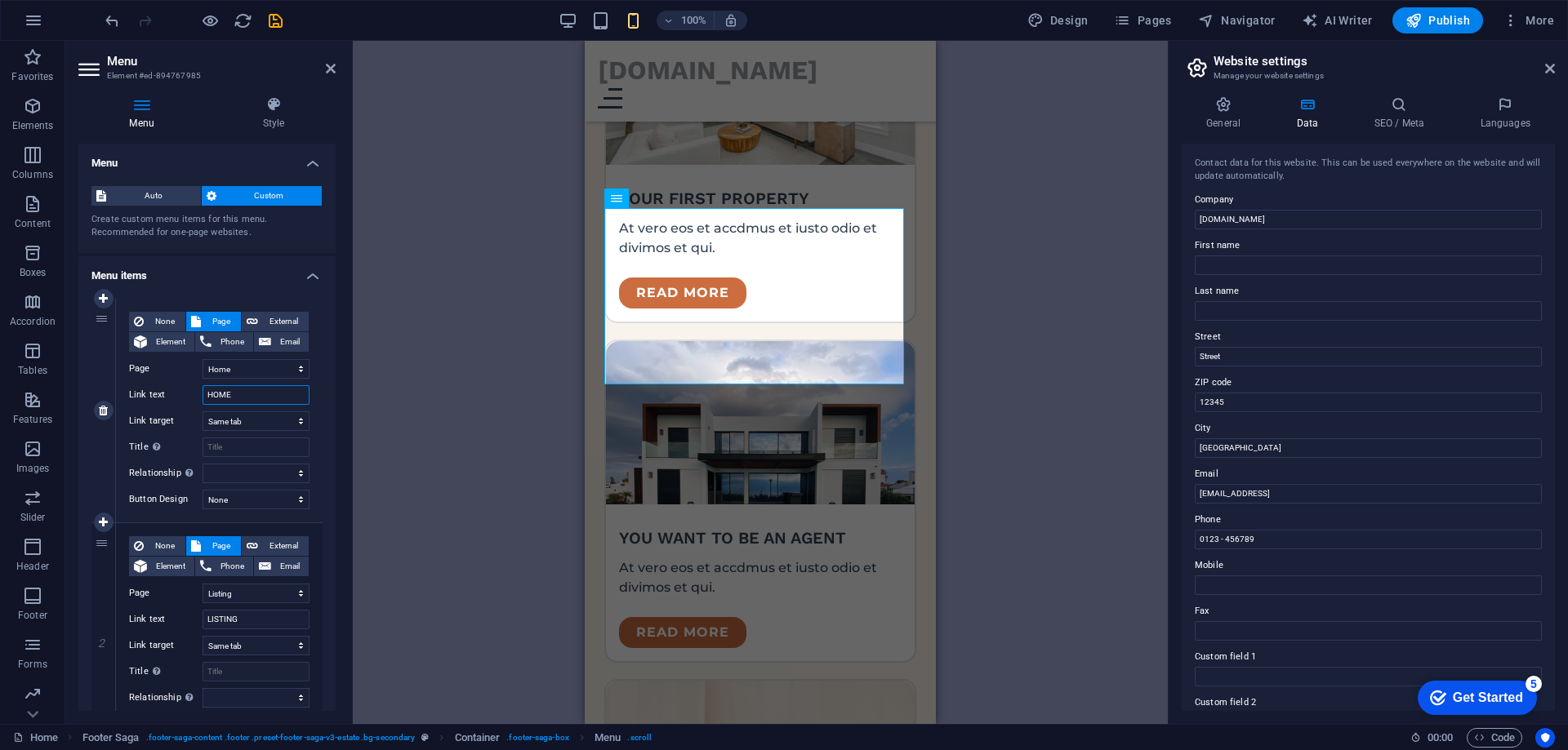
click at [246, 394] on input "HOME" at bounding box center [255, 395] width 107 height 20
type input "n"
type input "NOSOTROS"
select select
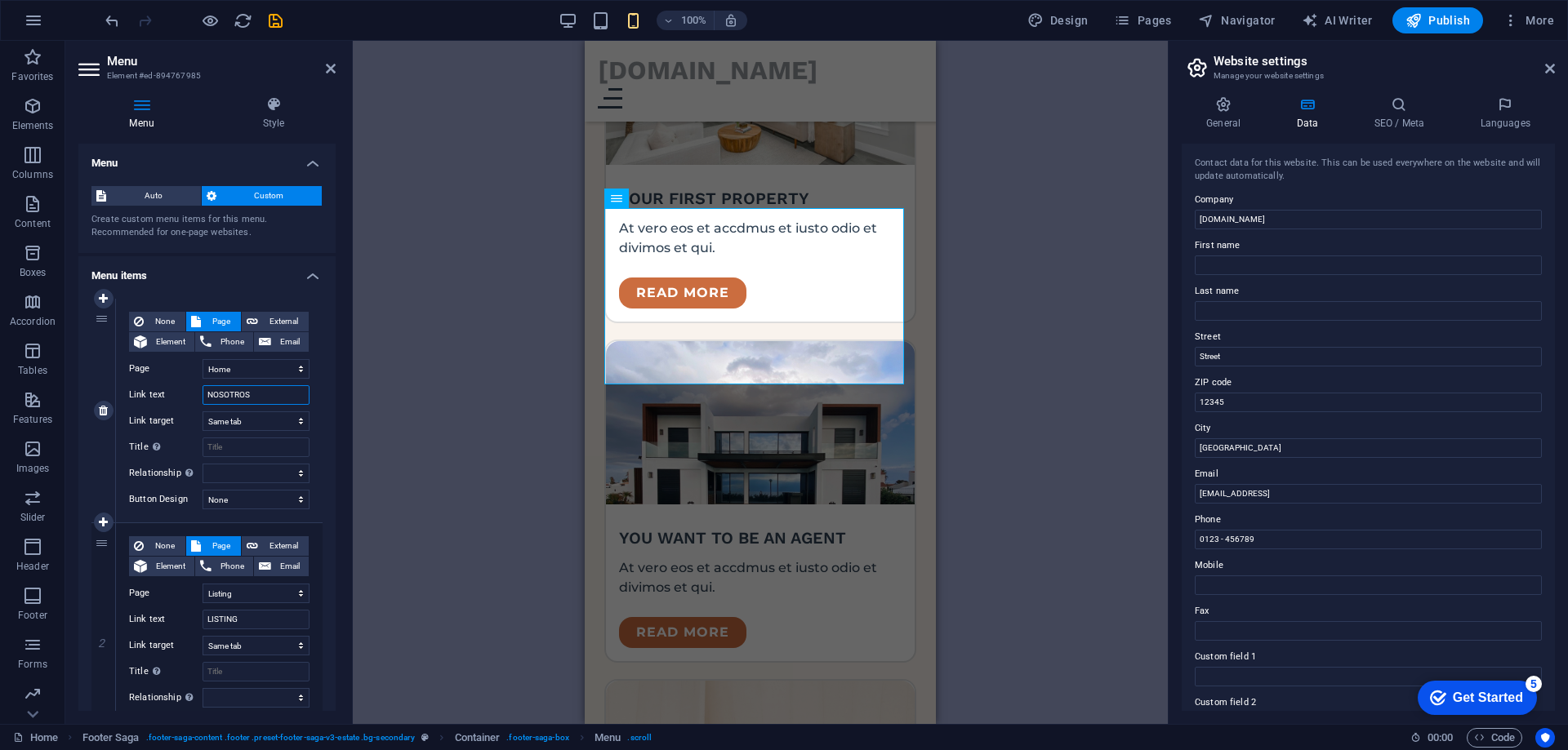
select select
type input "NOSOTROS"
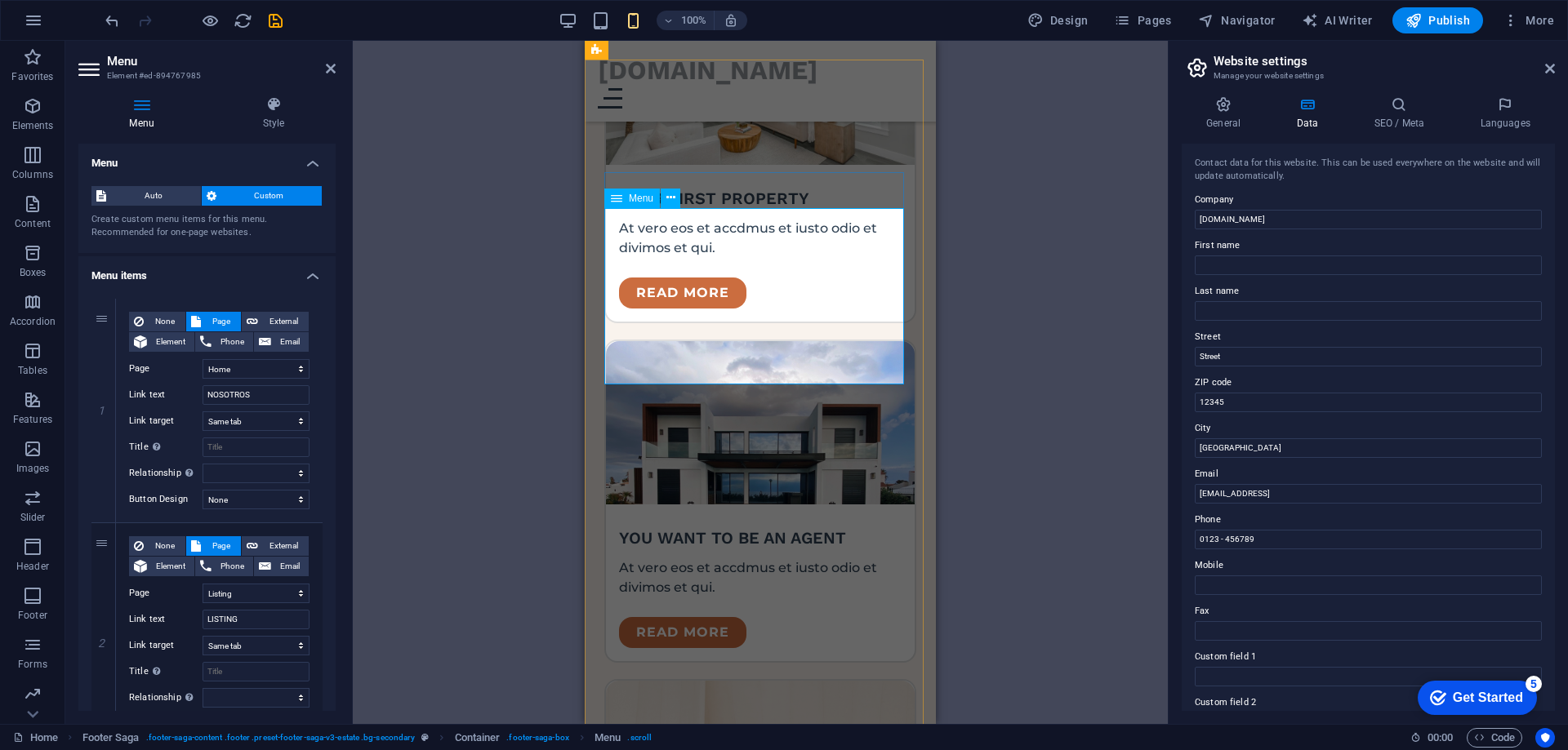
click at [236, 622] on input "LISTING" at bounding box center [255, 619] width 107 height 20
click at [240, 622] on input "LISTING" at bounding box center [255, 619] width 107 height 20
type input "CCTV"
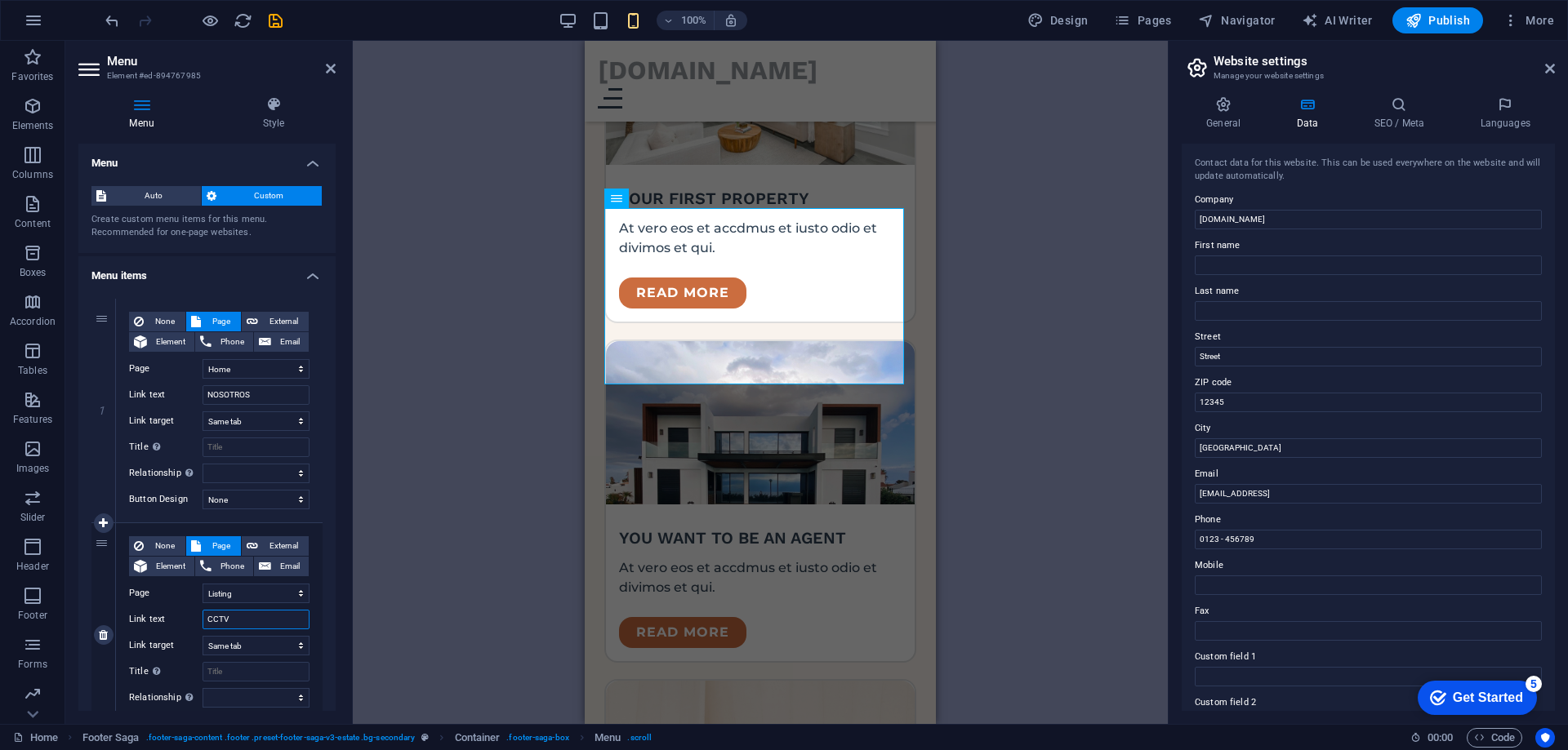
select select
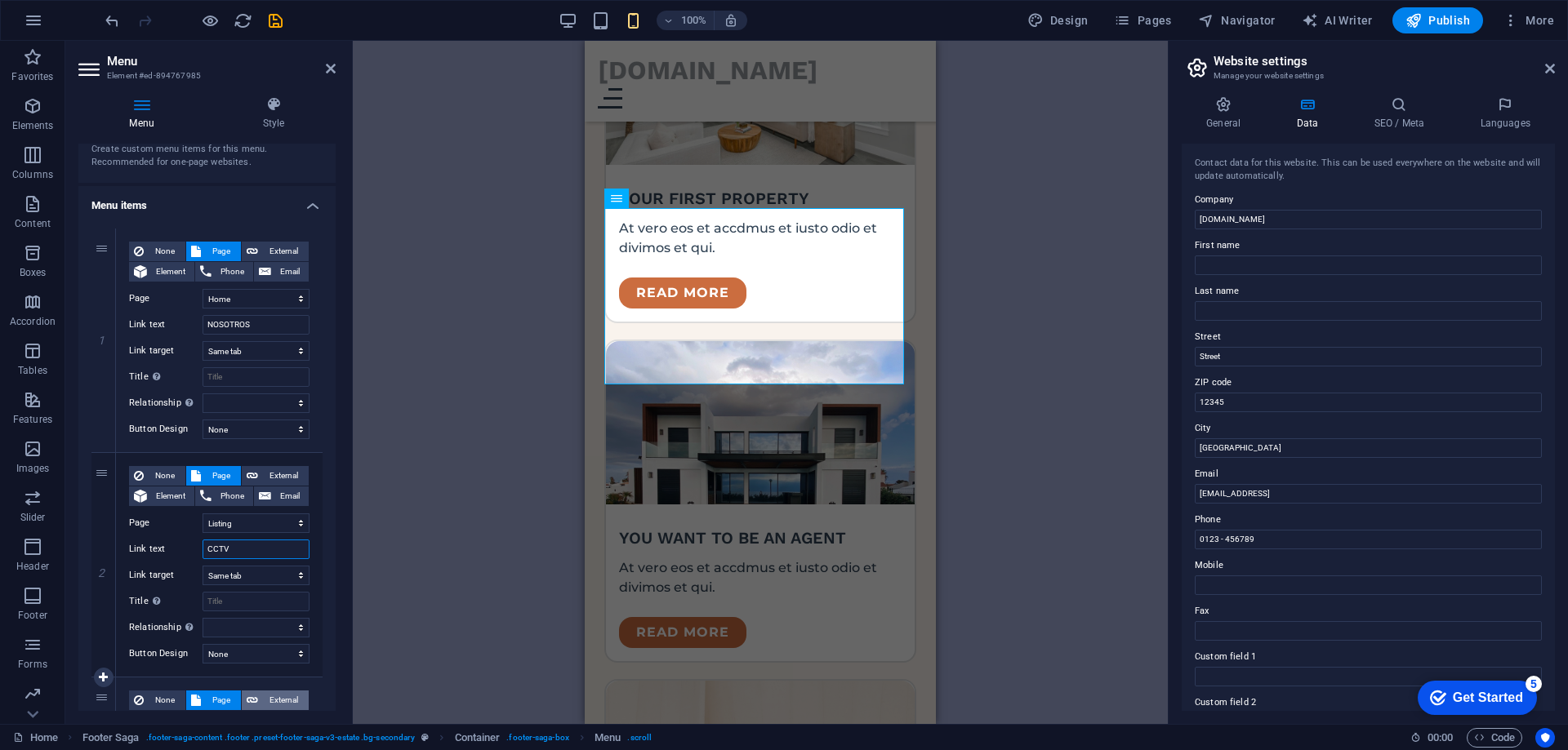
scroll to position [163, 0]
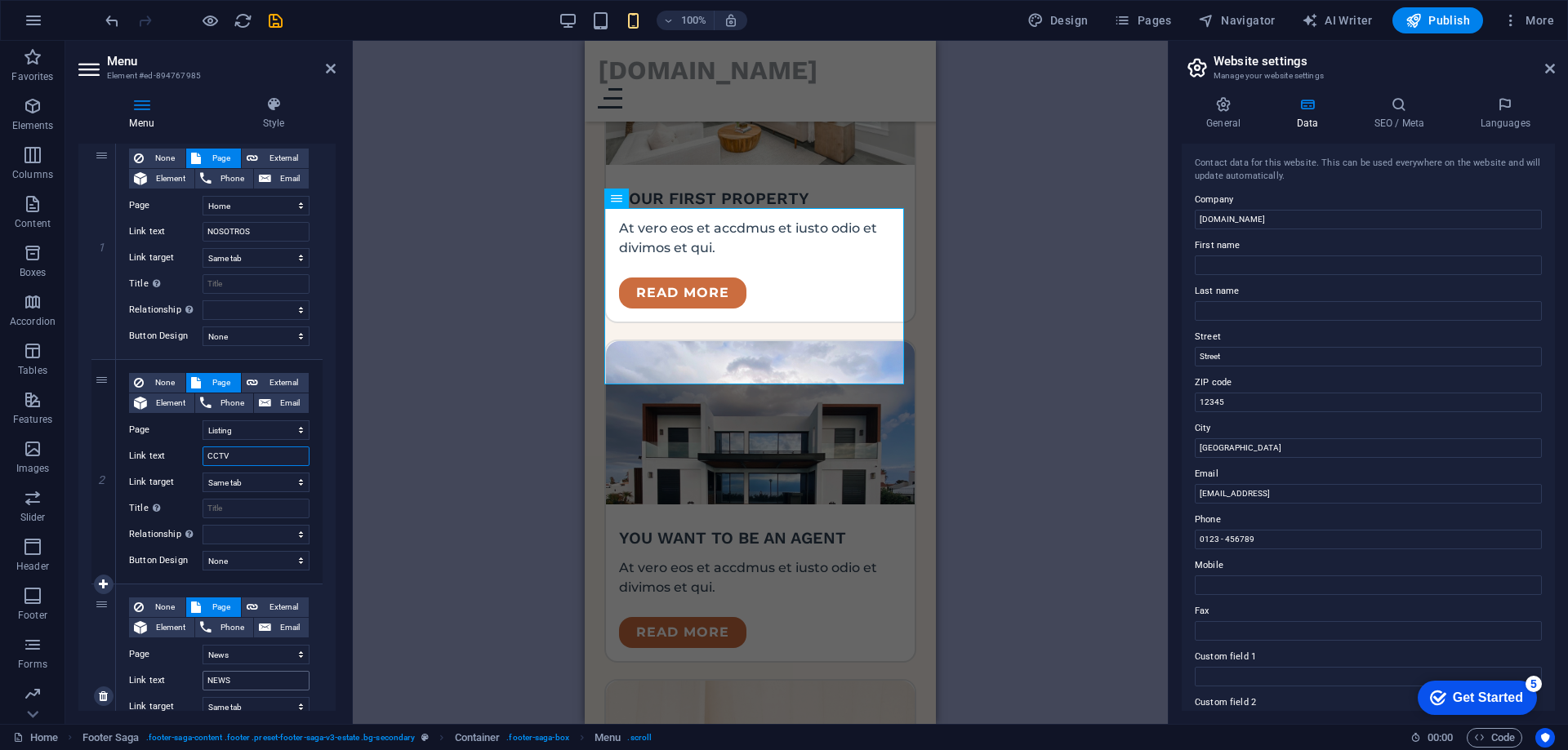
type input "CCTV"
click at [259, 682] on input "NEWS" at bounding box center [255, 680] width 107 height 20
type input "[PERSON_NAME]"
select select
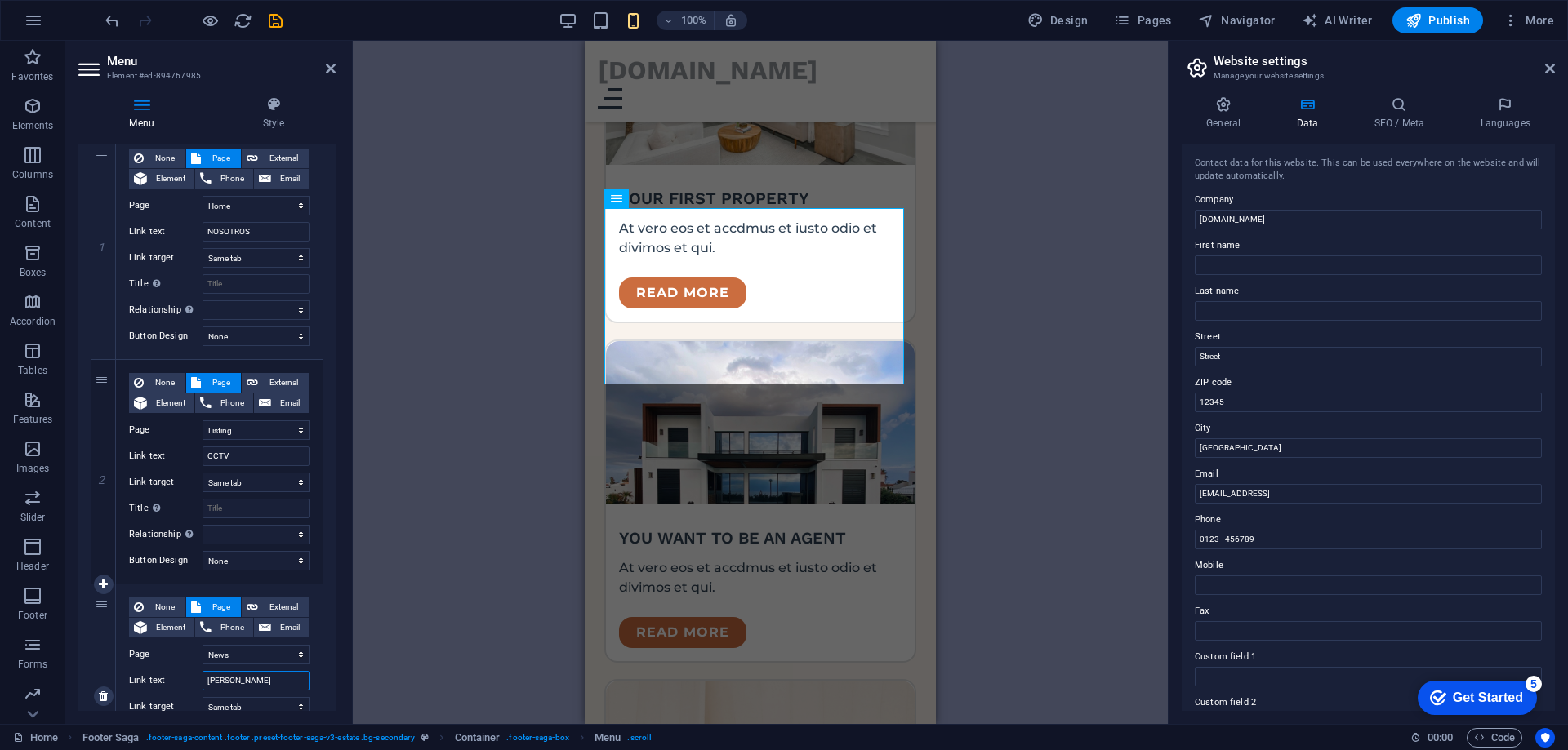
select select
type input "INTUR"
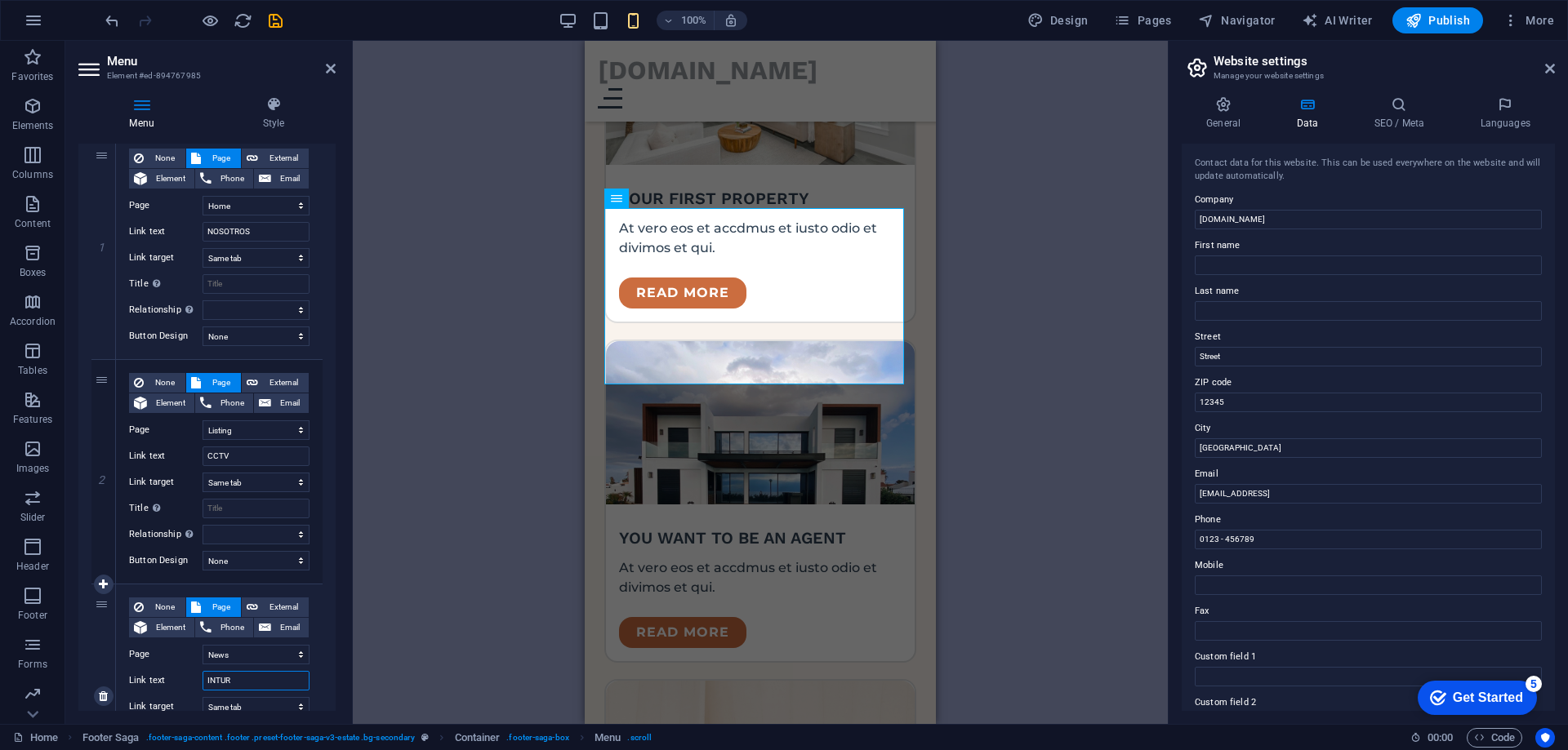
select select
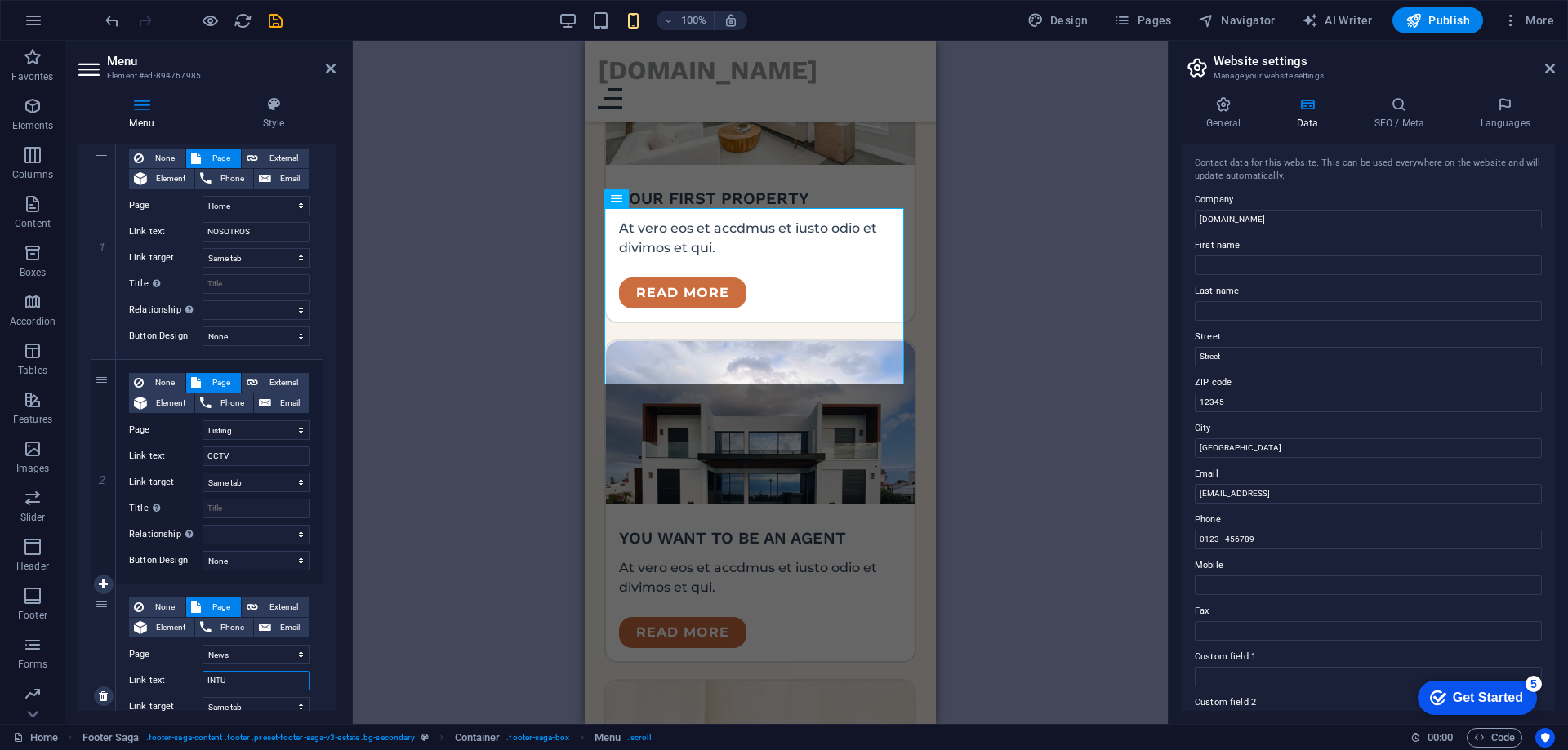
type input "INT"
select select
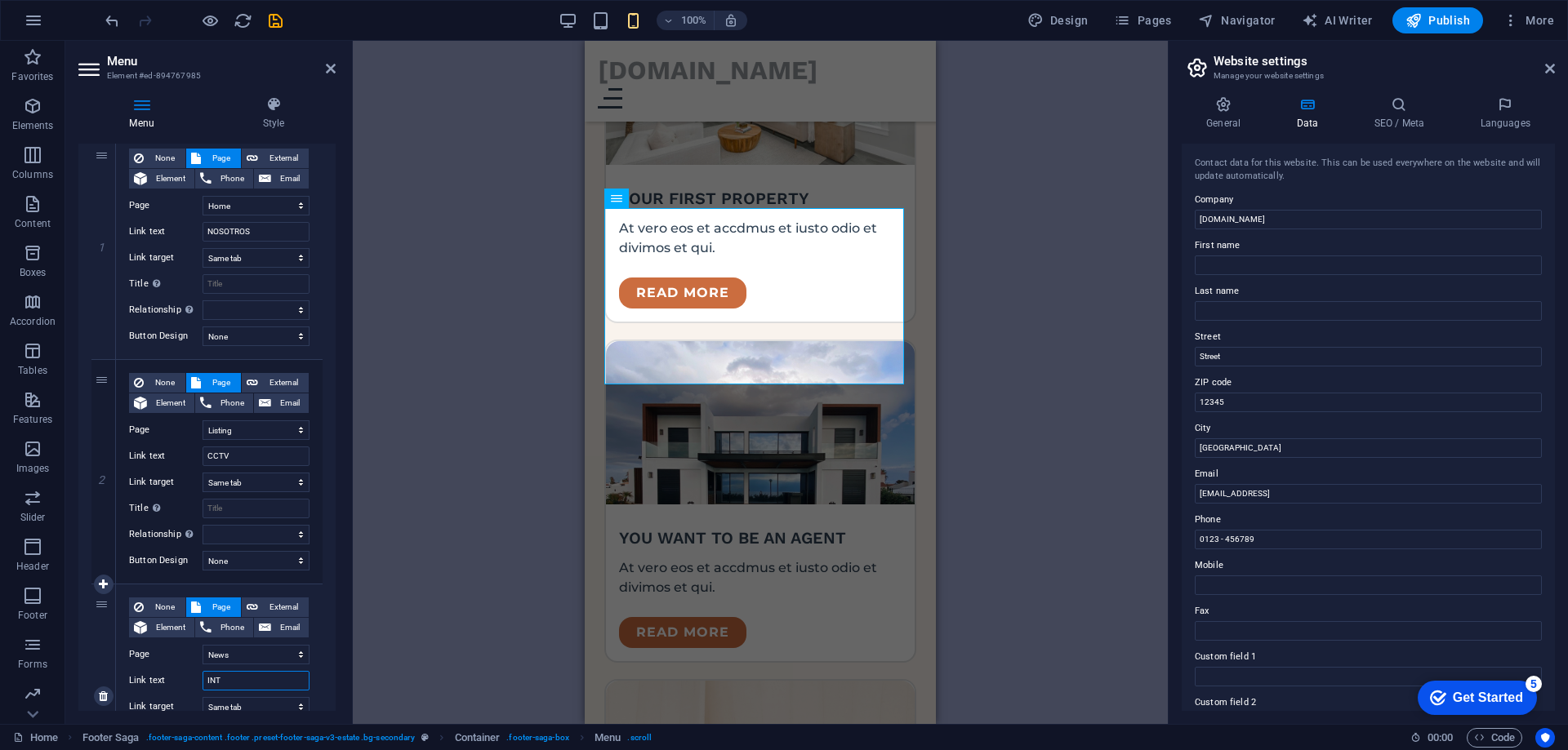
select select
type input "INTRUSI"
select select
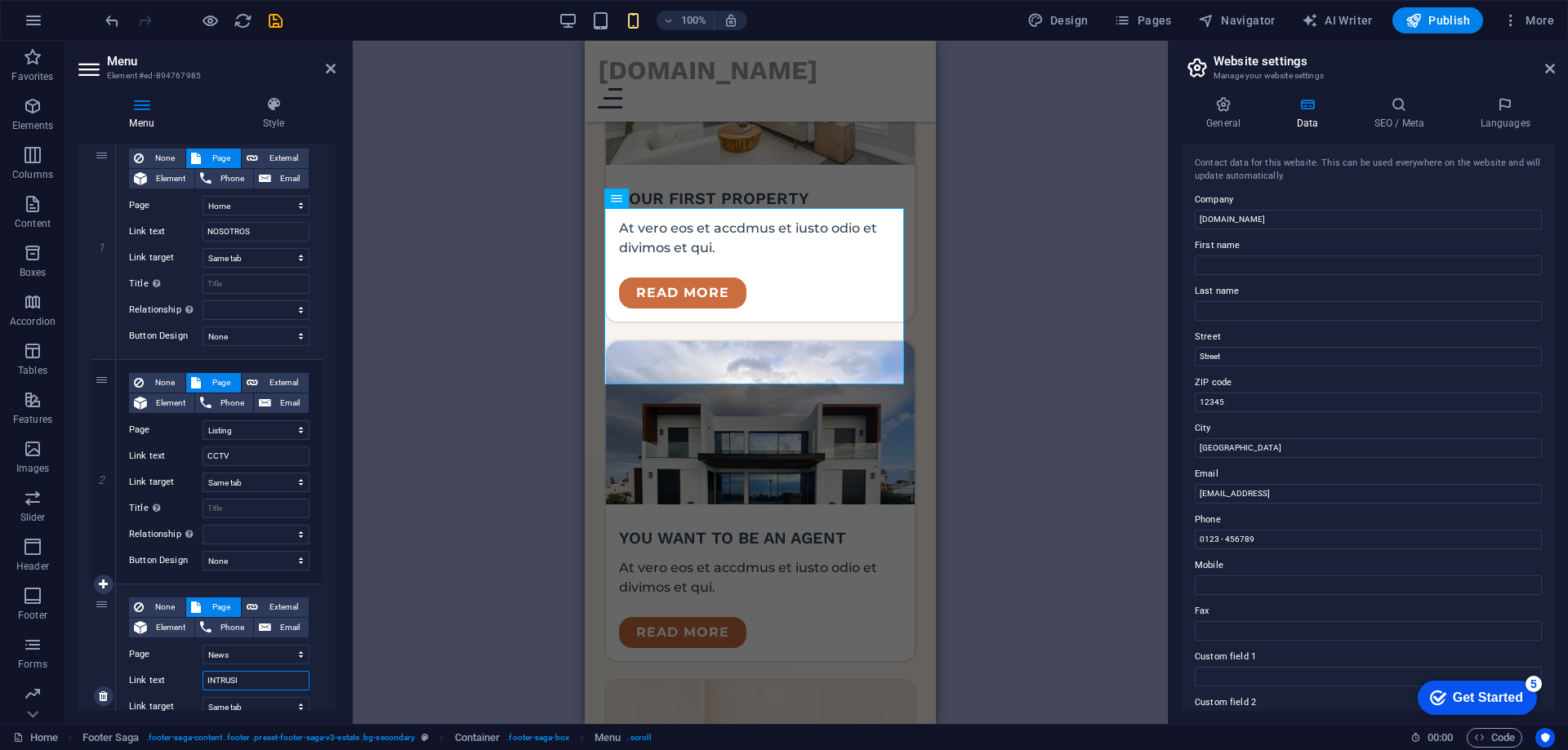
select select
type input "INTRUSION"
select select
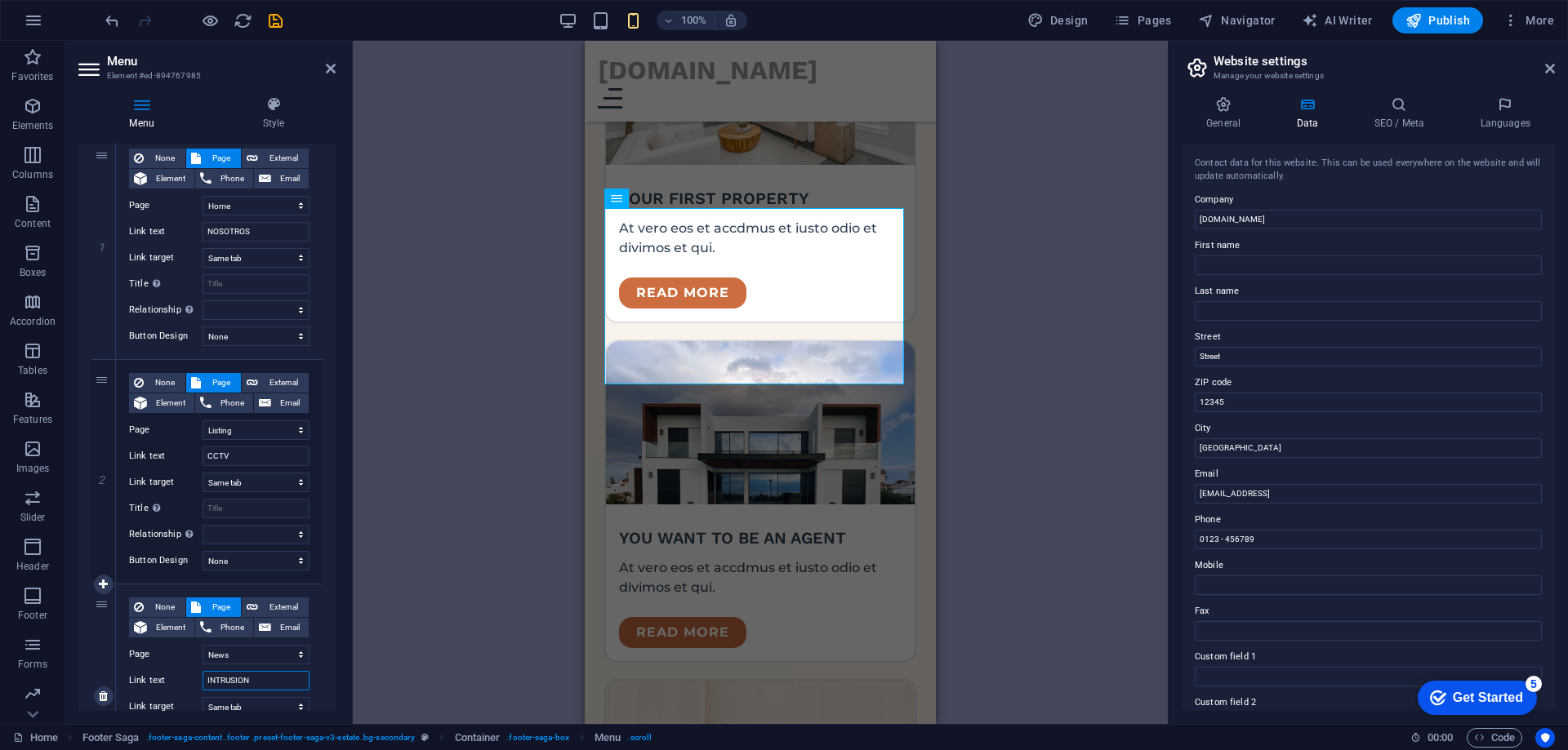
select select
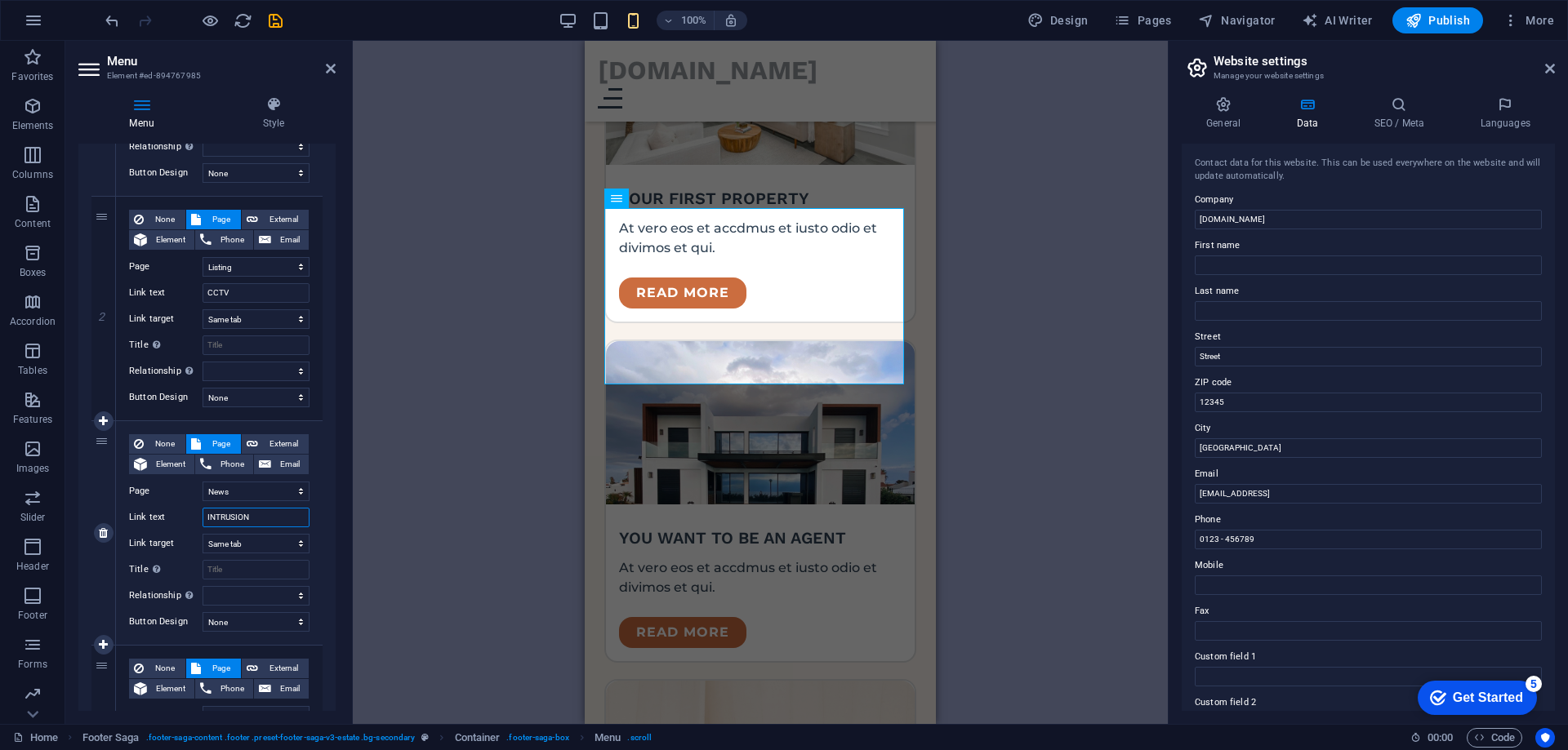
scroll to position [408, 0]
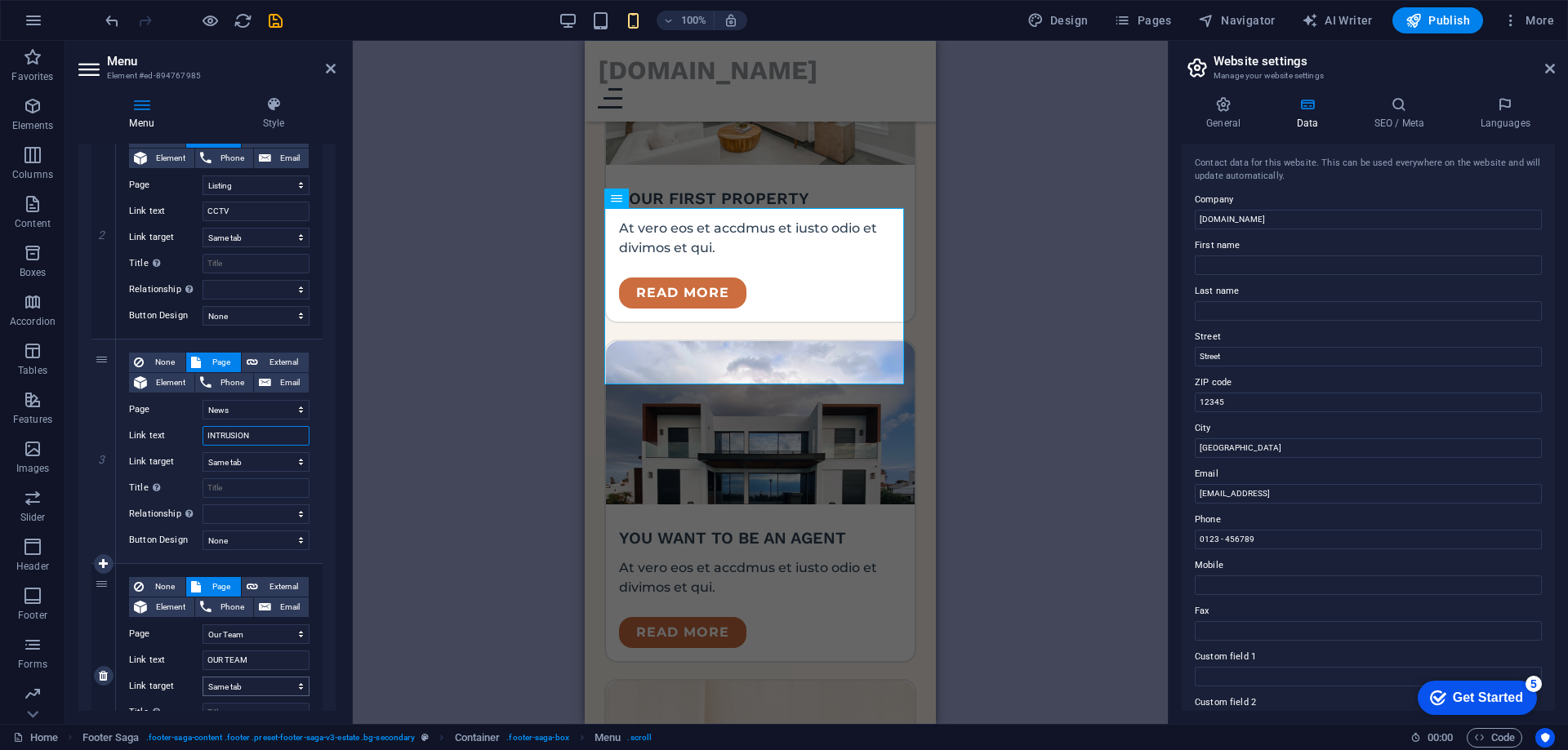
type input "INTRUSION"
click at [248, 687] on select "New tab Same tab Overlay" at bounding box center [255, 686] width 107 height 20
click at [252, 658] on input "OUR TEAM" at bounding box center [255, 660] width 107 height 20
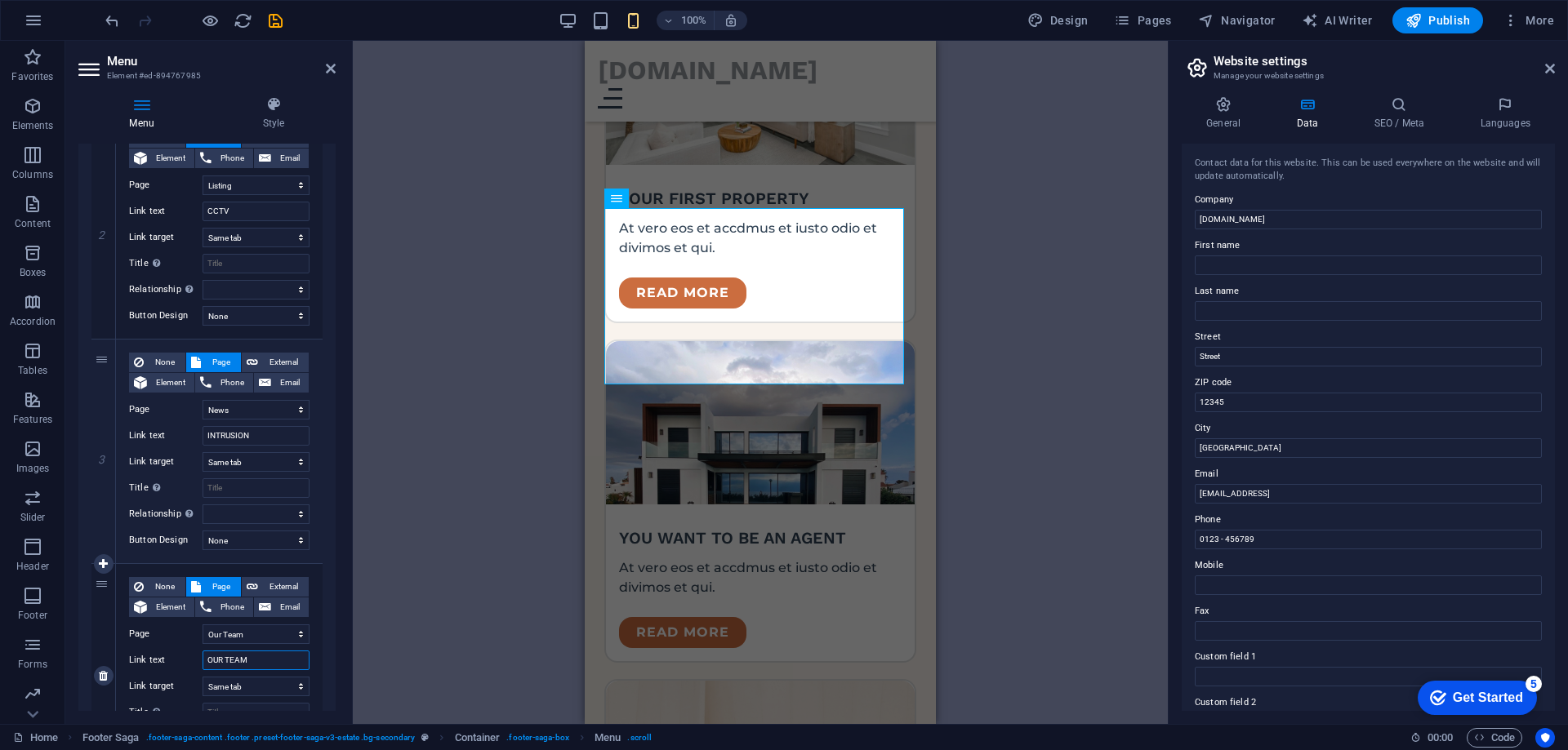
click at [252, 658] on input "OUR TEAM" at bounding box center [255, 660] width 107 height 20
type input "CONTROL DE ACCESOS"
select select
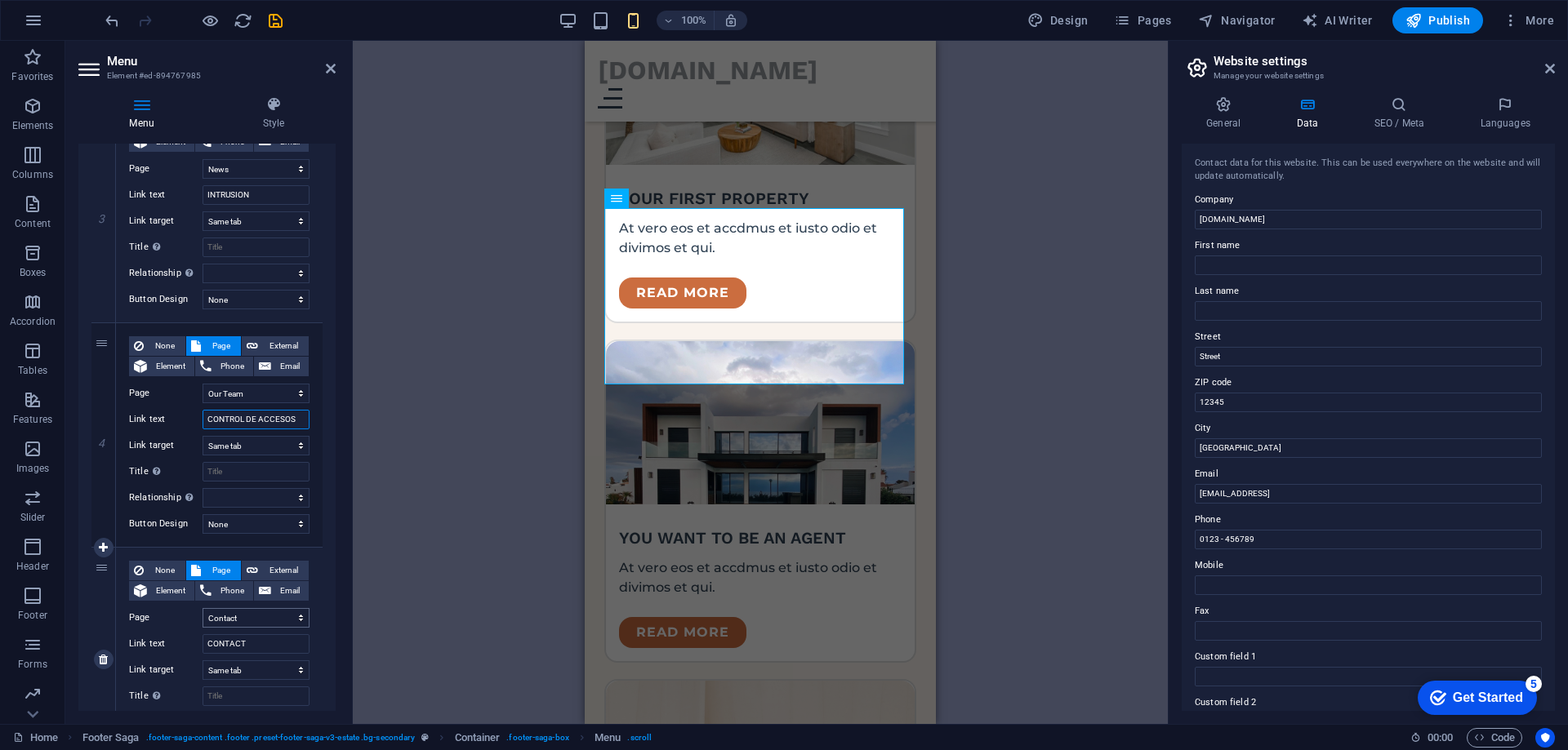
scroll to position [653, 0]
click at [265, 644] on input "CONTACT" at bounding box center [255, 639] width 107 height 20
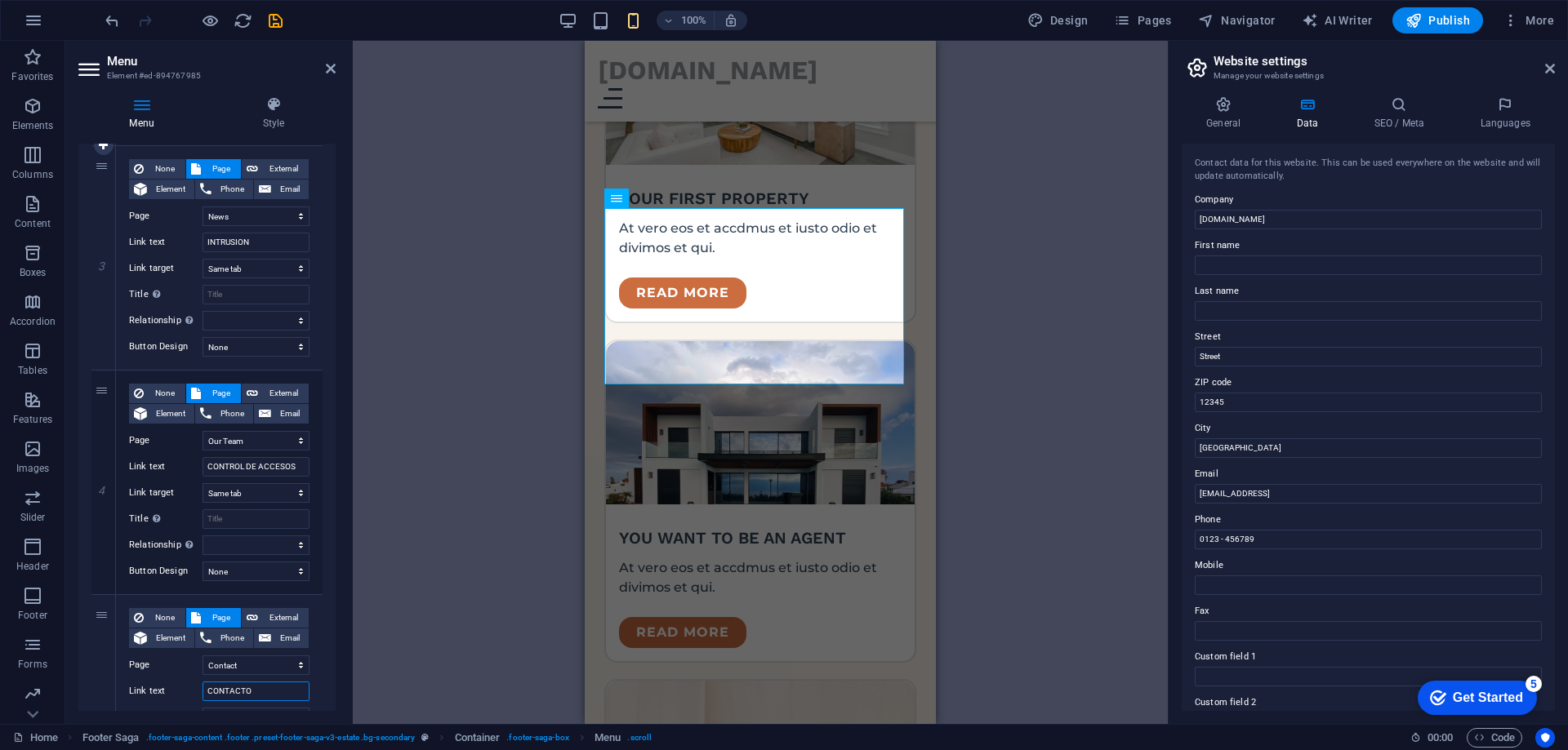
scroll to position [510, 0]
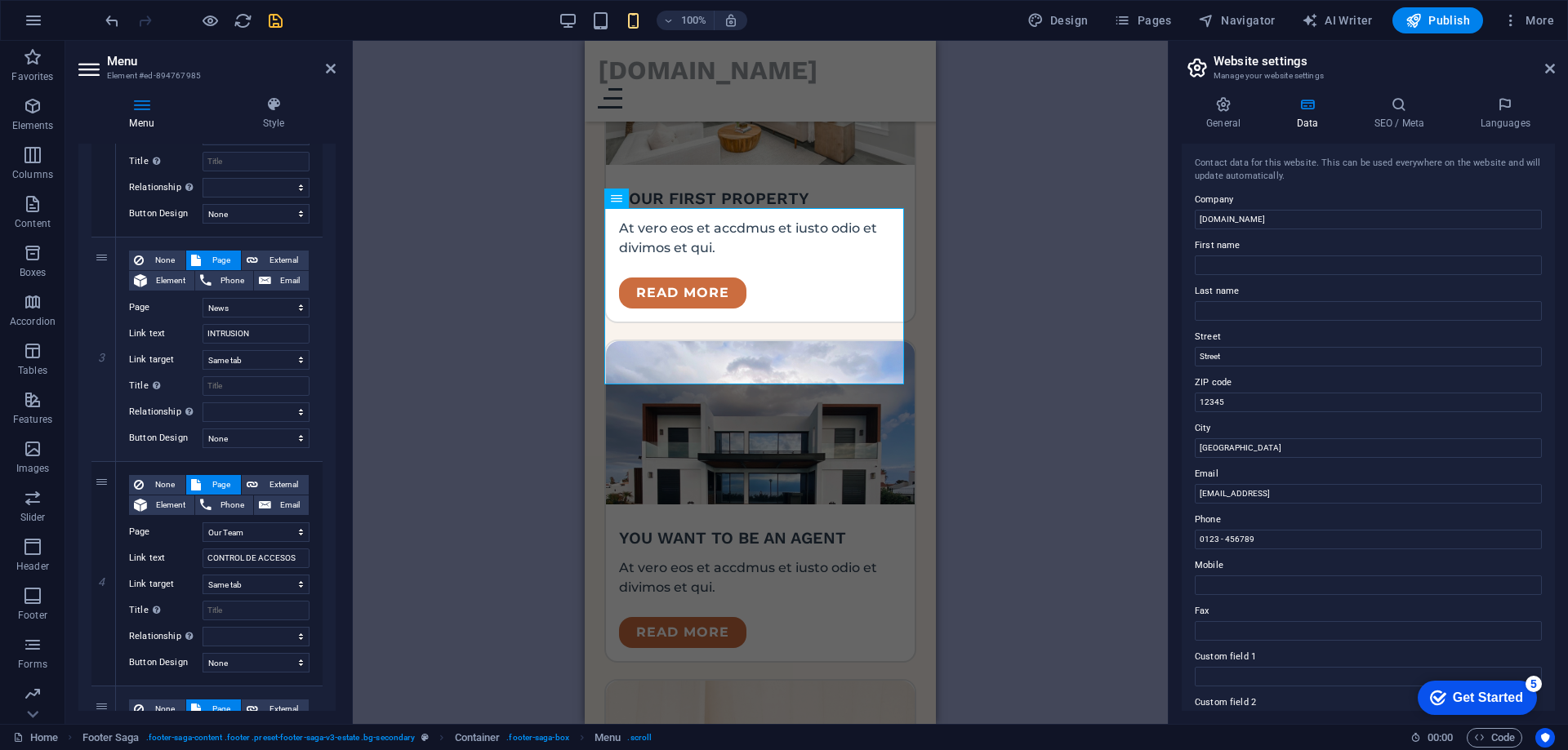
click at [273, 20] on icon "save" at bounding box center [275, 21] width 19 height 19
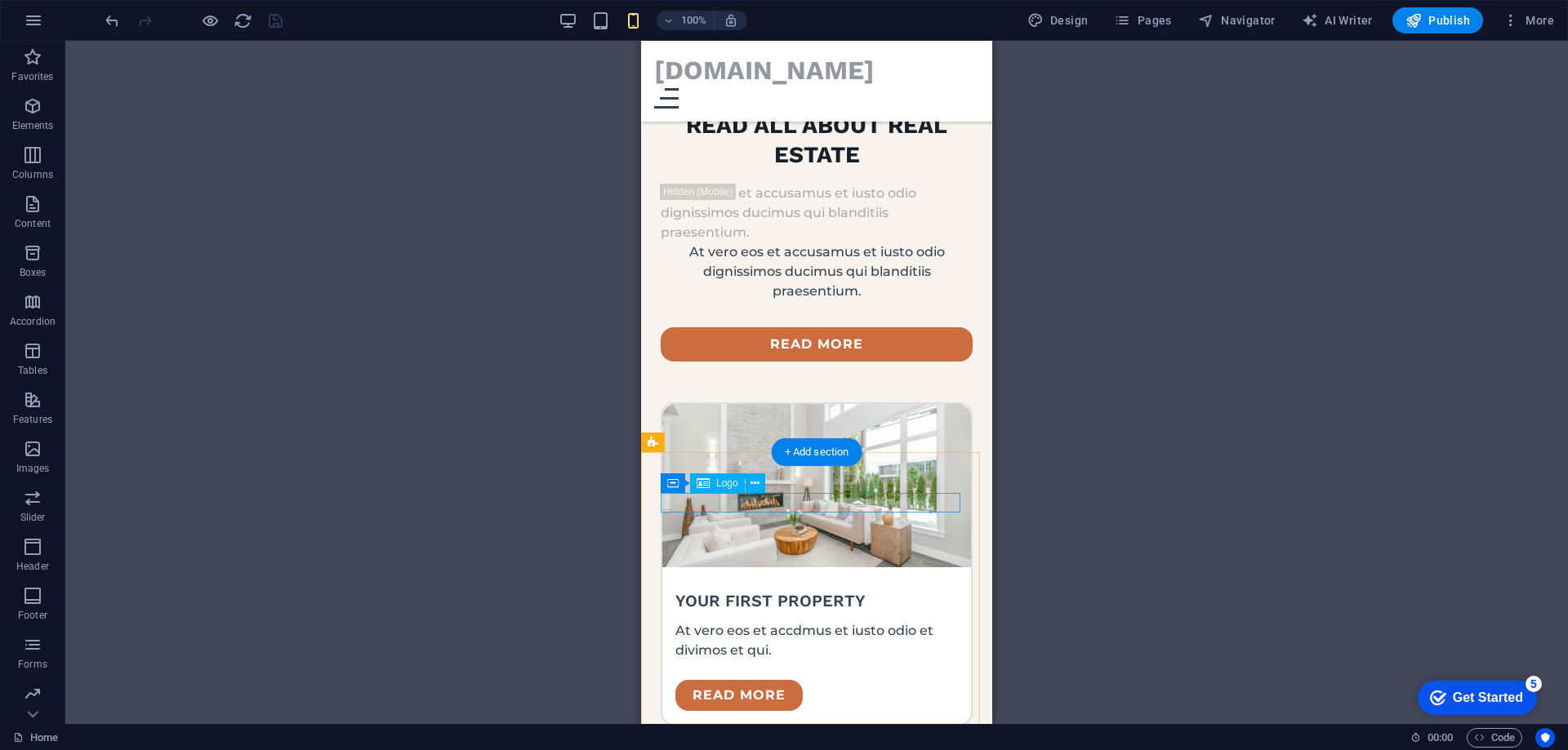
scroll to position [7213, 0]
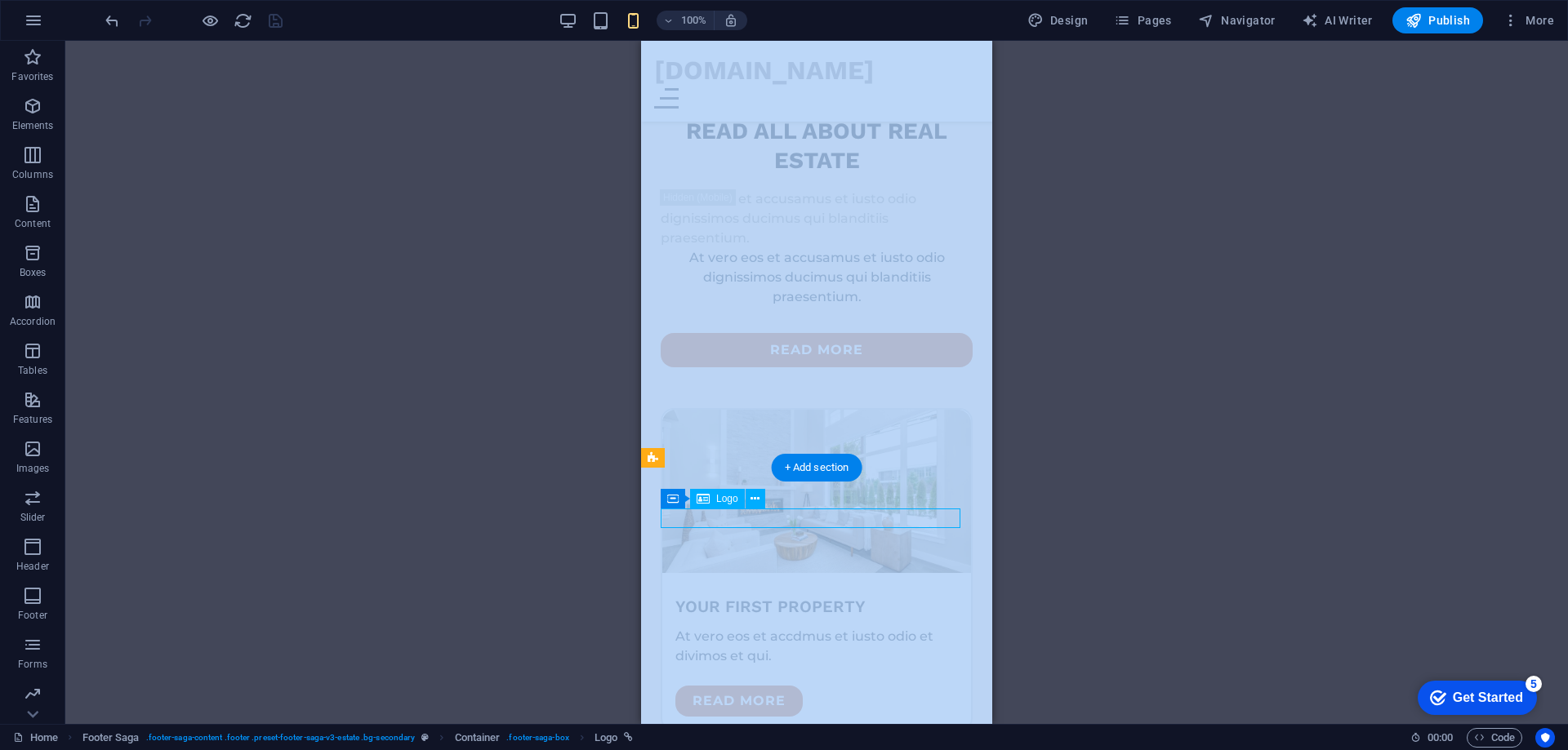
click at [716, 516] on div "Drag here to replace the existing content. Press “Ctrl” if you want to create a…" at bounding box center [817, 382] width 1502 height 683
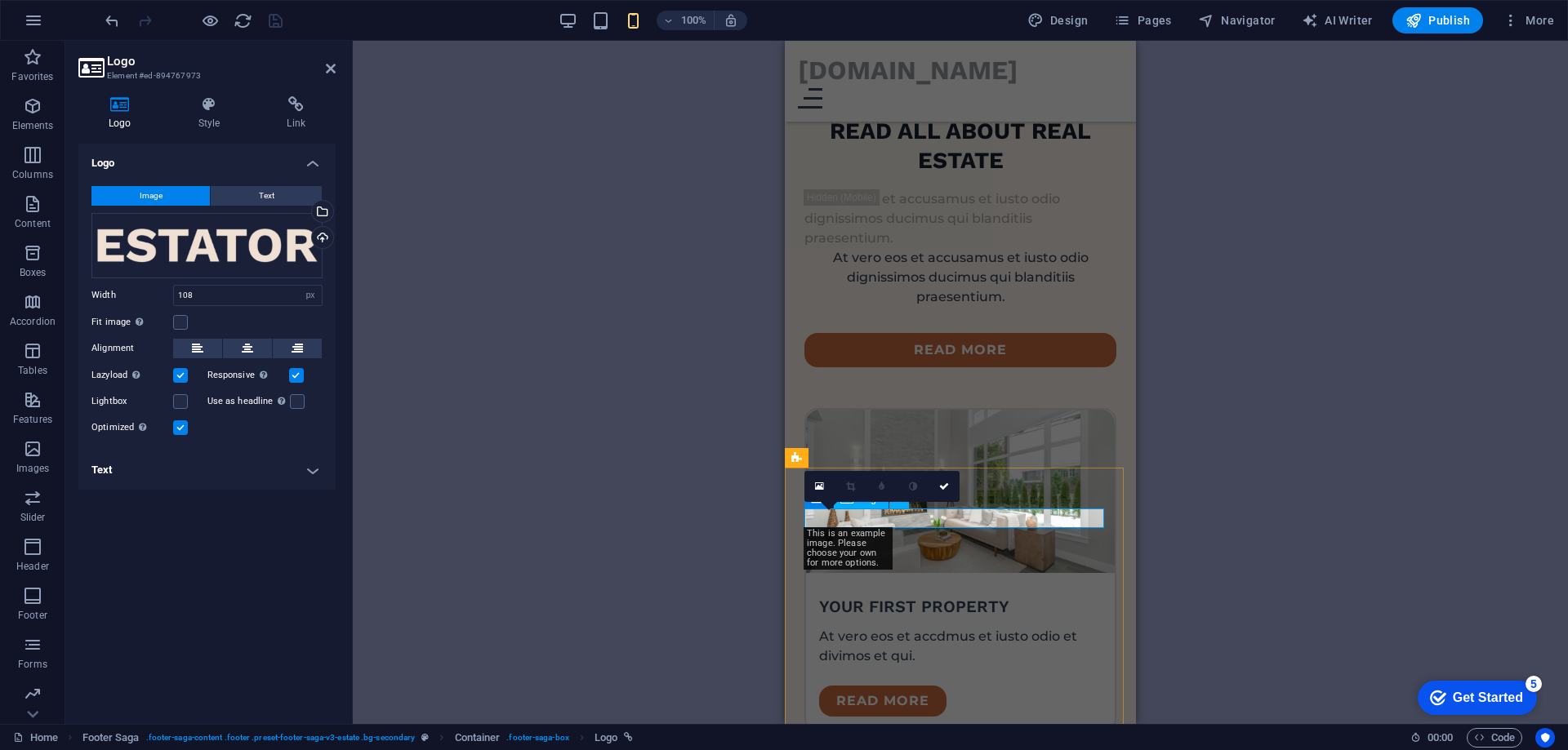
click at [260, 191] on span "Text" at bounding box center [267, 195] width 15 height 20
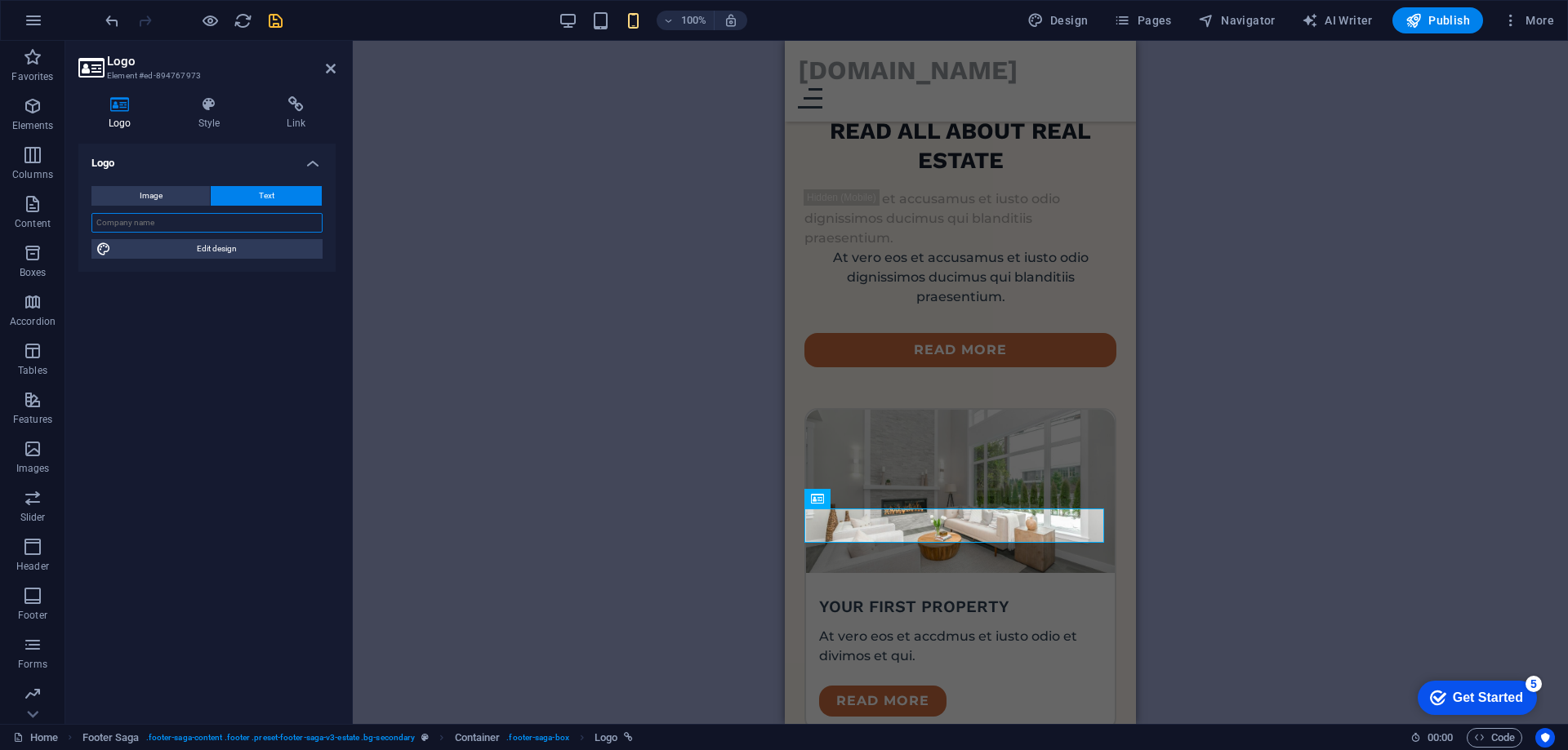
click at [226, 215] on input "text" at bounding box center [207, 223] width 231 height 20
click at [251, 217] on input "text" at bounding box center [207, 223] width 231 height 20
click at [681, 475] on div "H1 Banner Banner Container Text Spacer Menu Bar Menu Bar Menu Logo Spacer Butto…" at bounding box center [960, 382] width 1215 height 683
click at [515, 395] on div "H1 Banner Banner Container Text Spacer Menu Bar Menu Bar Menu Logo Spacer Butto…" at bounding box center [960, 382] width 1215 height 683
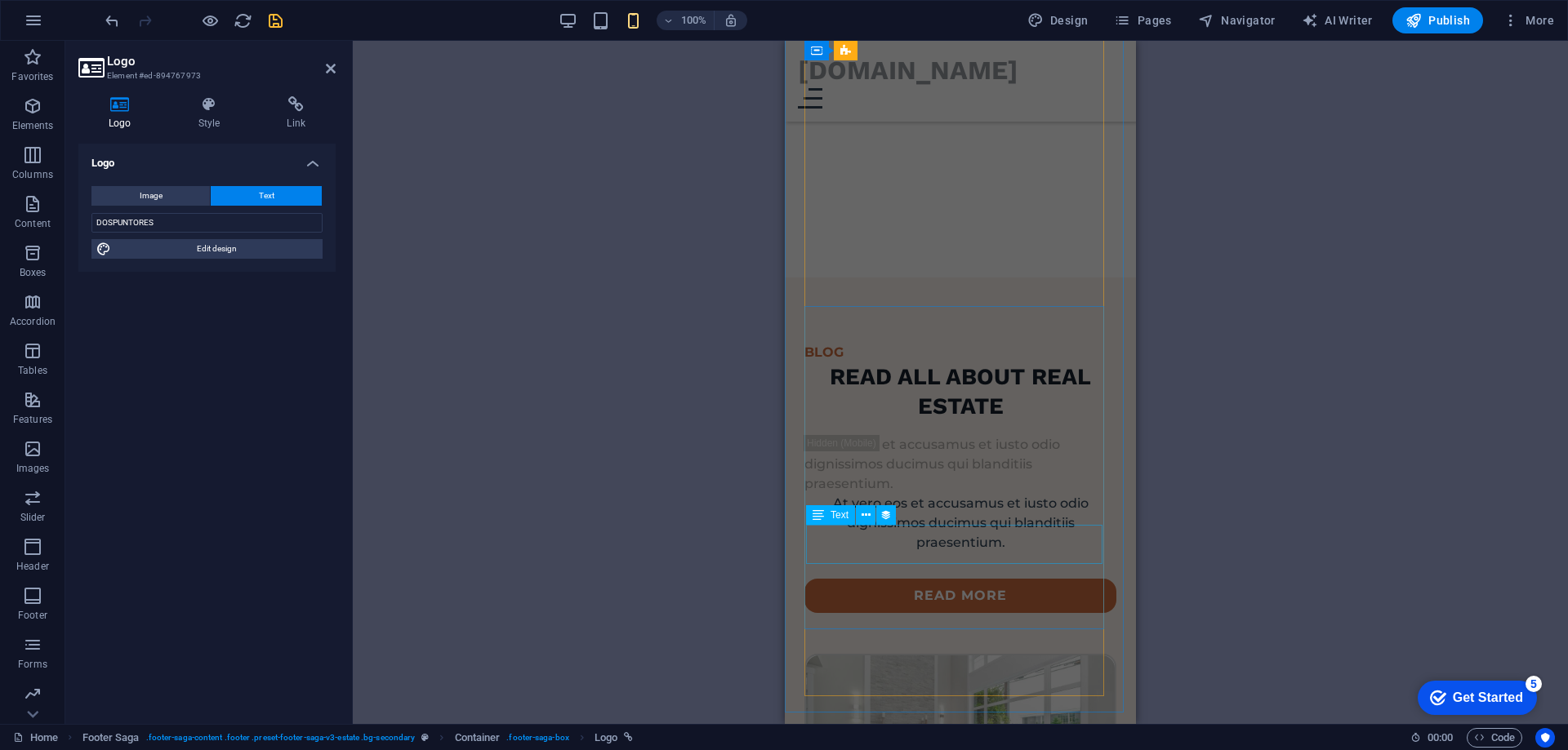
scroll to position [6968, 0]
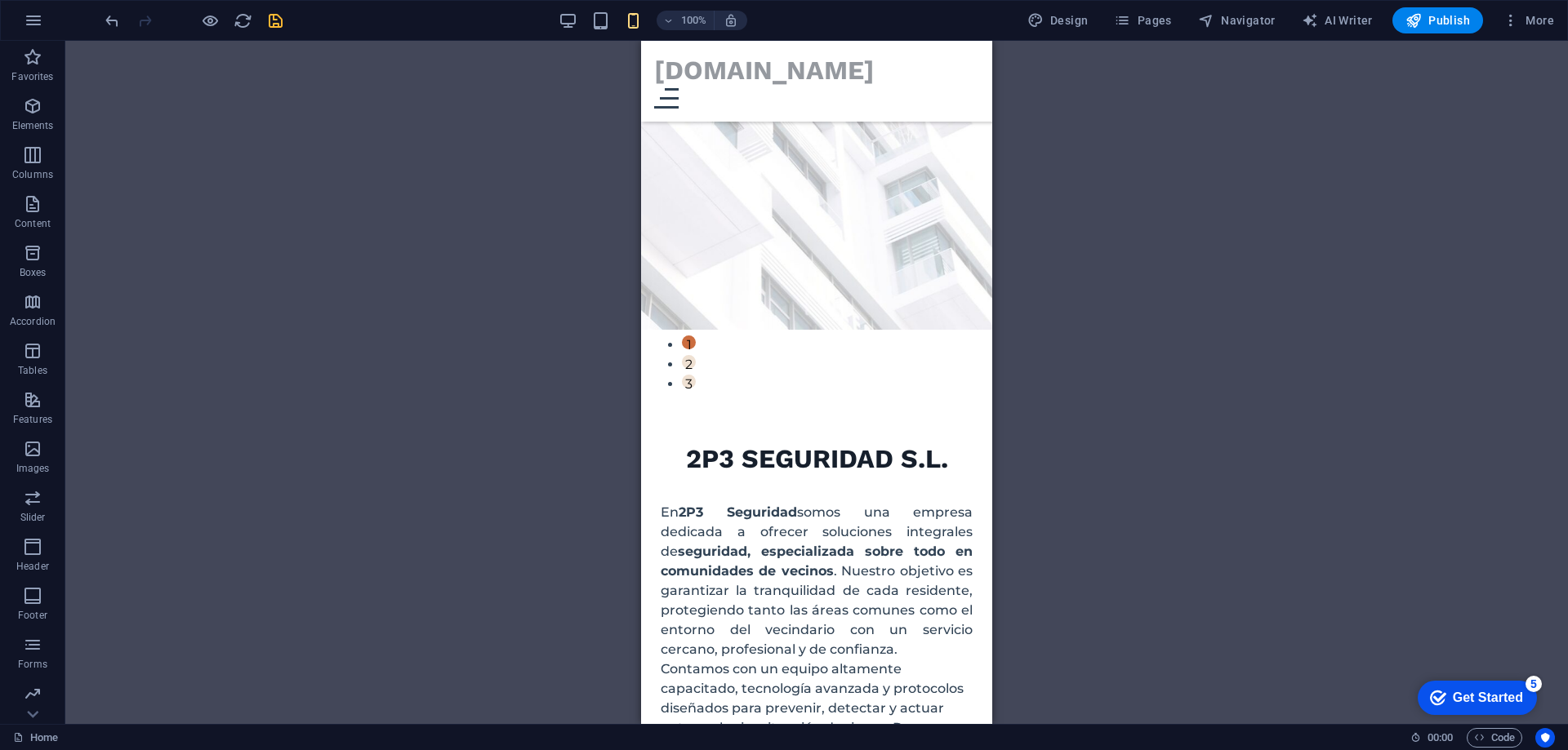
scroll to position [487, 0]
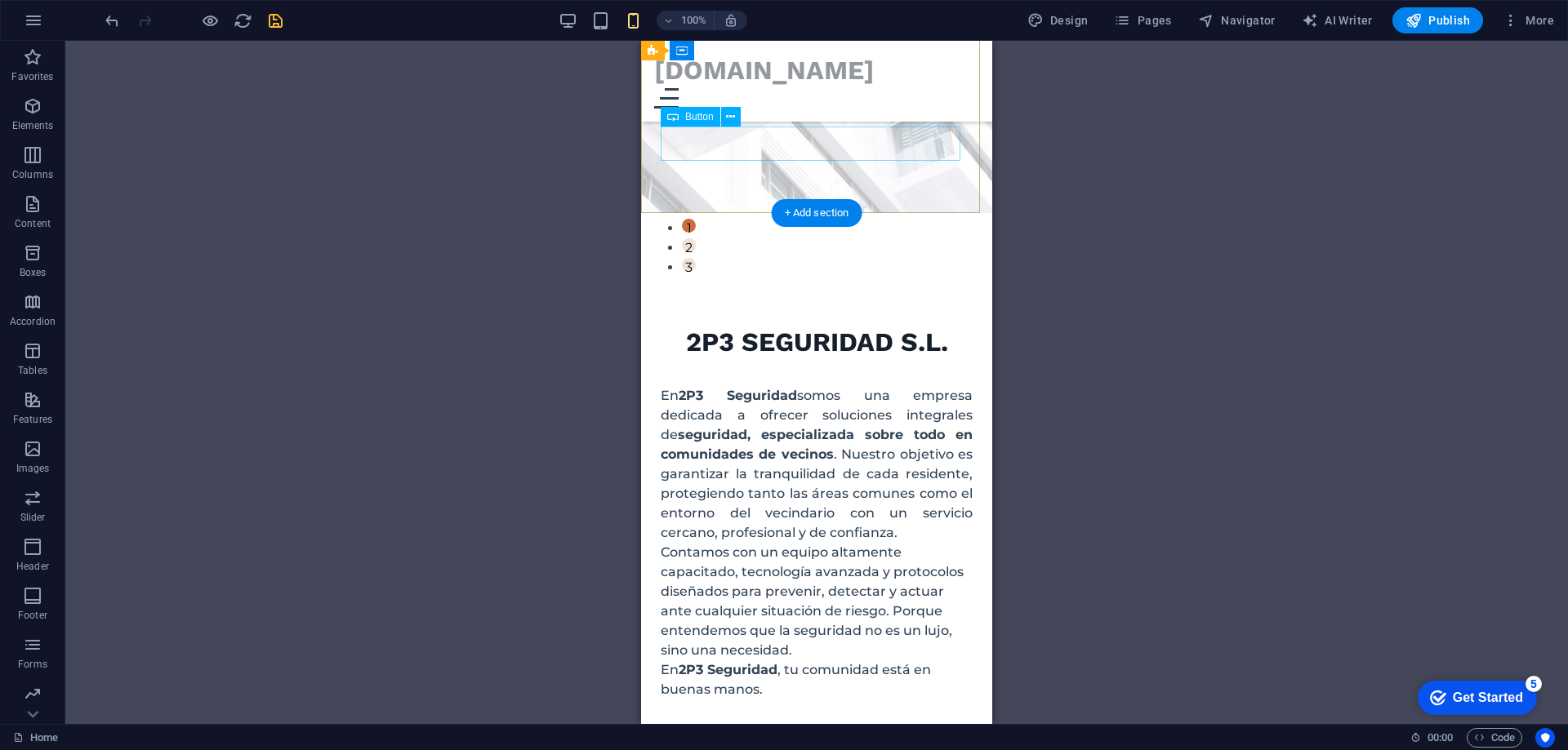
click at [817, 732] on div "get started" at bounding box center [816, 749] width 312 height 34
click at [816, 732] on div "get started" at bounding box center [816, 749] width 312 height 34
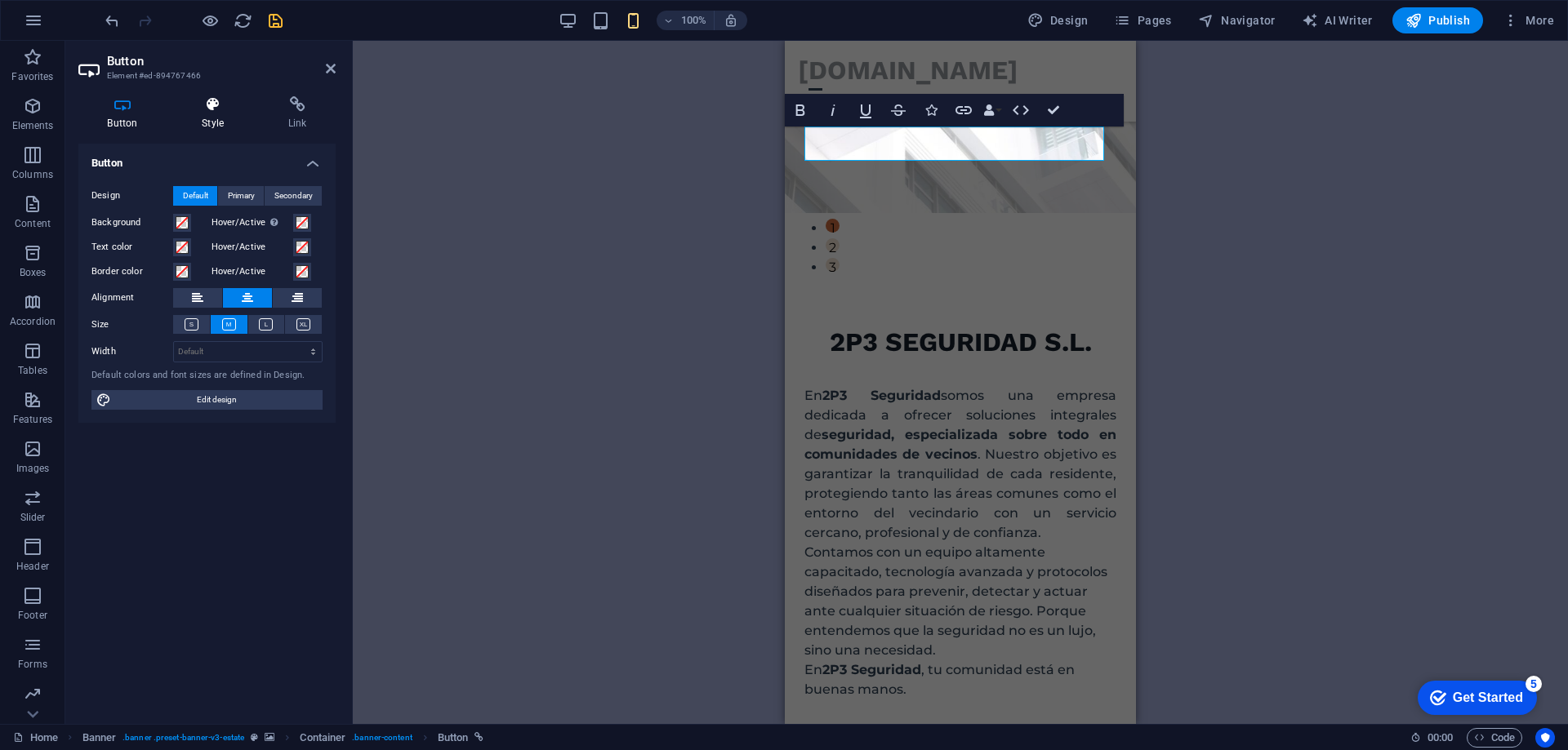
click at [214, 111] on icon at bounding box center [214, 104] width 80 height 16
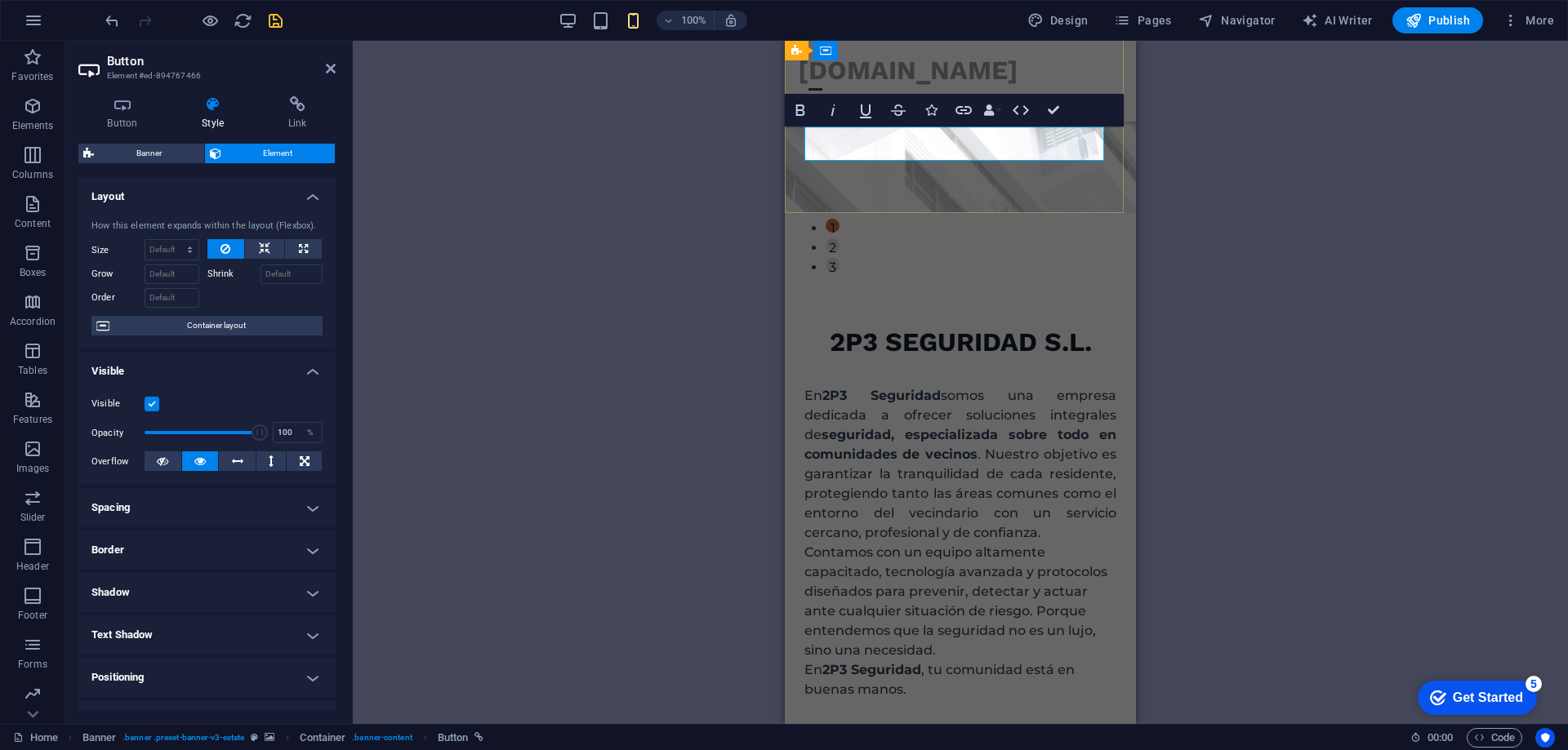
click at [975, 732] on link "get started" at bounding box center [960, 749] width 144 height 34
click at [692, 273] on div "H1 Banner Banner Container Text Spacer Menu Bar Menu Bar Menu Logo Spacer Butto…" at bounding box center [960, 382] width 1215 height 683
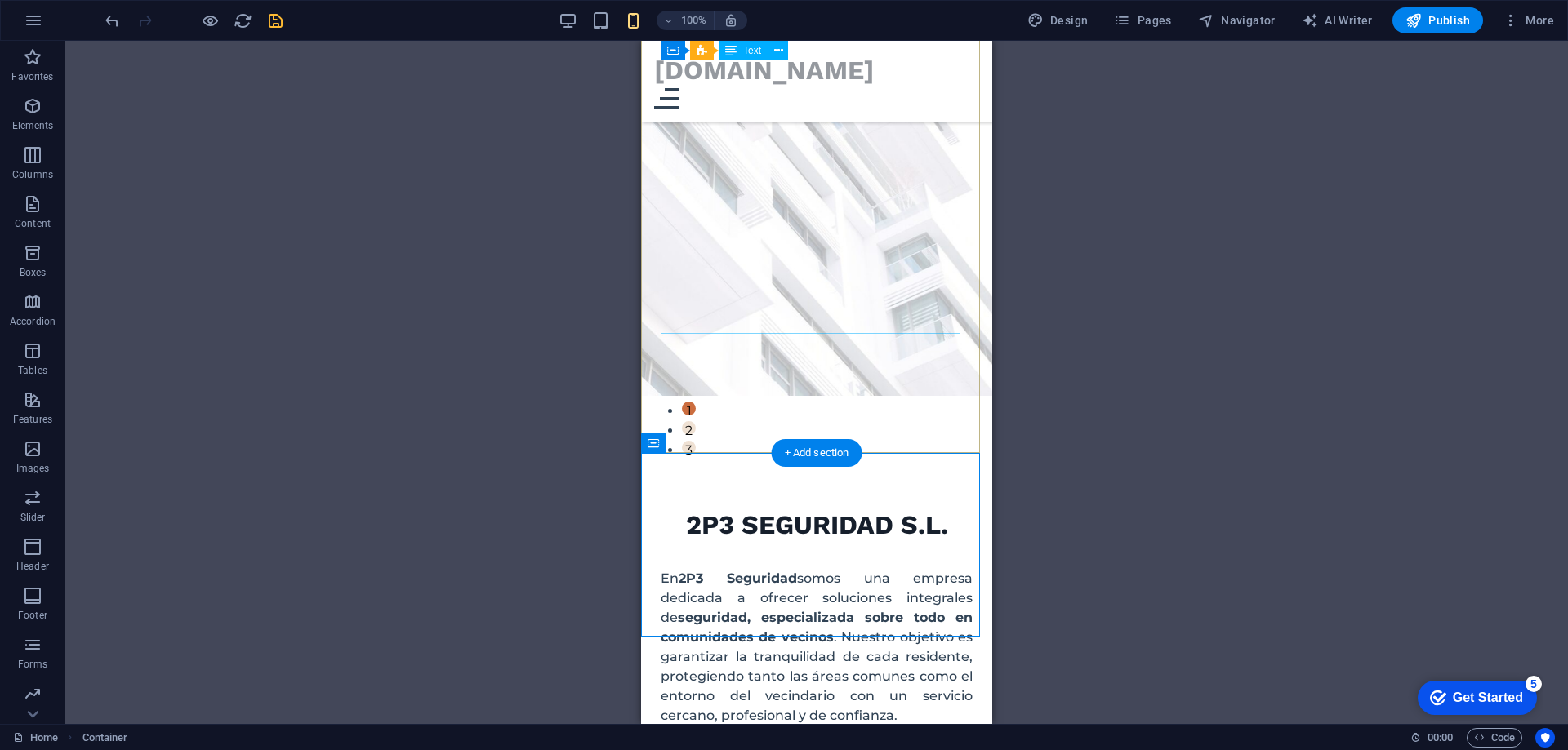
scroll to position [327, 0]
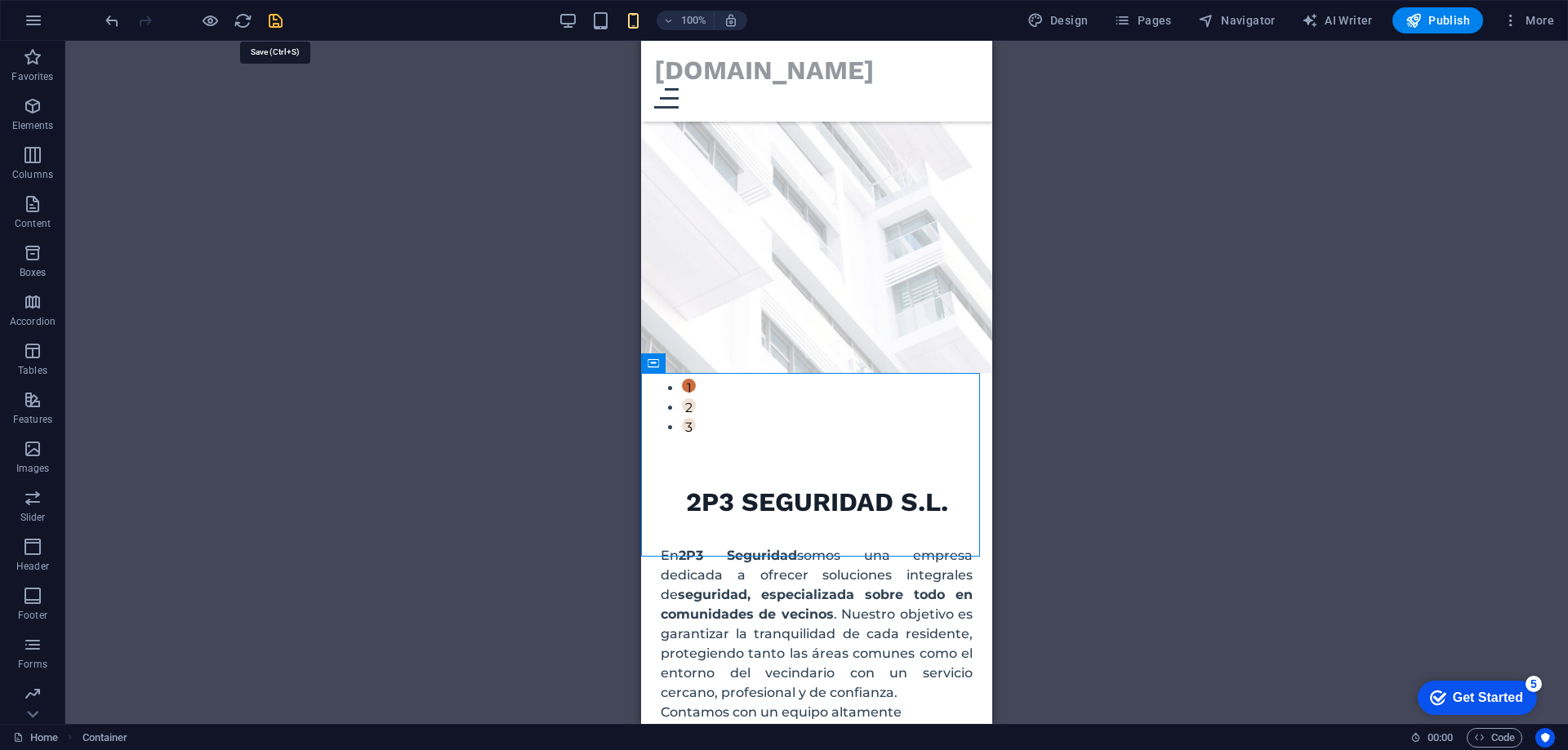
click at [275, 25] on icon "save" at bounding box center [275, 21] width 19 height 19
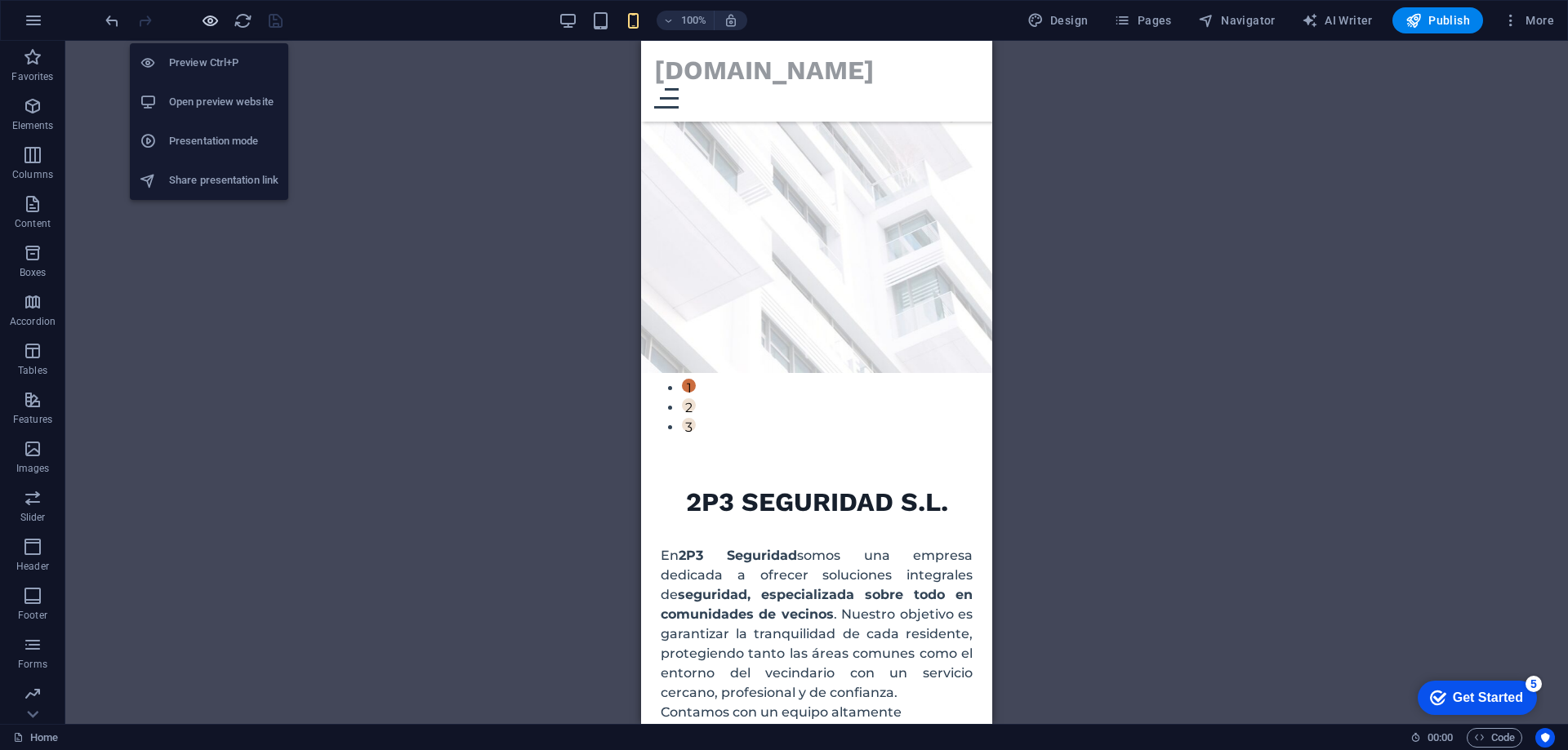
click at [210, 20] on icon "button" at bounding box center [211, 21] width 19 height 19
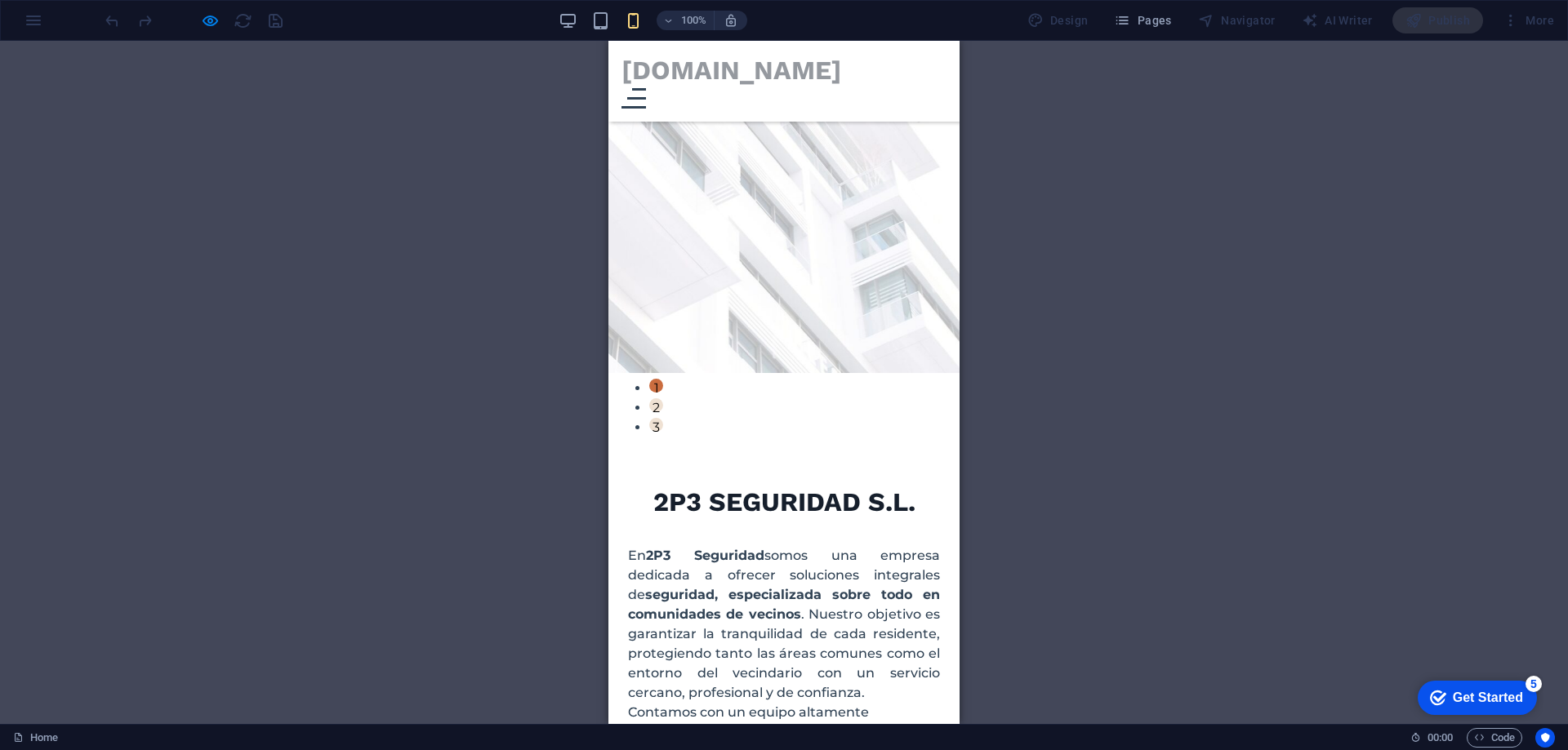
scroll to position [0, 0]
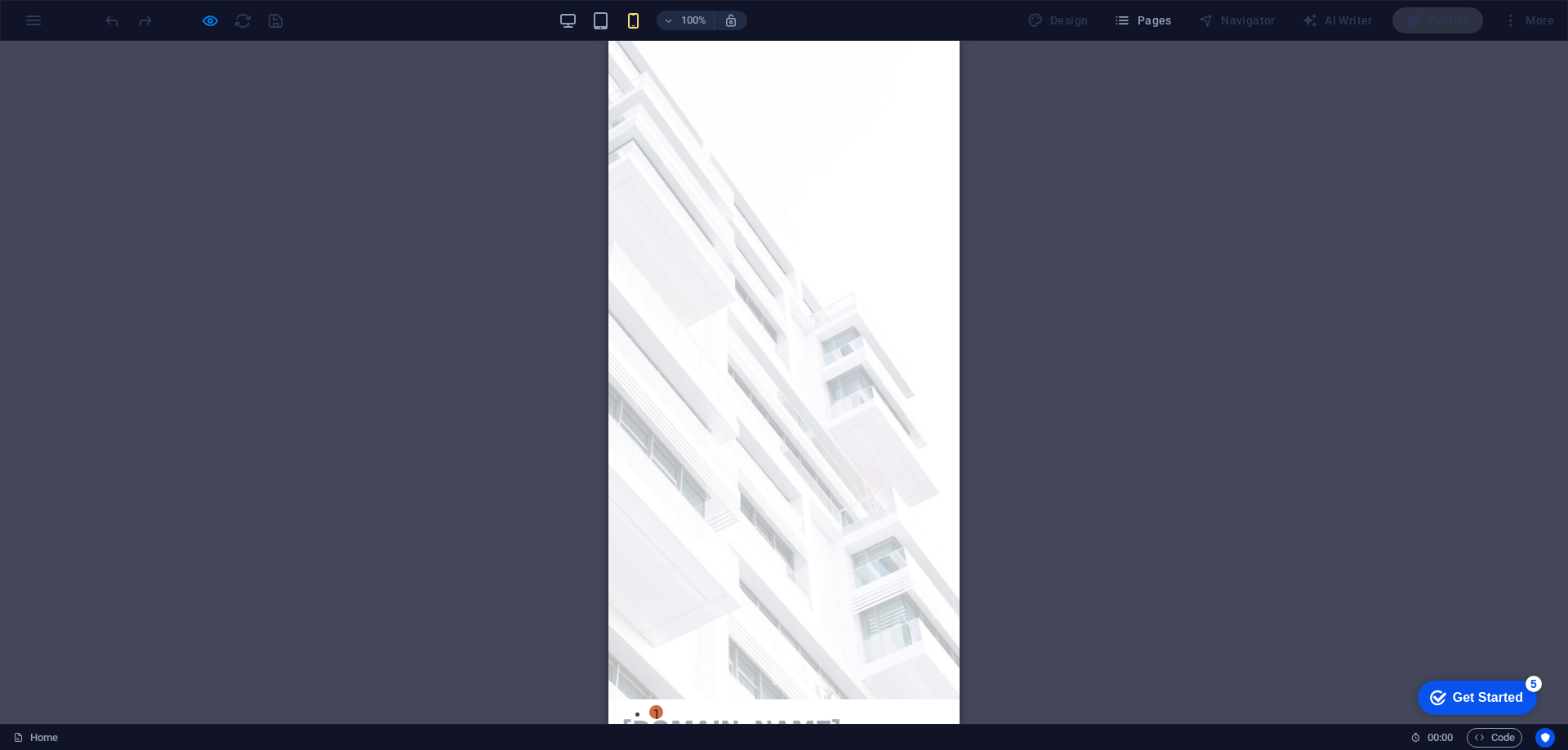
click at [646, 749] on button at bounding box center [638, 757] width 19 height 3
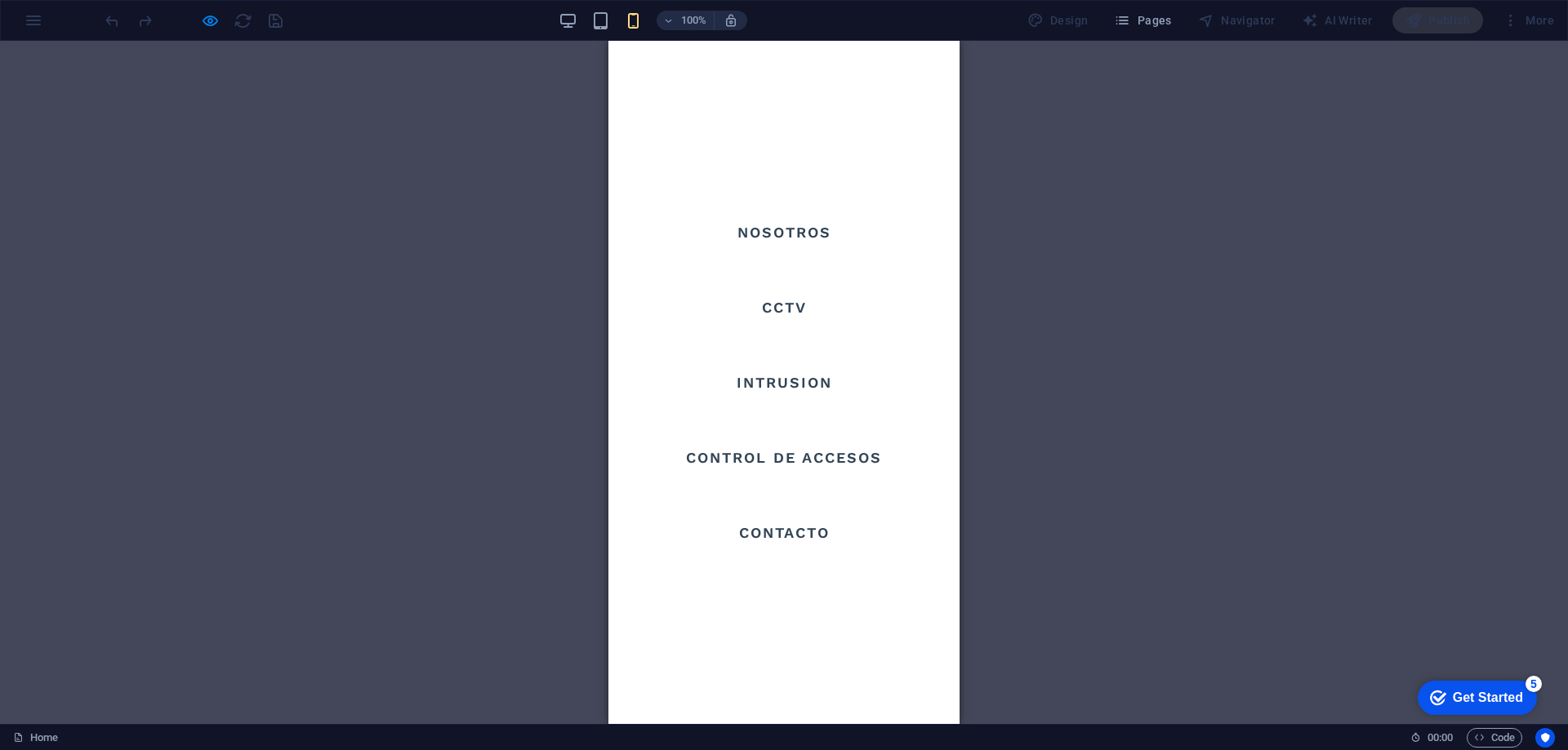
click at [646, 747] on div at bounding box center [634, 757] width 25 height 20
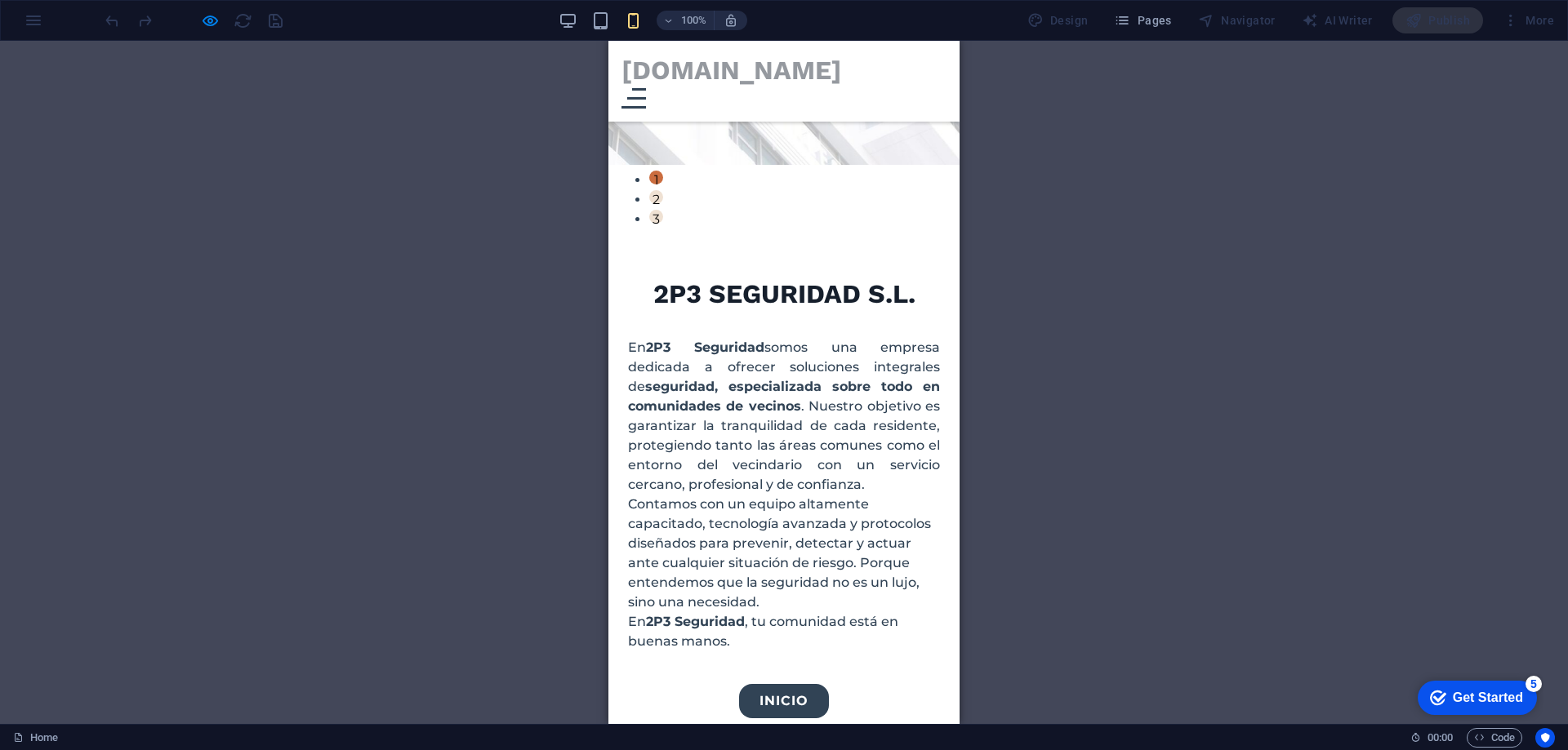
scroll to position [598, 0]
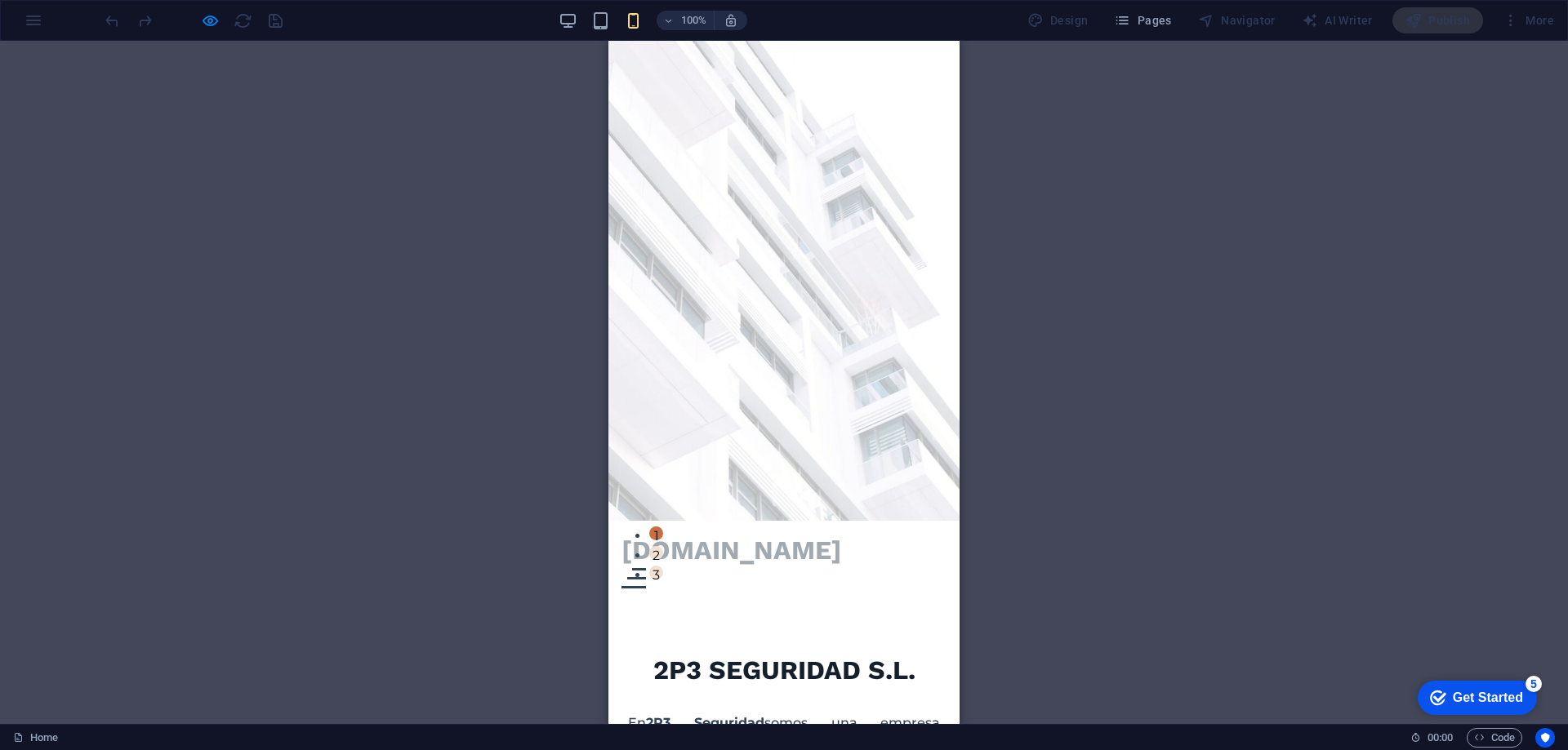
scroll to position [0, 0]
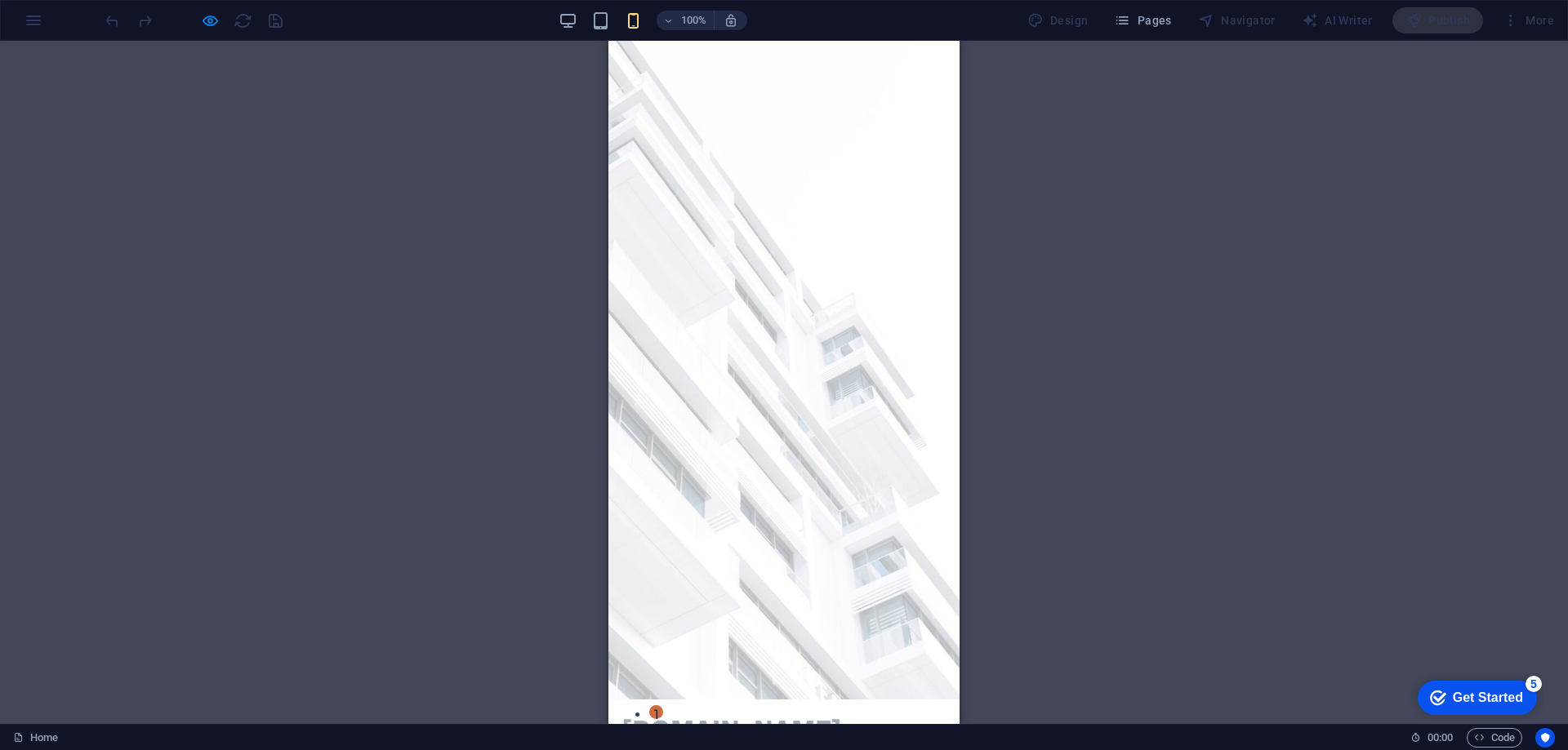
click at [646, 747] on div at bounding box center [634, 757] width 25 height 20
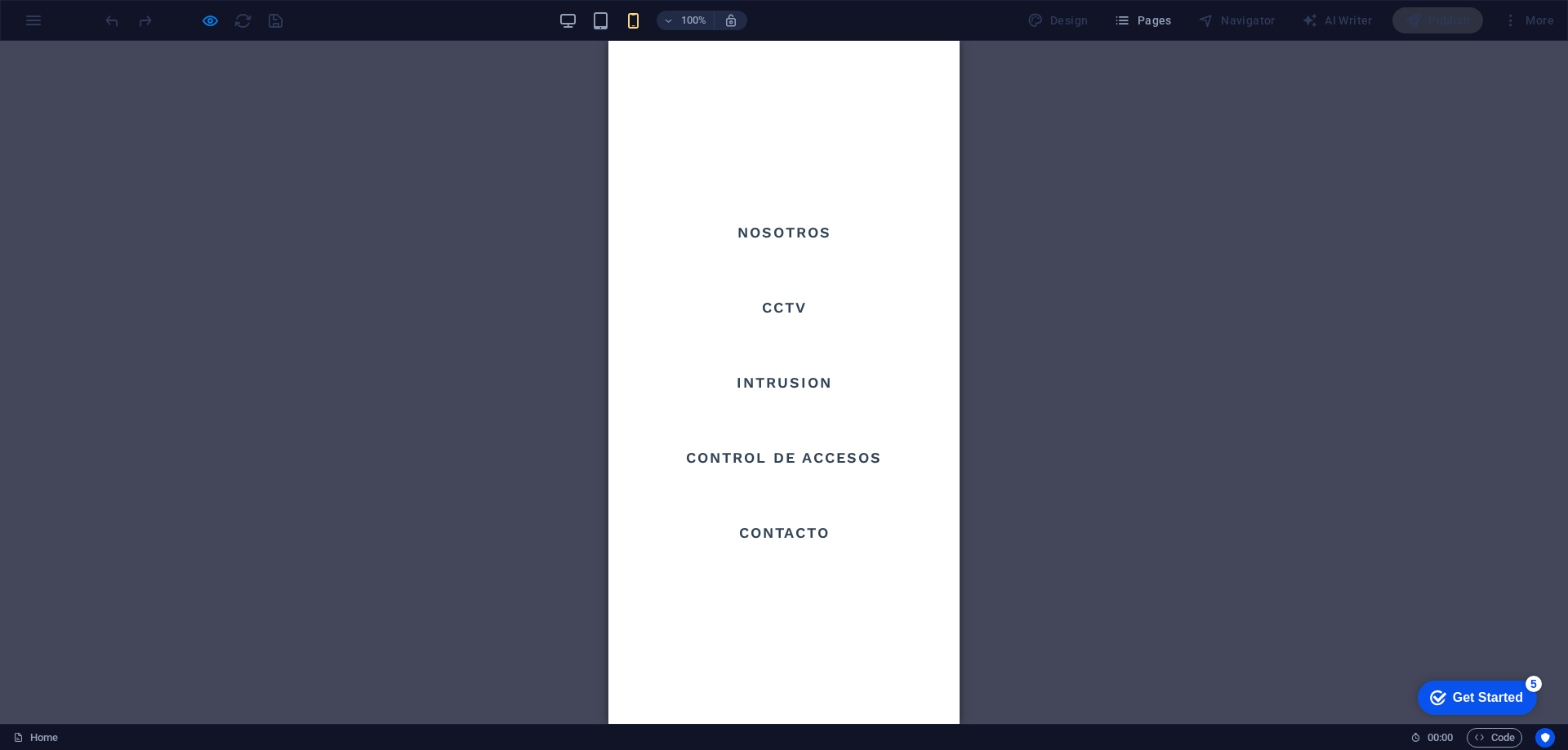
click at [642, 747] on button at bounding box center [633, 757] width 19 height 19
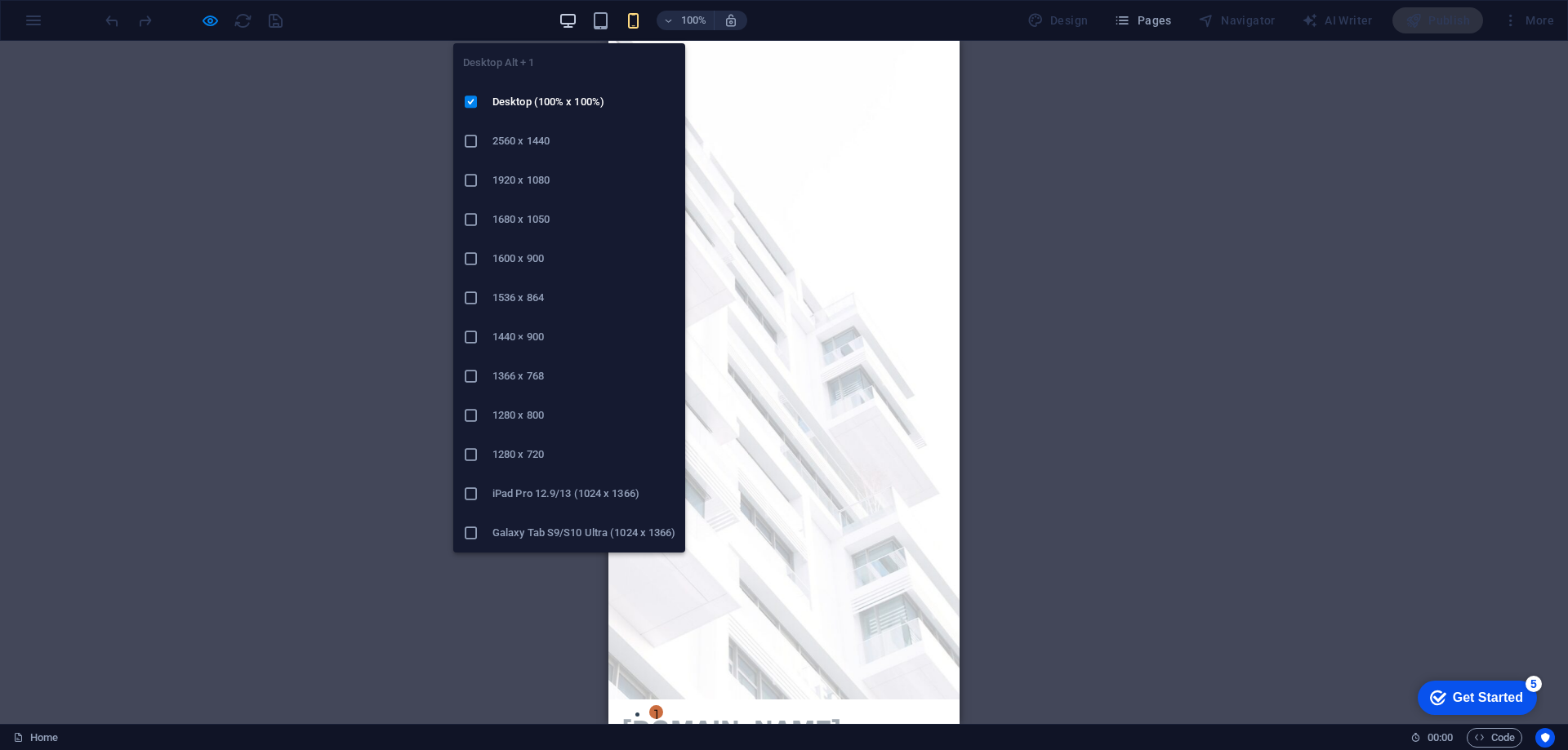
click at [564, 20] on icon "button" at bounding box center [568, 21] width 19 height 19
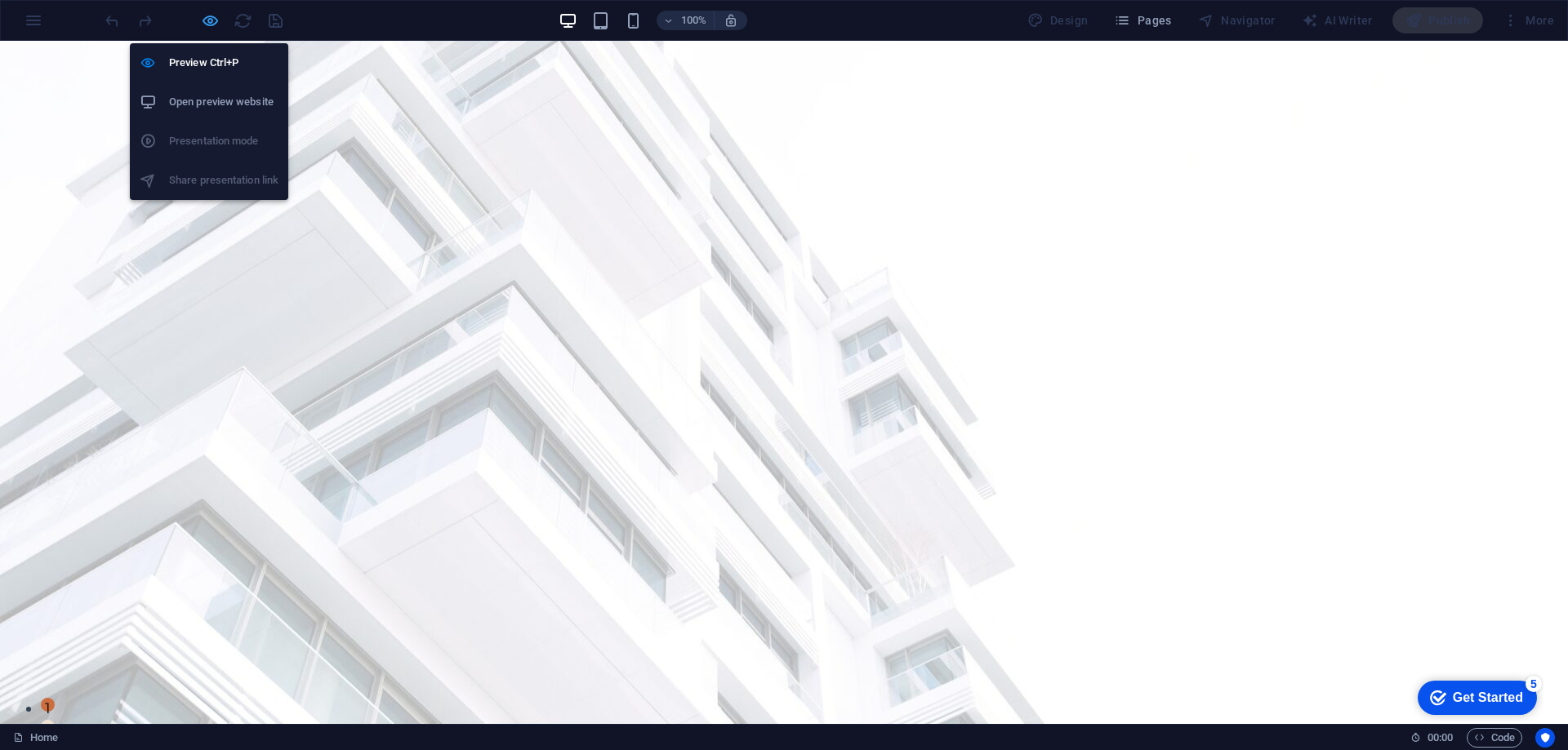
click at [205, 21] on icon "button" at bounding box center [211, 21] width 19 height 19
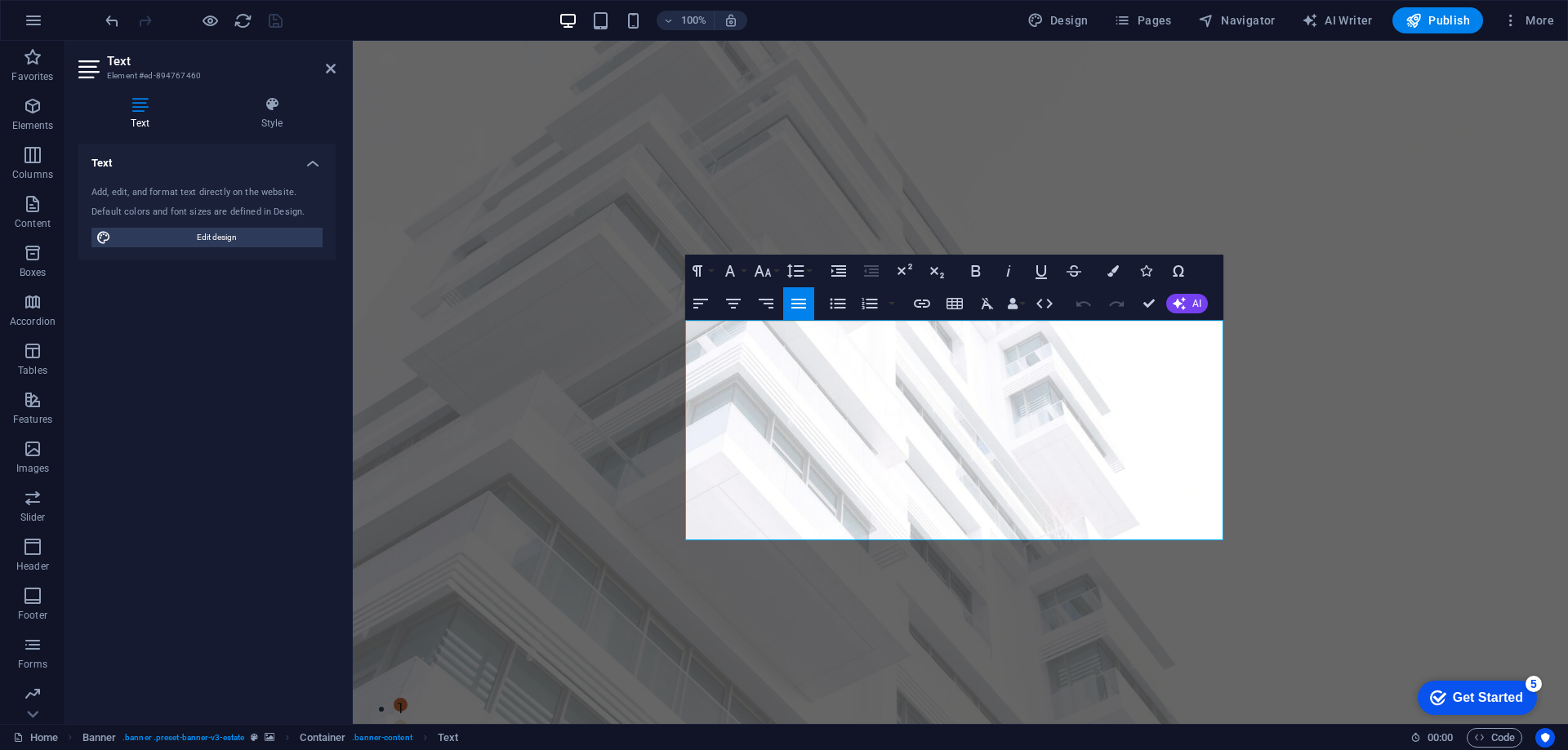
click at [795, 299] on icon "button" at bounding box center [798, 304] width 14 height 10
click at [699, 301] on icon "button" at bounding box center [701, 303] width 20 height 20
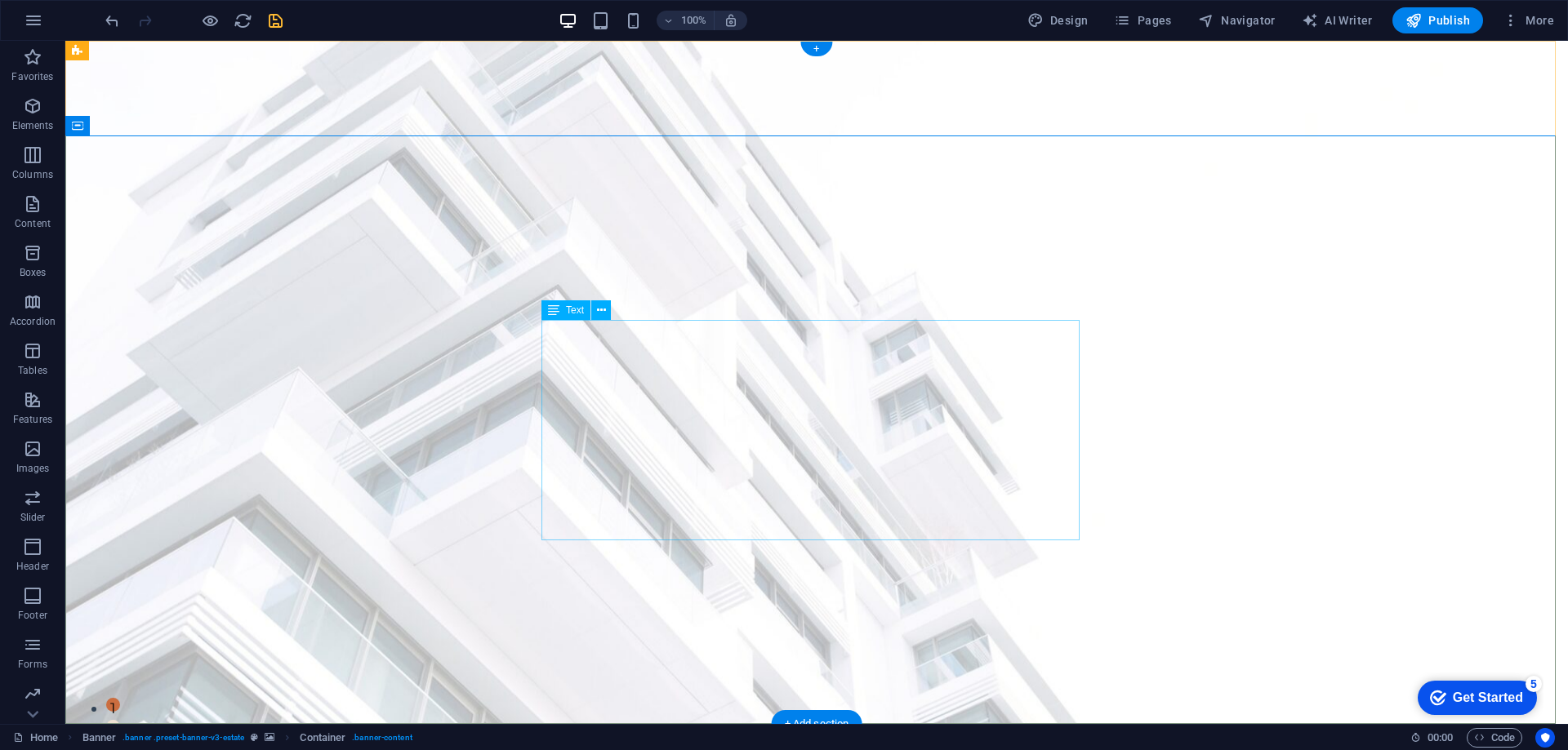
drag, startPoint x: 979, startPoint y: 527, endPoint x: 687, endPoint y: 523, distance: 292.0
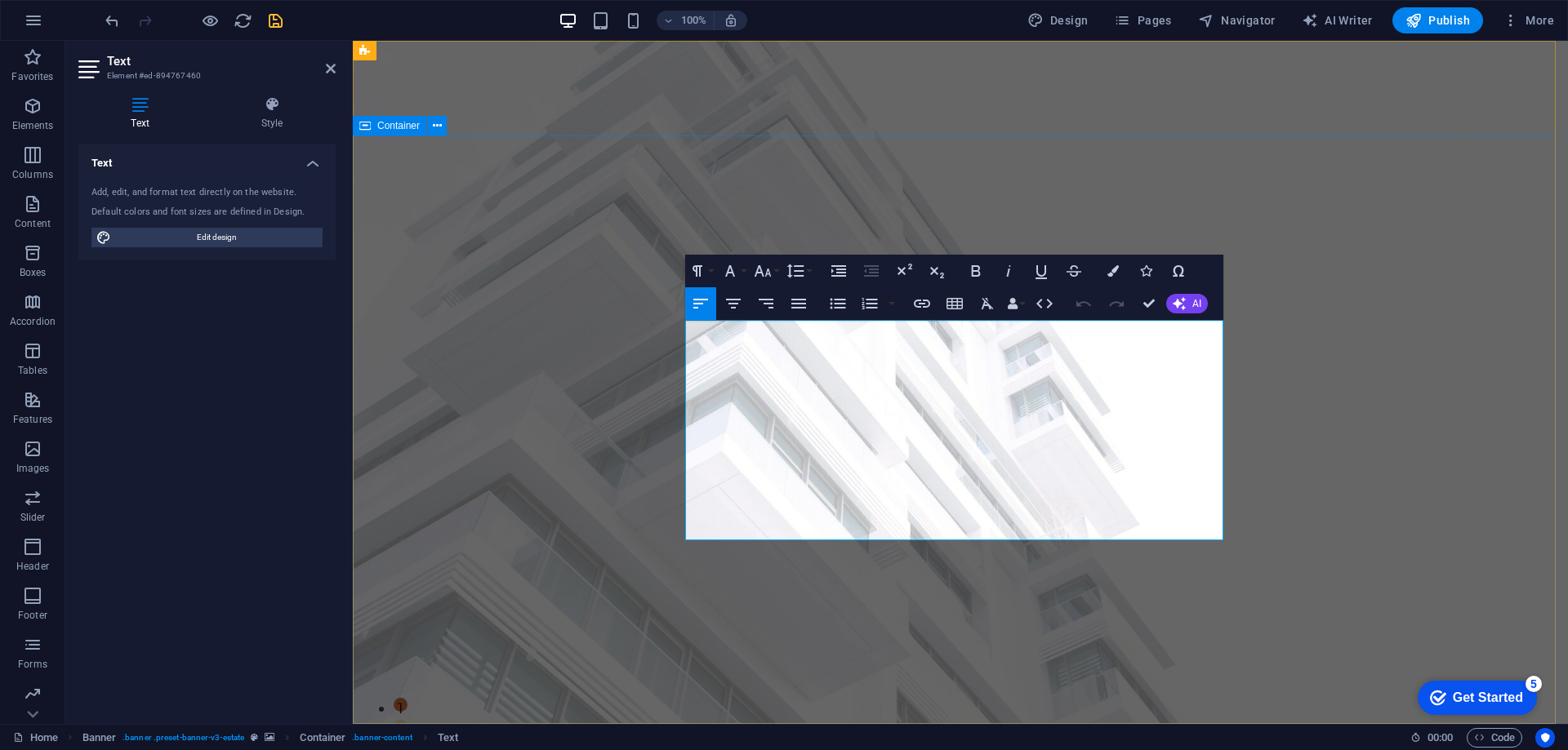
drag, startPoint x: 688, startPoint y: 333, endPoint x: 1256, endPoint y: 533, distance: 602.2
click at [804, 305] on icon "button" at bounding box center [799, 303] width 20 height 20
click at [283, 20] on icon "save" at bounding box center [275, 21] width 19 height 19
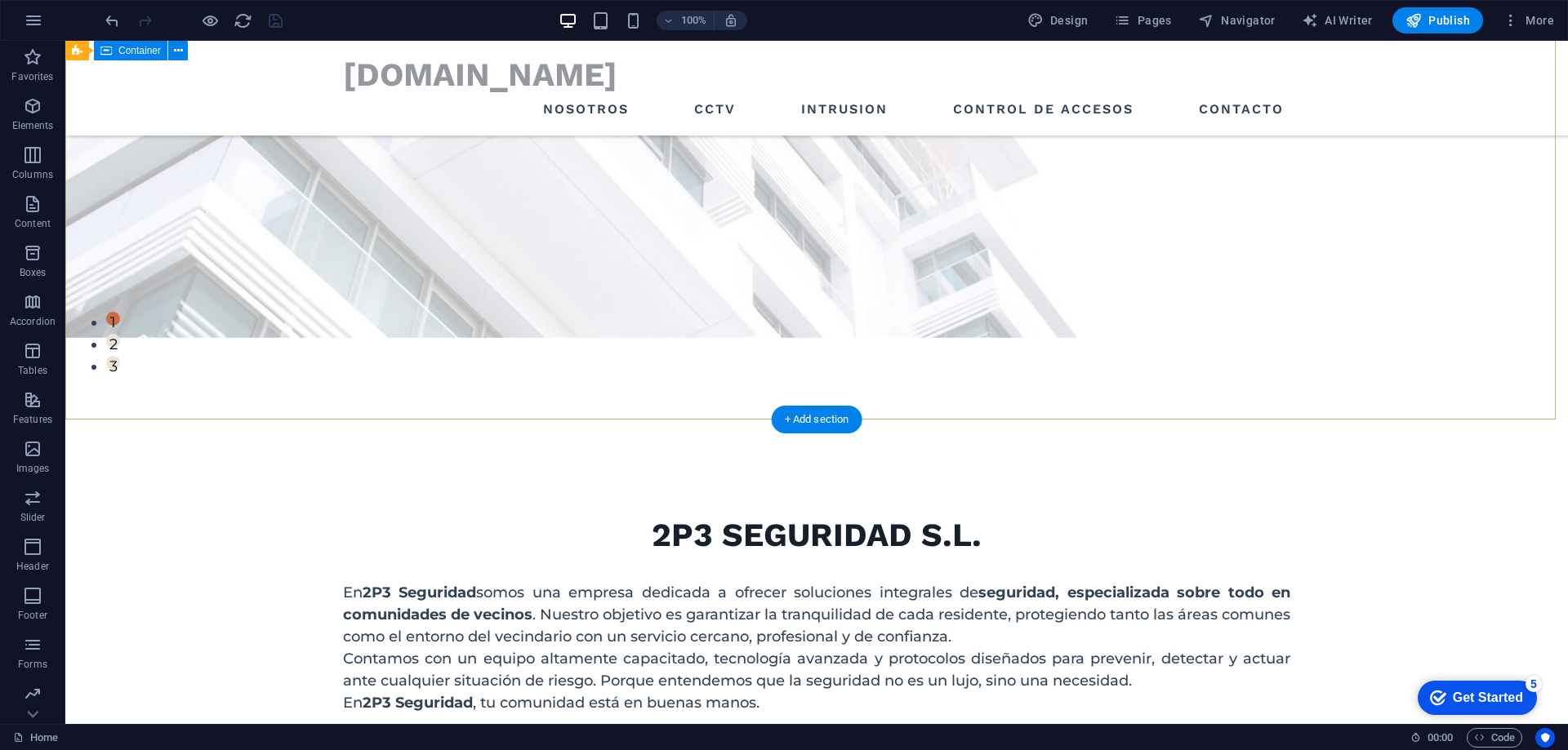
scroll to position [408, 0]
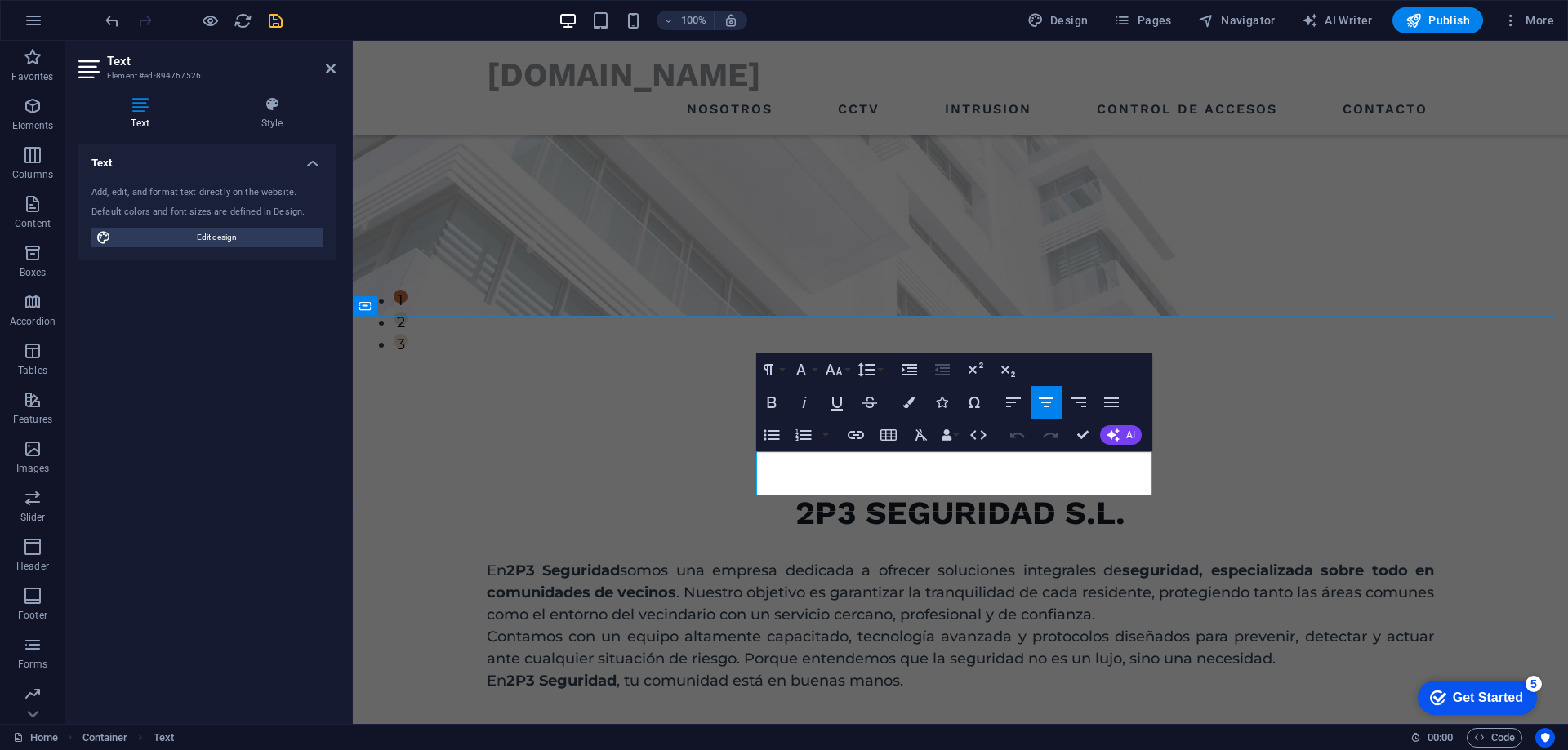
drag, startPoint x: 768, startPoint y: 461, endPoint x: 1121, endPoint y: 486, distance: 353.9
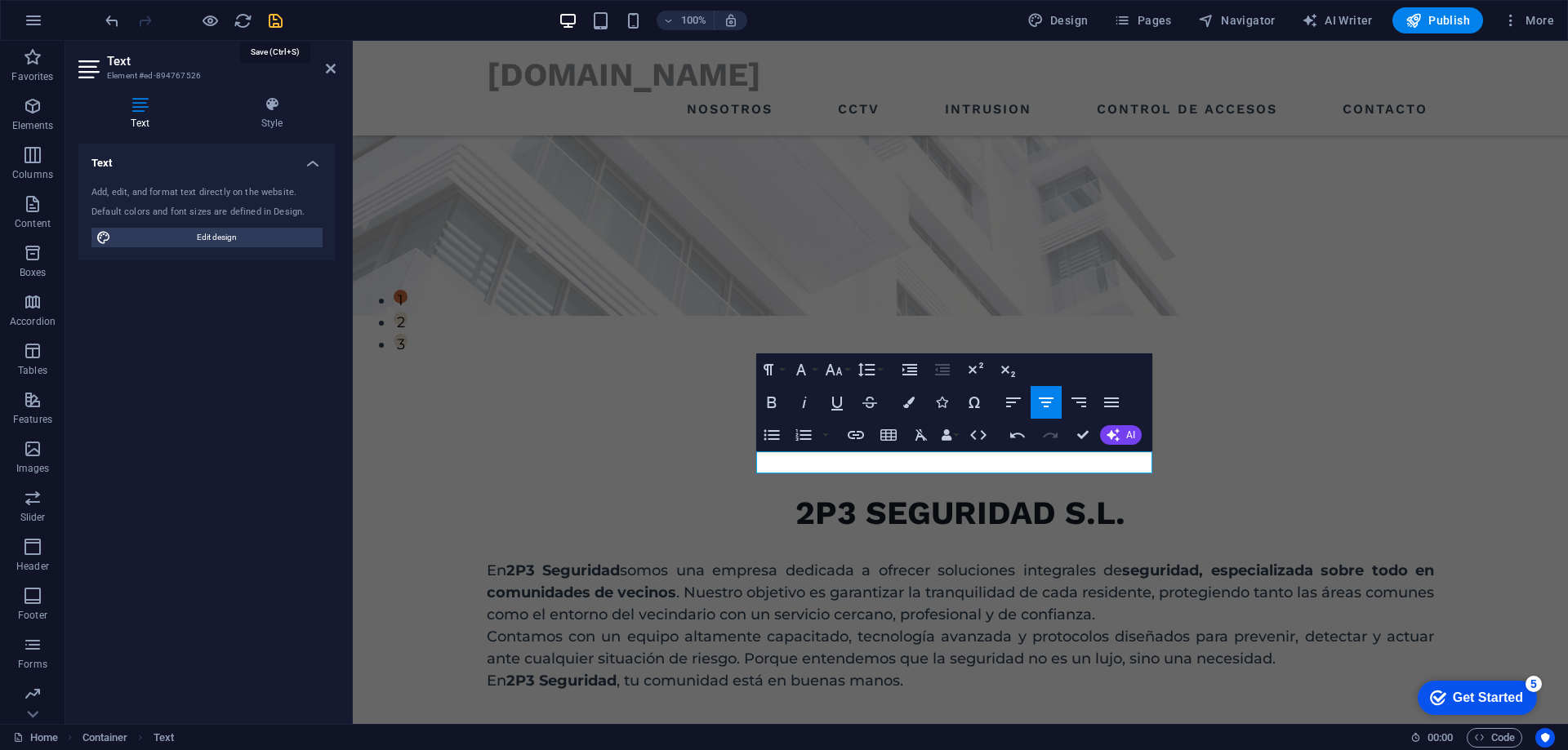
click at [276, 18] on icon "save" at bounding box center [275, 21] width 19 height 19
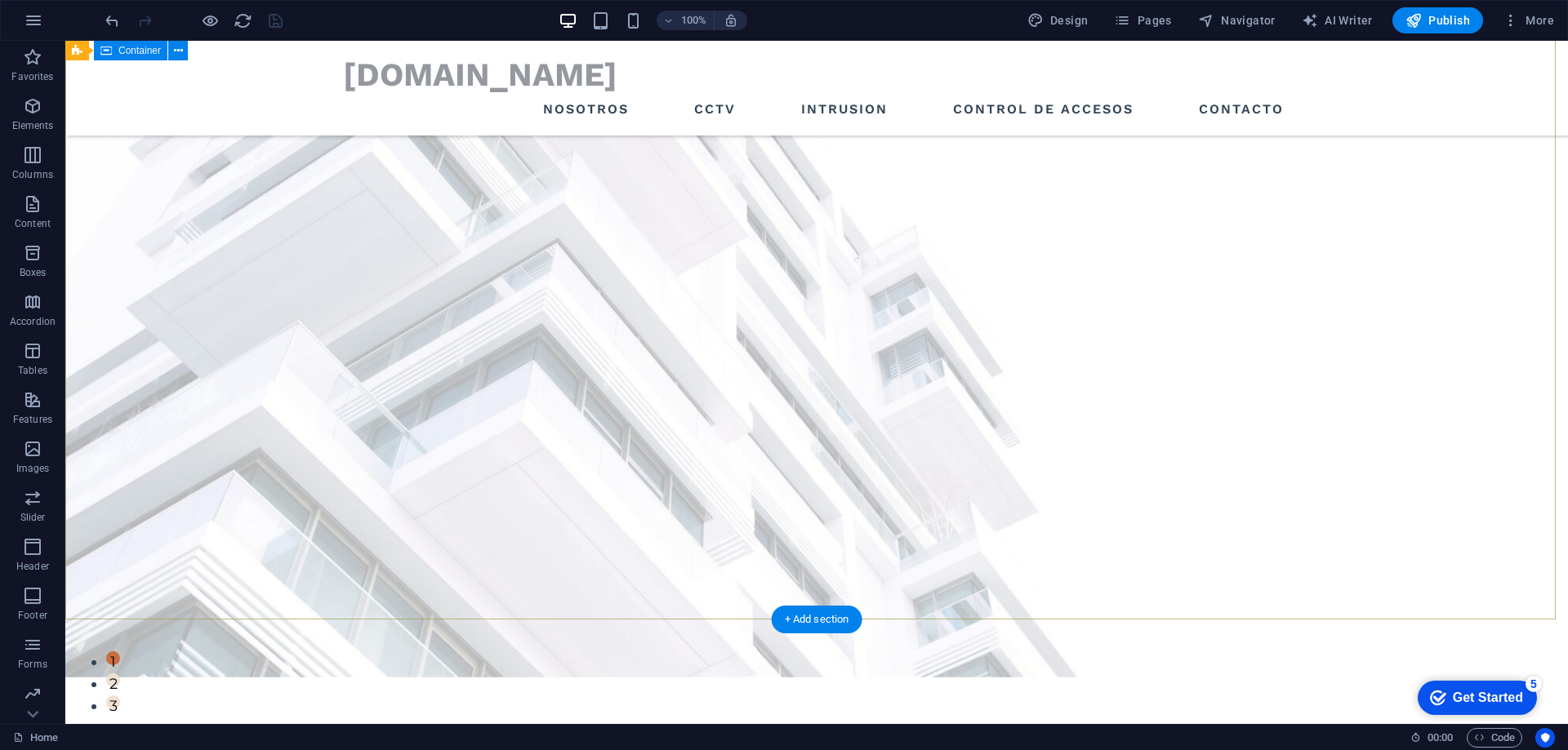
scroll to position [0, 0]
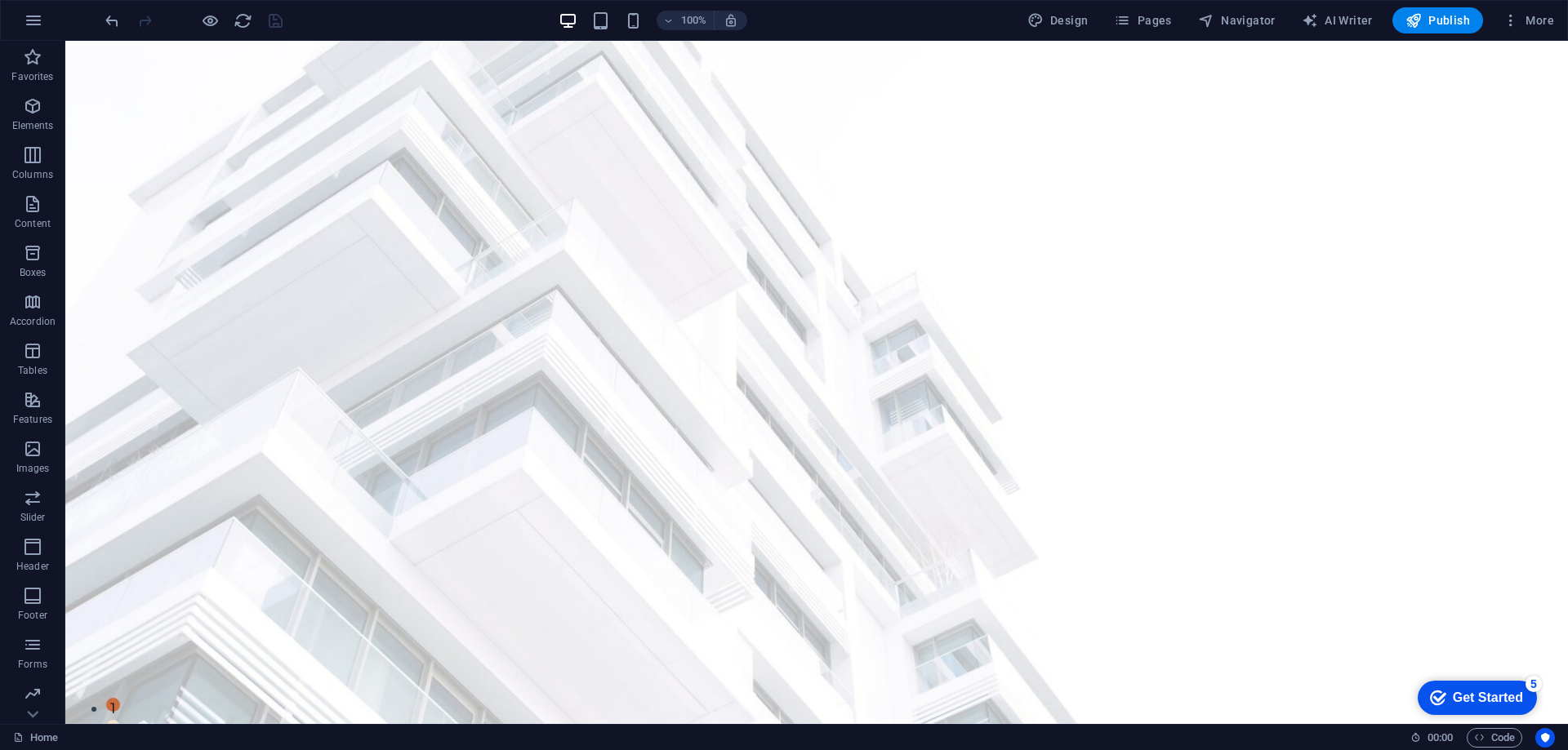
click at [273, 19] on div at bounding box center [193, 20] width 183 height 26
click at [1431, 26] on span "Publish" at bounding box center [1437, 20] width 65 height 16
